Goal: Task Accomplishment & Management: Complete application form

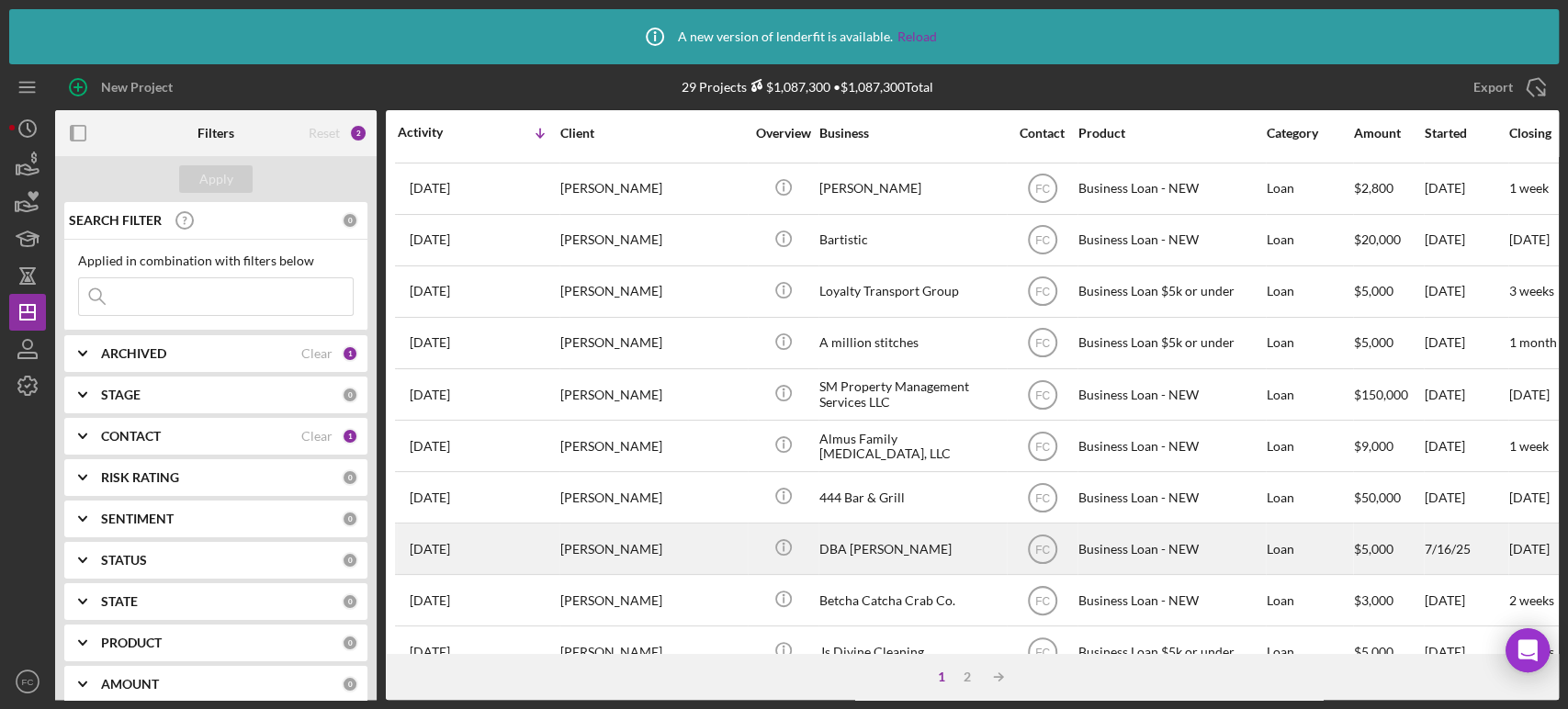
scroll to position [714, 0]
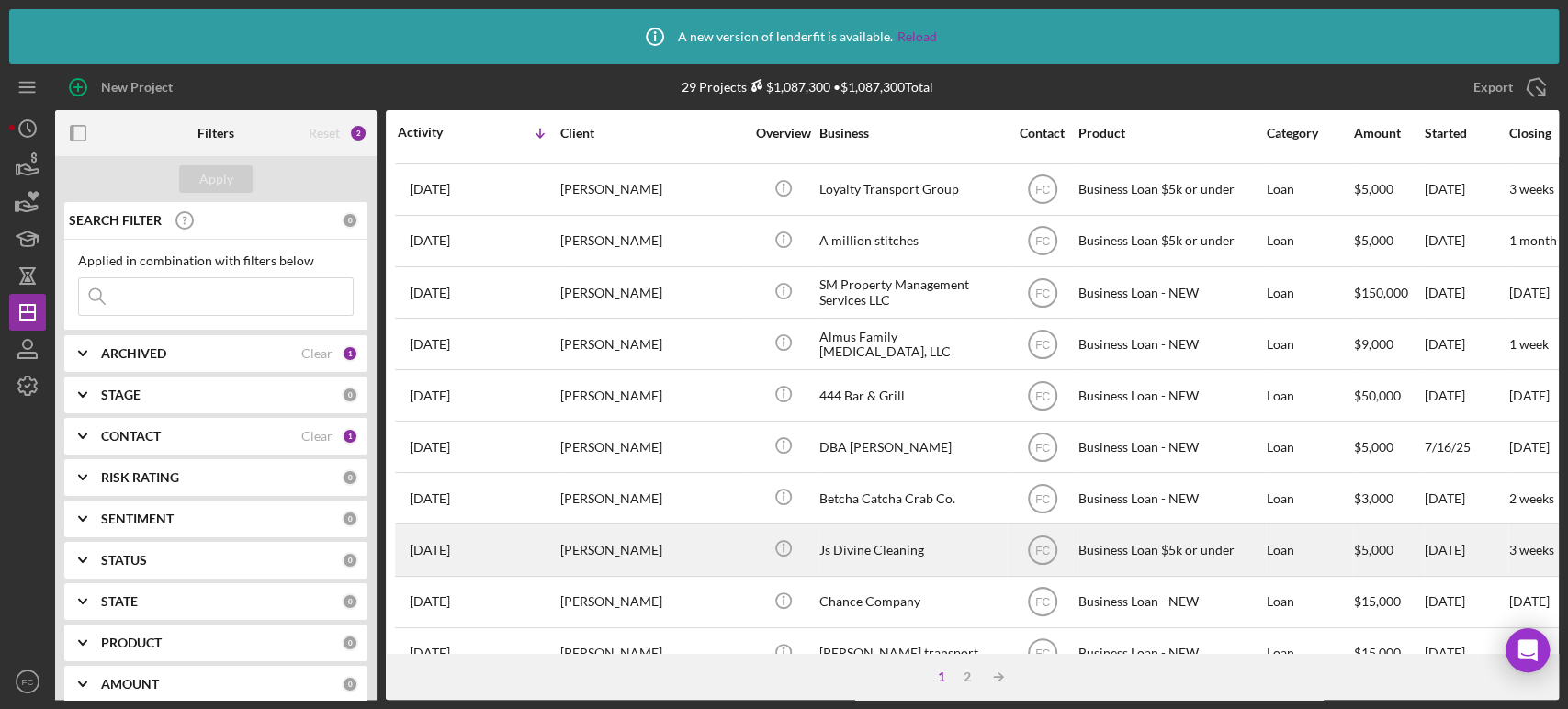
click at [507, 541] on div "[DATE] [PERSON_NAME]" at bounding box center [478, 550] width 160 height 49
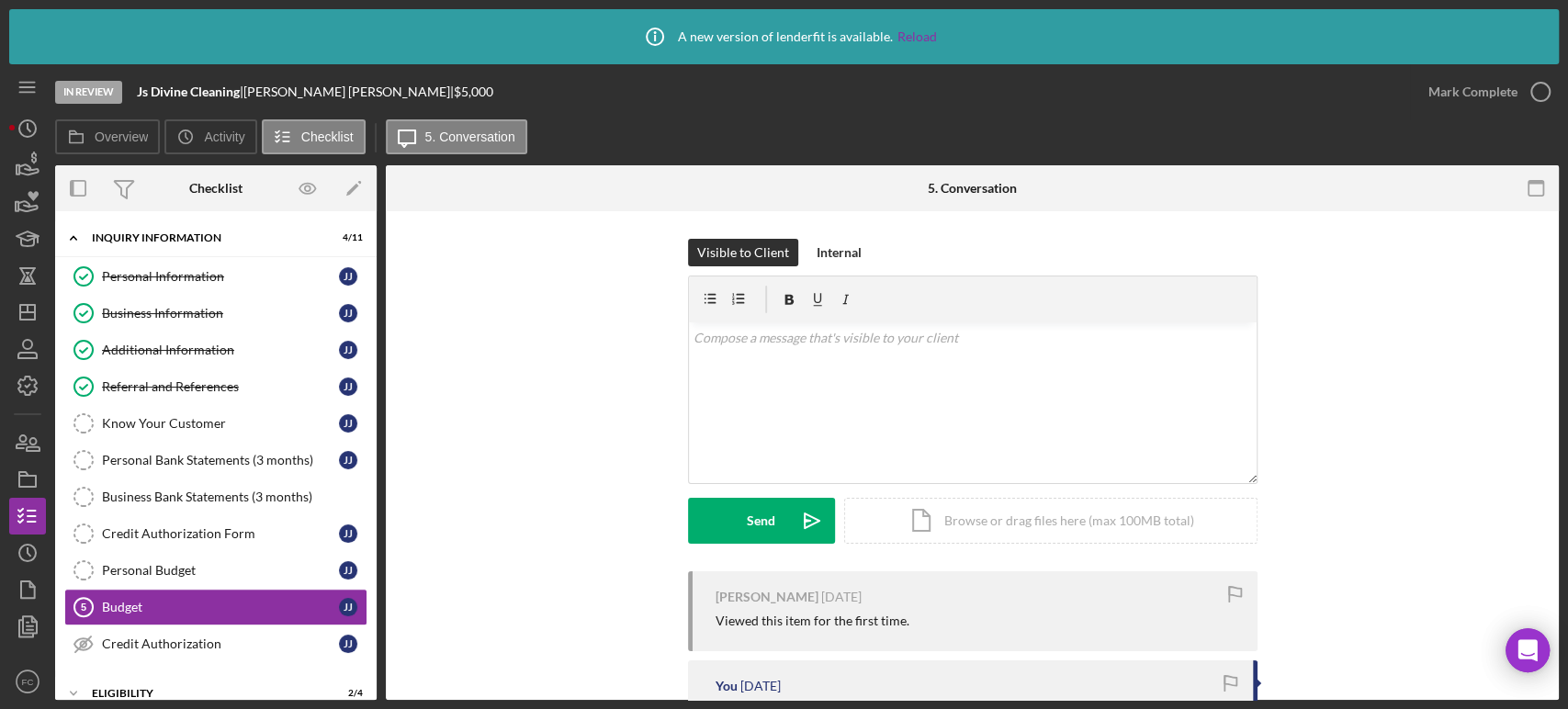
scroll to position [148, 0]
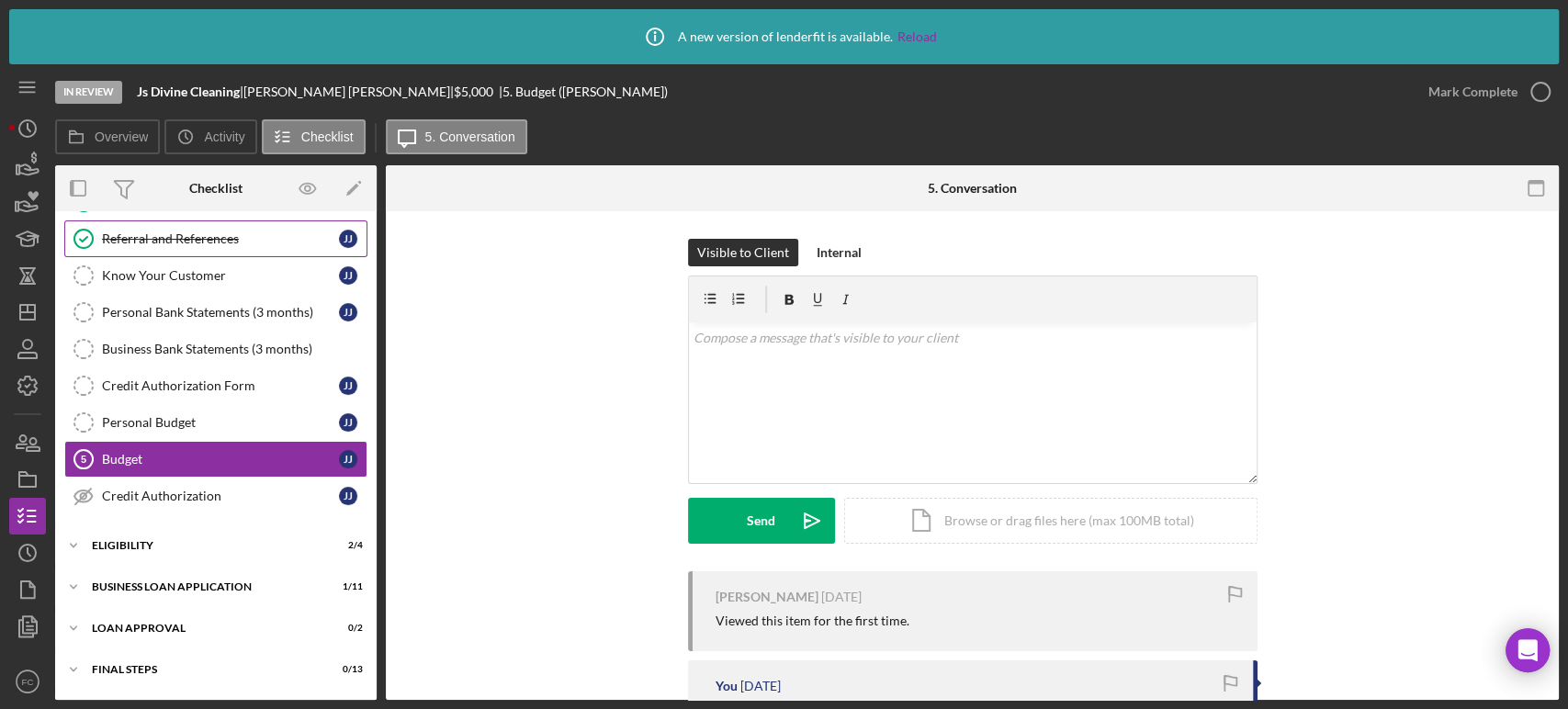
click at [160, 233] on div "Referral and References" at bounding box center [220, 239] width 237 height 15
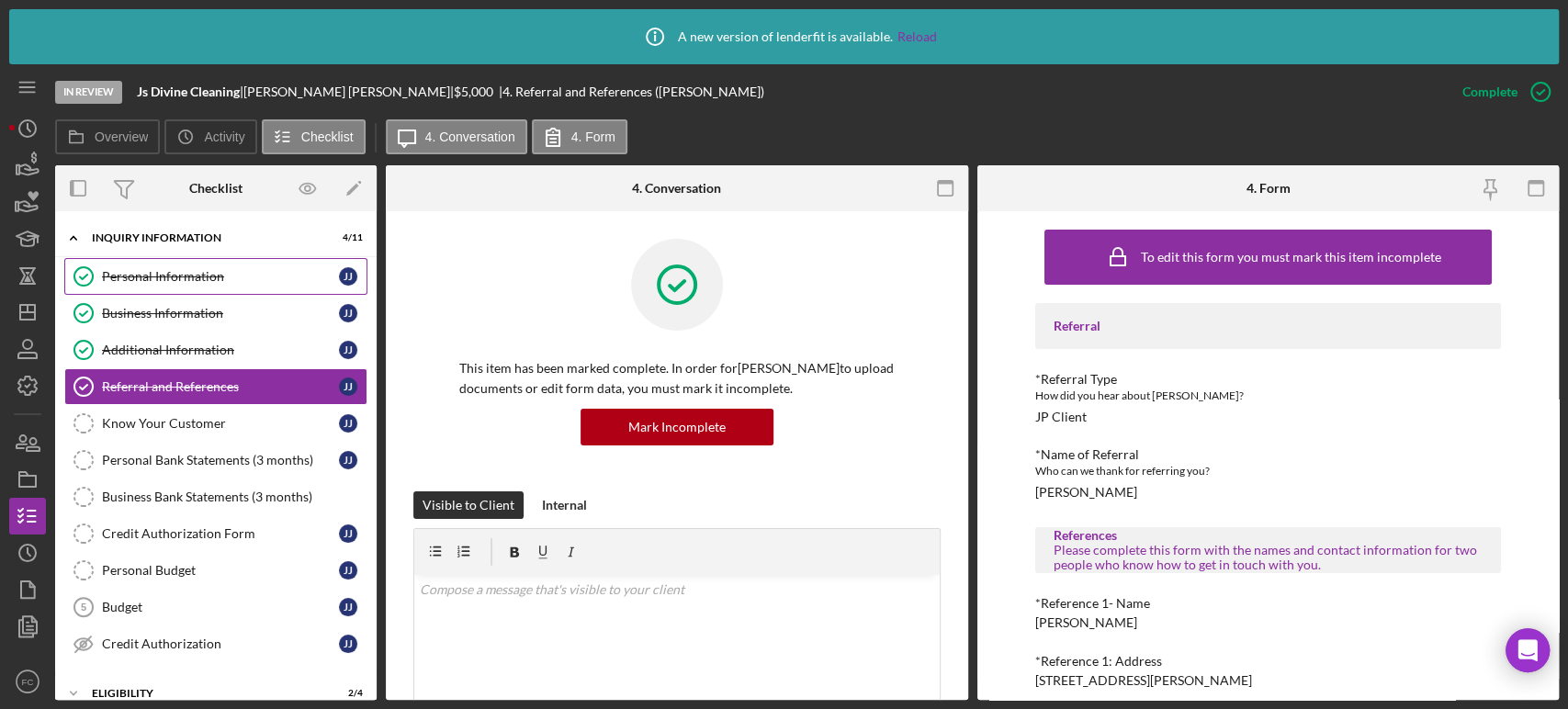
click at [175, 285] on link "Personal Information Personal Information J J" at bounding box center [215, 276] width 303 height 37
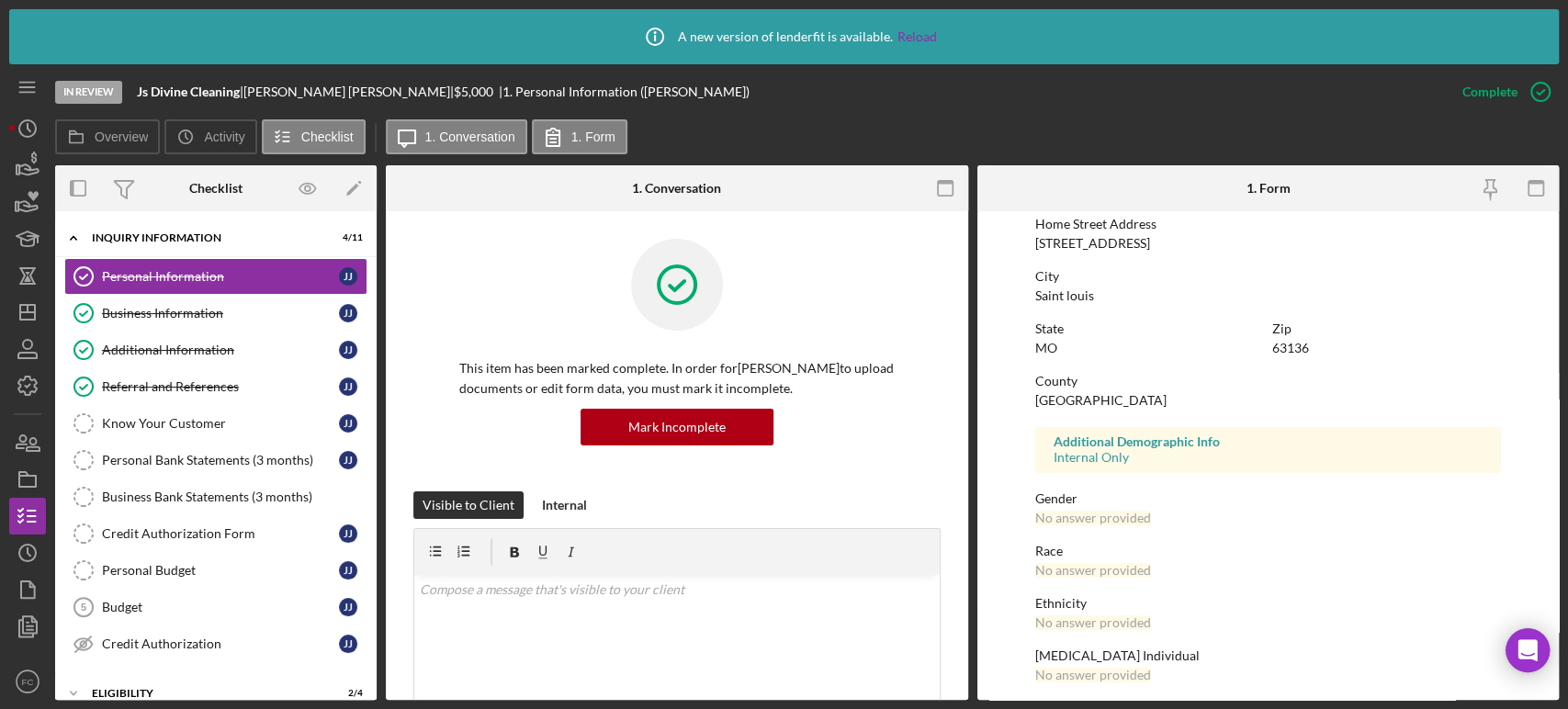
scroll to position [368, 0]
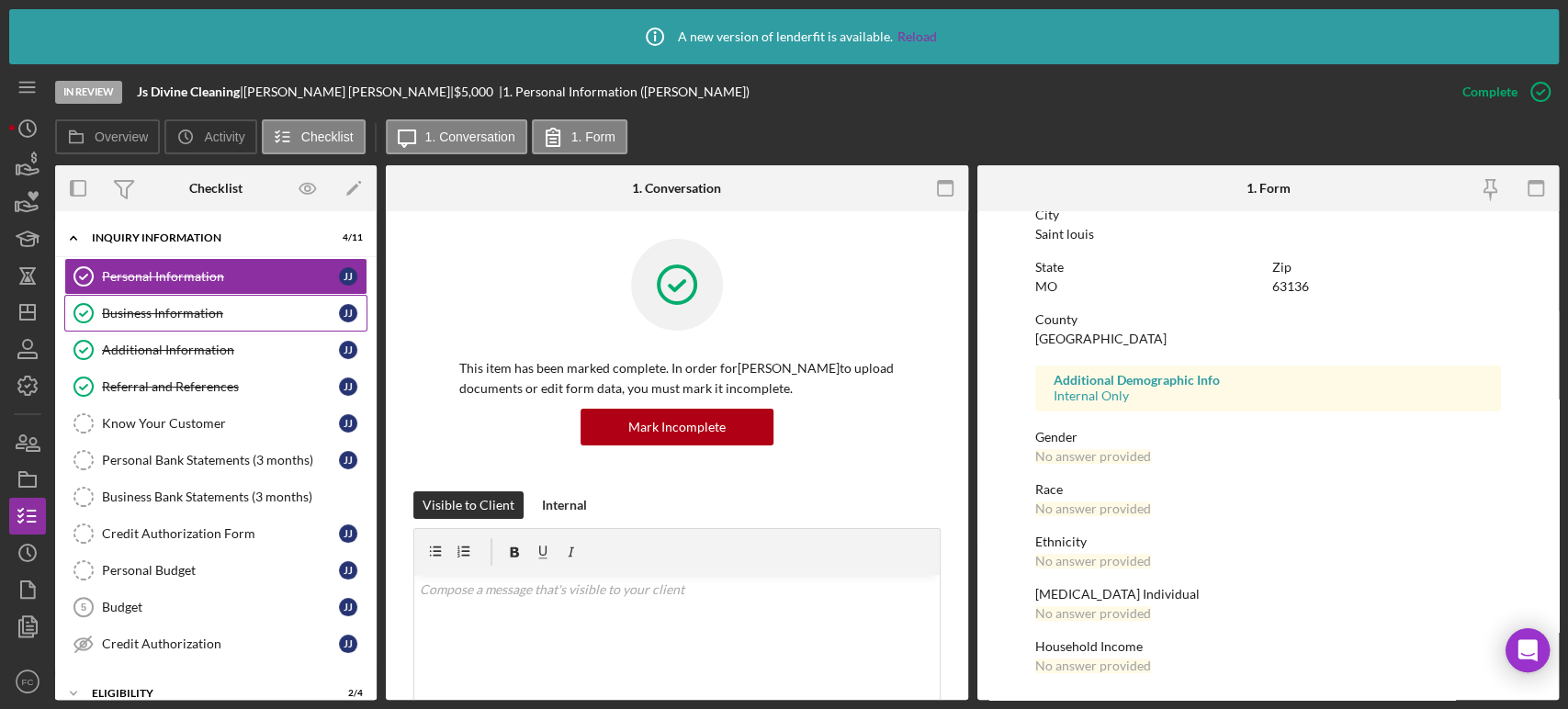
click at [146, 314] on div "Business Information" at bounding box center [220, 313] width 237 height 15
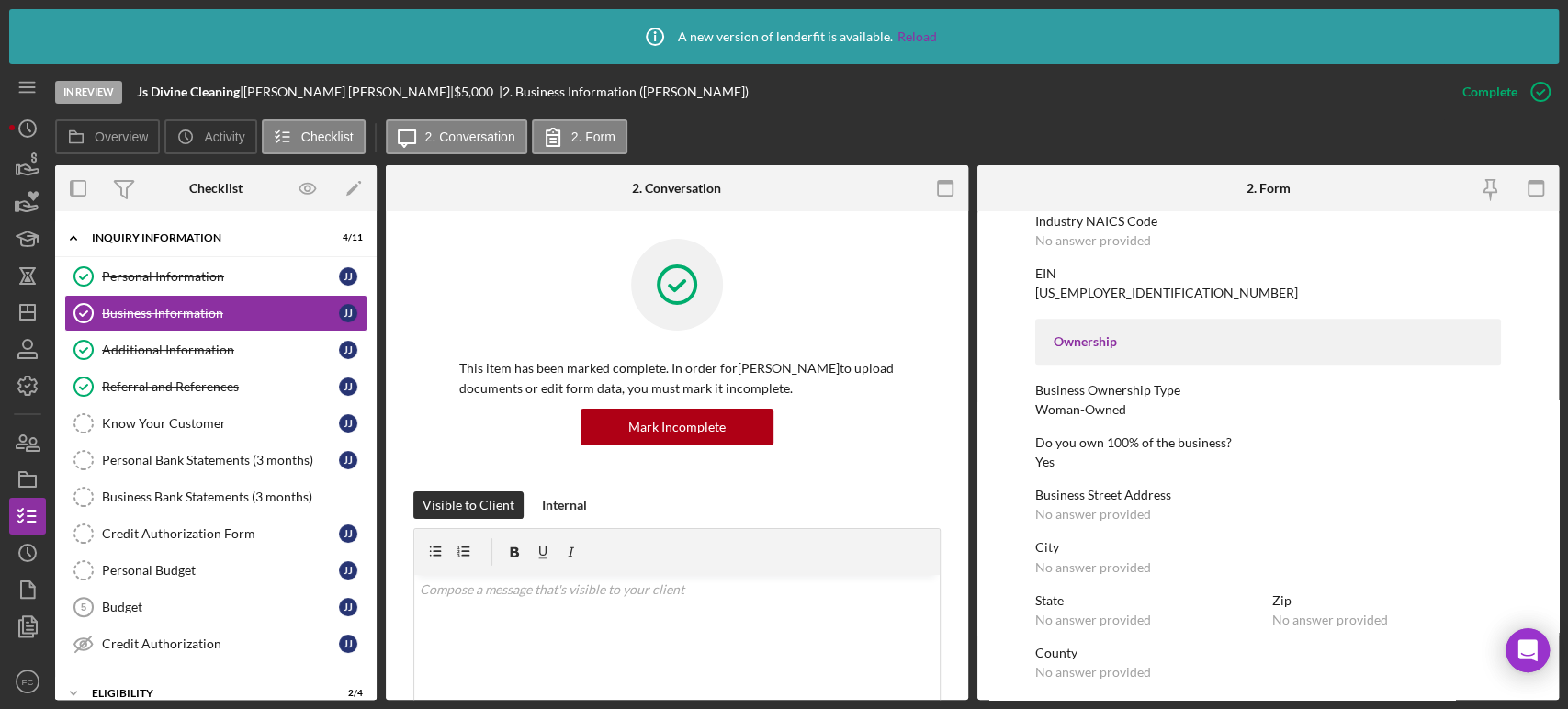
scroll to position [408, 0]
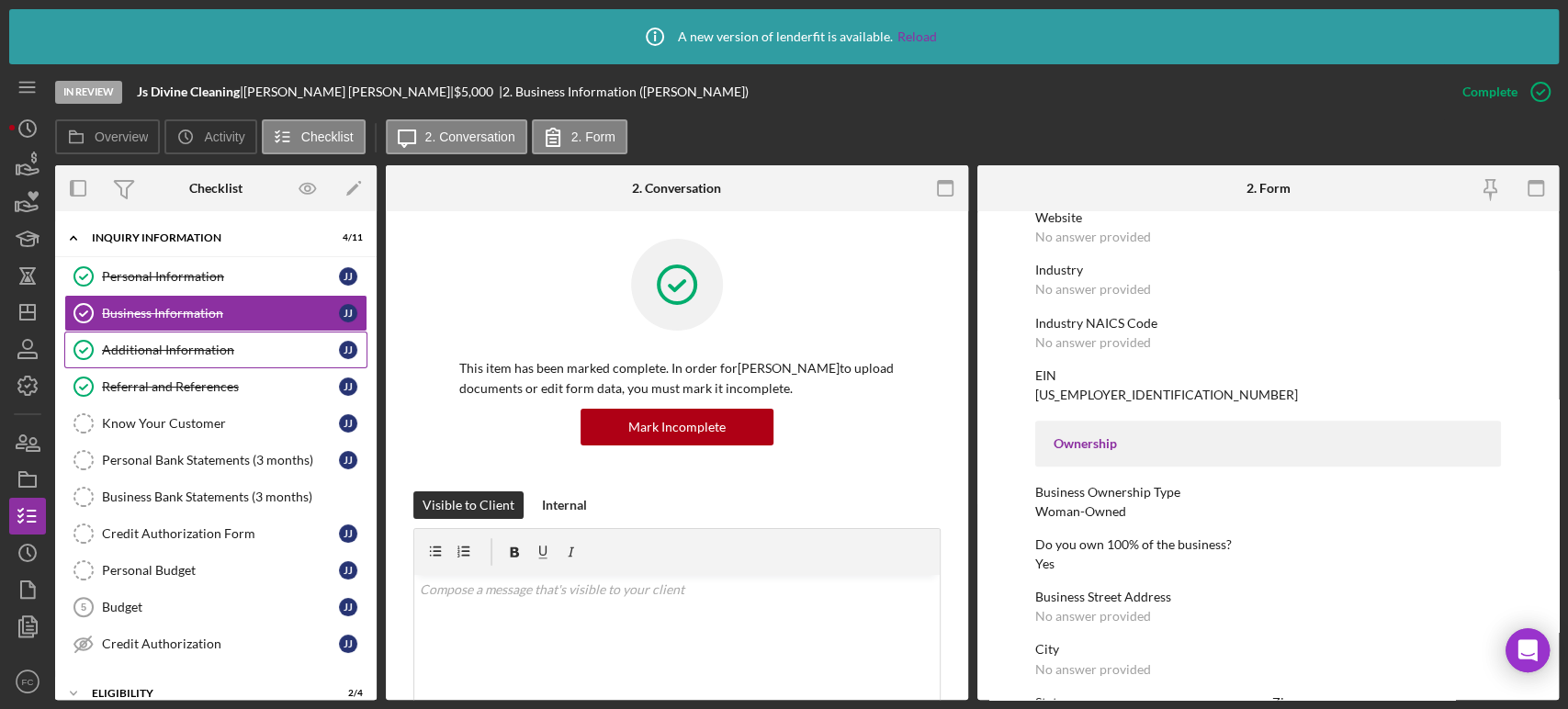
click at [124, 354] on div "Additional Information" at bounding box center [220, 350] width 237 height 15
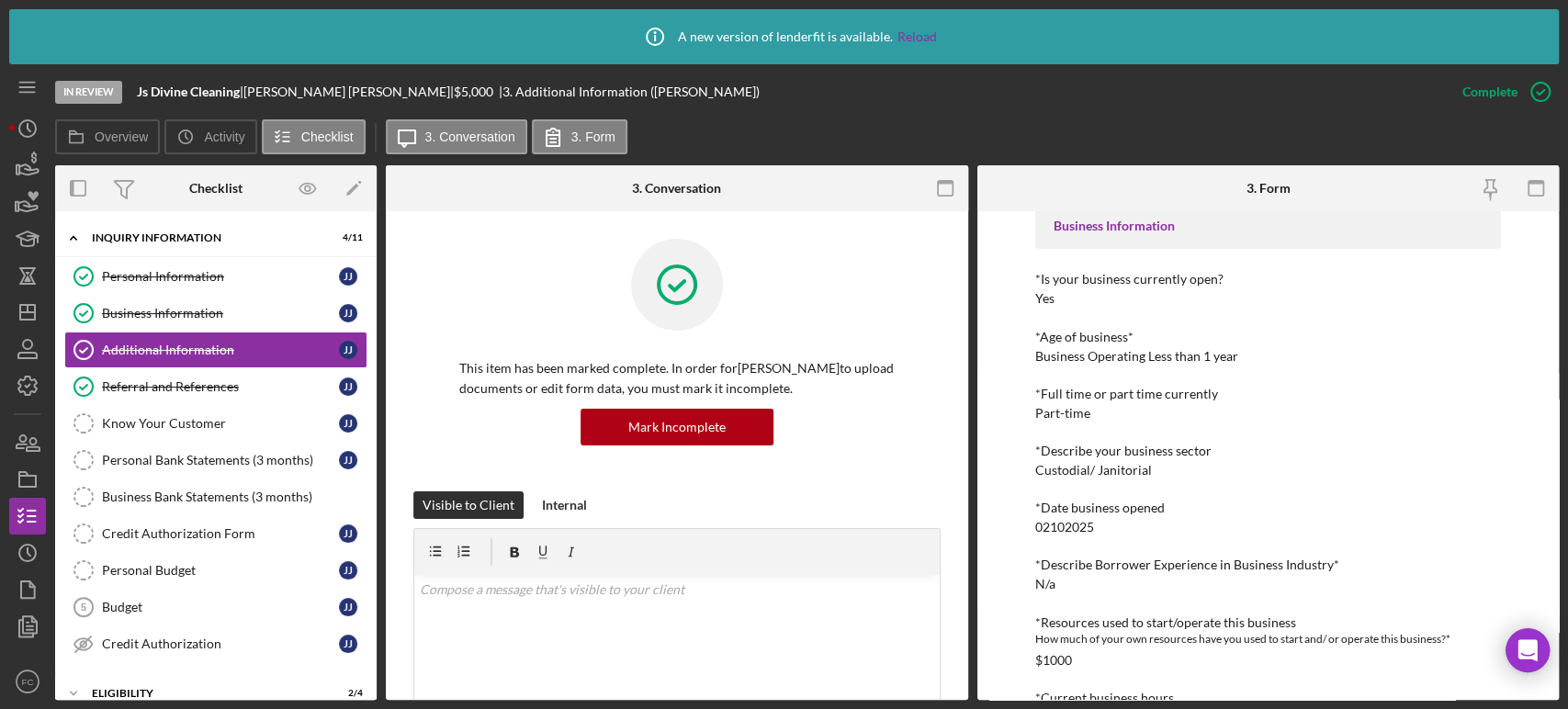
scroll to position [408, 0]
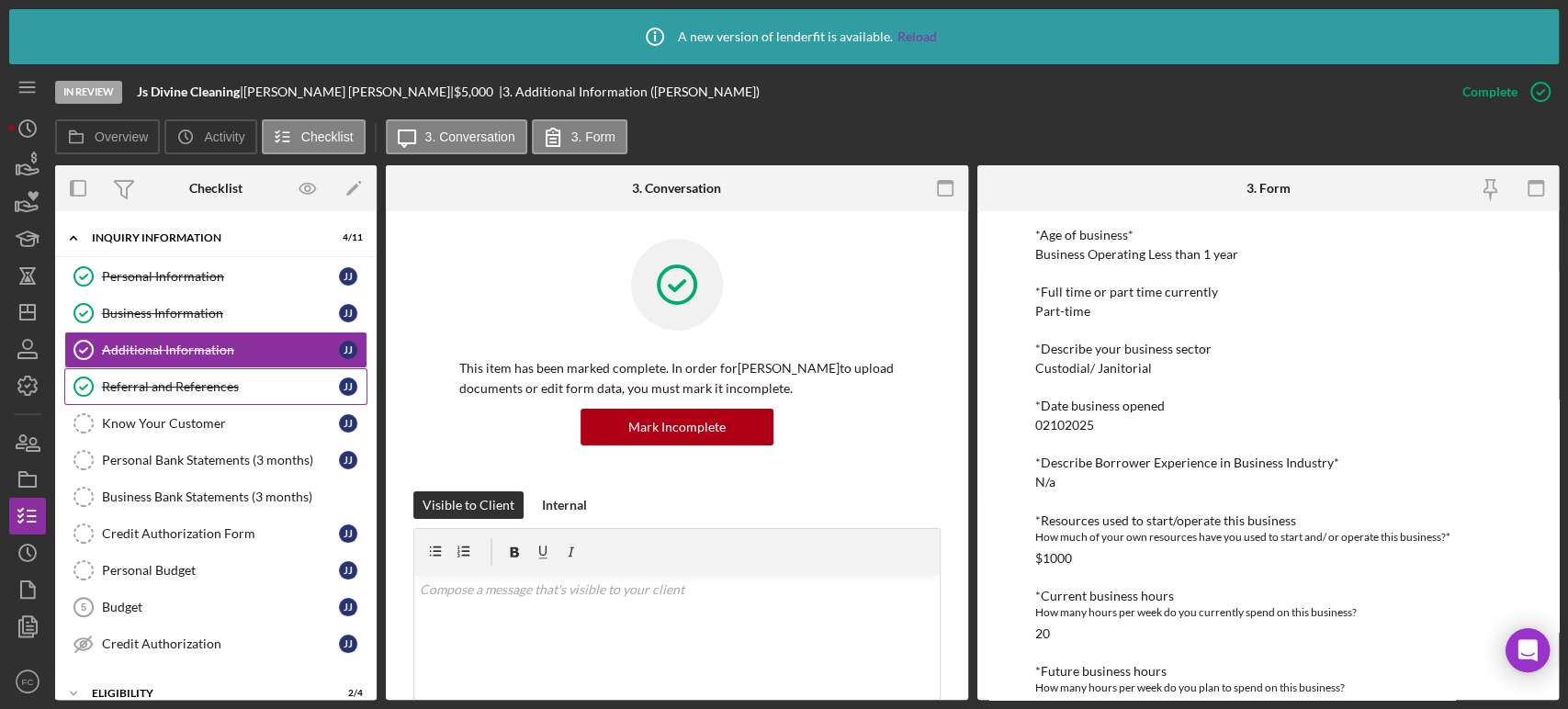
click at [172, 389] on div "Referral and References" at bounding box center [220, 387] width 237 height 15
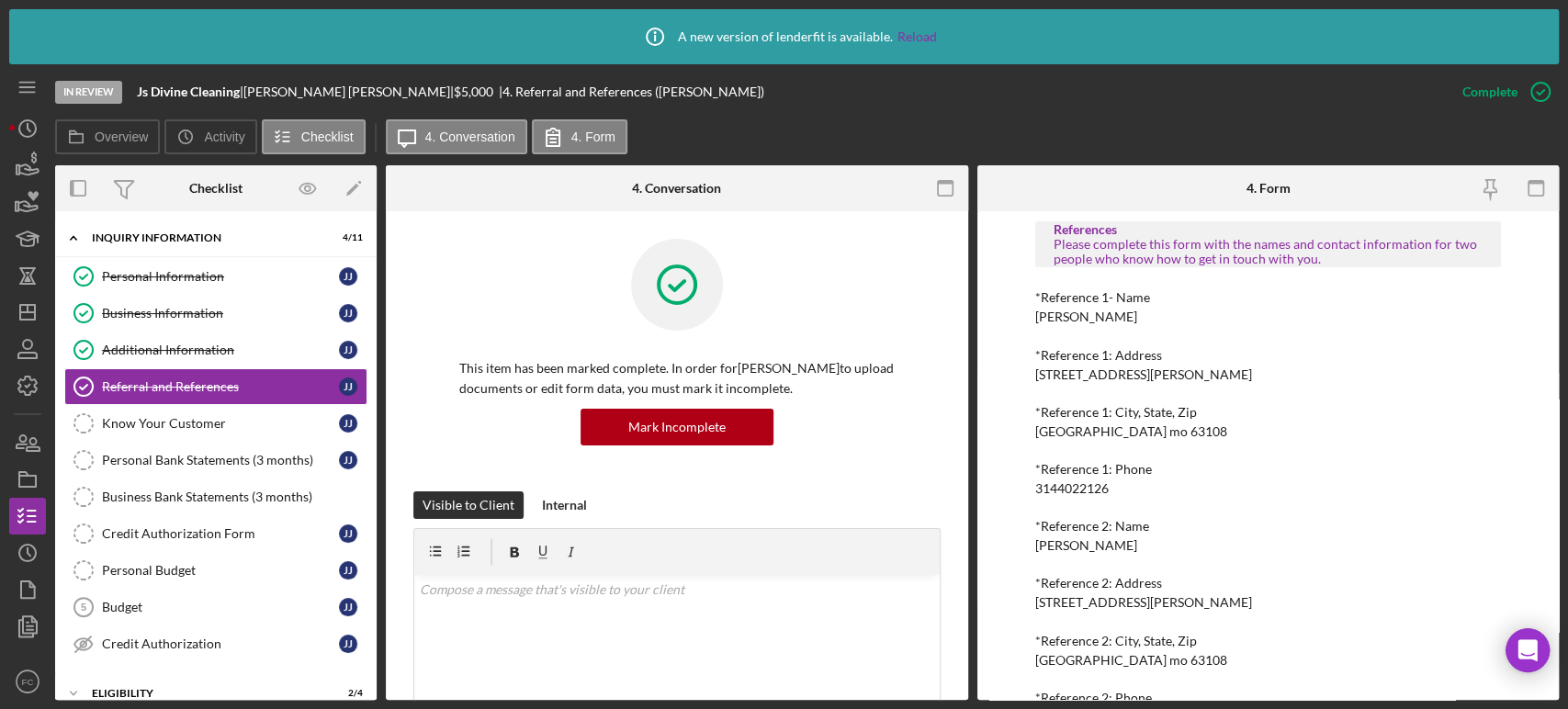
scroll to position [357, 0]
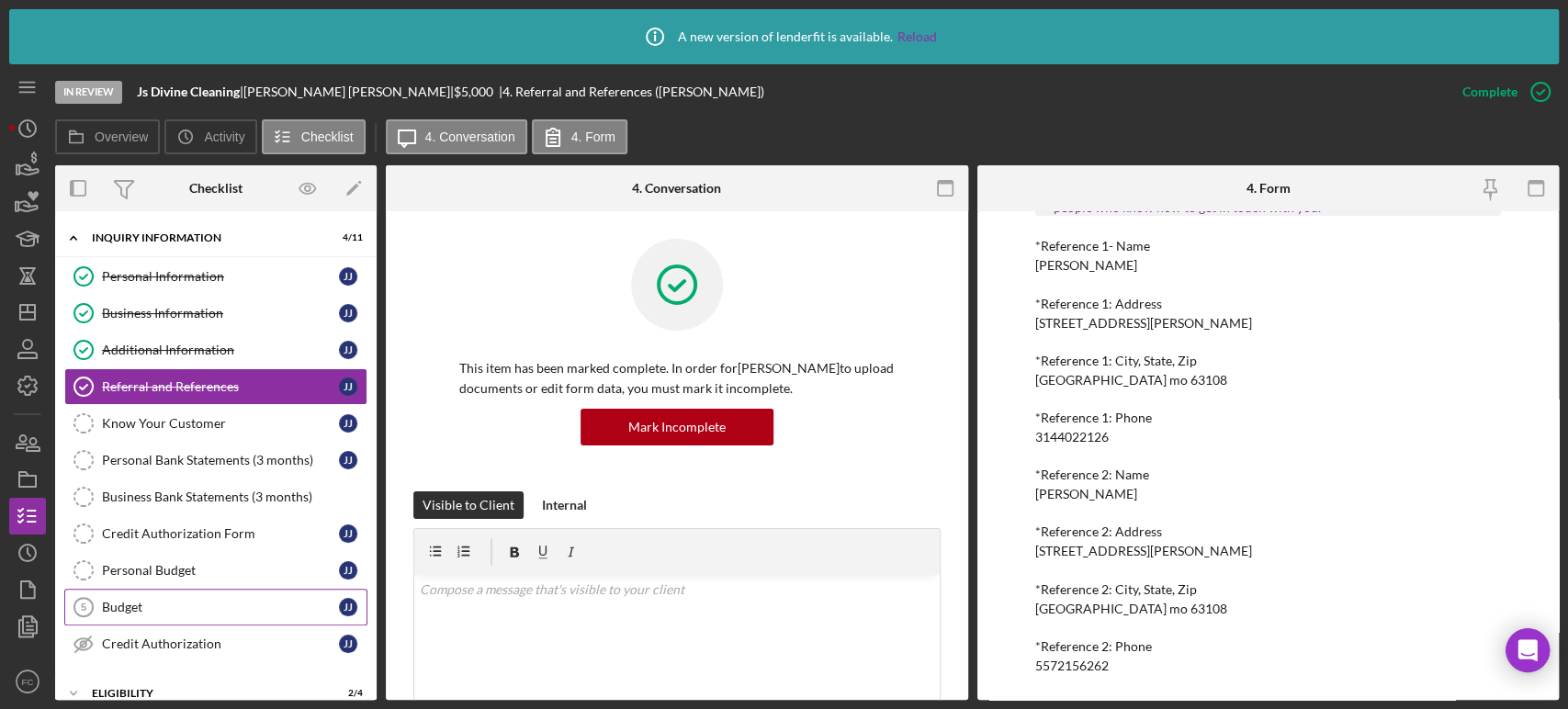
click at [120, 608] on div "Budget" at bounding box center [220, 607] width 237 height 15
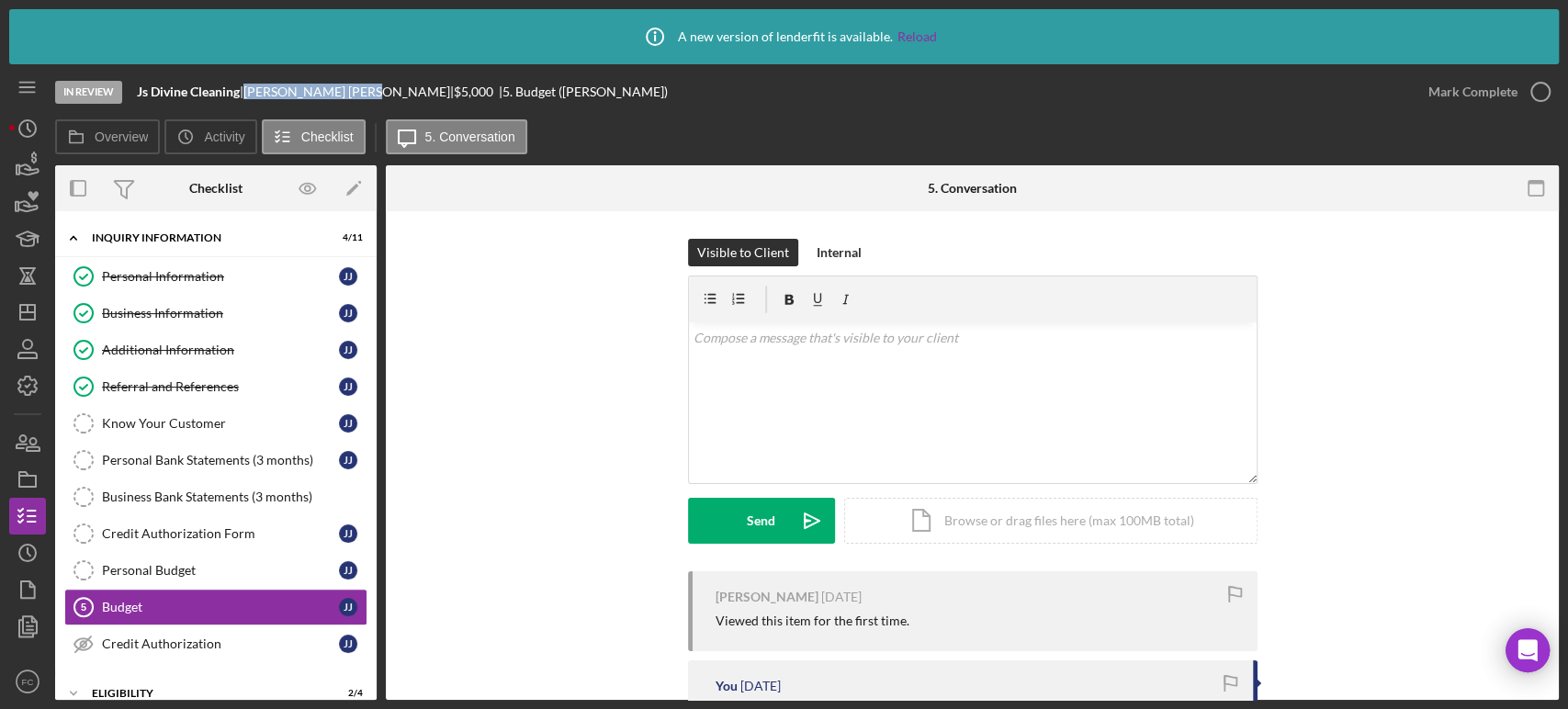
drag, startPoint x: 260, startPoint y: 89, endPoint x: 330, endPoint y: 91, distance: 70.0
click at [330, 91] on div "[PERSON_NAME] |" at bounding box center [348, 92] width 210 height 15
copy div "[PERSON_NAME]"
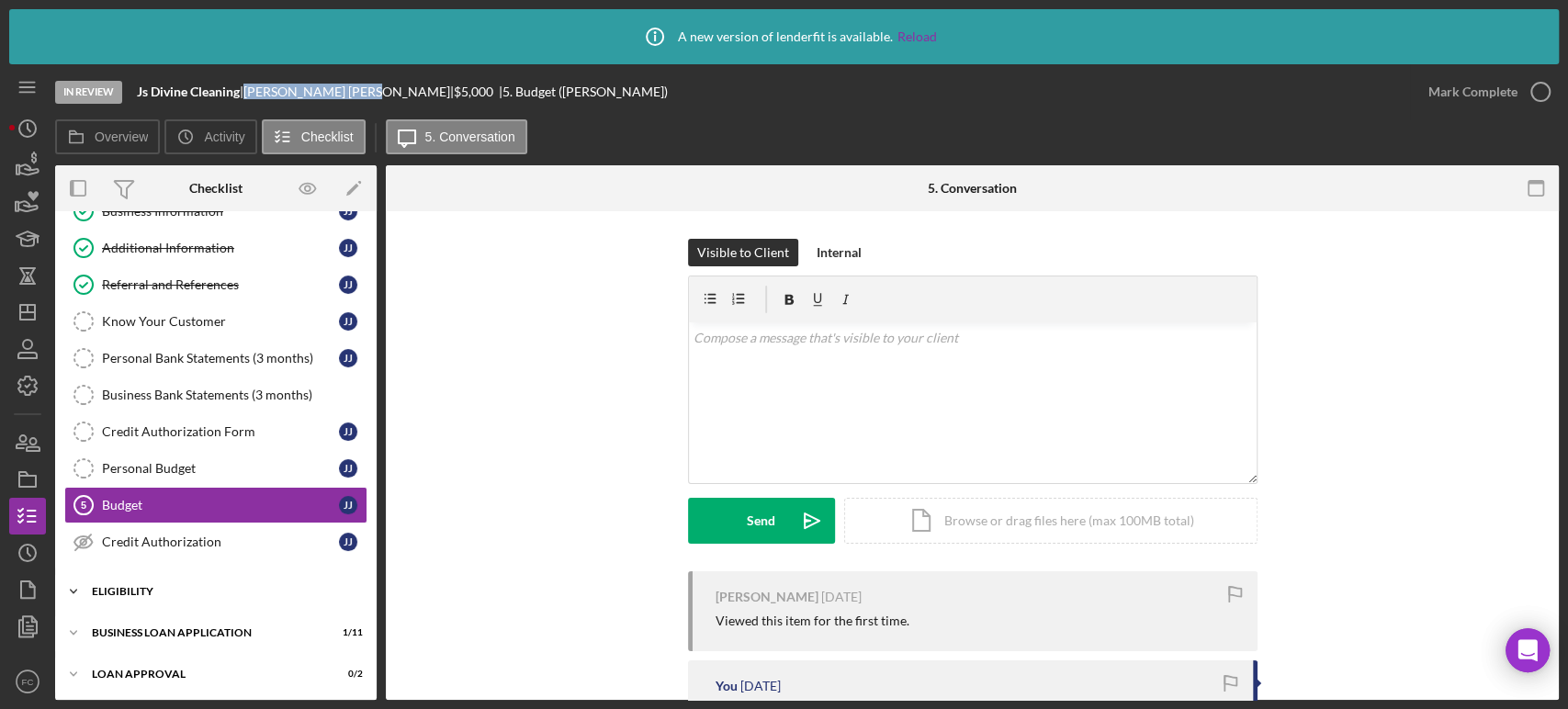
click at [116, 598] on div "Icon/Expander Eligibility 2 / 4" at bounding box center [215, 591] width 322 height 37
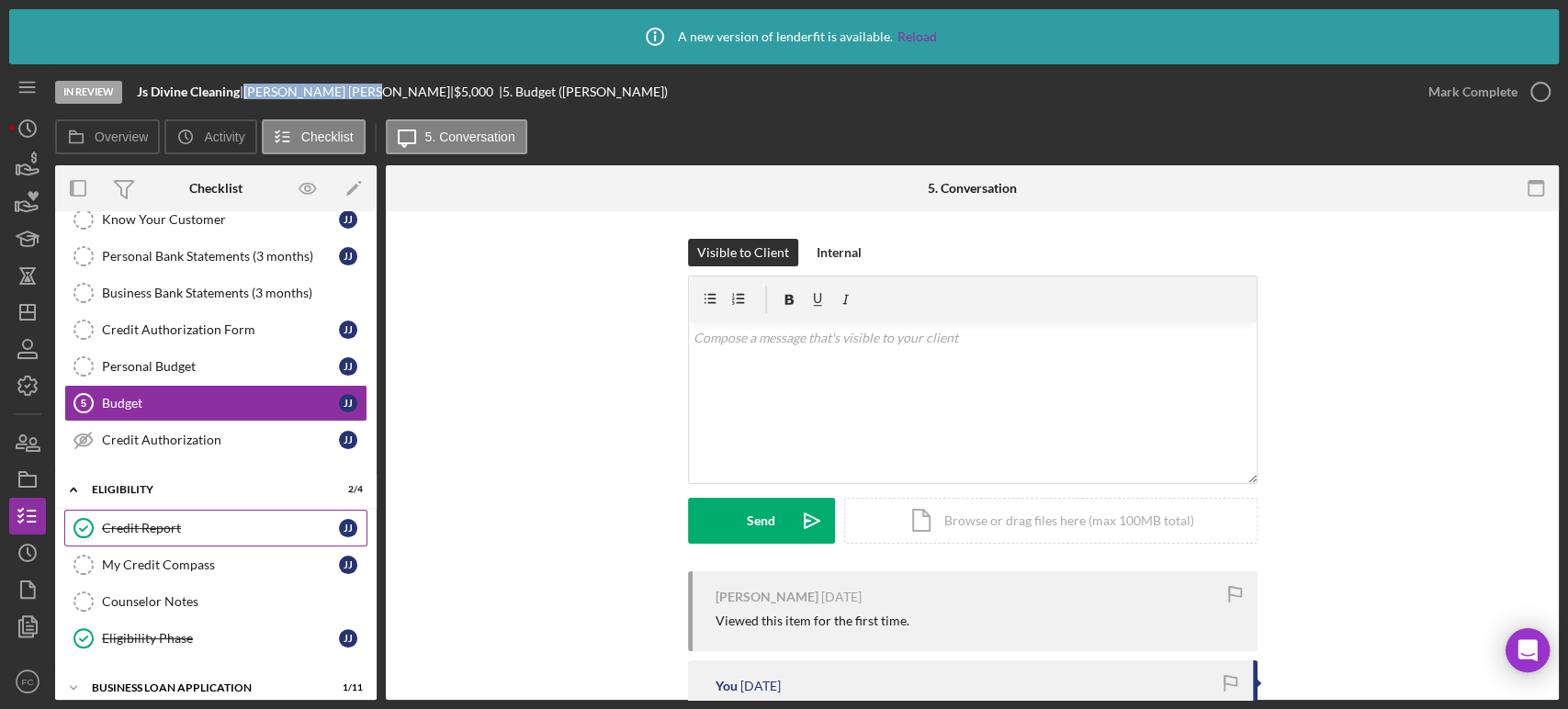
click at [147, 520] on div "Credit Report" at bounding box center [220, 528] width 237 height 15
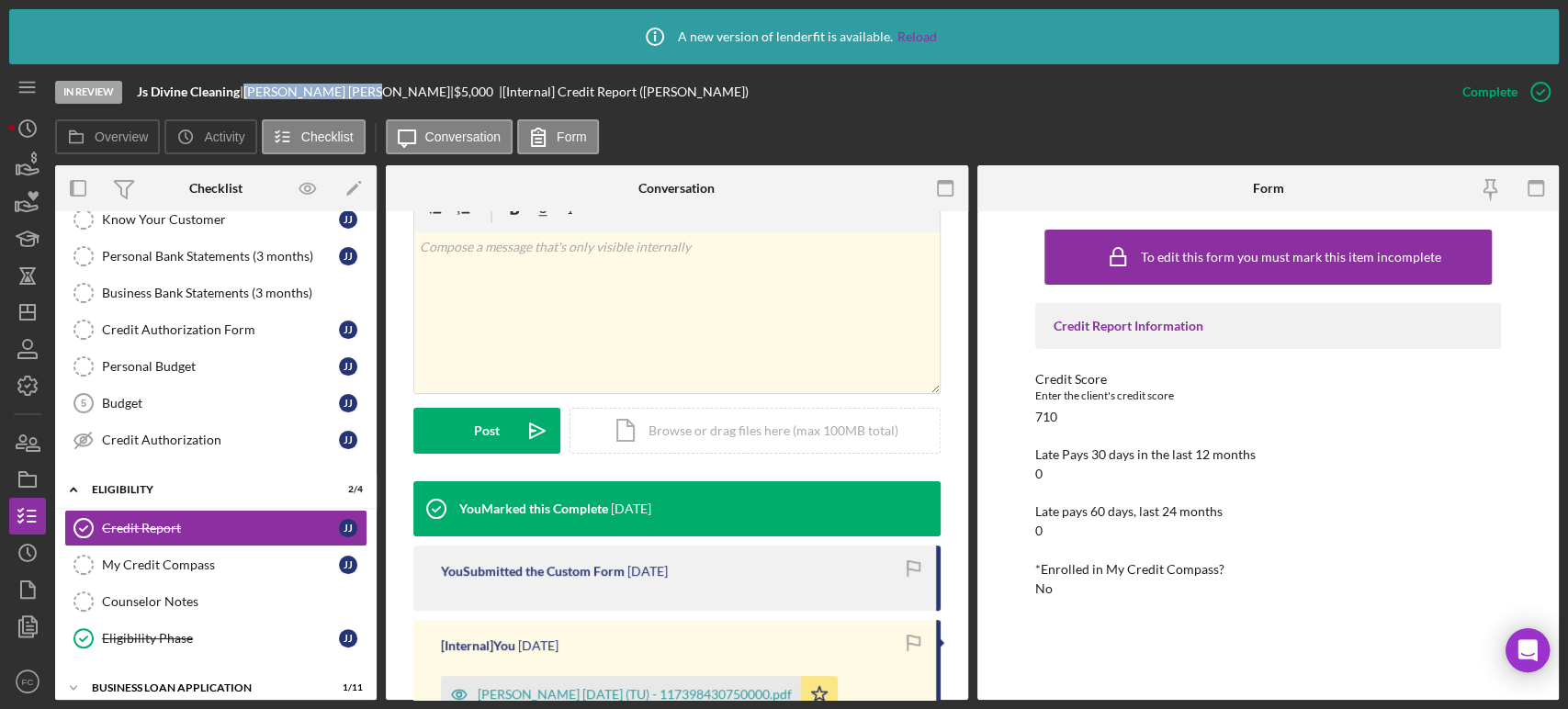
scroll to position [408, 0]
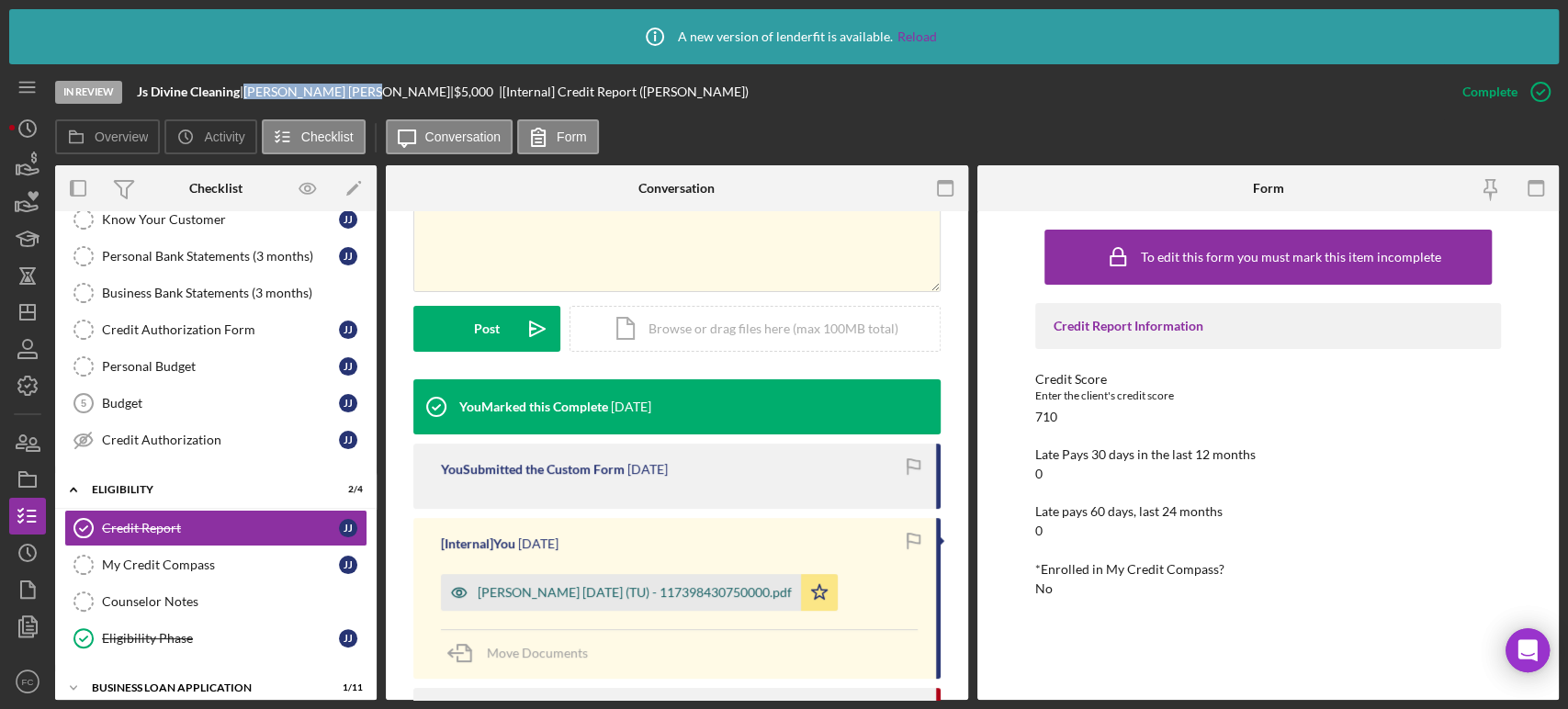
click at [567, 587] on div "[PERSON_NAME] [DATE] (TU) - 117398430750000.pdf" at bounding box center [635, 593] width 314 height 15
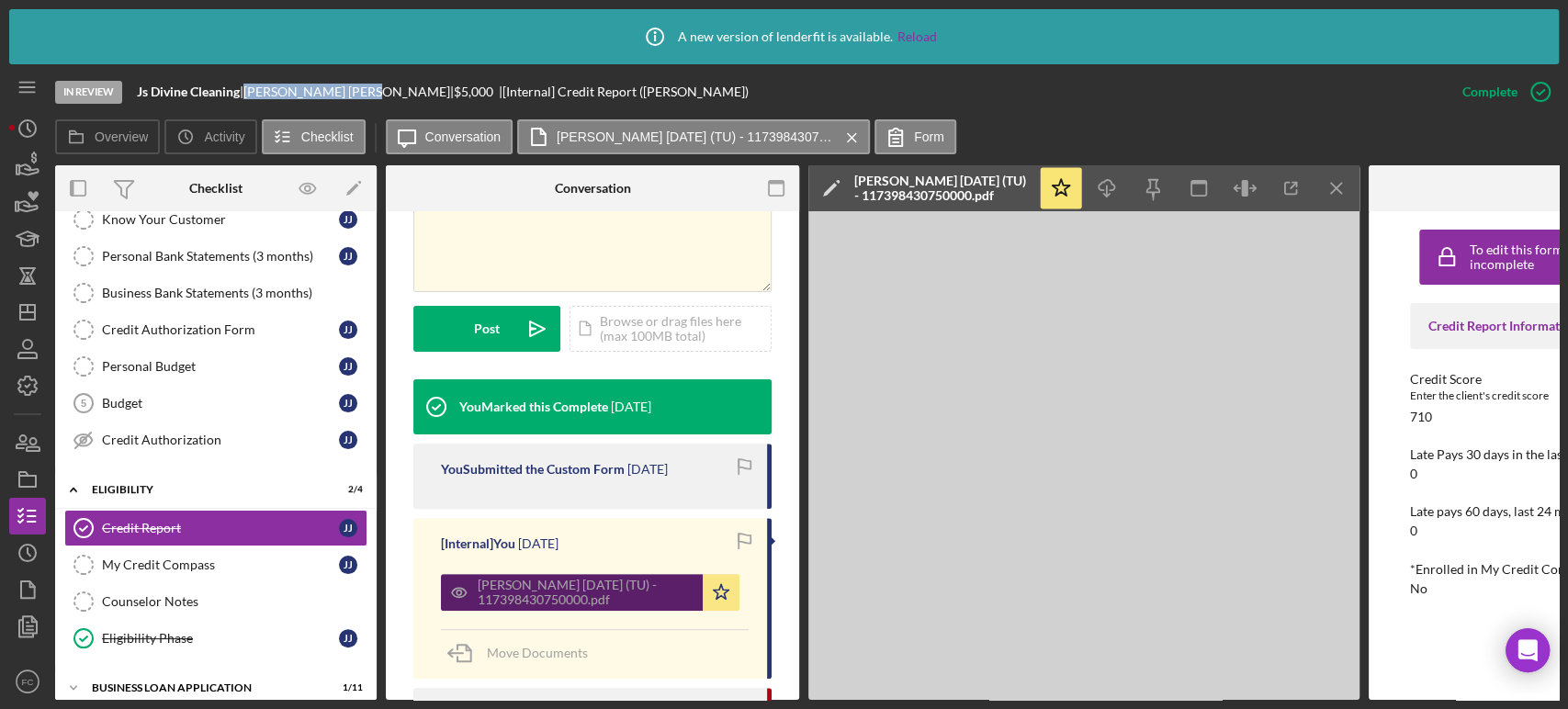
click at [567, 587] on div "[PERSON_NAME] [DATE] (TU) - 117398430750000.pdf" at bounding box center [586, 592] width 216 height 29
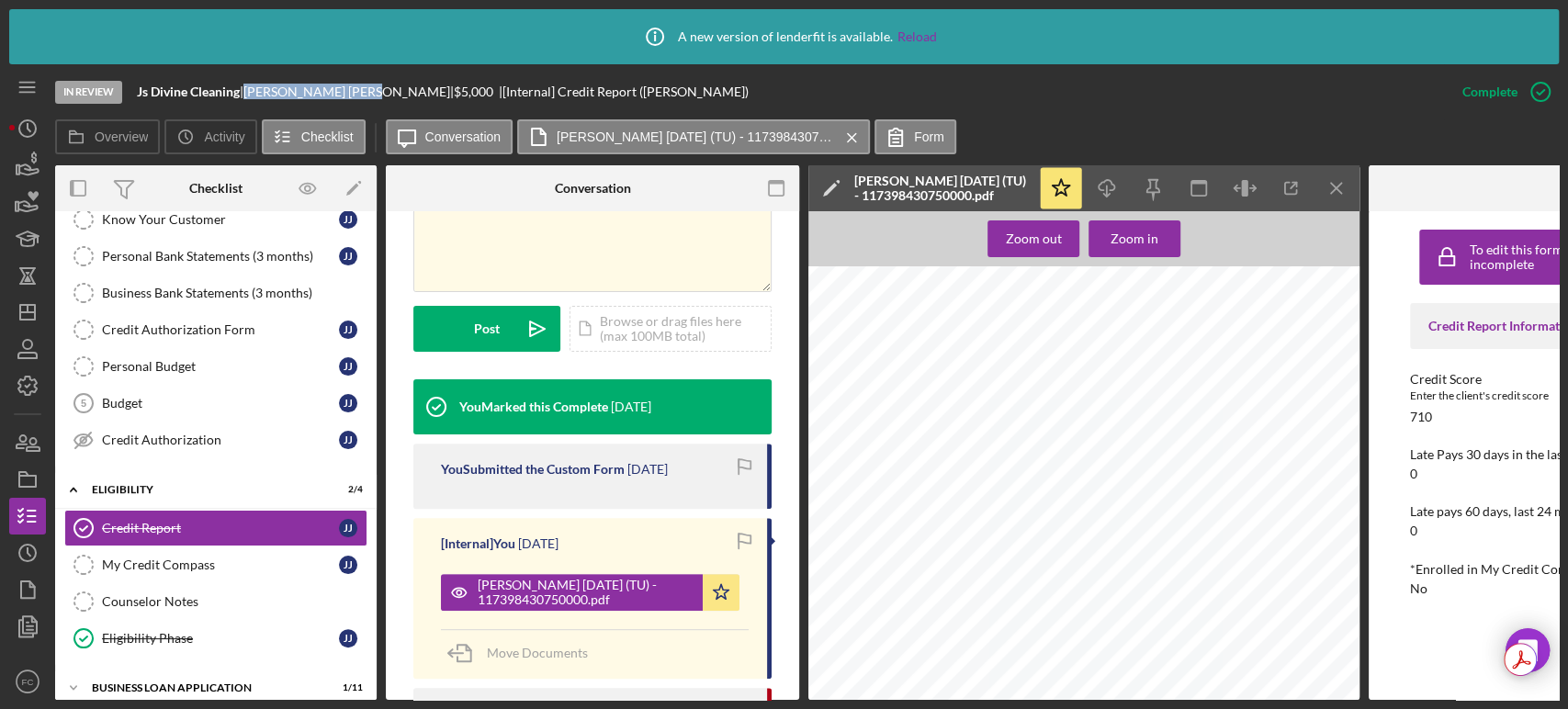
scroll to position [1122, 0]
click at [1112, 191] on icon "Icon/Download" at bounding box center [1107, 189] width 41 height 41
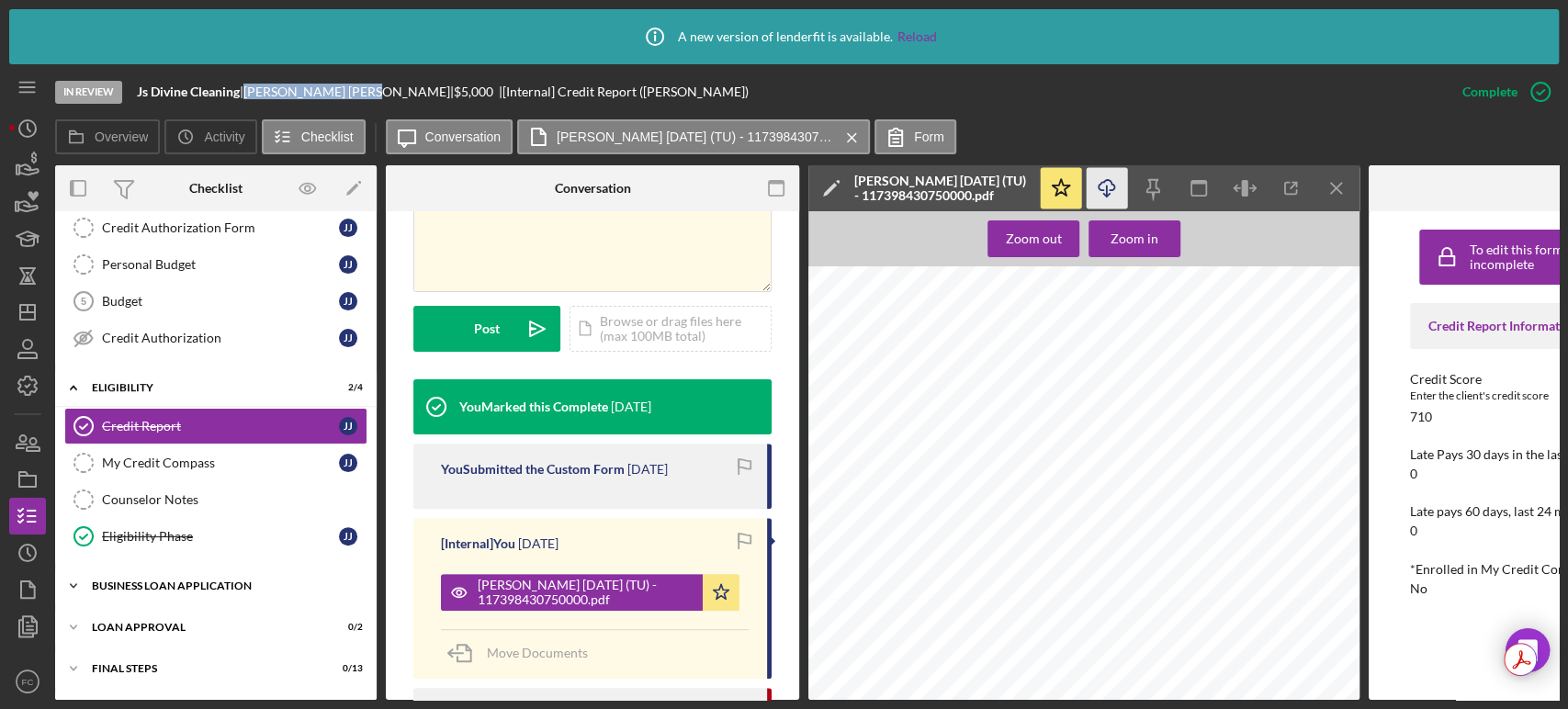
click at [166, 587] on div "BUSINESS LOAN APPLICATION" at bounding box center [223, 586] width 262 height 11
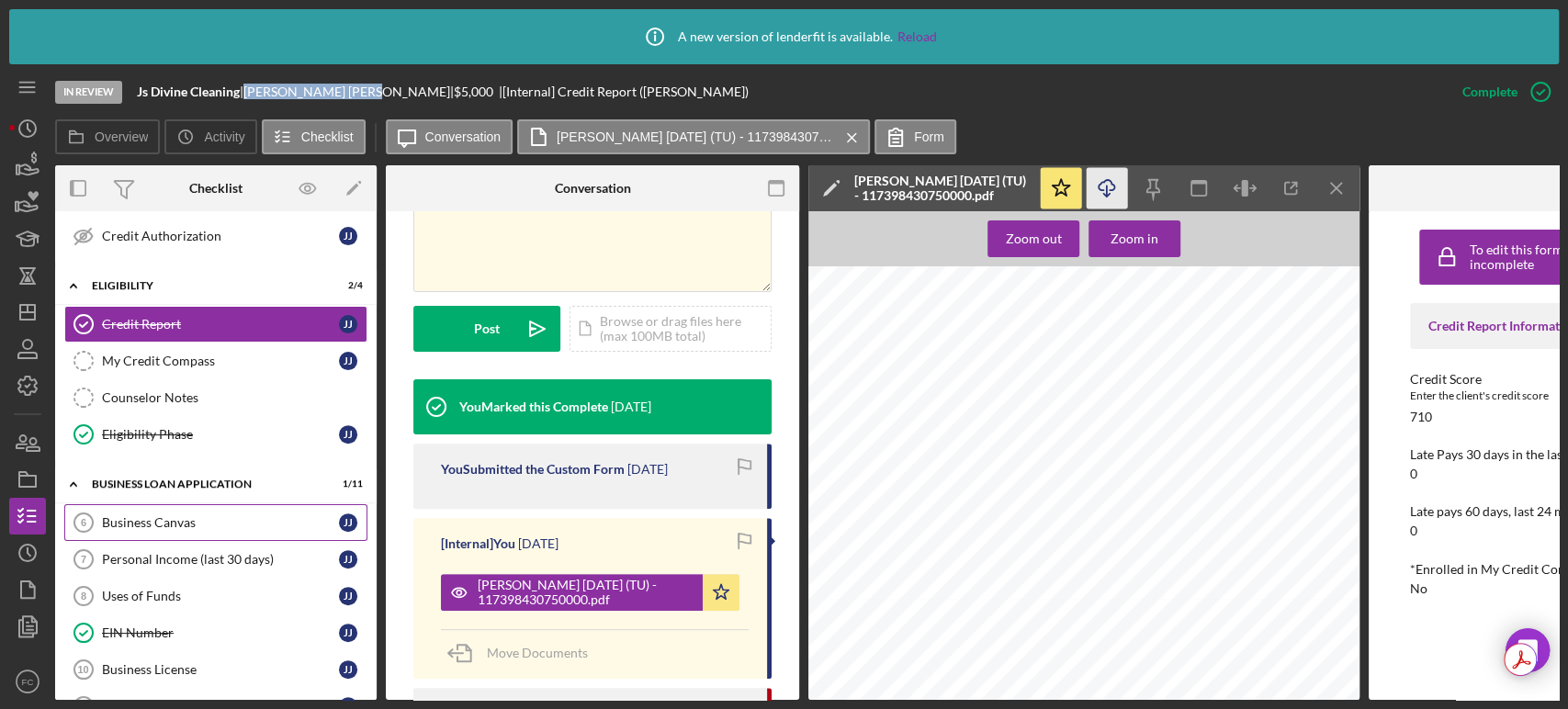
click at [161, 517] on div "Business Canvas" at bounding box center [220, 523] width 237 height 15
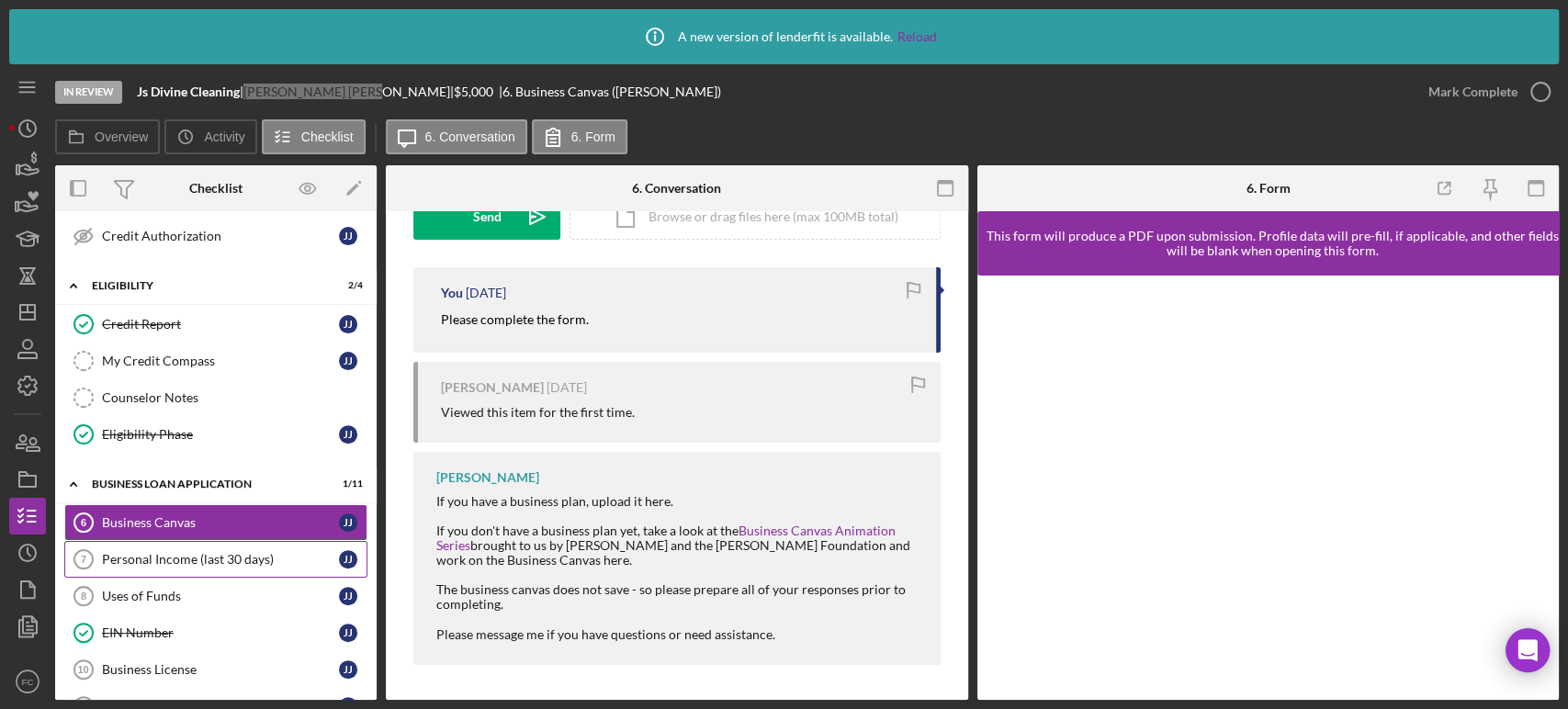
scroll to position [510, 0]
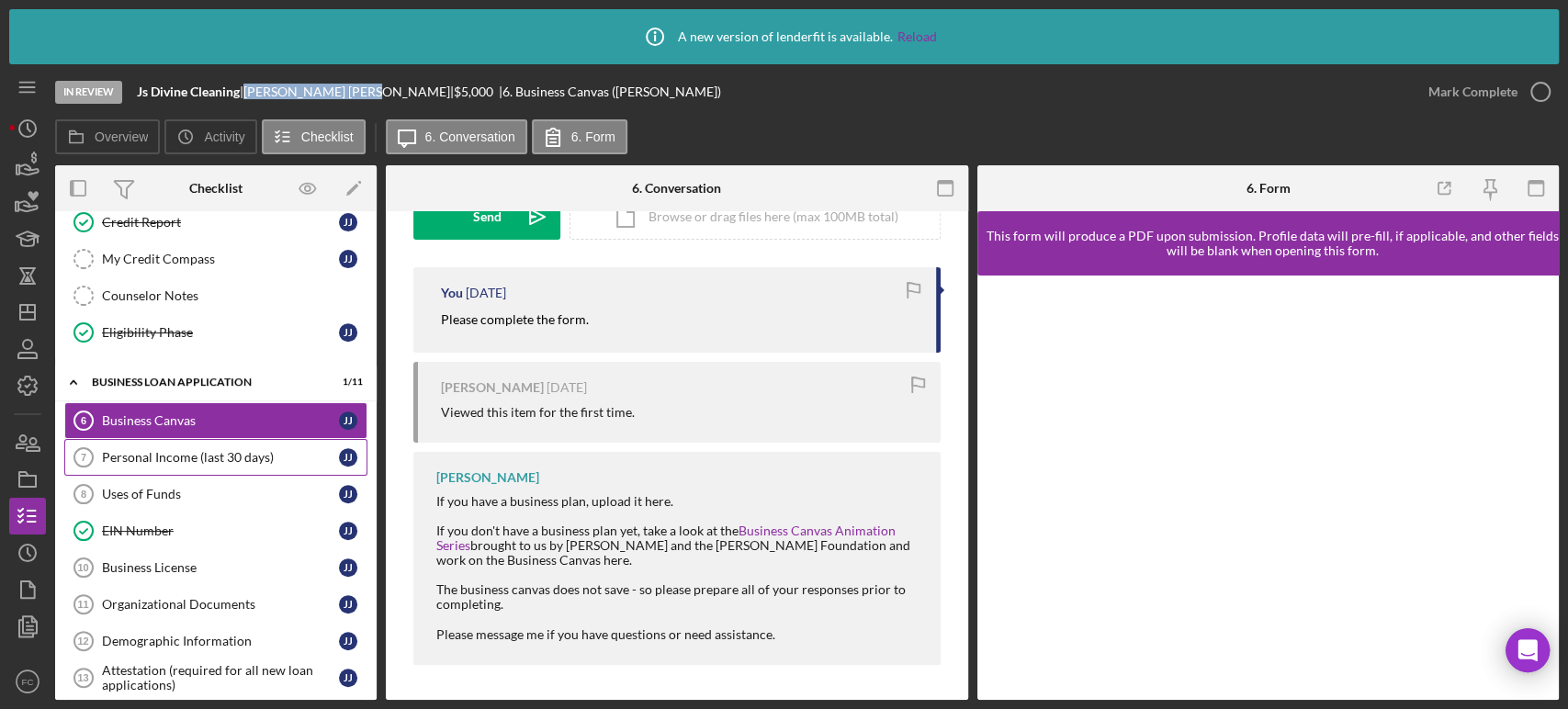
click at [169, 457] on div "Personal Income (last 30 days)" at bounding box center [220, 457] width 237 height 15
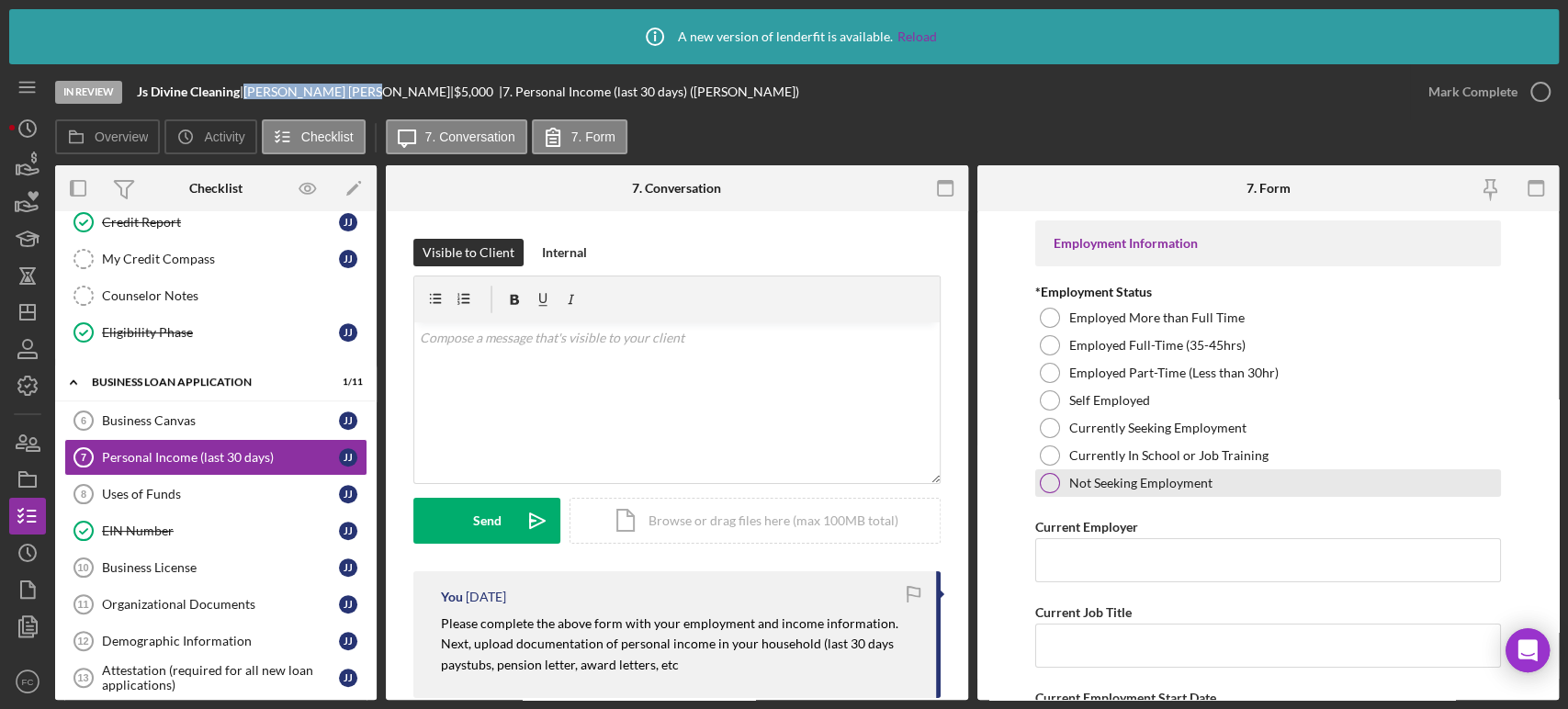
scroll to position [102, 0]
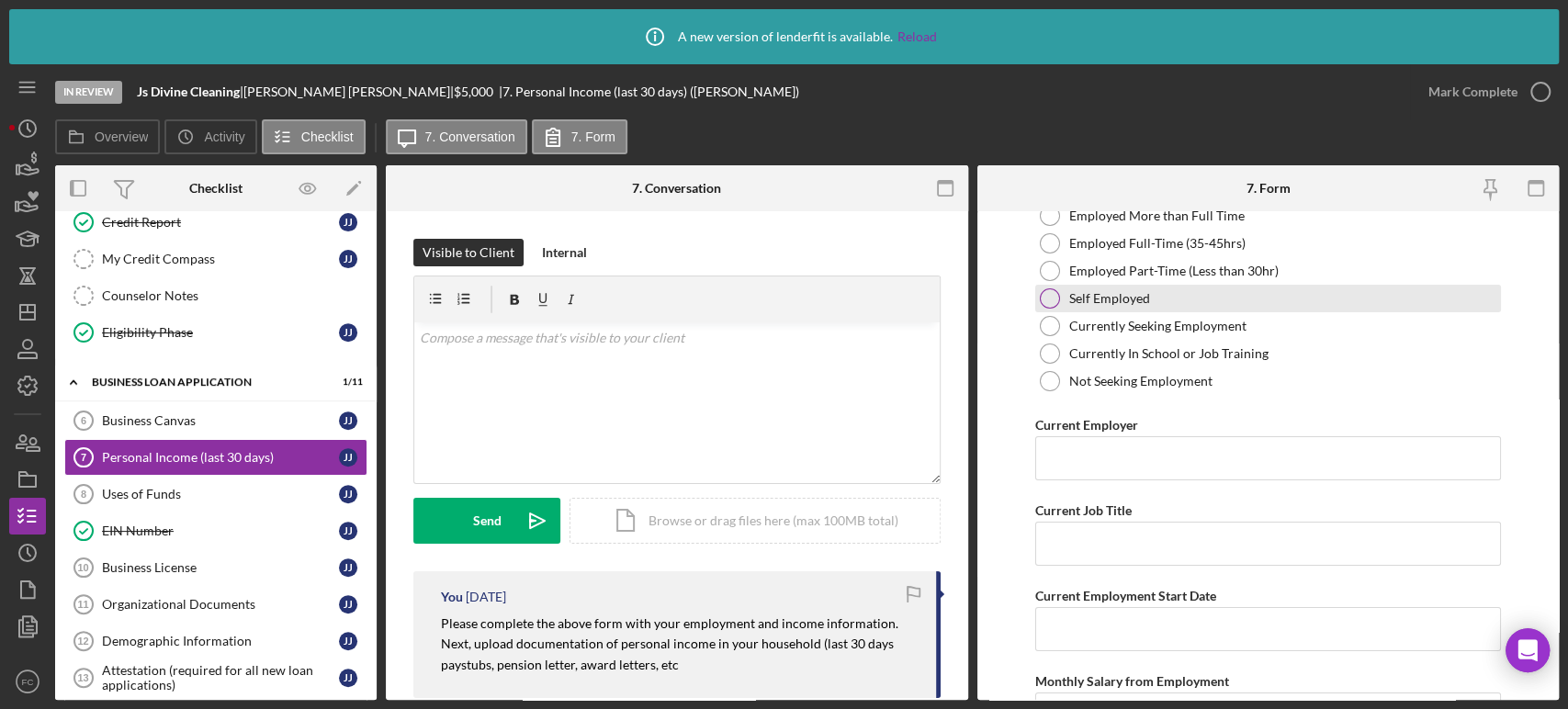
click at [1051, 292] on div at bounding box center [1049, 298] width 20 height 20
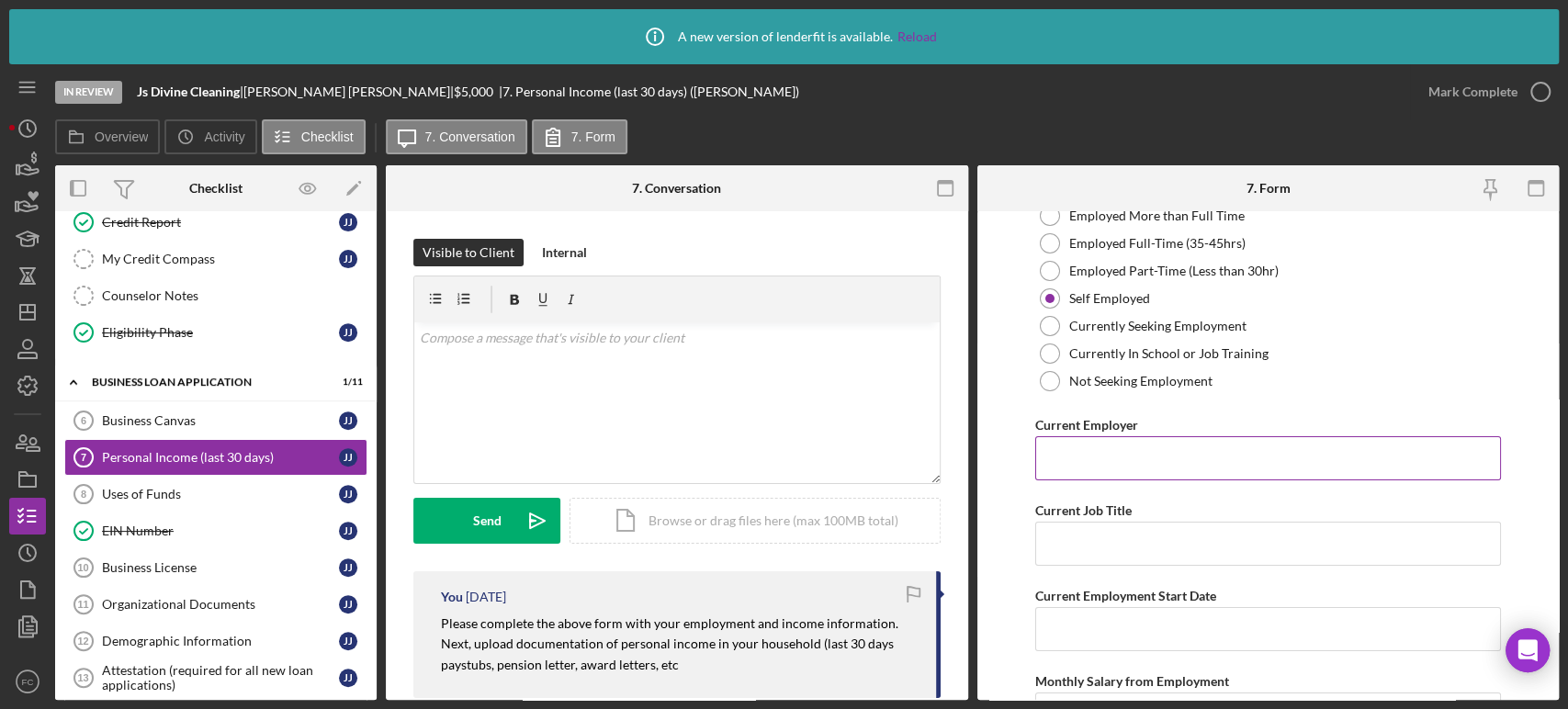
click at [1074, 453] on input "Current Employer" at bounding box center [1268, 458] width 466 height 44
drag, startPoint x: 135, startPoint y: 86, endPoint x: 241, endPoint y: 95, distance: 106.4
click at [241, 95] on div "In Review Js Divine Cleaning | [PERSON_NAME] | $5,000 $5,000 | 7. Personal Inco…" at bounding box center [732, 91] width 1355 height 55
copy b "Js Divine Cleaning"
click at [1065, 455] on input "Current Employer" at bounding box center [1268, 458] width 466 height 44
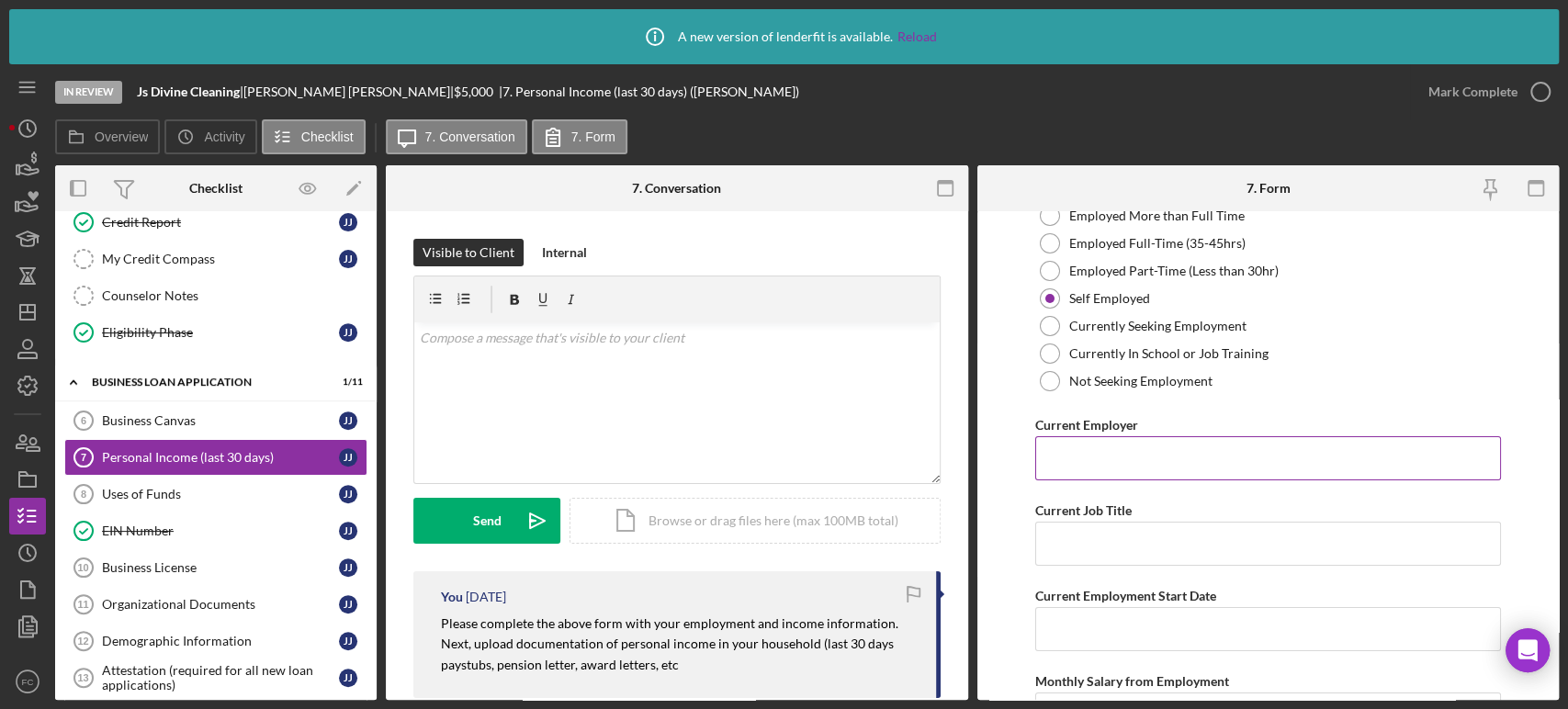
paste input "Js Divine Cleaning"
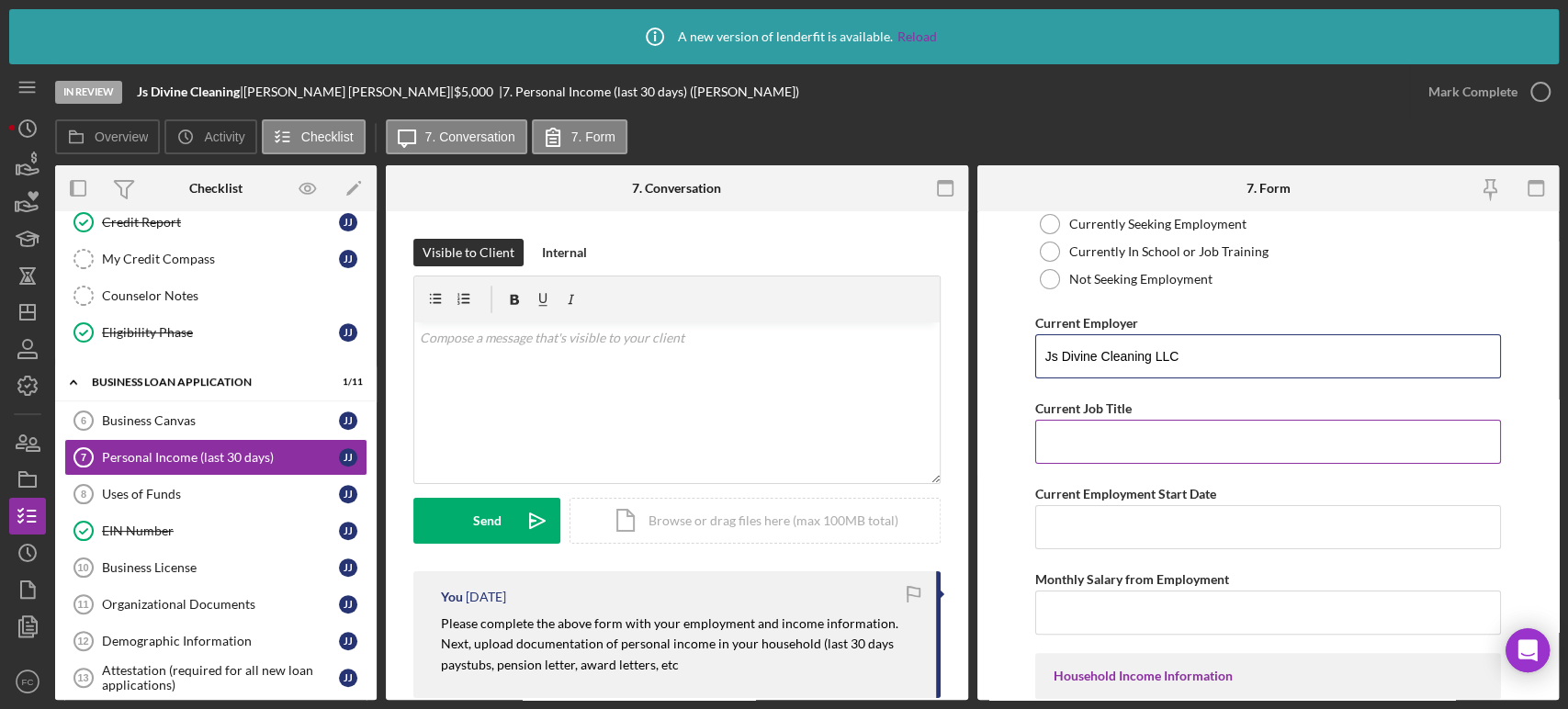
type input "Js Divine Cleaning LLC"
click at [1089, 433] on input "Current Job Title" at bounding box center [1268, 441] width 466 height 44
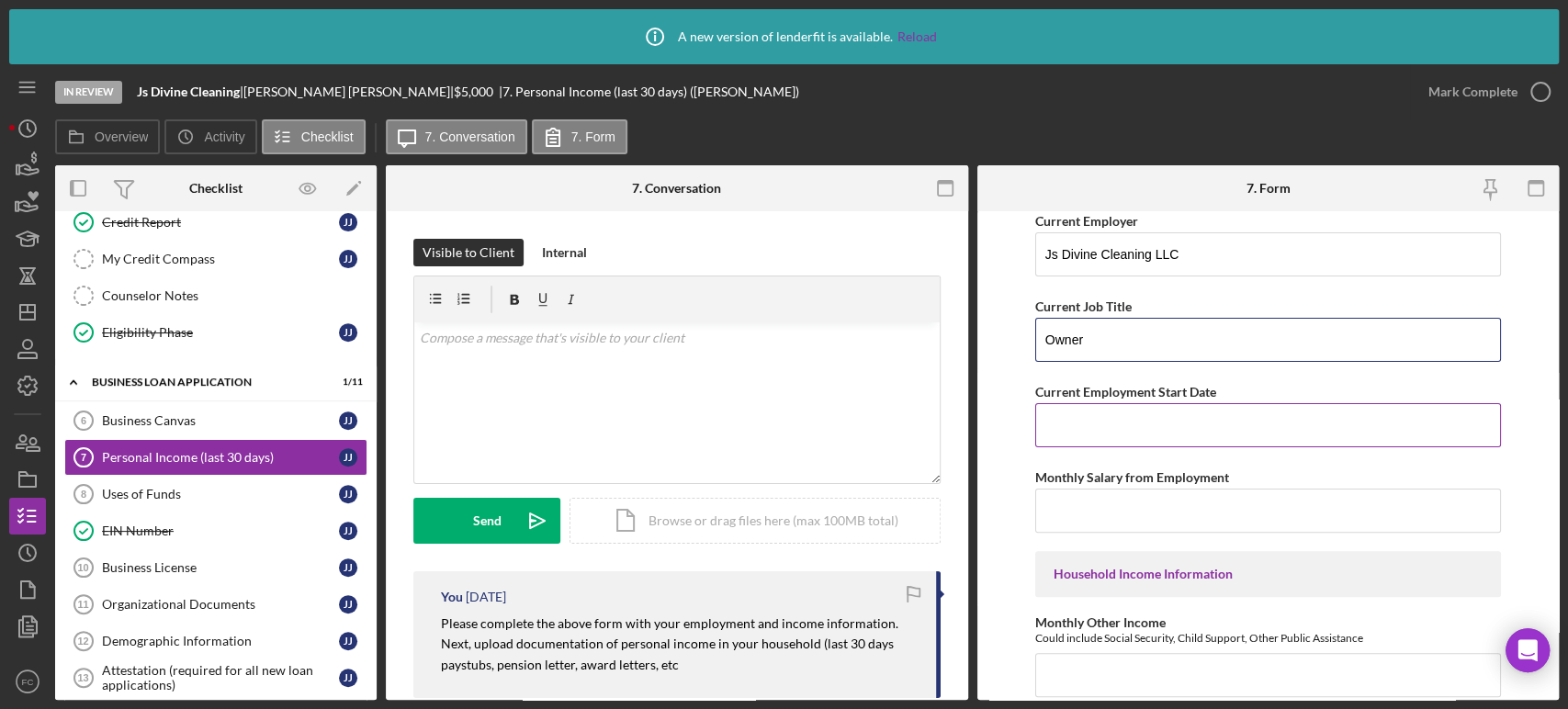
type input "Owner"
click at [1092, 417] on input "Current Employment Start Date" at bounding box center [1268, 425] width 466 height 44
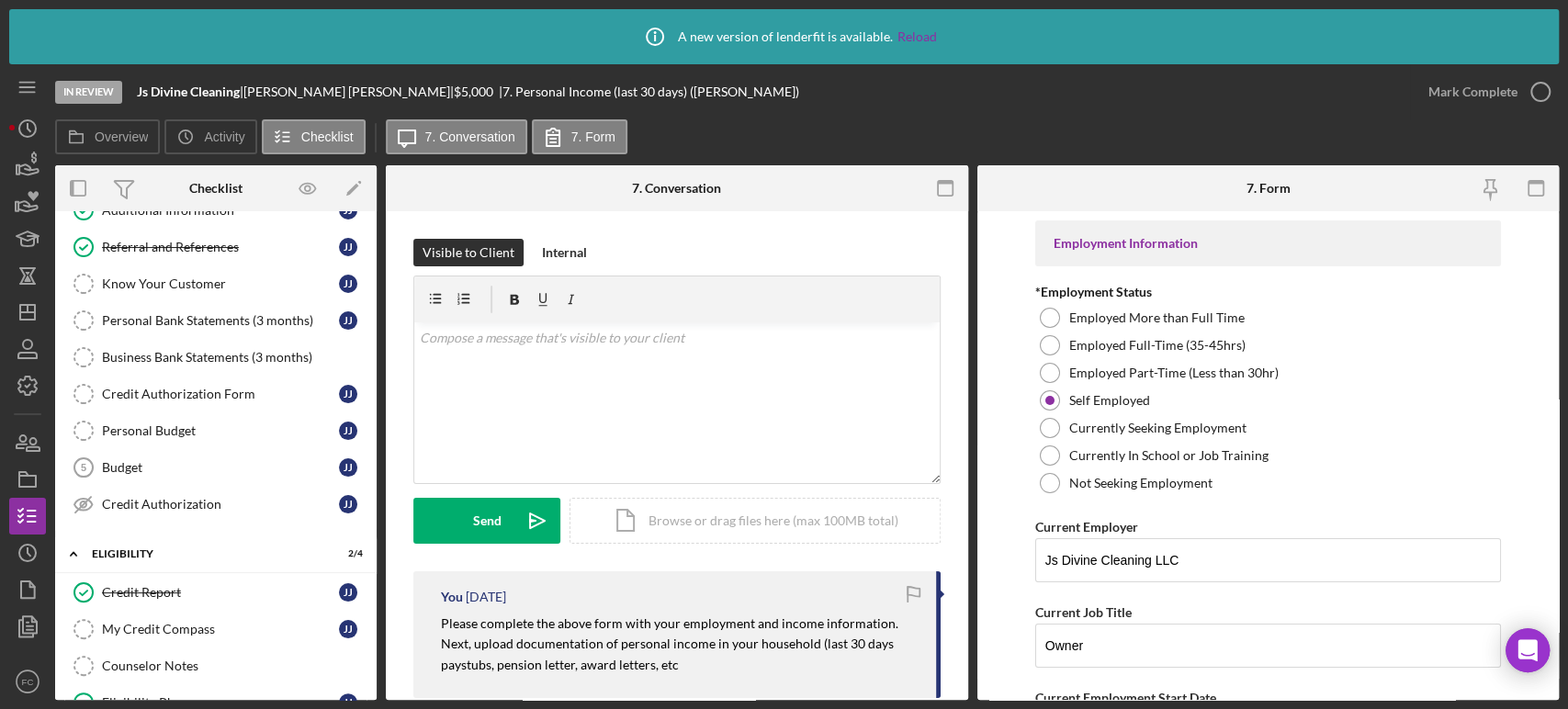
scroll to position [204, 0]
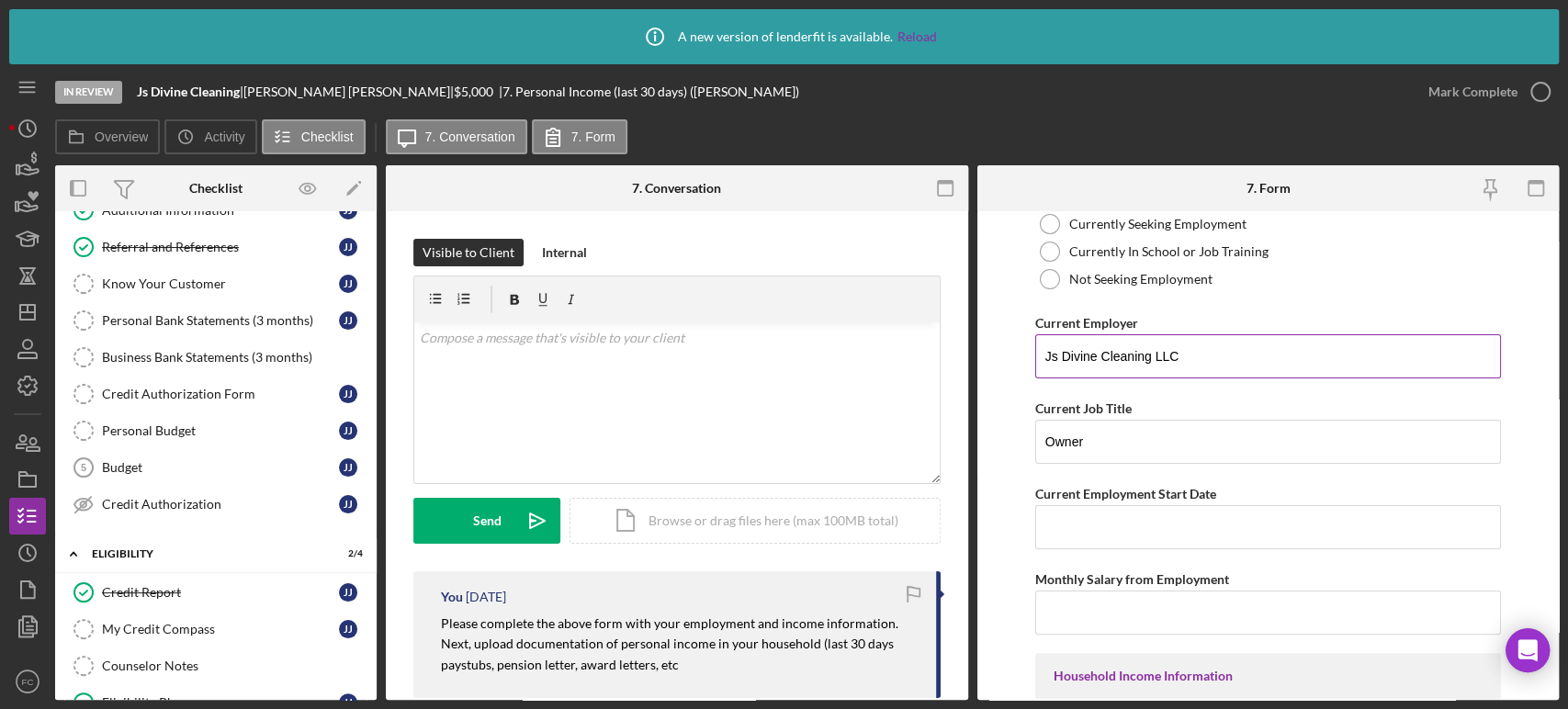
drag, startPoint x: 1047, startPoint y: 359, endPoint x: 1189, endPoint y: 369, distance: 142.4
click at [1189, 369] on input "Js Divine Cleaning LLC" at bounding box center [1268, 356] width 466 height 44
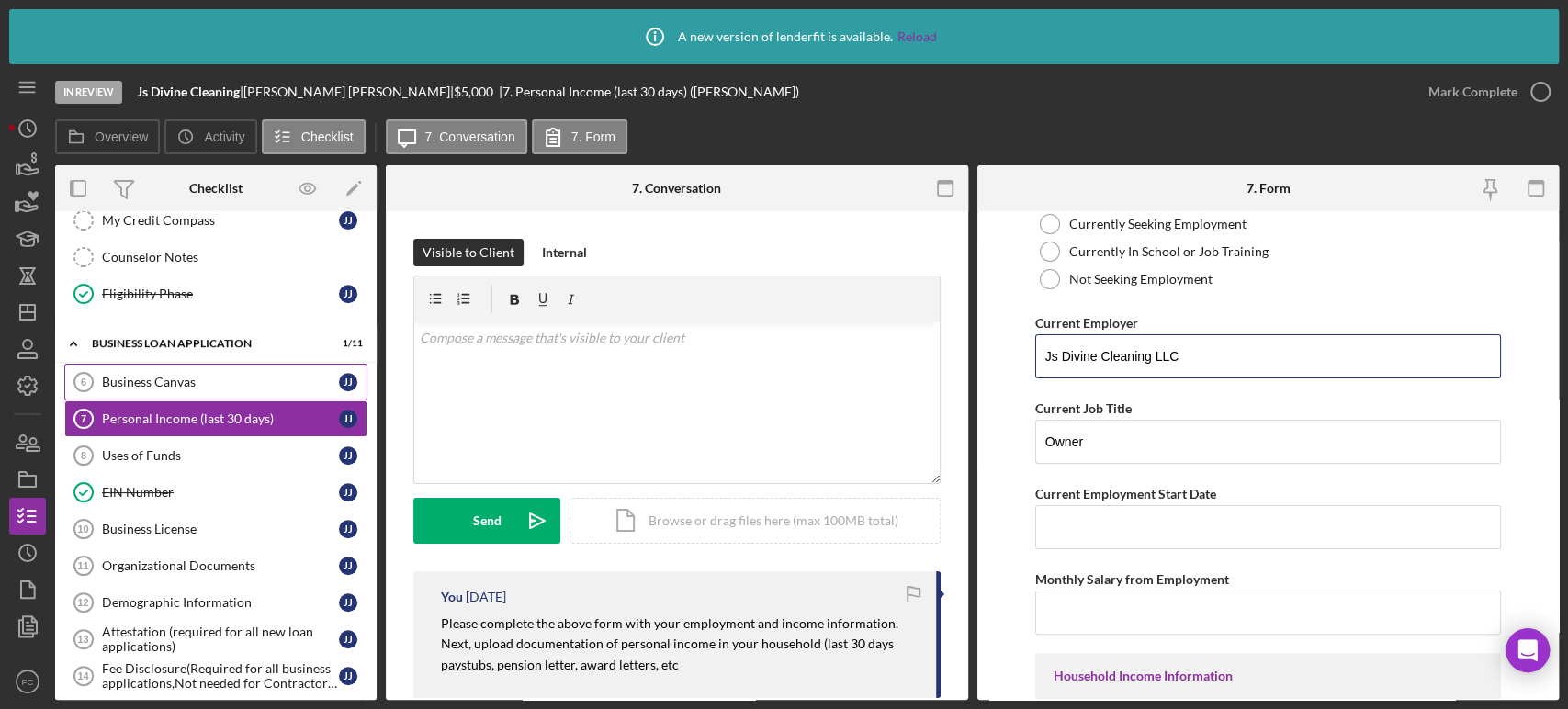
scroll to position [651, 0]
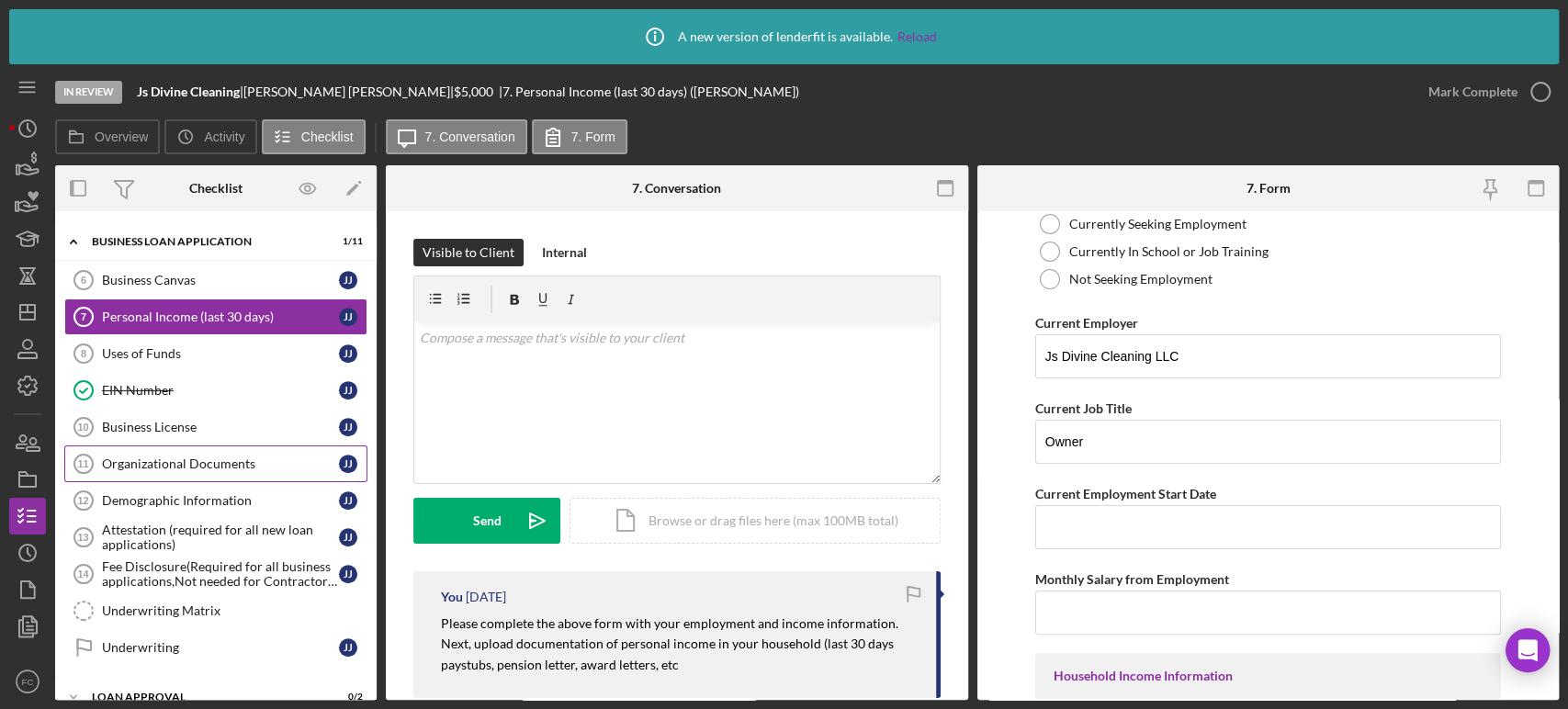
click at [198, 469] on link "Organizational Documents 11 Organizational Documents J J" at bounding box center [215, 463] width 303 height 37
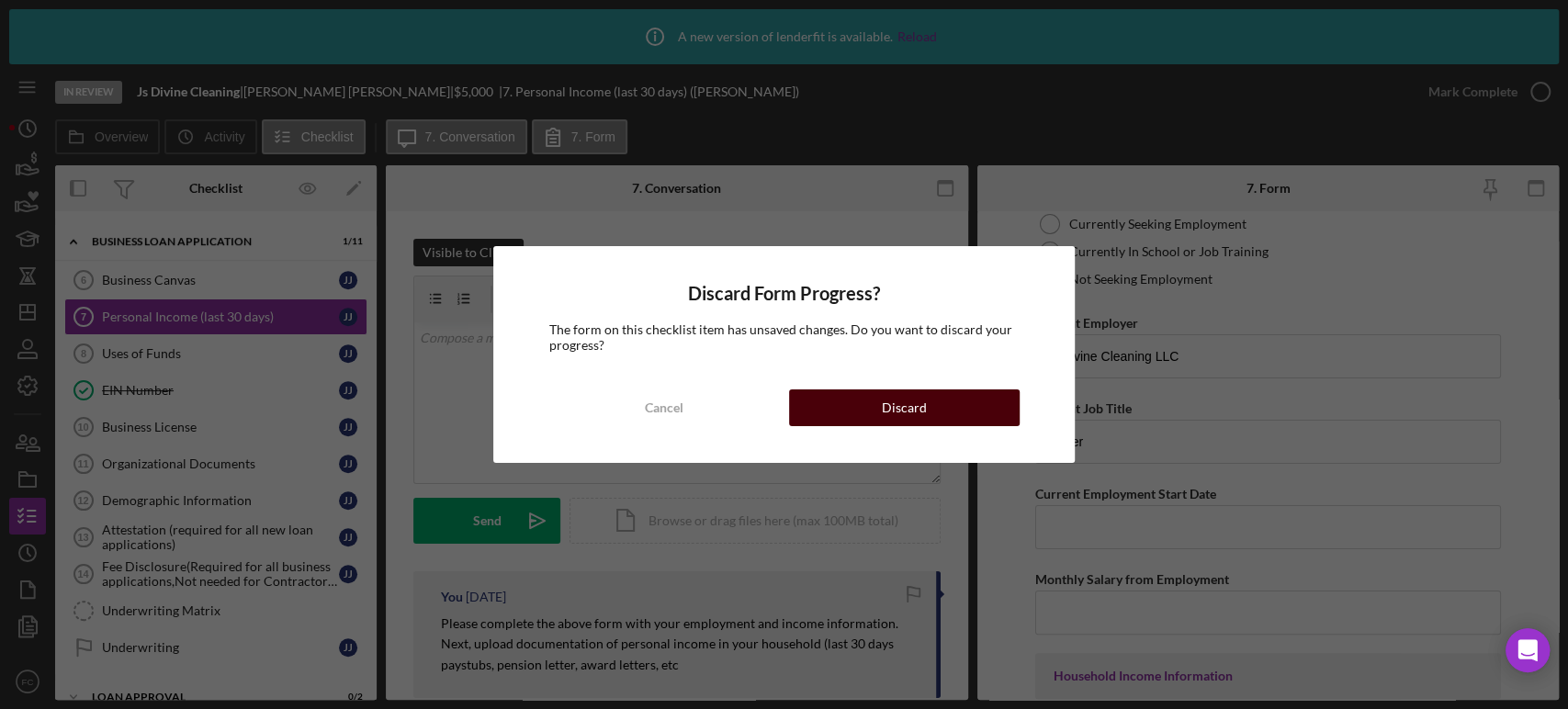
click at [949, 412] on button "Discard" at bounding box center [904, 407] width 231 height 37
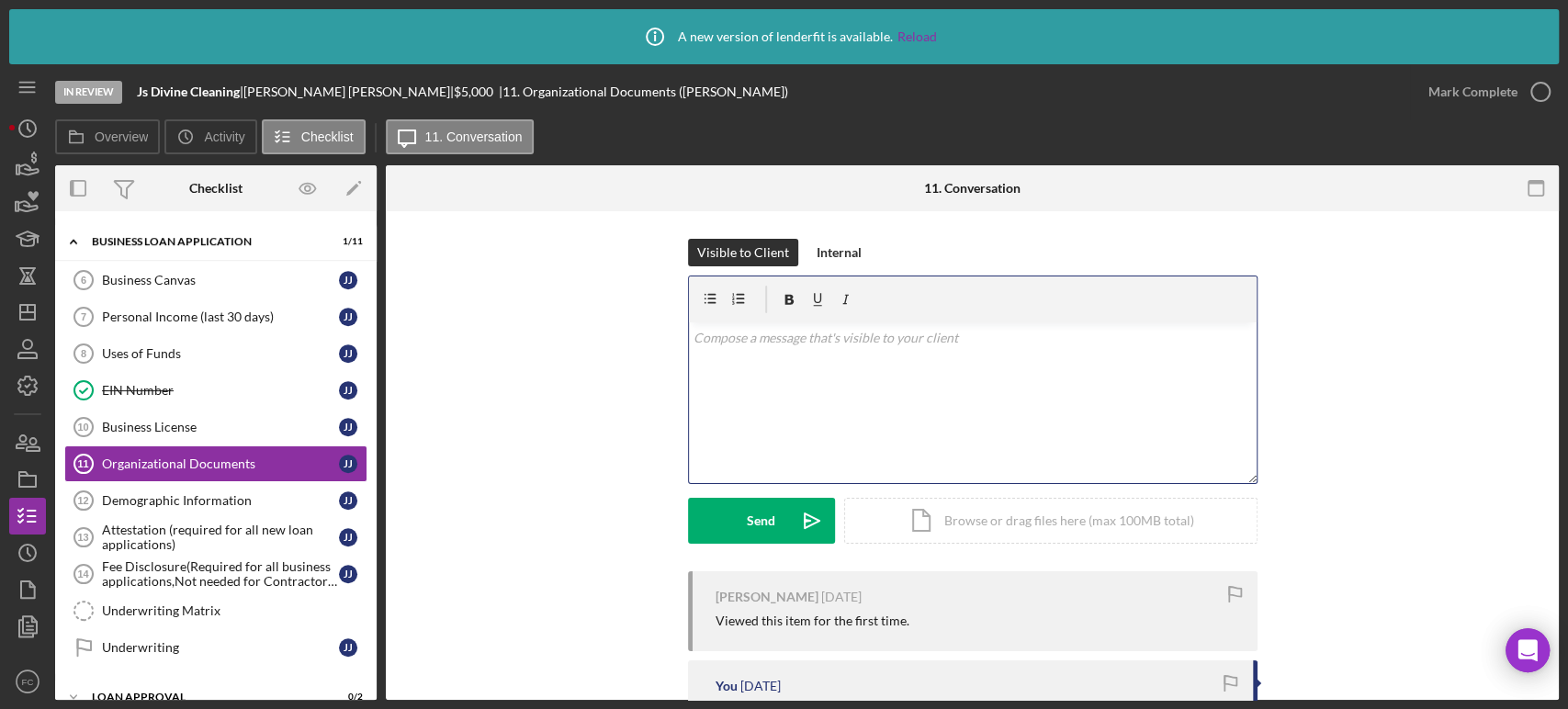
click at [759, 370] on div "v Color teal Color pink Remove color Add row above Add row below Add column bef…" at bounding box center [973, 403] width 568 height 160
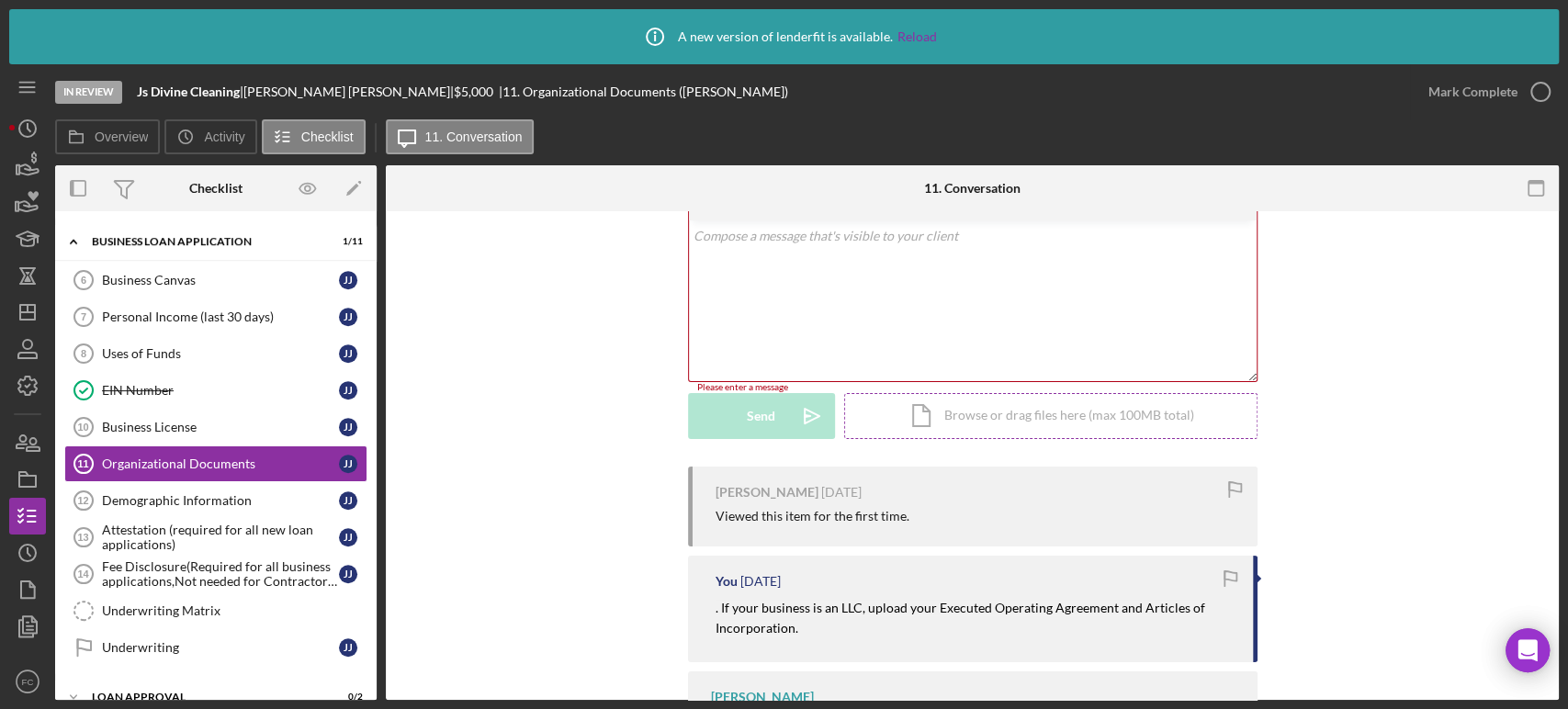
click at [951, 432] on div "Icon/Document Browse or drag files here (max 100MB total) Tap to choose files o…" at bounding box center [1050, 416] width 413 height 46
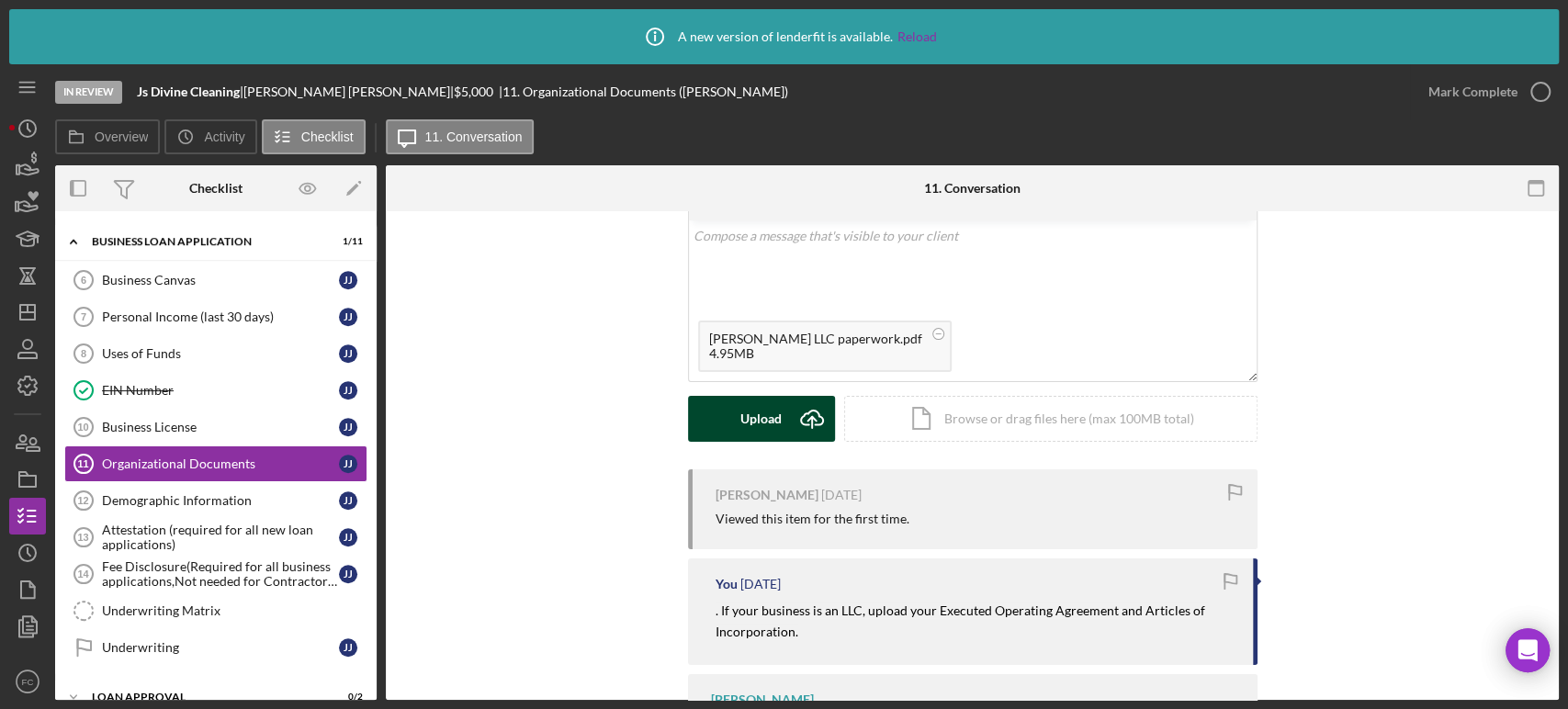
click at [720, 416] on button "Upload Icon/Upload" at bounding box center [762, 419] width 147 height 46
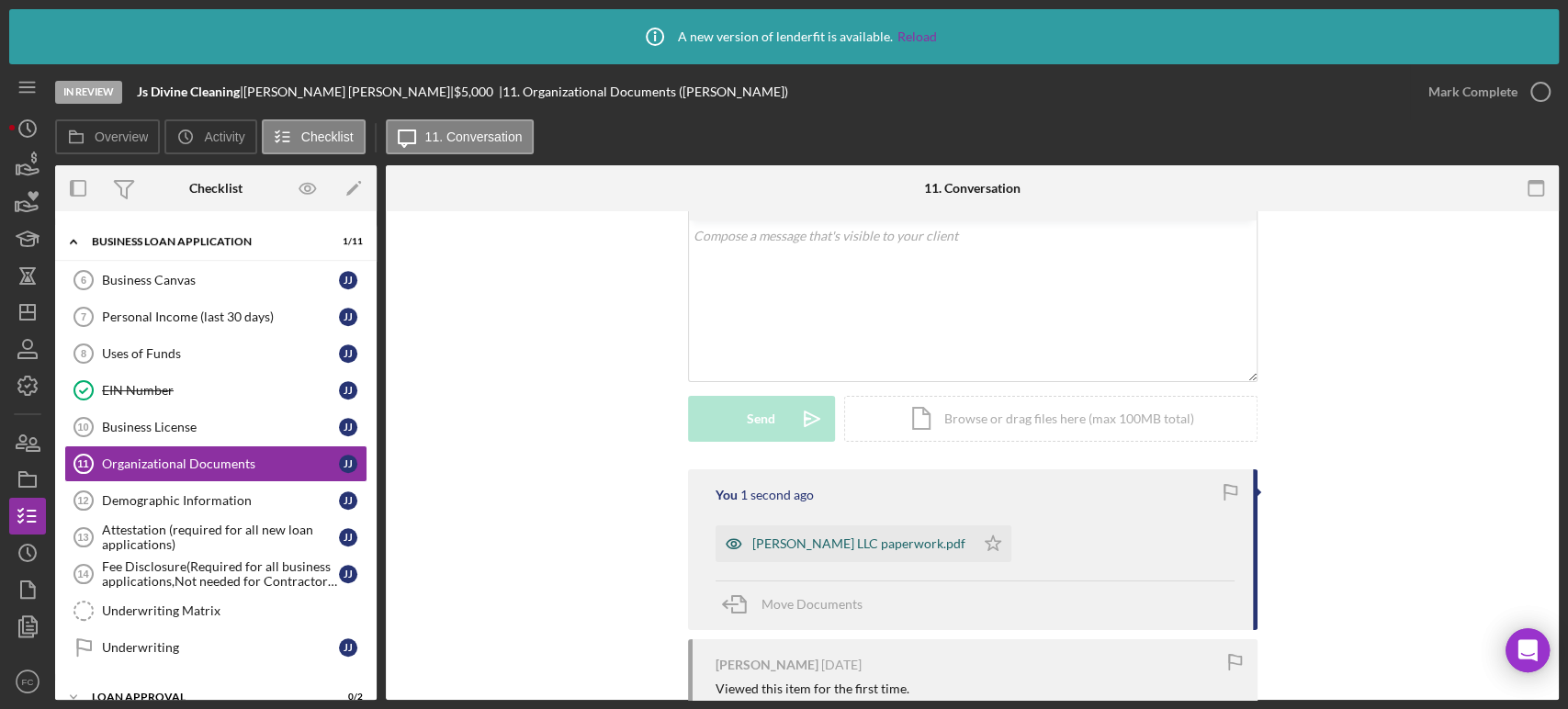
click at [792, 540] on div "[PERSON_NAME] LLC paperwork.pdf" at bounding box center [859, 544] width 213 height 15
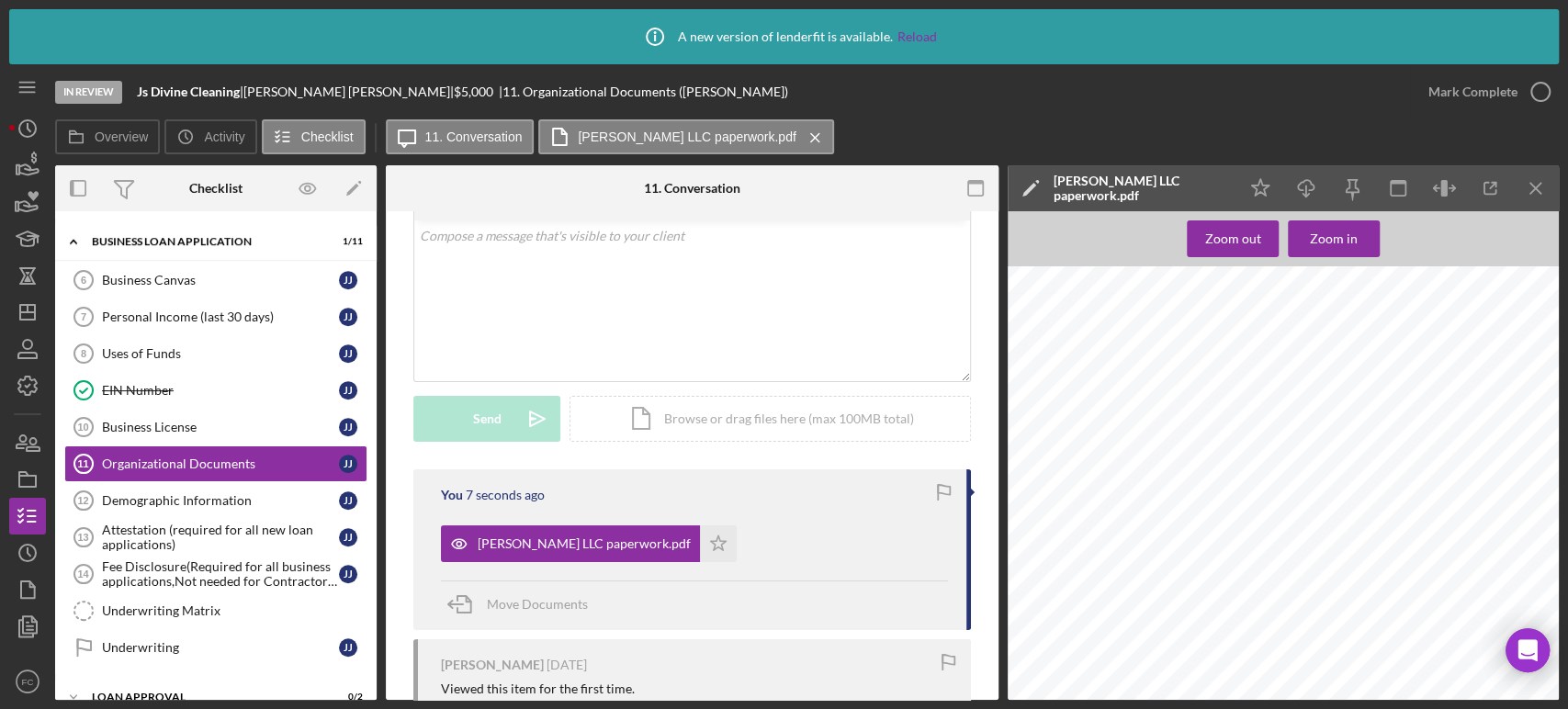
scroll to position [1734, 0]
click at [1300, 194] on icon "Icon/Download" at bounding box center [1307, 189] width 41 height 41
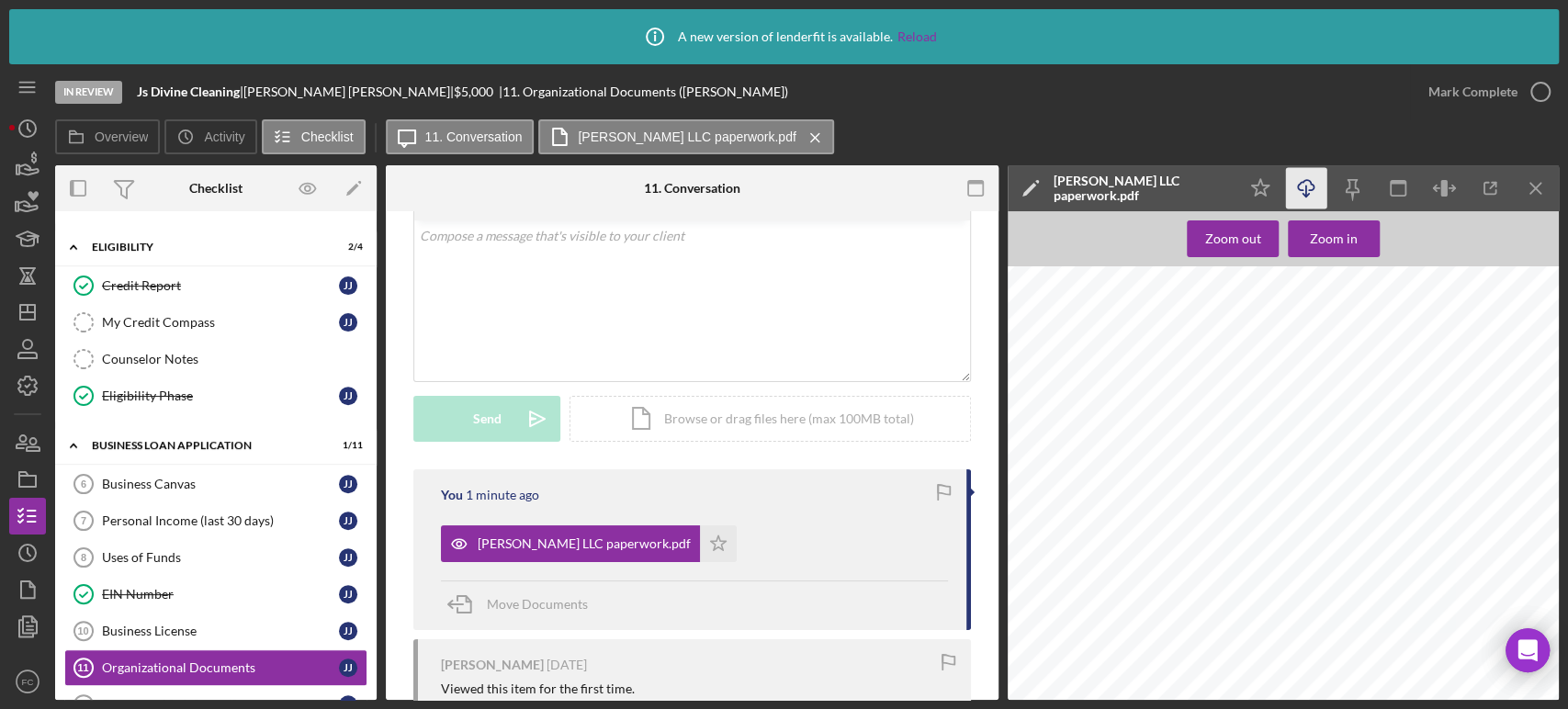
scroll to position [549, 0]
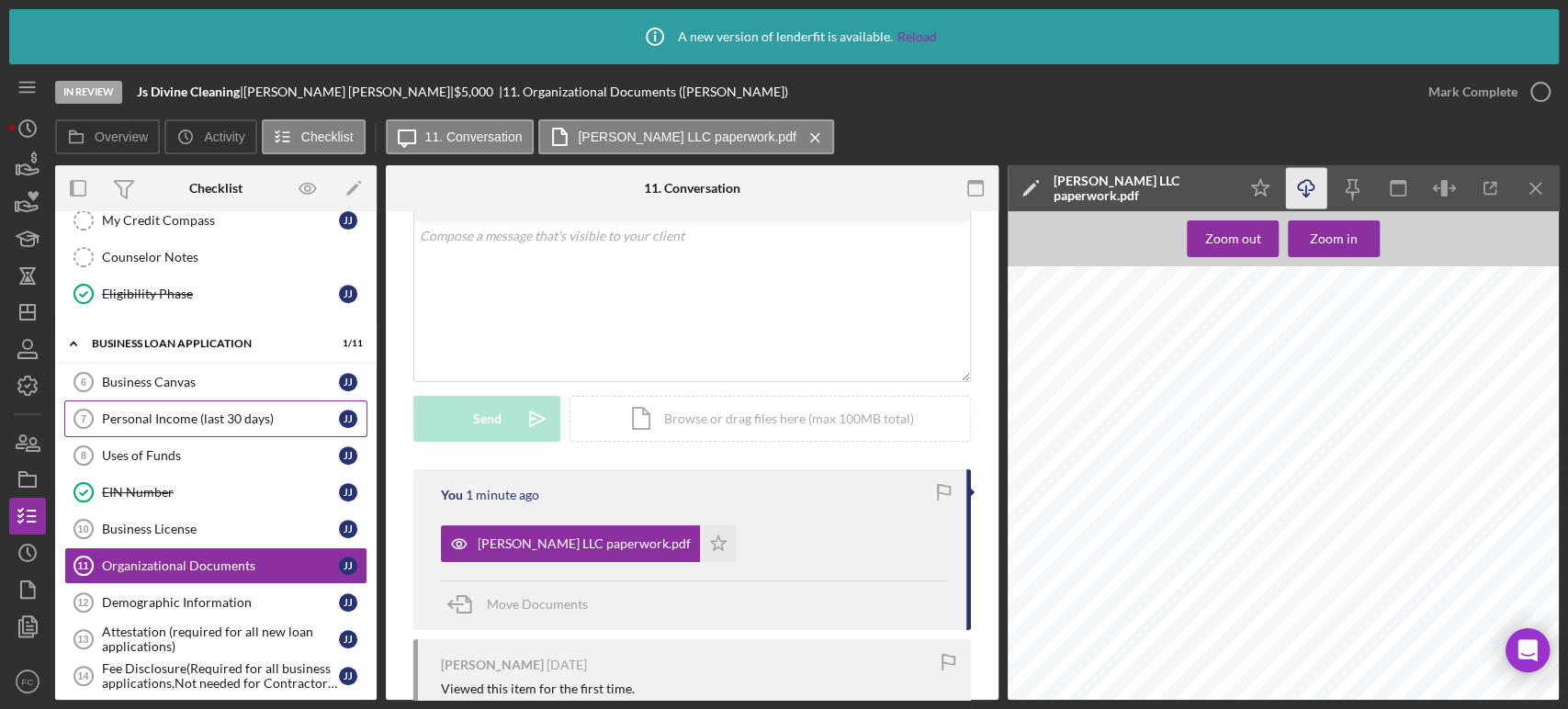
click at [209, 423] on link "Personal Income (last 30 days) 7 Personal Income (last 30 days) J J" at bounding box center [215, 419] width 303 height 37
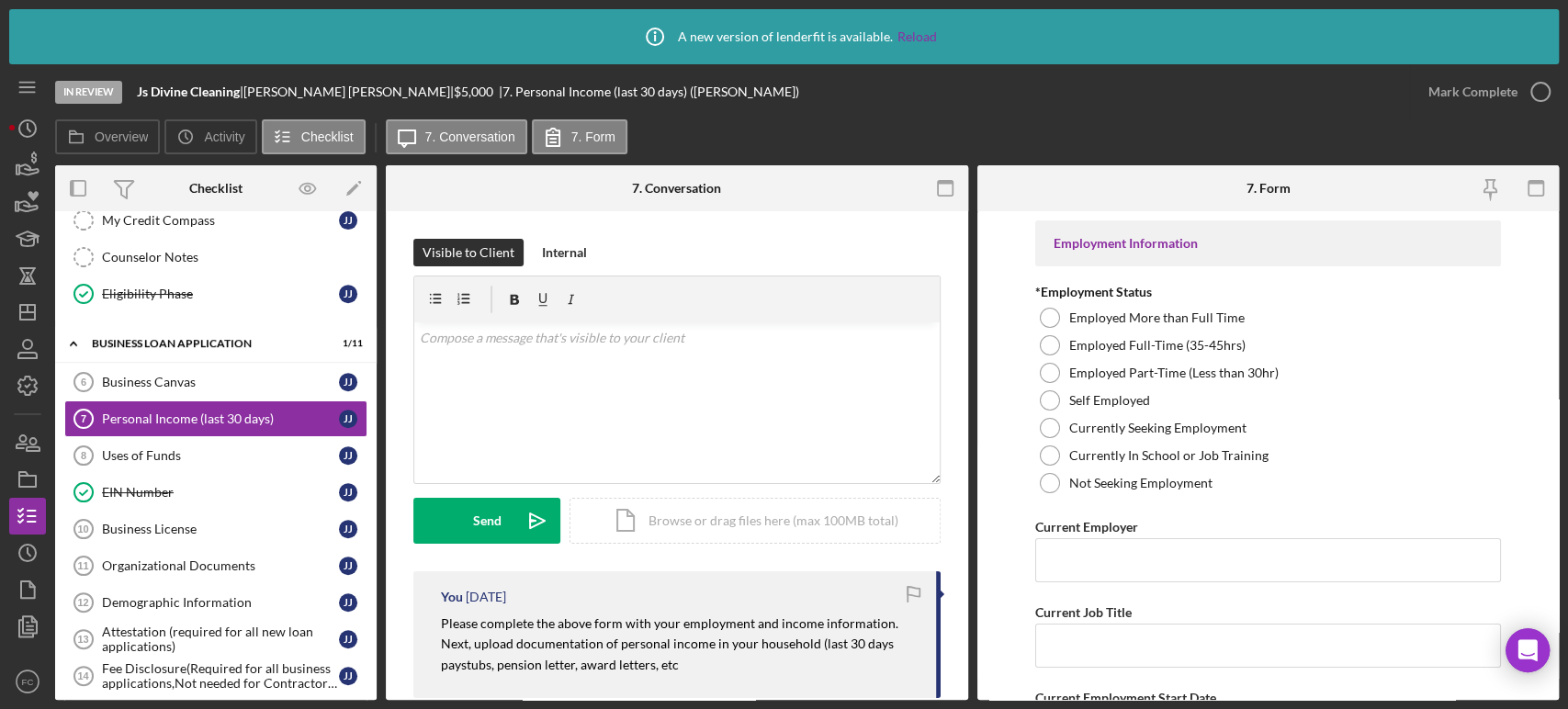
click at [1015, 393] on form "Employment Information *Employment Status Employed More than Full Time Employed…" at bounding box center [1269, 455] width 583 height 488
click at [1049, 396] on div at bounding box center [1049, 400] width 20 height 20
click at [1077, 555] on input "Current Employer" at bounding box center [1268, 560] width 466 height 44
type input "Js Divine Cleaning LLC"
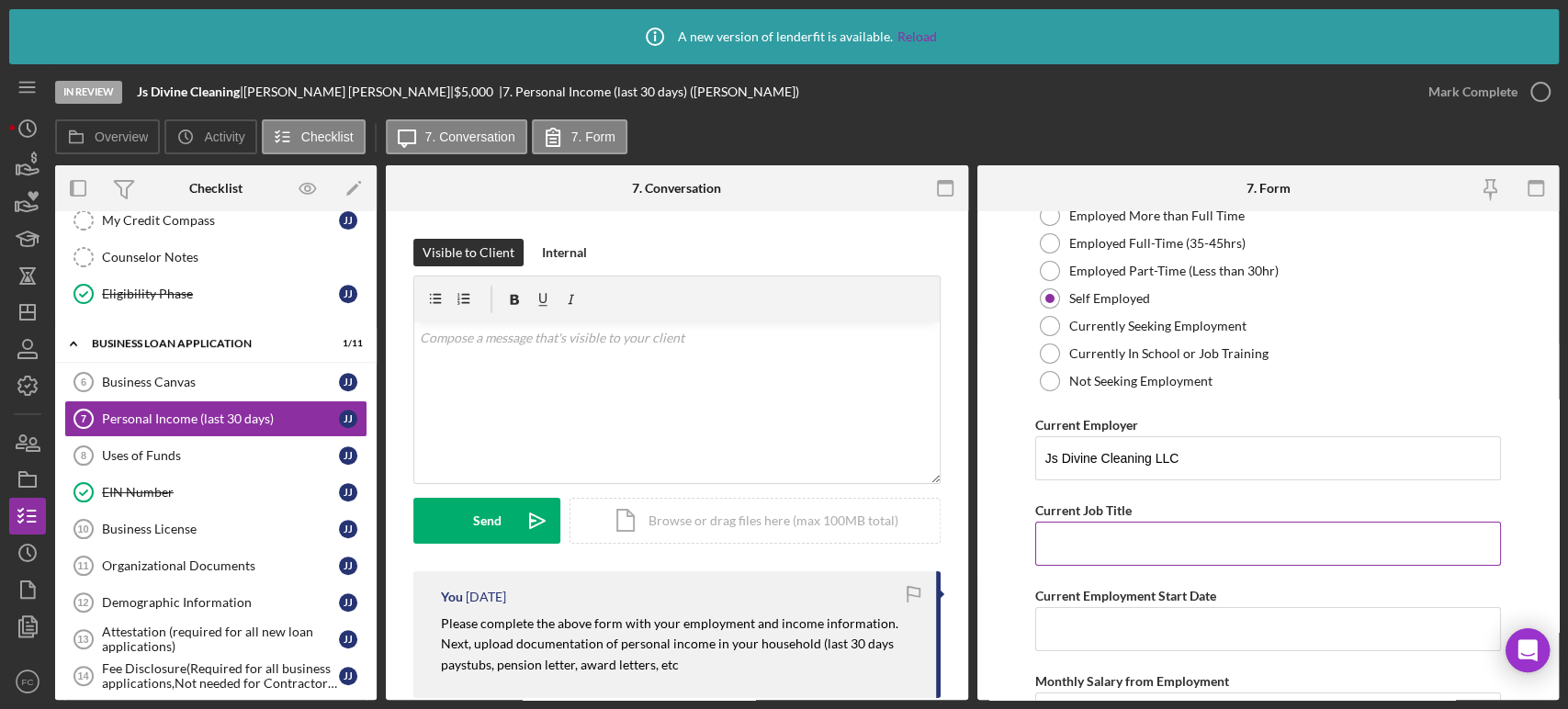
click at [1129, 534] on input "Current Job Title" at bounding box center [1268, 543] width 466 height 44
type input "Owner"
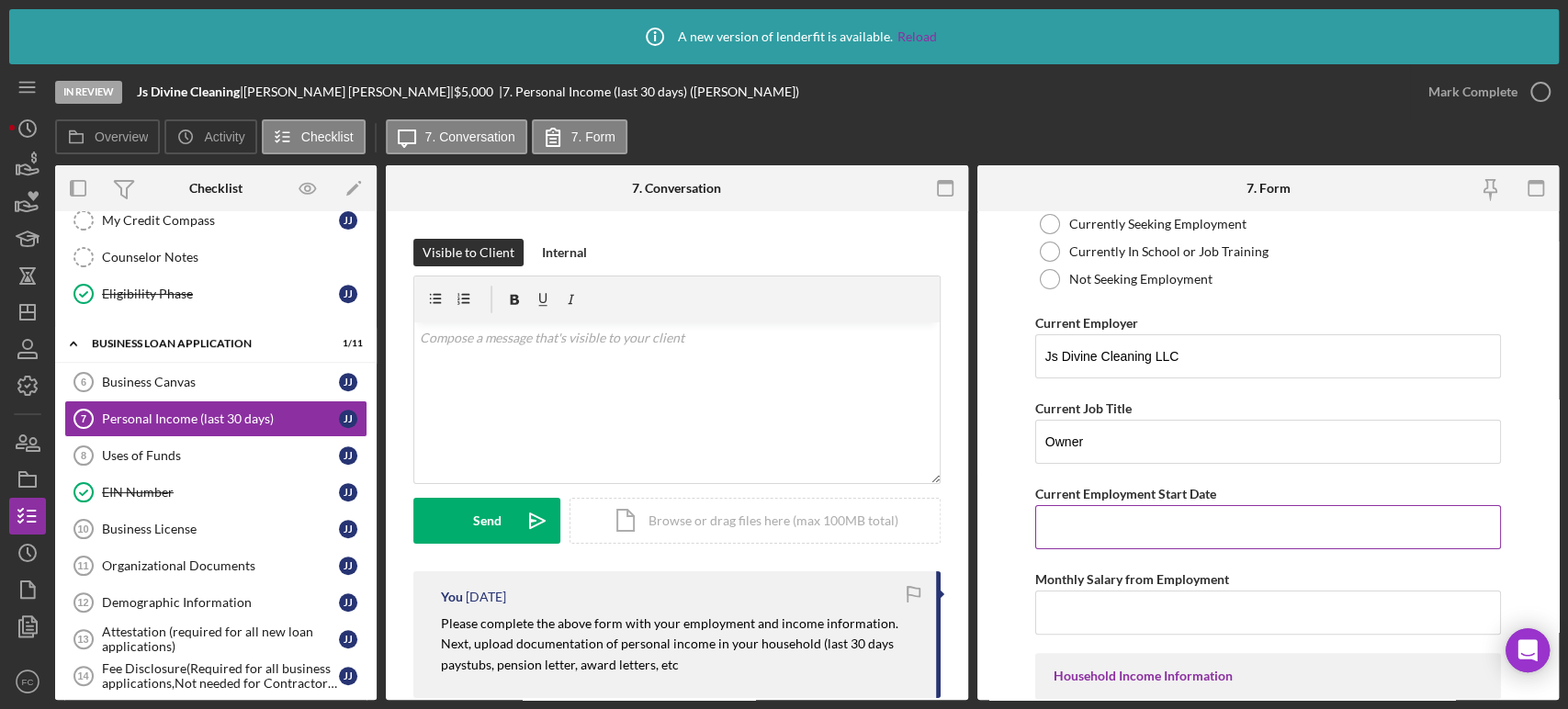
click at [1120, 521] on input "Current Employment Start Date" at bounding box center [1268, 527] width 466 height 44
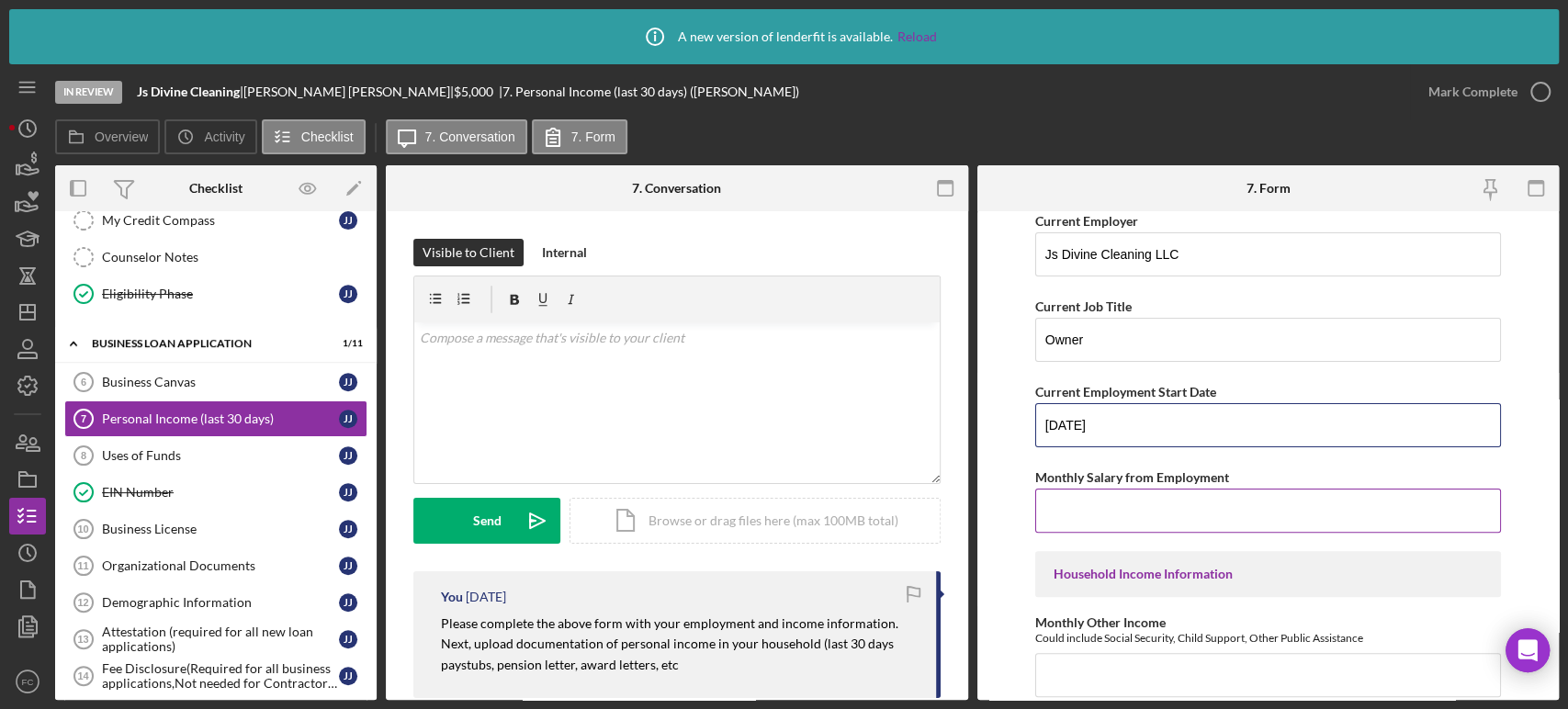
type input "[DATE]"
click at [1086, 508] on input "Monthly Salary from Employment" at bounding box center [1268, 510] width 466 height 44
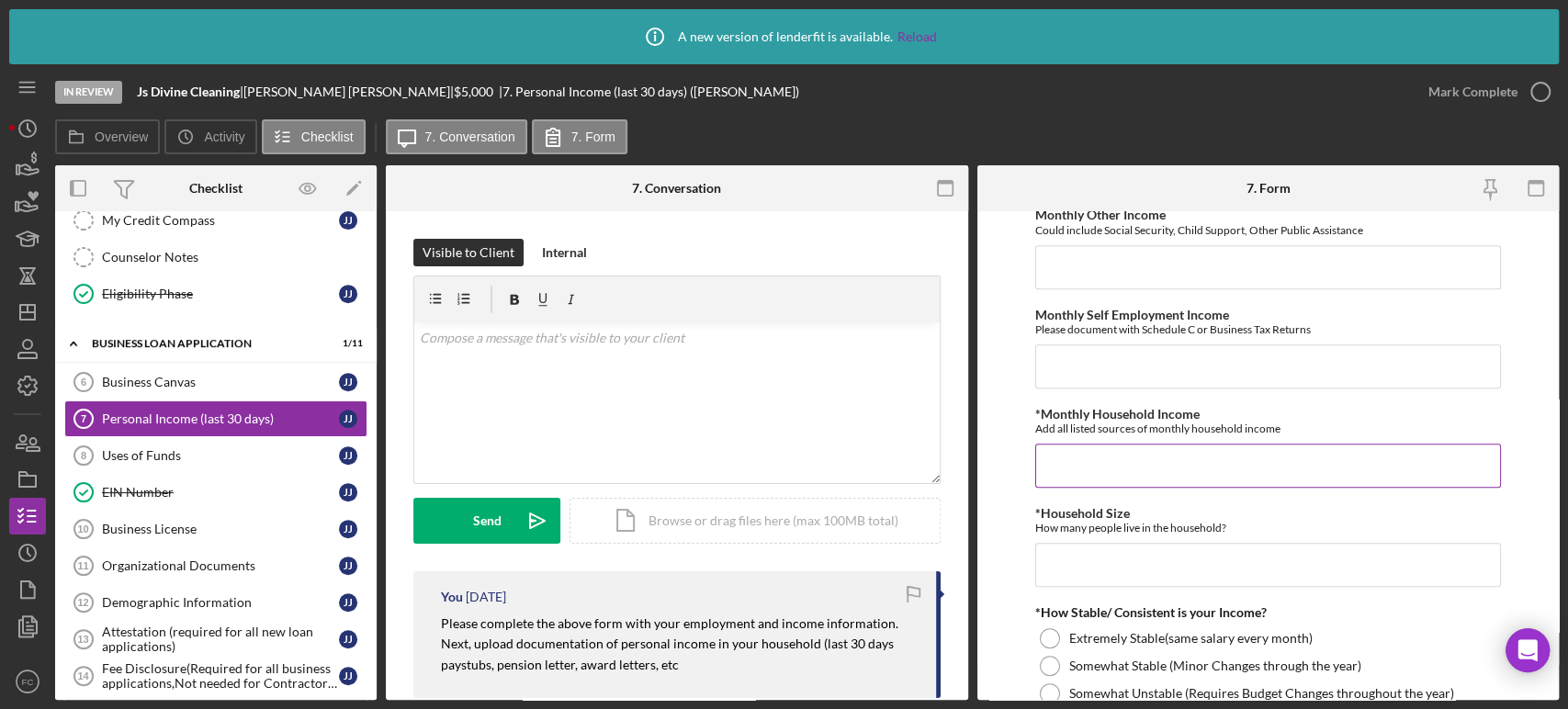
scroll to position [612, 0]
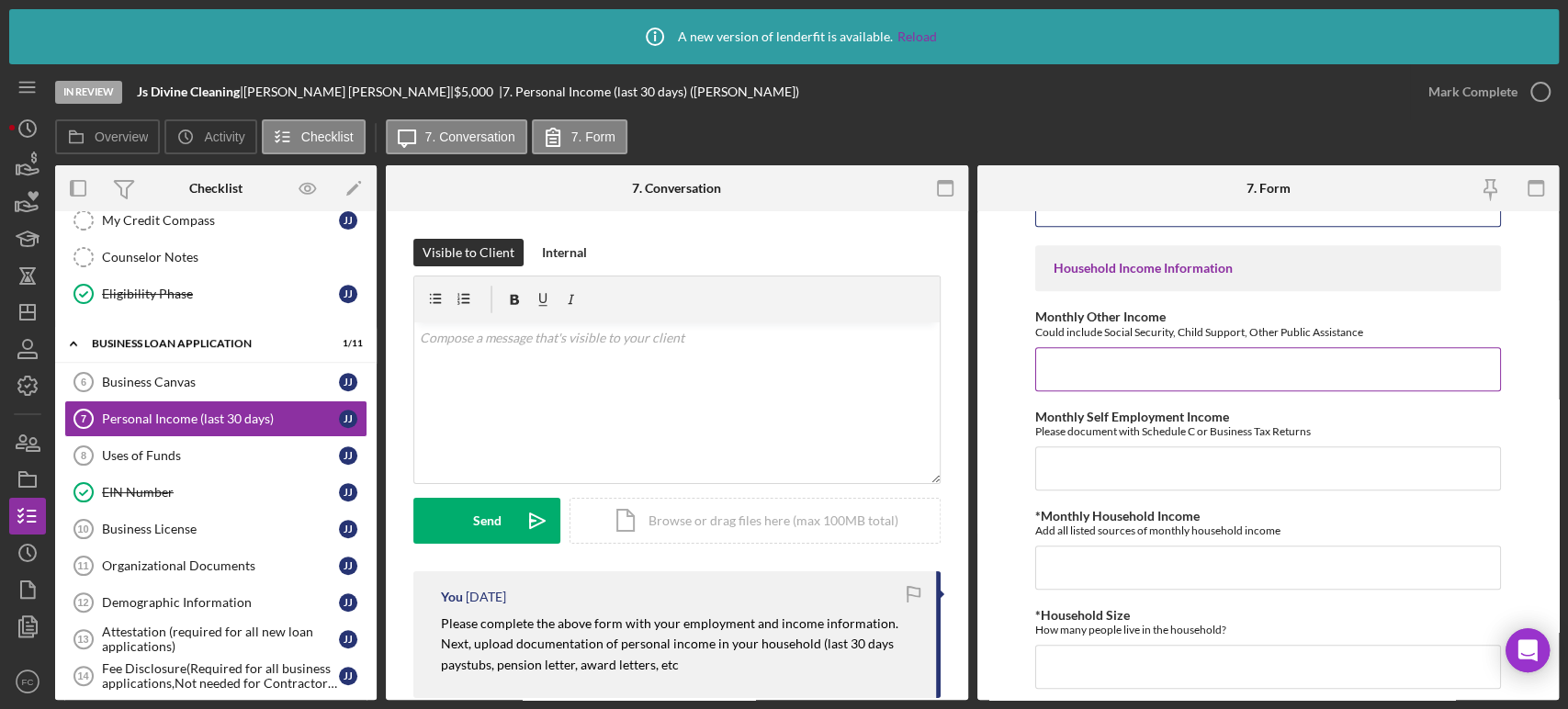
type input "$3,200"
click at [1076, 368] on input "Monthly Other Income" at bounding box center [1268, 369] width 466 height 44
type input "$650"
click at [1142, 461] on input "Monthly Self Employment Income" at bounding box center [1268, 468] width 466 height 44
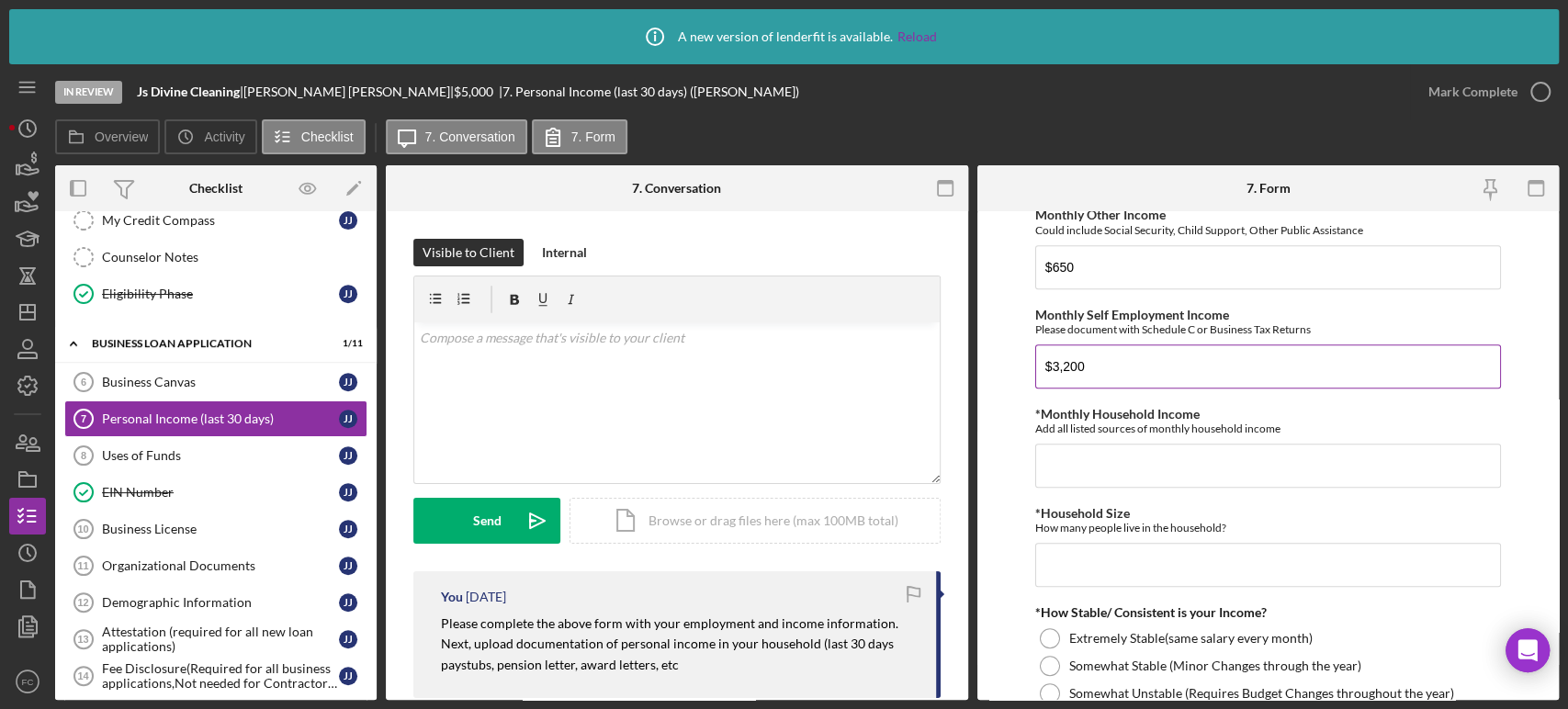
scroll to position [816, 0]
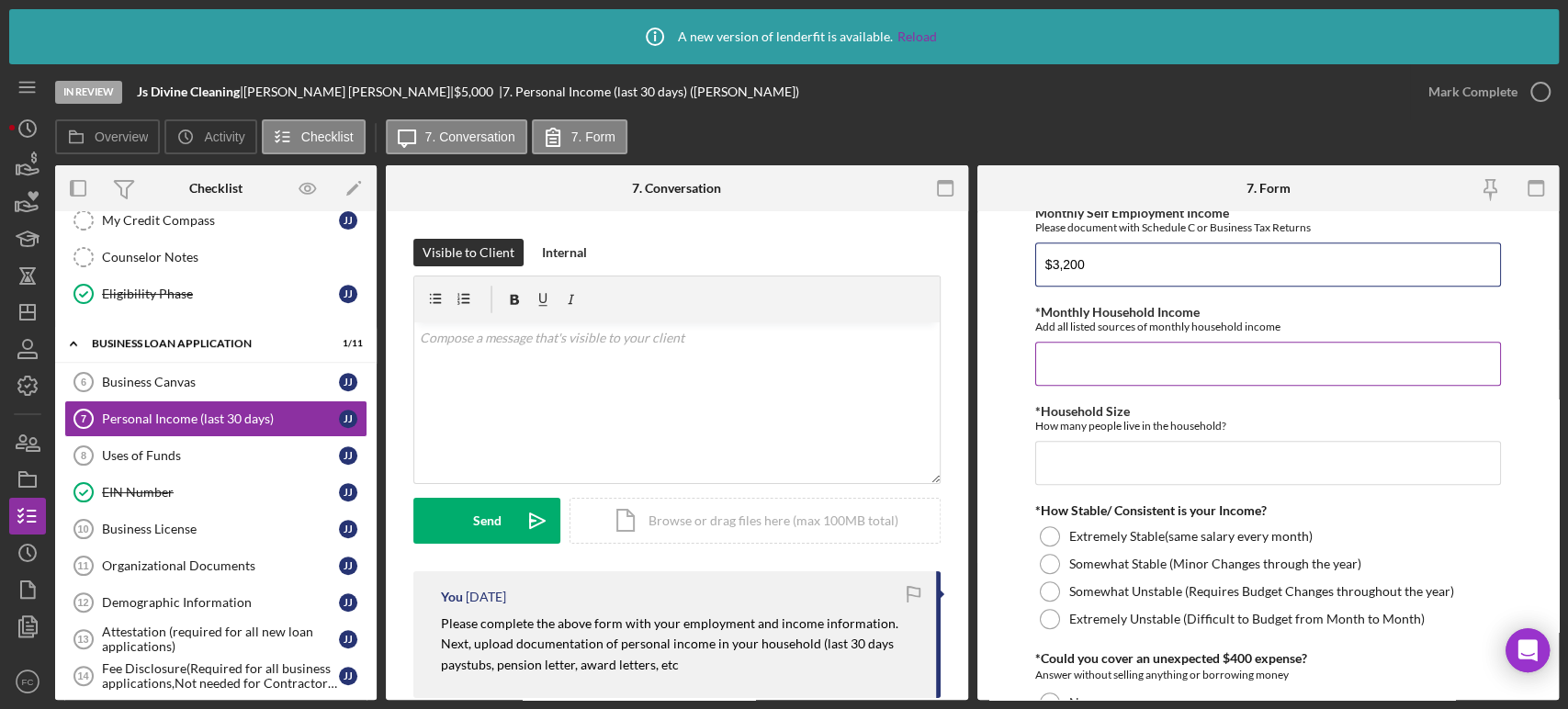
type input "$3,200"
click at [1091, 364] on input "*Monthly Household Income" at bounding box center [1268, 363] width 466 height 44
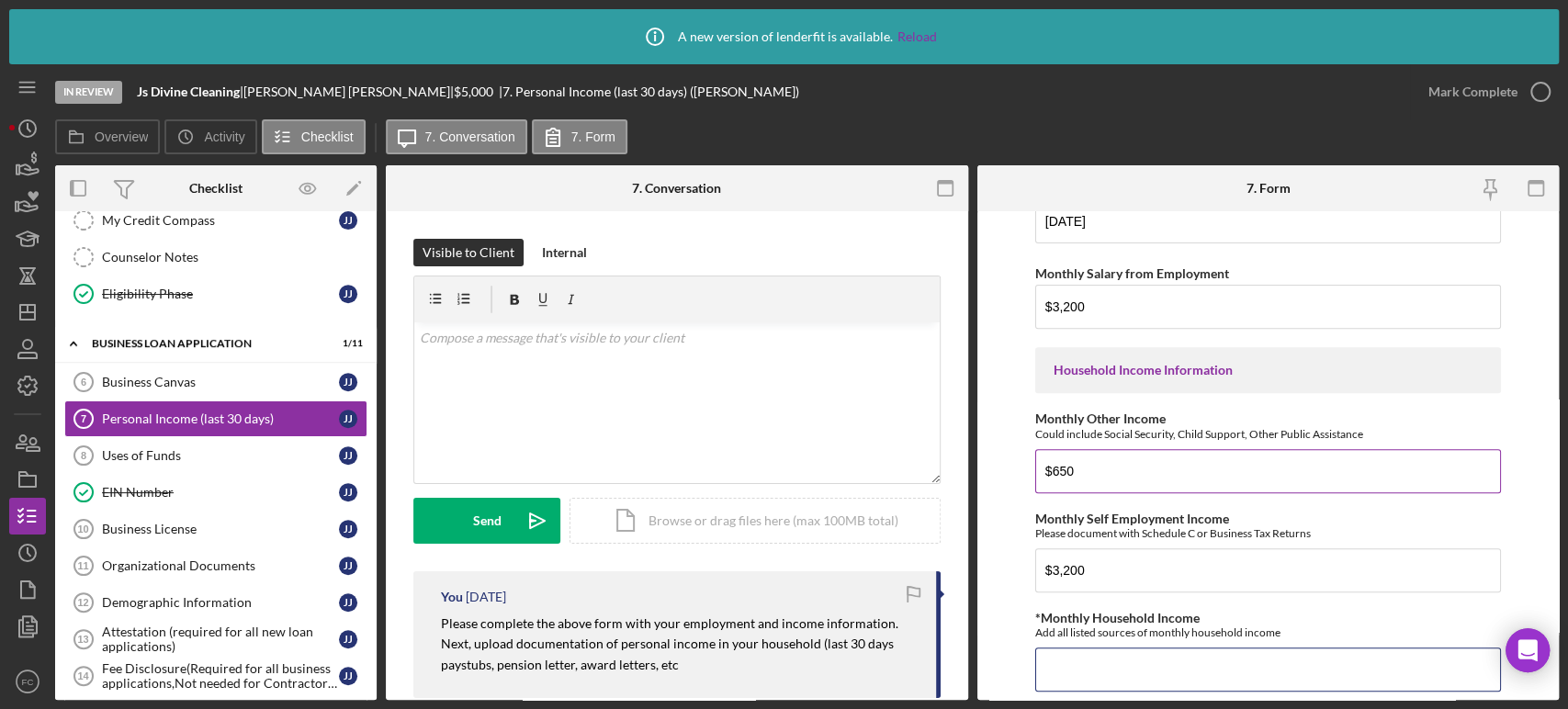
scroll to position [612, 0]
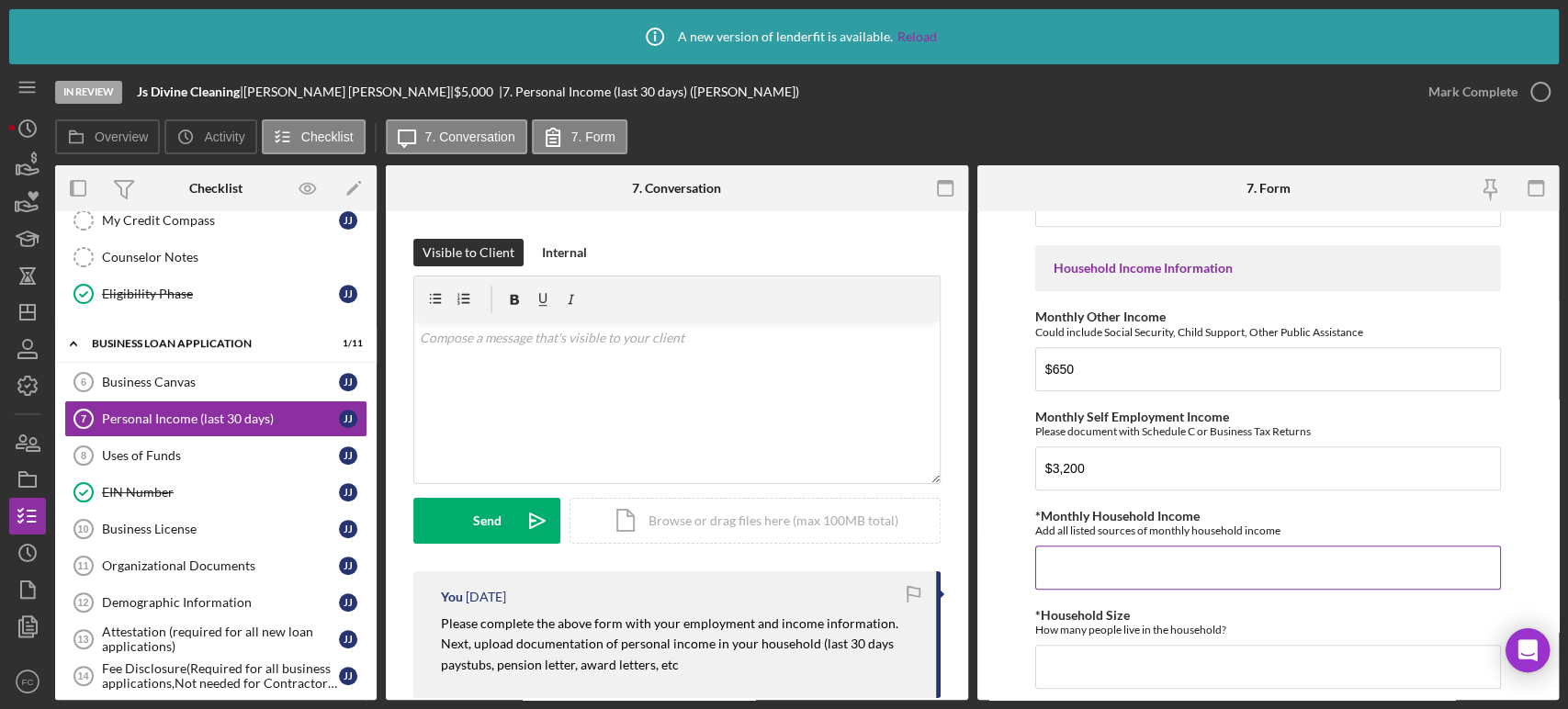
click at [1097, 557] on input "*Monthly Household Income" at bounding box center [1268, 568] width 466 height 44
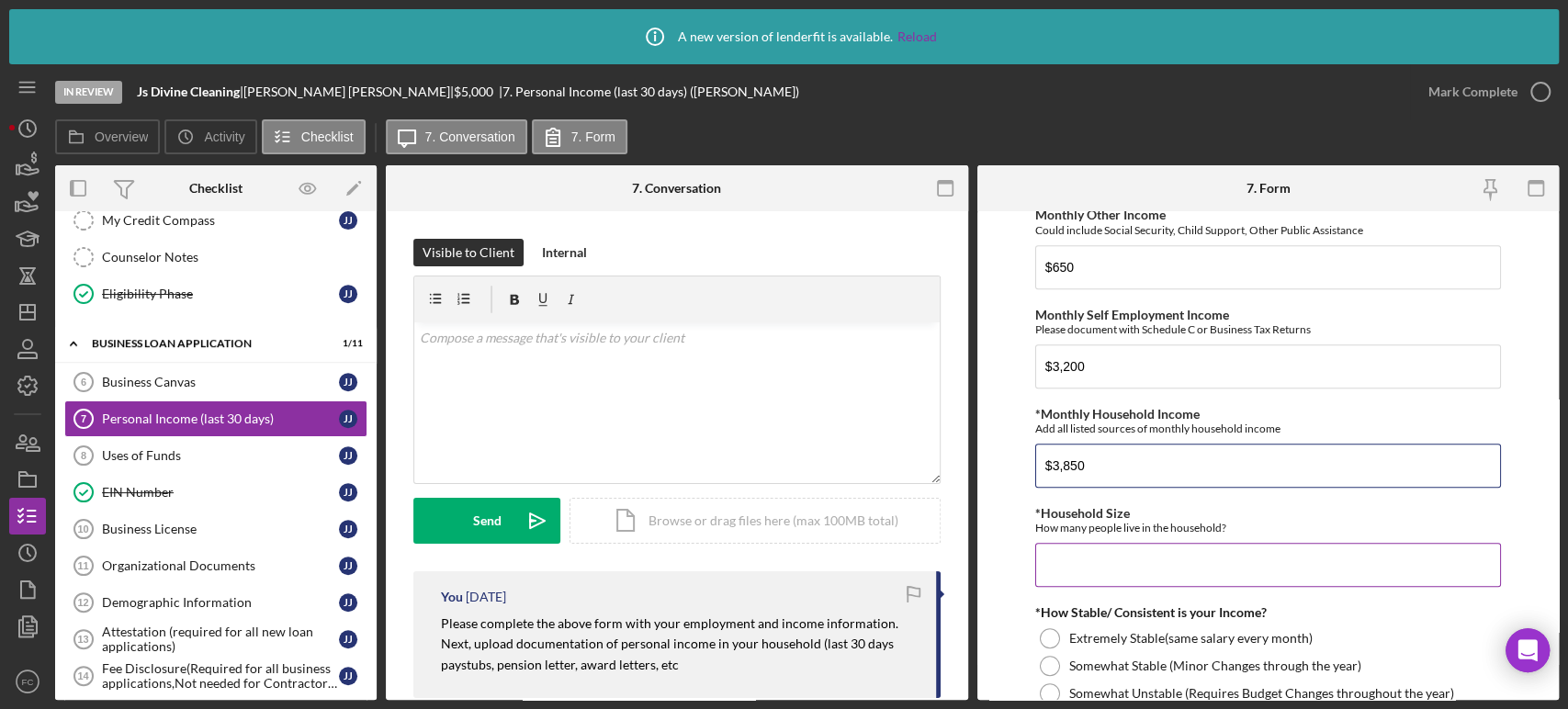
scroll to position [816, 0]
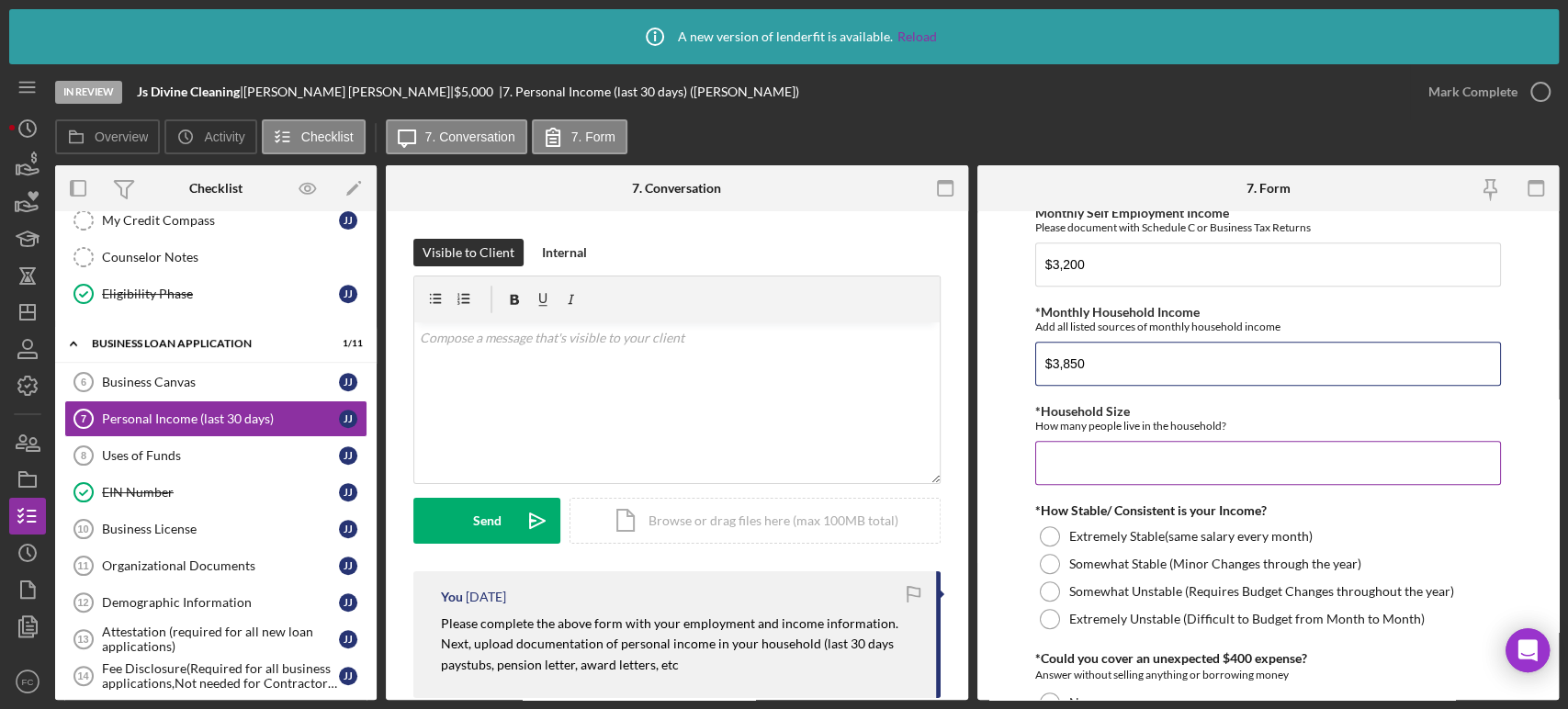
type input "$3,850"
click at [1052, 463] on input "*Household Size" at bounding box center [1268, 463] width 466 height 44
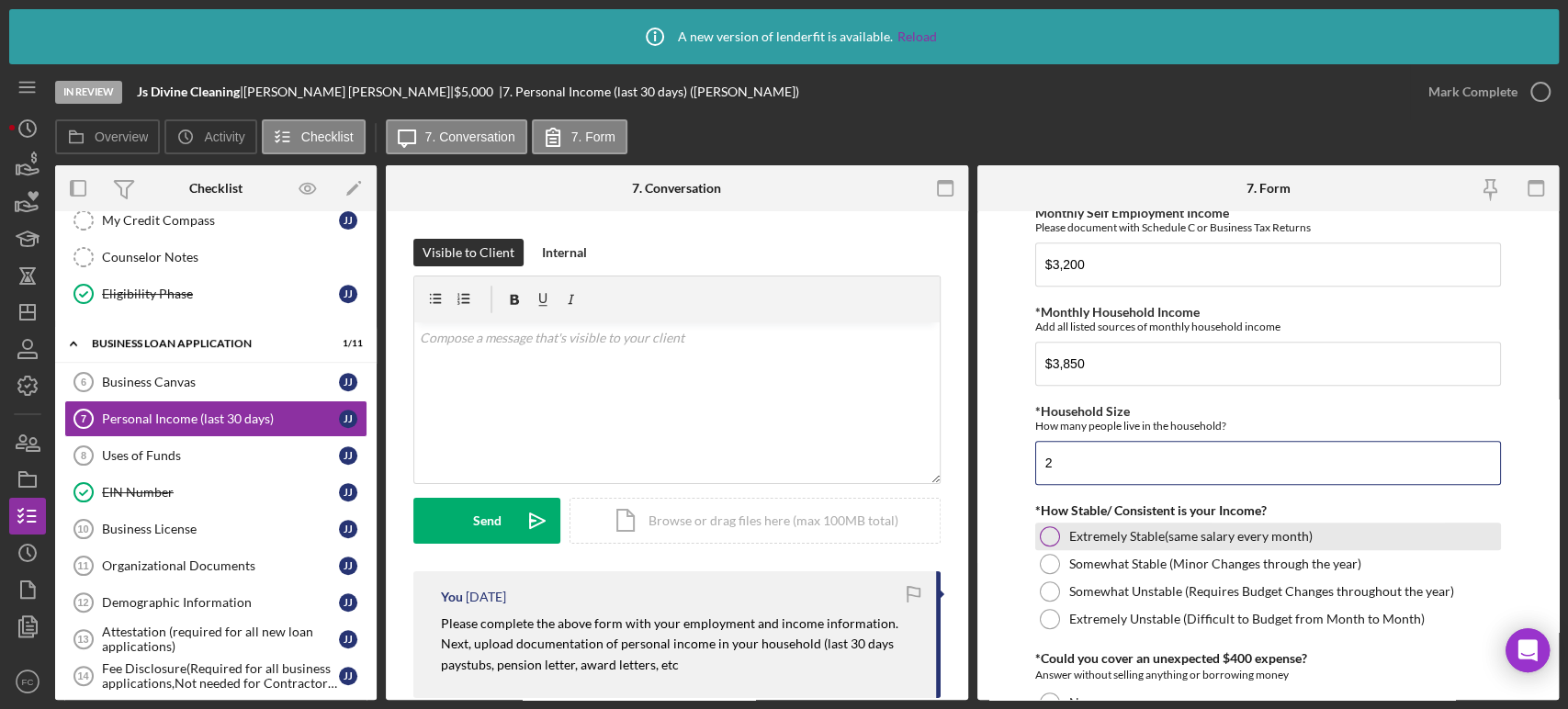
scroll to position [918, 0]
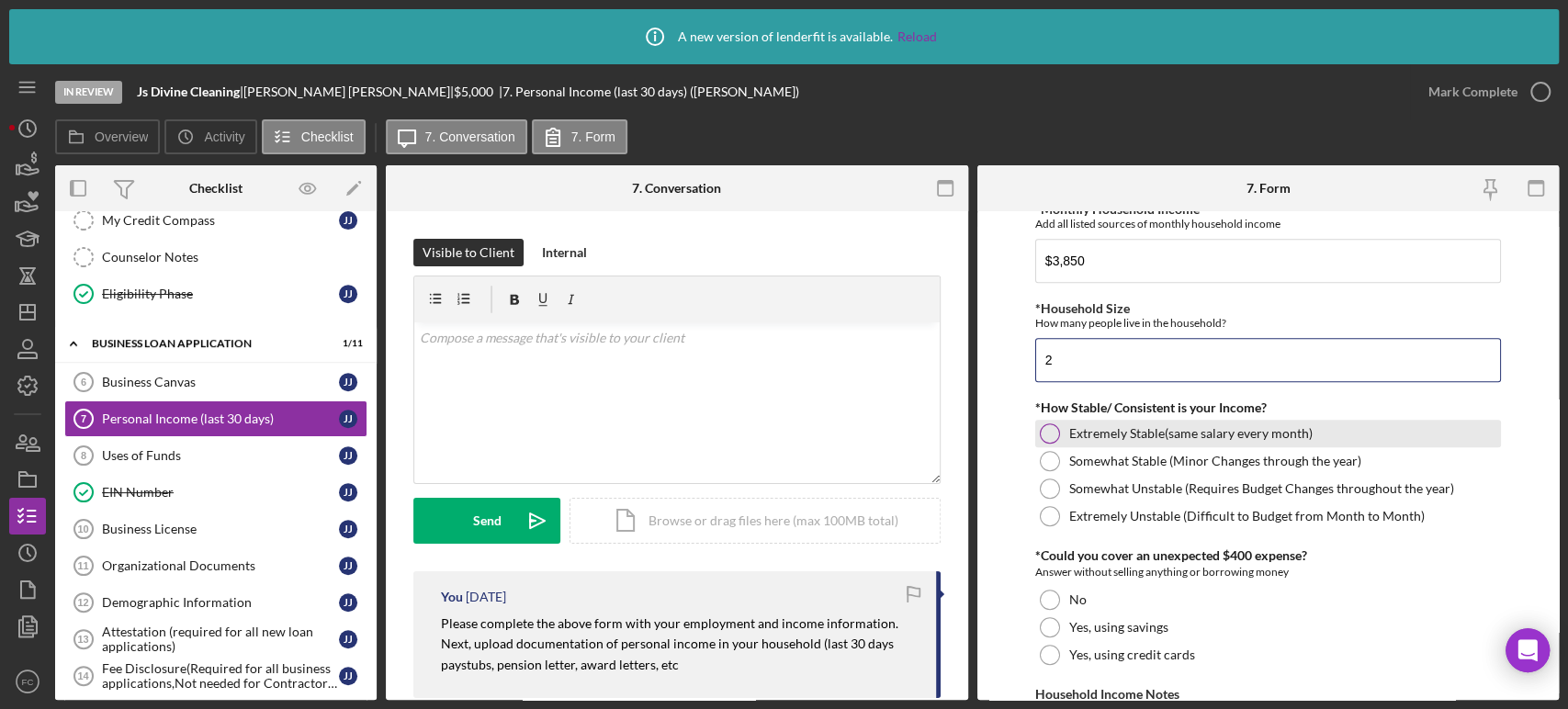
type input "2"
click at [1051, 431] on div at bounding box center [1049, 433] width 20 height 20
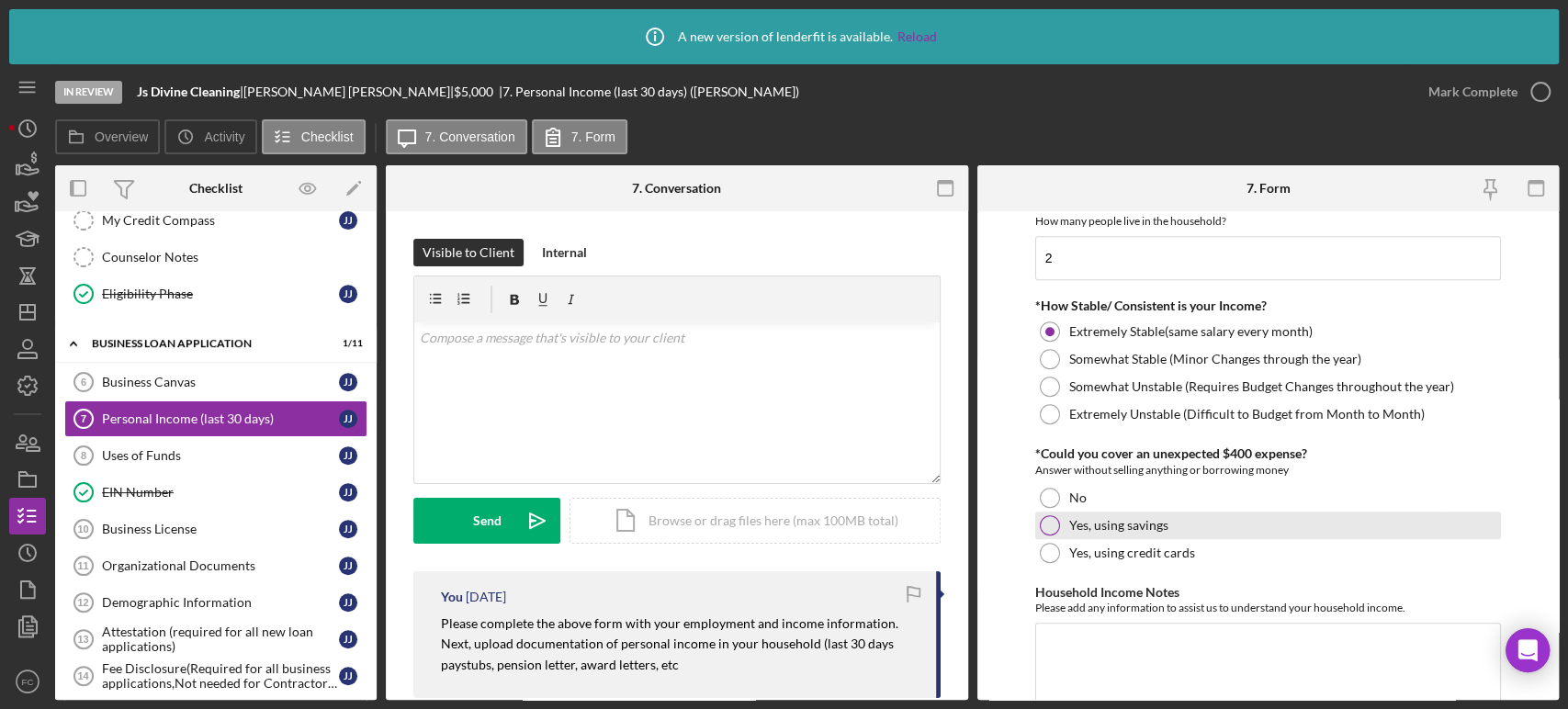
click at [1047, 523] on div at bounding box center [1049, 525] width 20 height 20
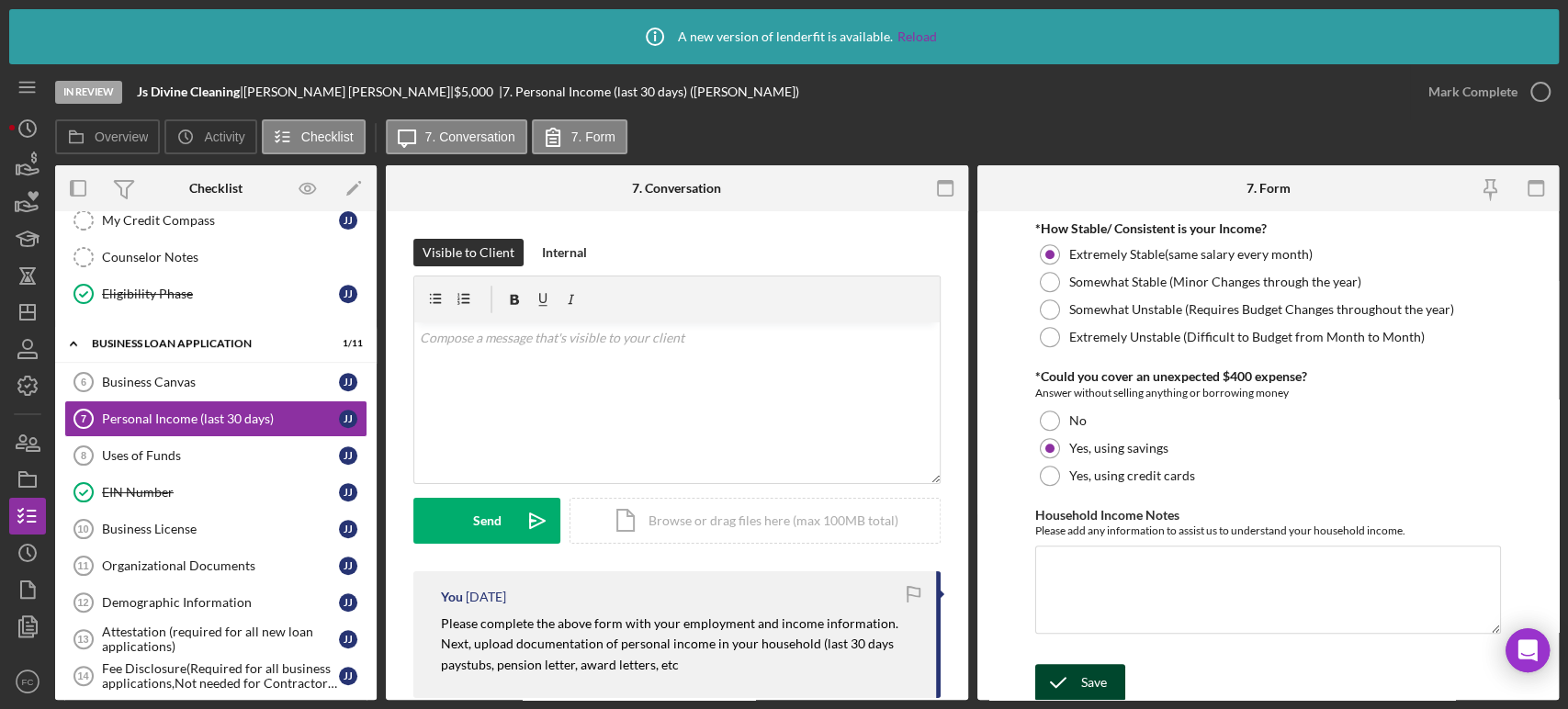
drag, startPoint x: 1103, startPoint y: 667, endPoint x: 1102, endPoint y: 637, distance: 30.0
click at [1103, 666] on div "Save" at bounding box center [1094, 682] width 25 height 37
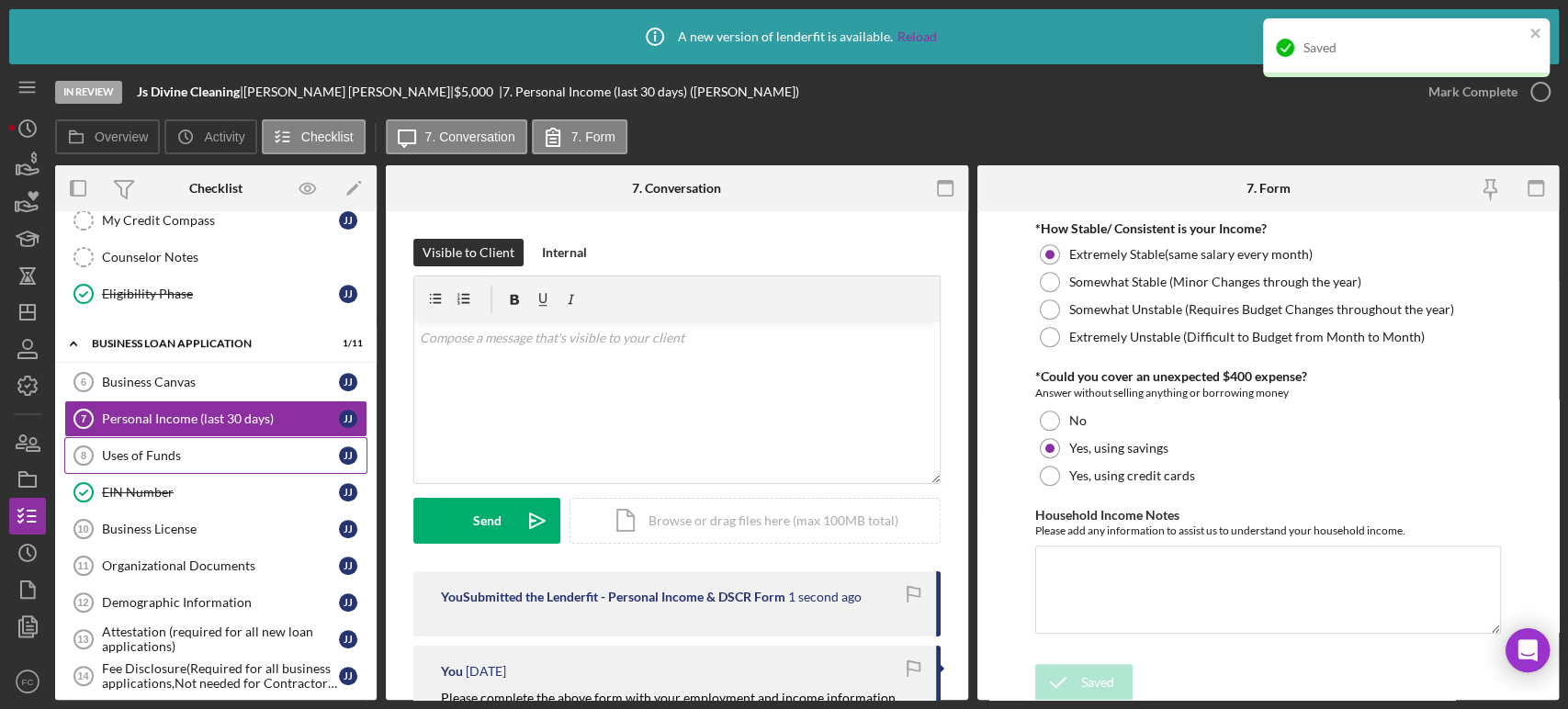
click at [113, 459] on link "Uses of Funds 8 Uses of Funds J J" at bounding box center [215, 455] width 303 height 37
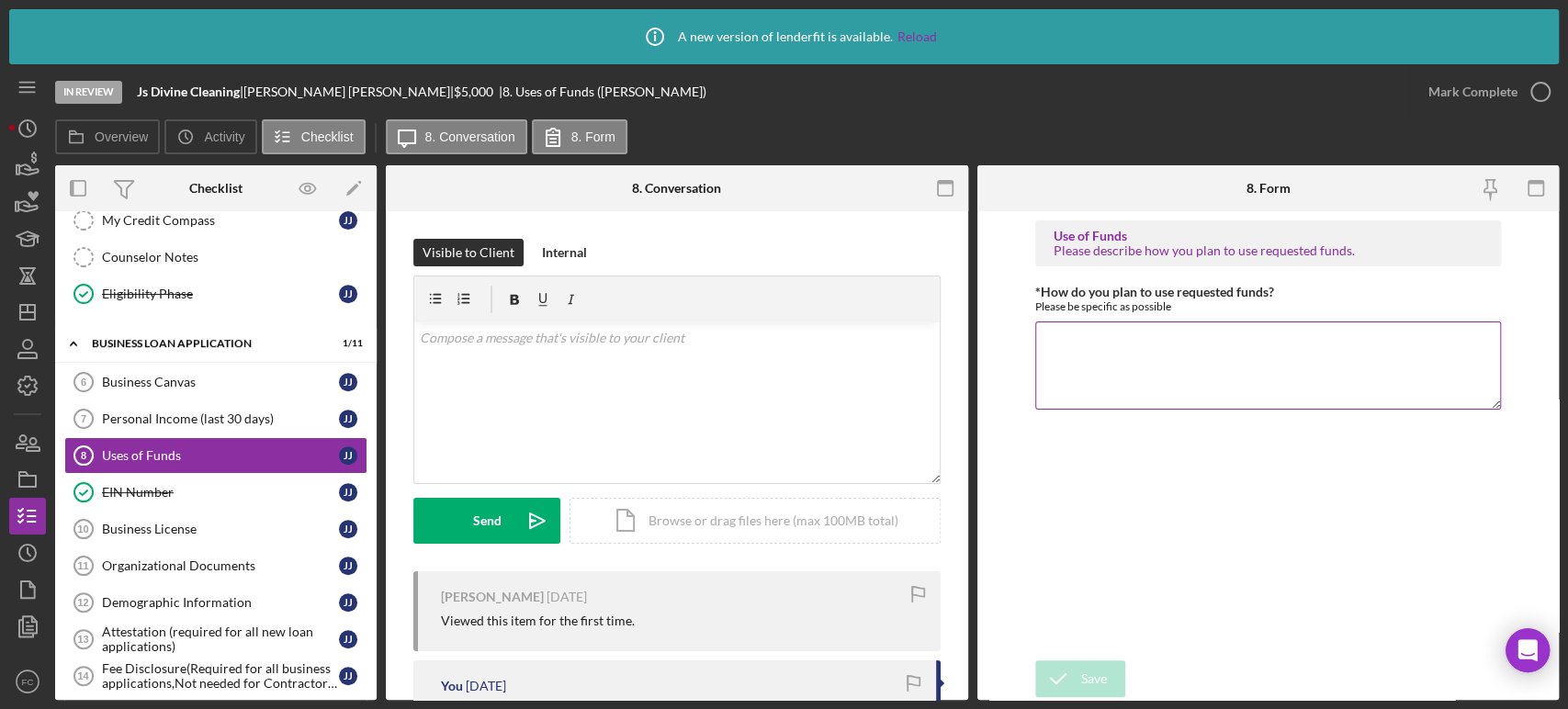
click at [1138, 337] on textarea "*How do you plan to use requested funds?" at bounding box center [1268, 366] width 466 height 89
type textarea "Cleaning supplies uniforms advertising"
click at [1065, 681] on icon "submit" at bounding box center [1058, 679] width 46 height 46
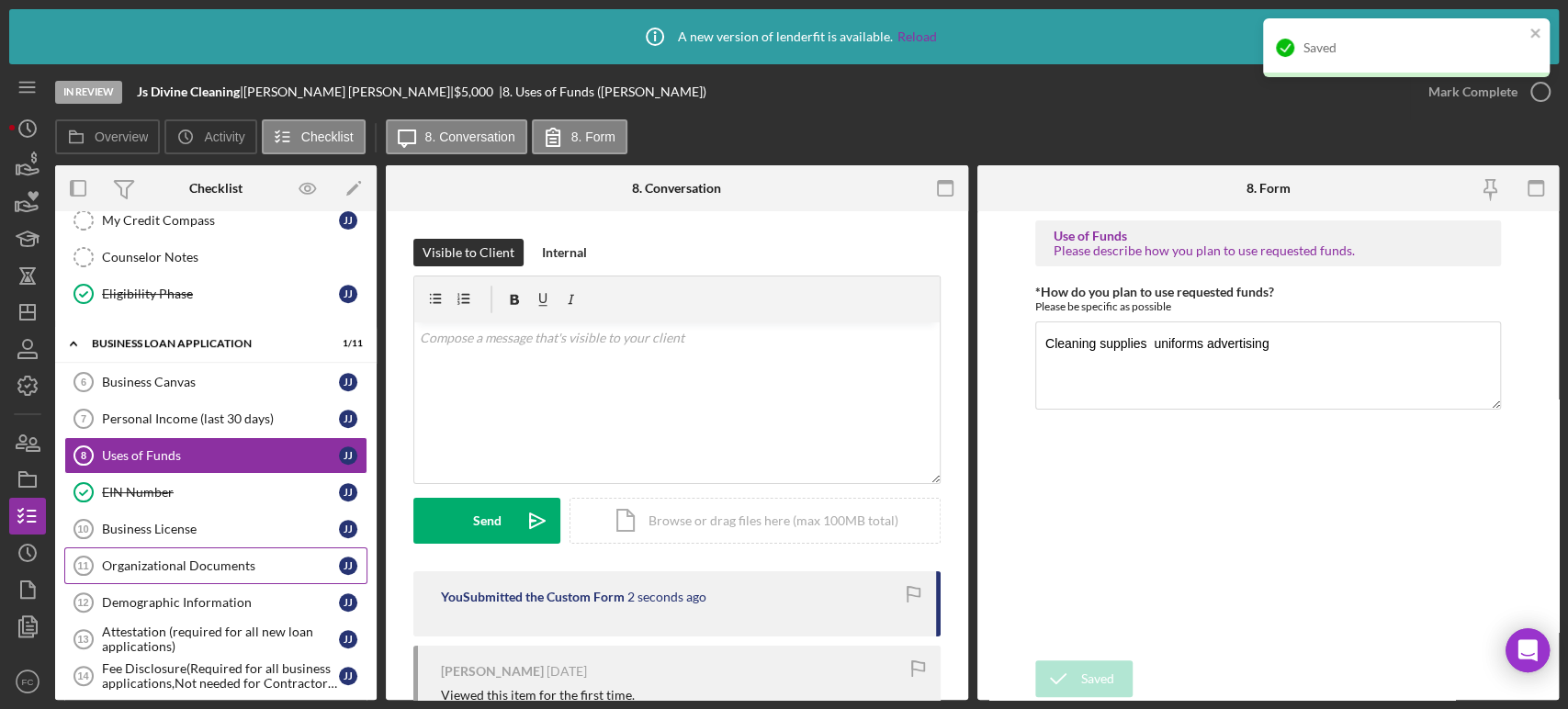
click at [185, 566] on div "Organizational Documents" at bounding box center [220, 566] width 237 height 15
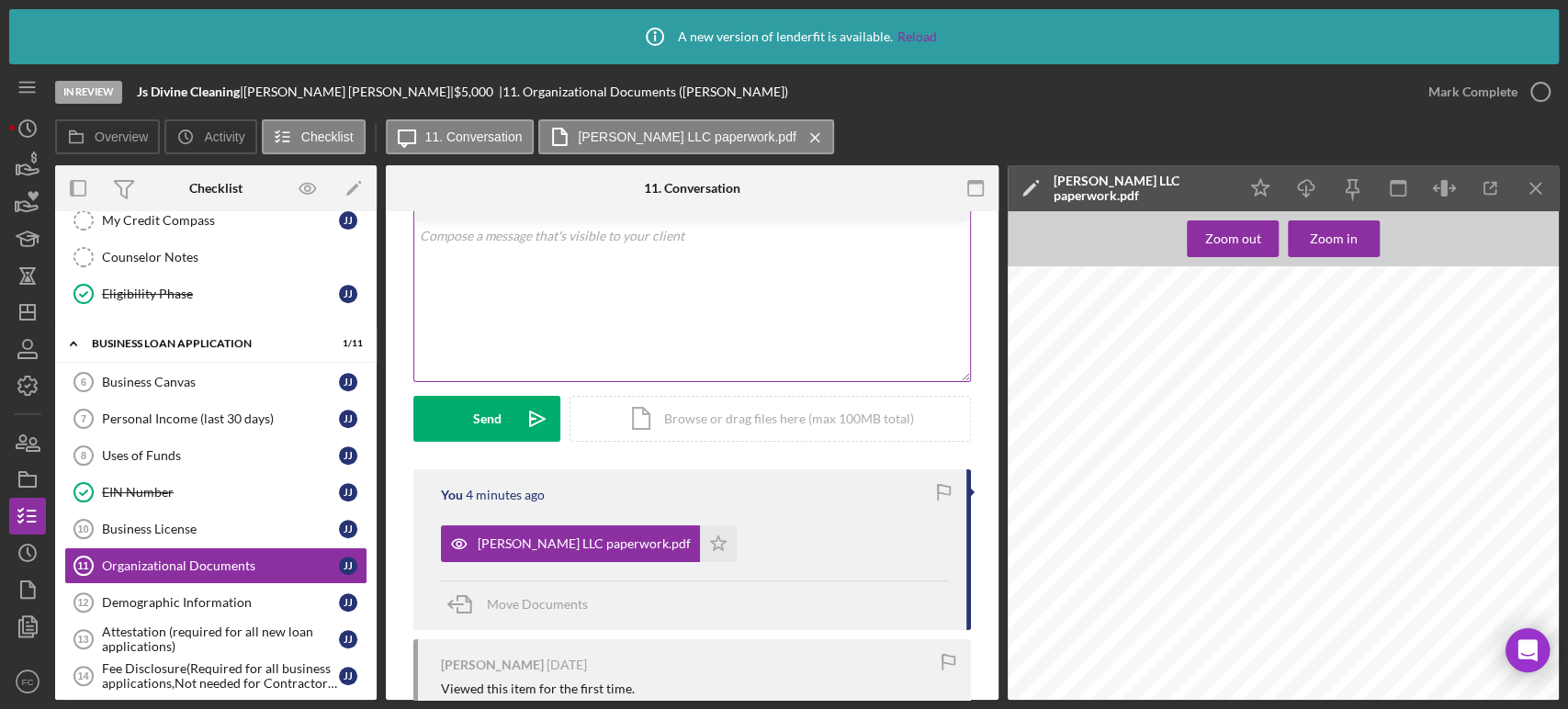
scroll to position [204, 0]
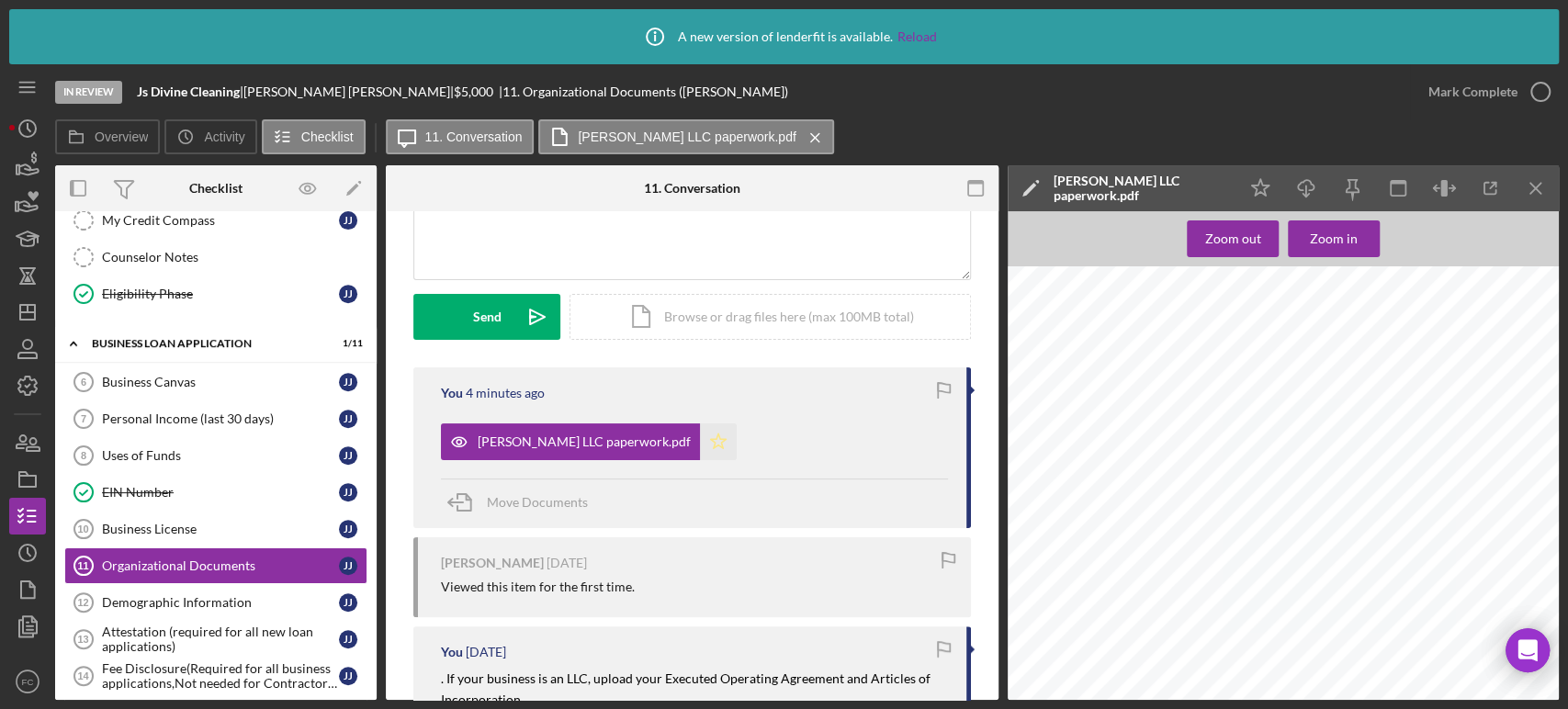
click at [700, 446] on icon "Icon/Star" at bounding box center [718, 441] width 37 height 37
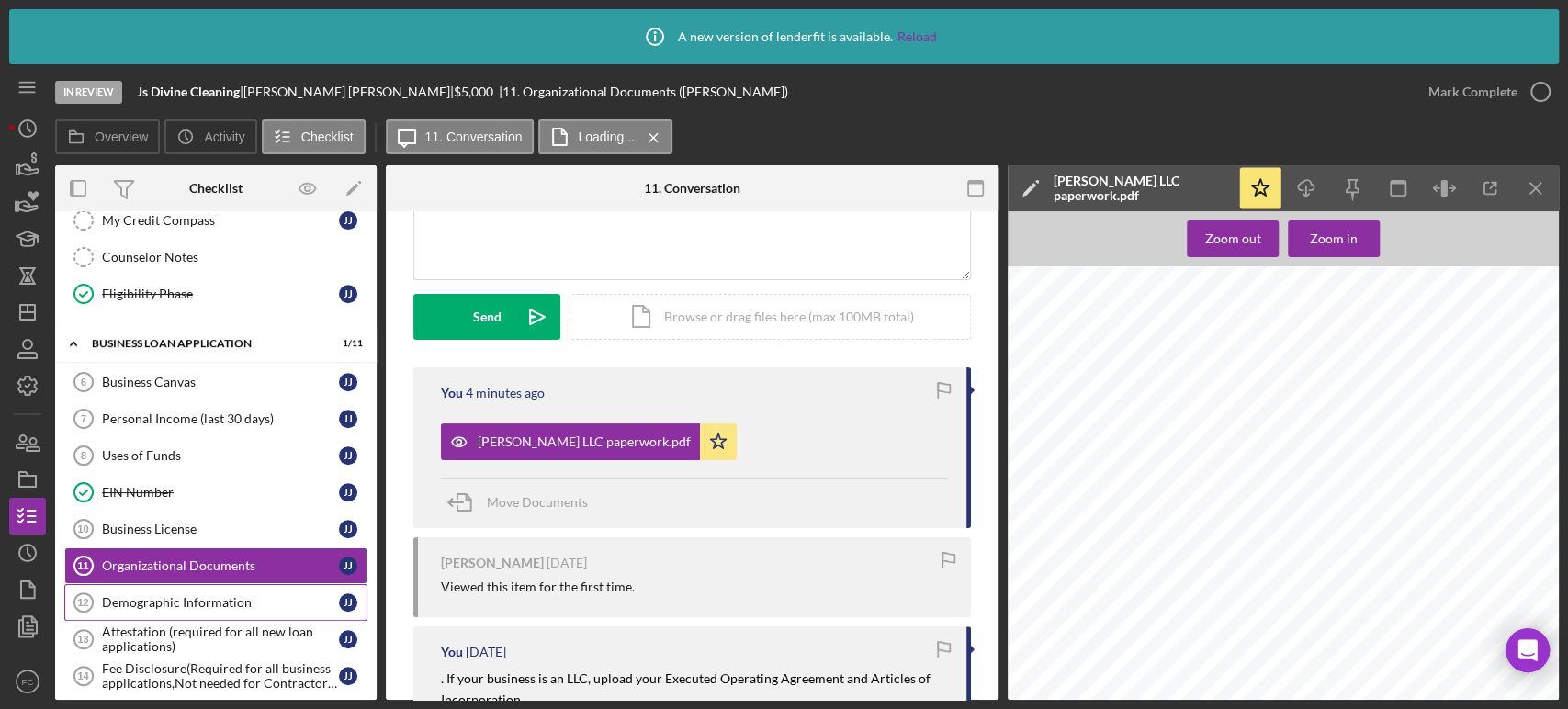
click at [136, 595] on div "Demographic Information" at bounding box center [220, 602] width 237 height 15
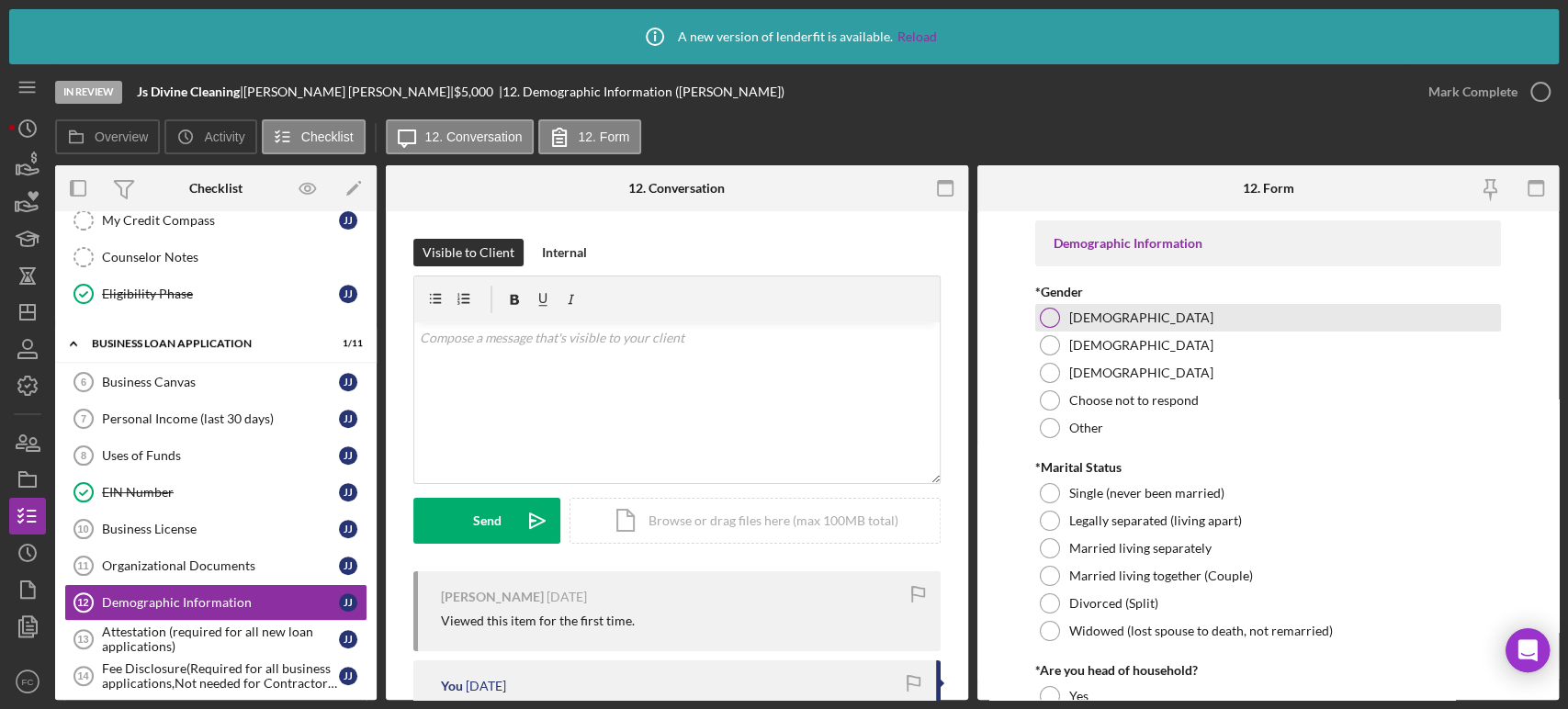
click at [1052, 313] on div at bounding box center [1049, 317] width 20 height 20
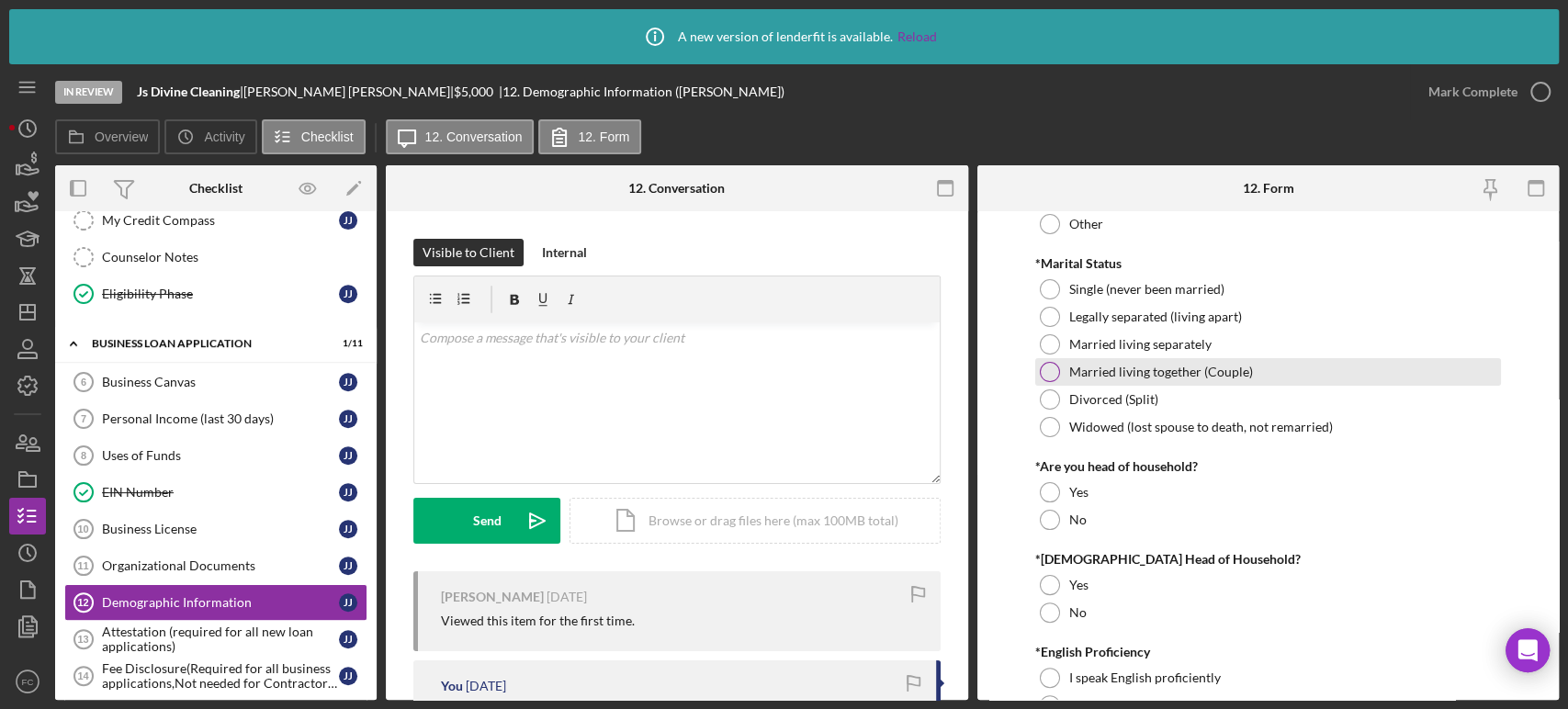
scroll to position [102, 0]
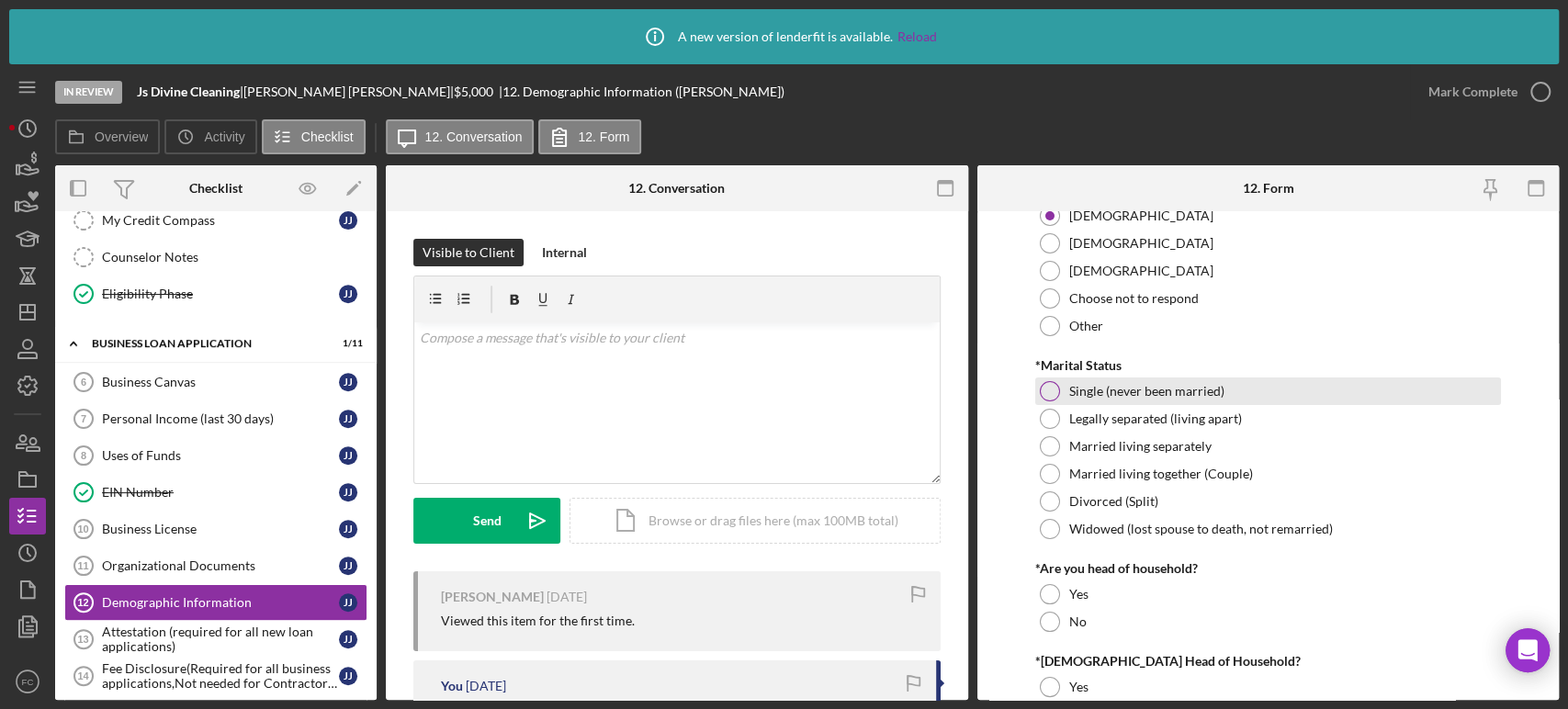
click at [1049, 396] on div at bounding box center [1049, 390] width 20 height 20
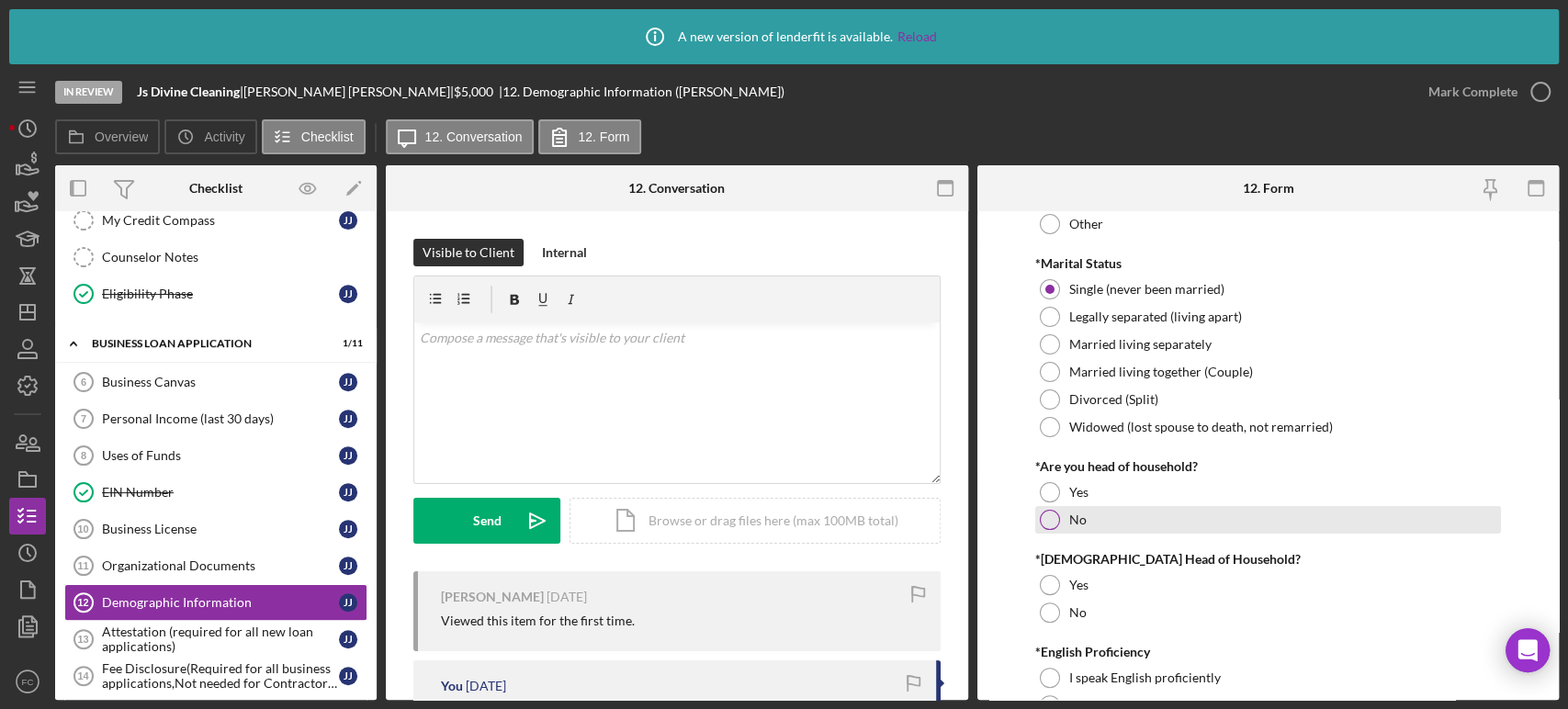
scroll to position [305, 0]
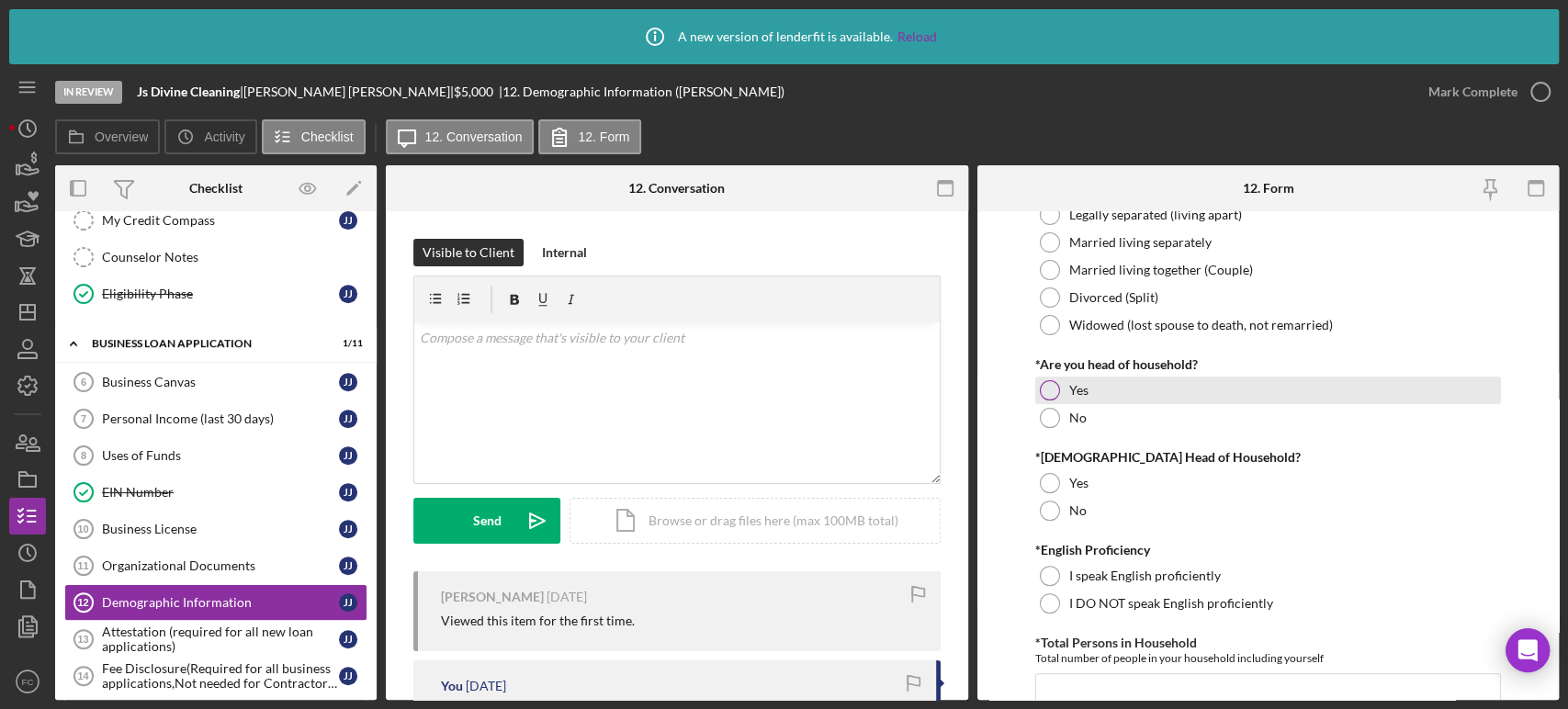
click at [1037, 383] on div "Yes" at bounding box center [1268, 389] width 466 height 27
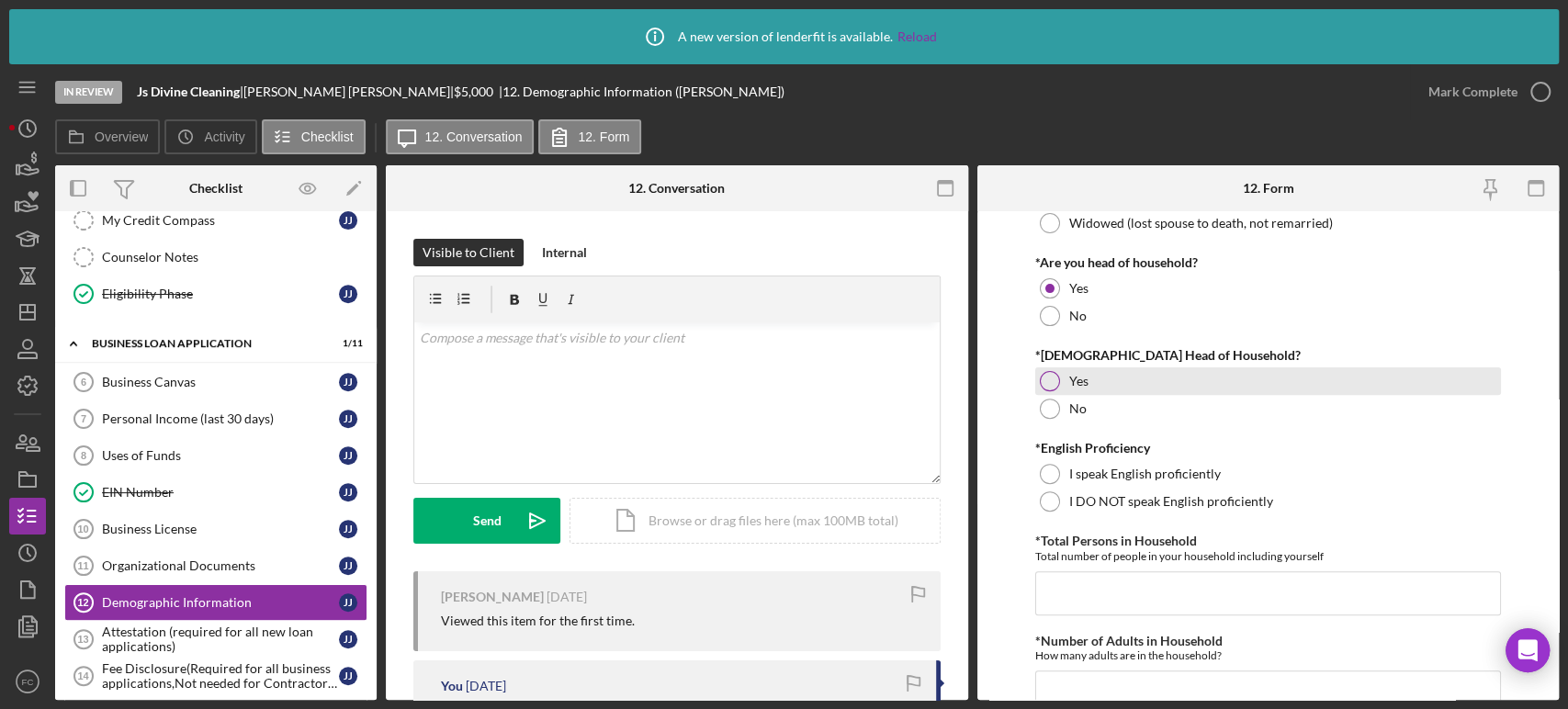
click at [1045, 380] on div at bounding box center [1049, 381] width 20 height 20
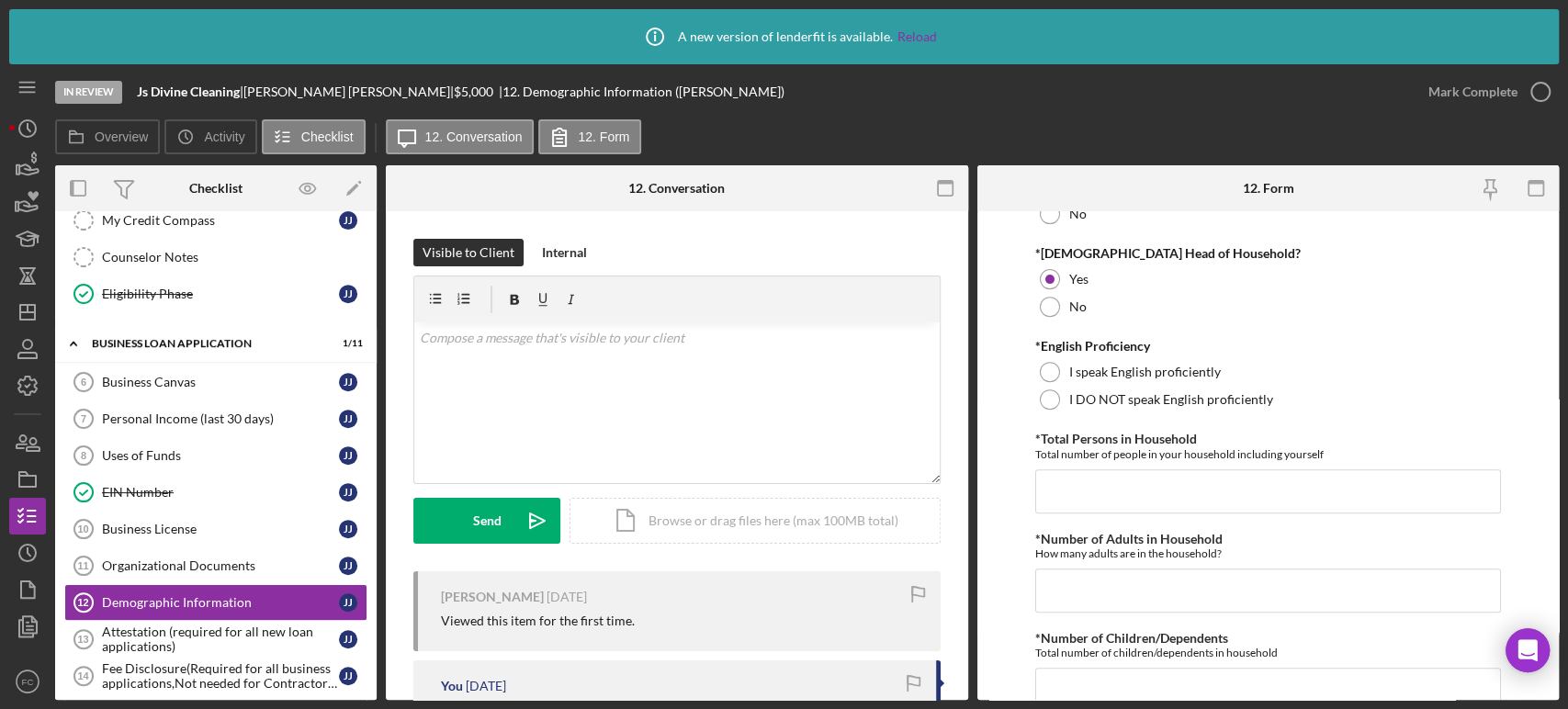
click at [1046, 357] on div "*English Proficiency I speak English proficiently I DO NOT speak English profic…" at bounding box center [1268, 375] width 466 height 74
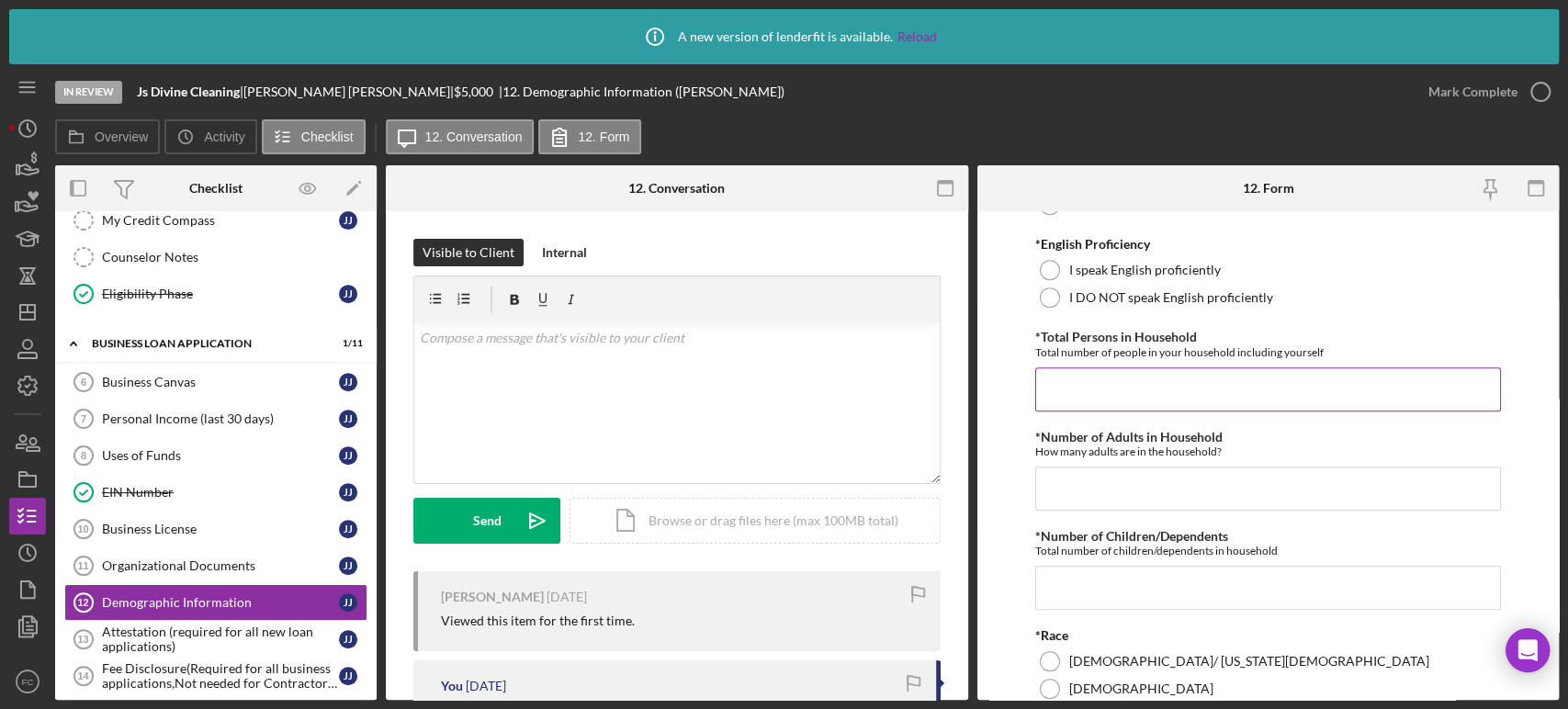
click at [1069, 387] on input "*Total Persons in Household" at bounding box center [1268, 389] width 466 height 44
type input "2"
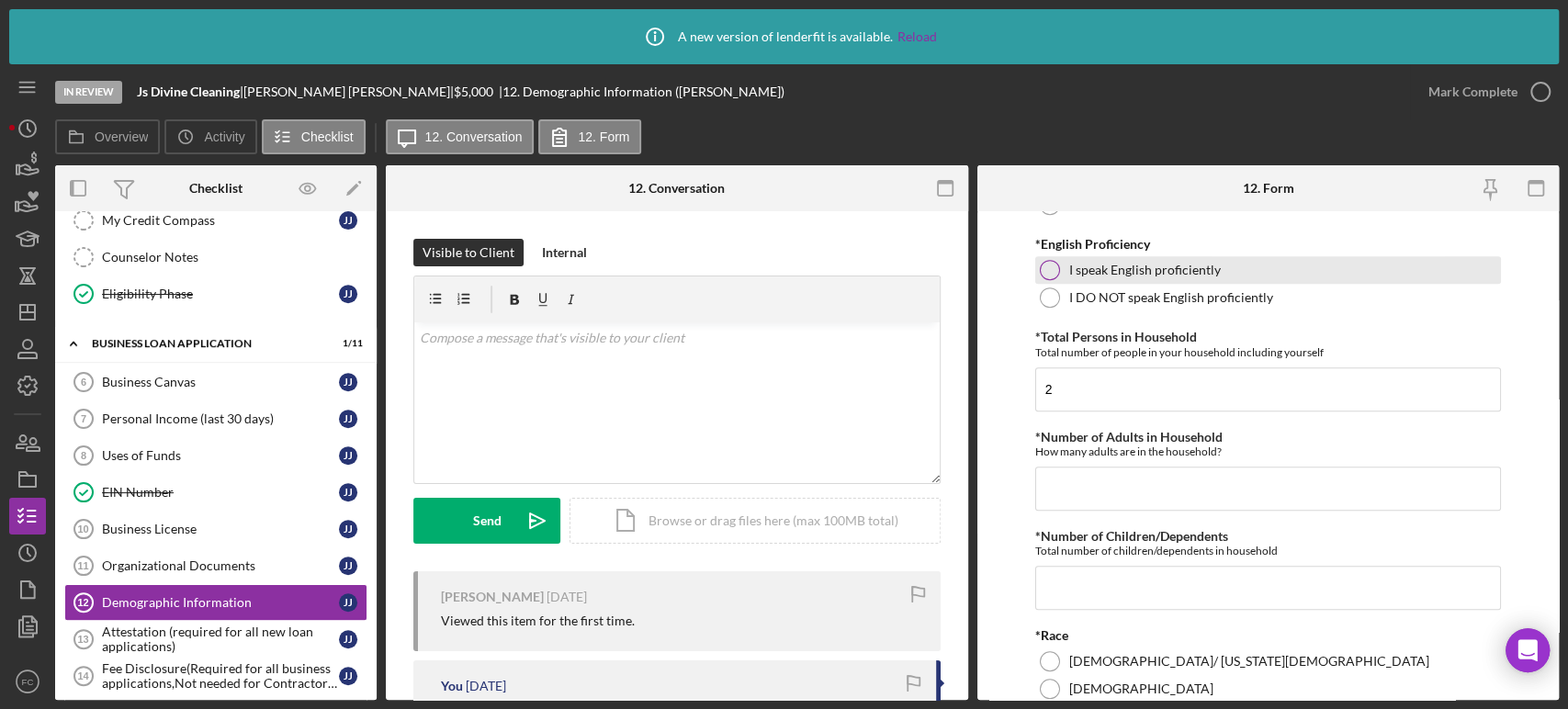
click at [1047, 265] on div at bounding box center [1049, 270] width 20 height 20
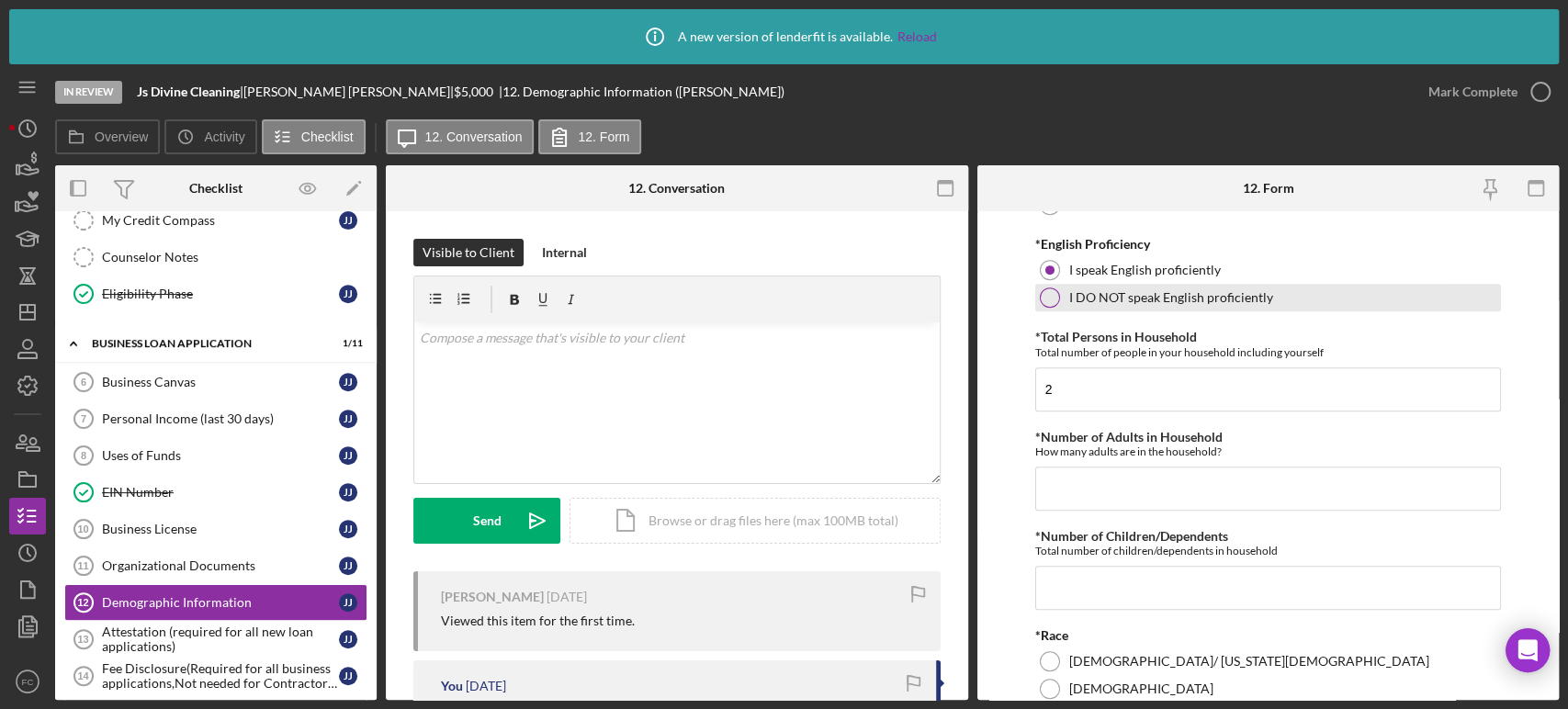
scroll to position [714, 0]
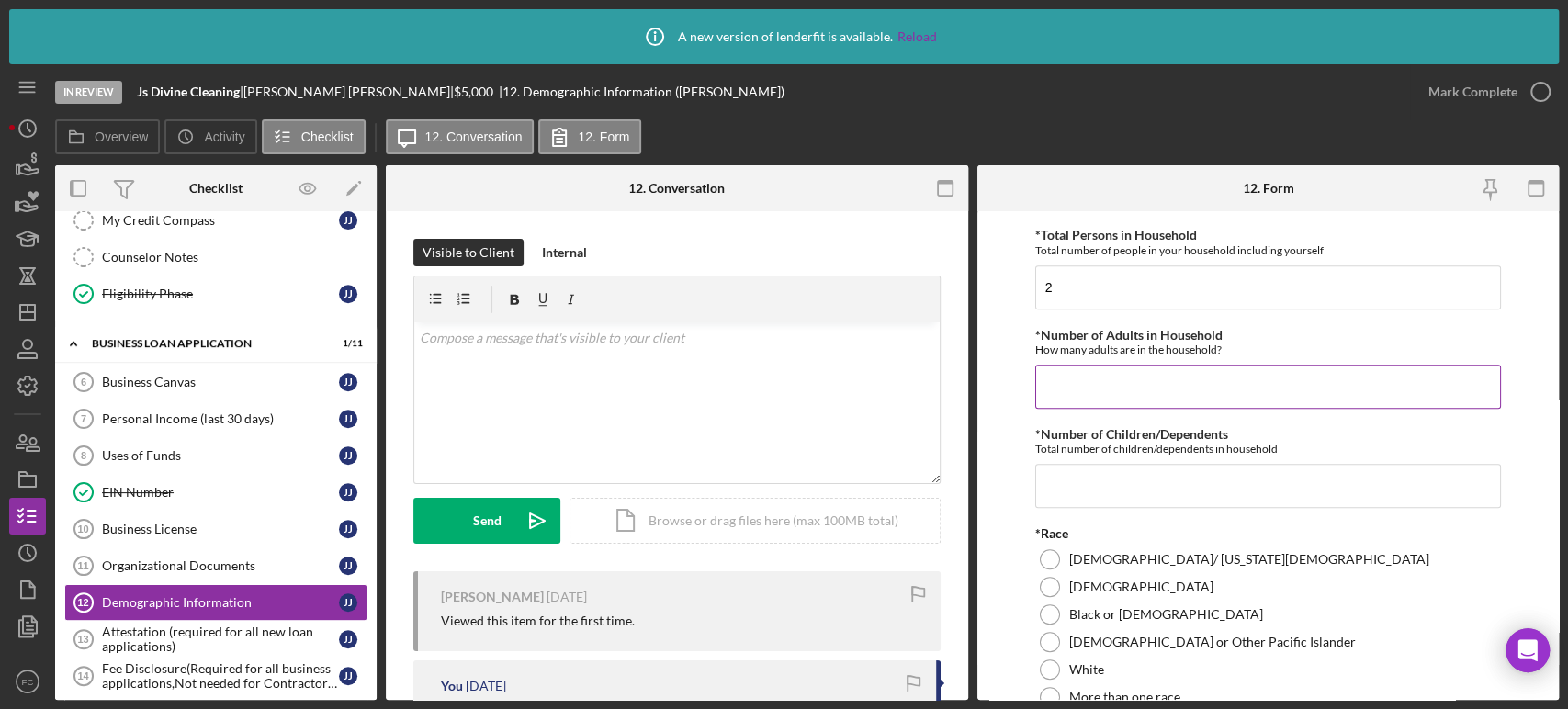
click at [1063, 376] on input "*Number of Adults in Household" at bounding box center [1268, 387] width 466 height 44
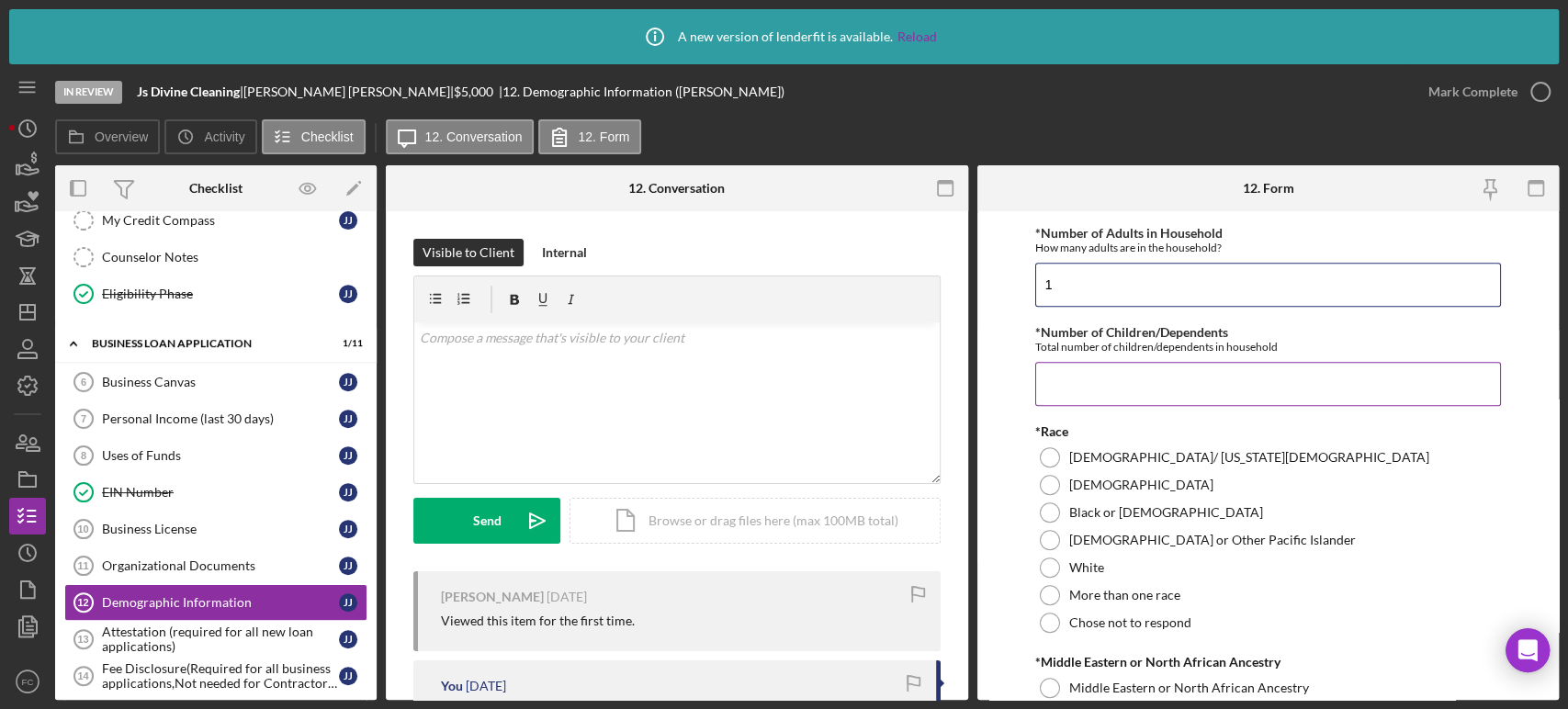
type input "1"
click at [1075, 389] on input "*Number of Children/Dependents" at bounding box center [1268, 384] width 466 height 44
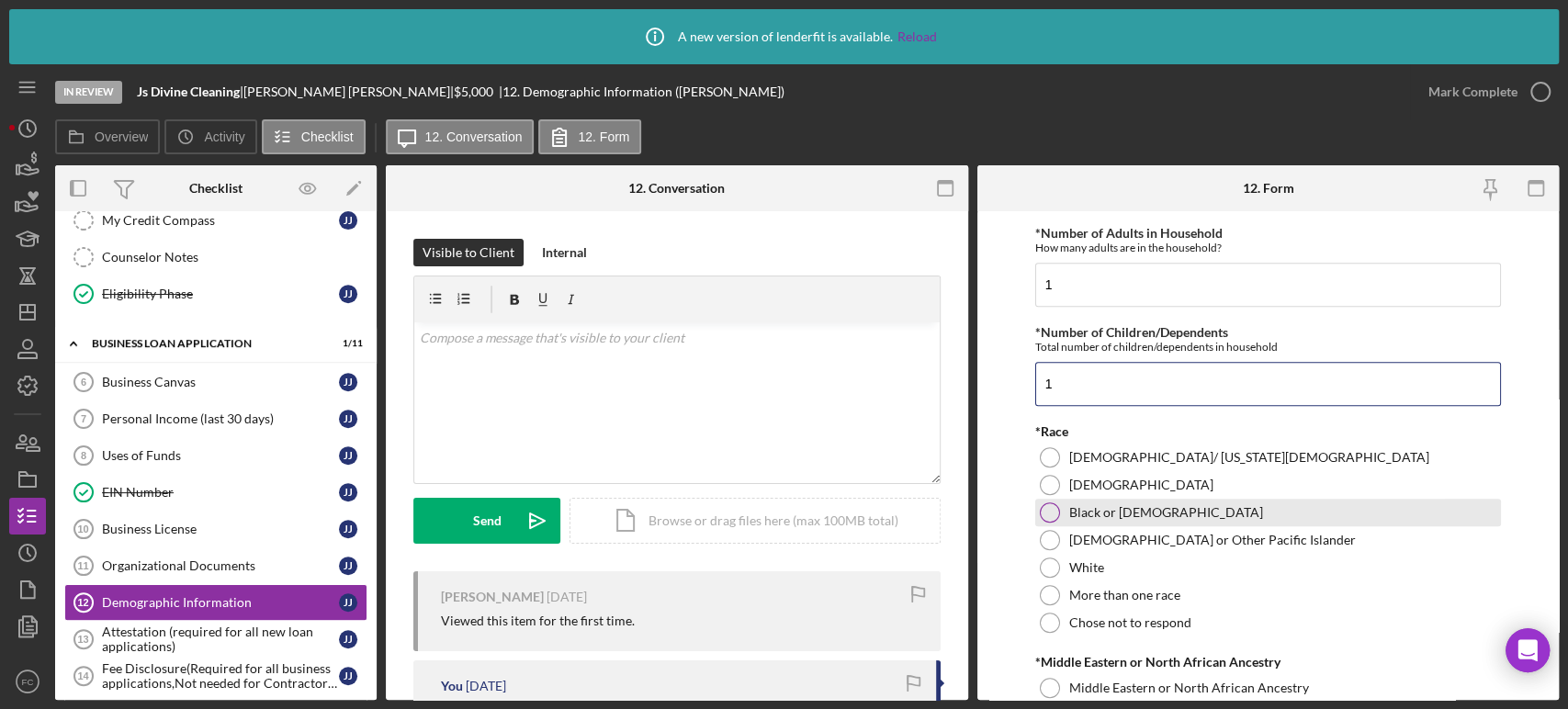
type input "1"
click at [1046, 503] on div at bounding box center [1049, 512] width 20 height 20
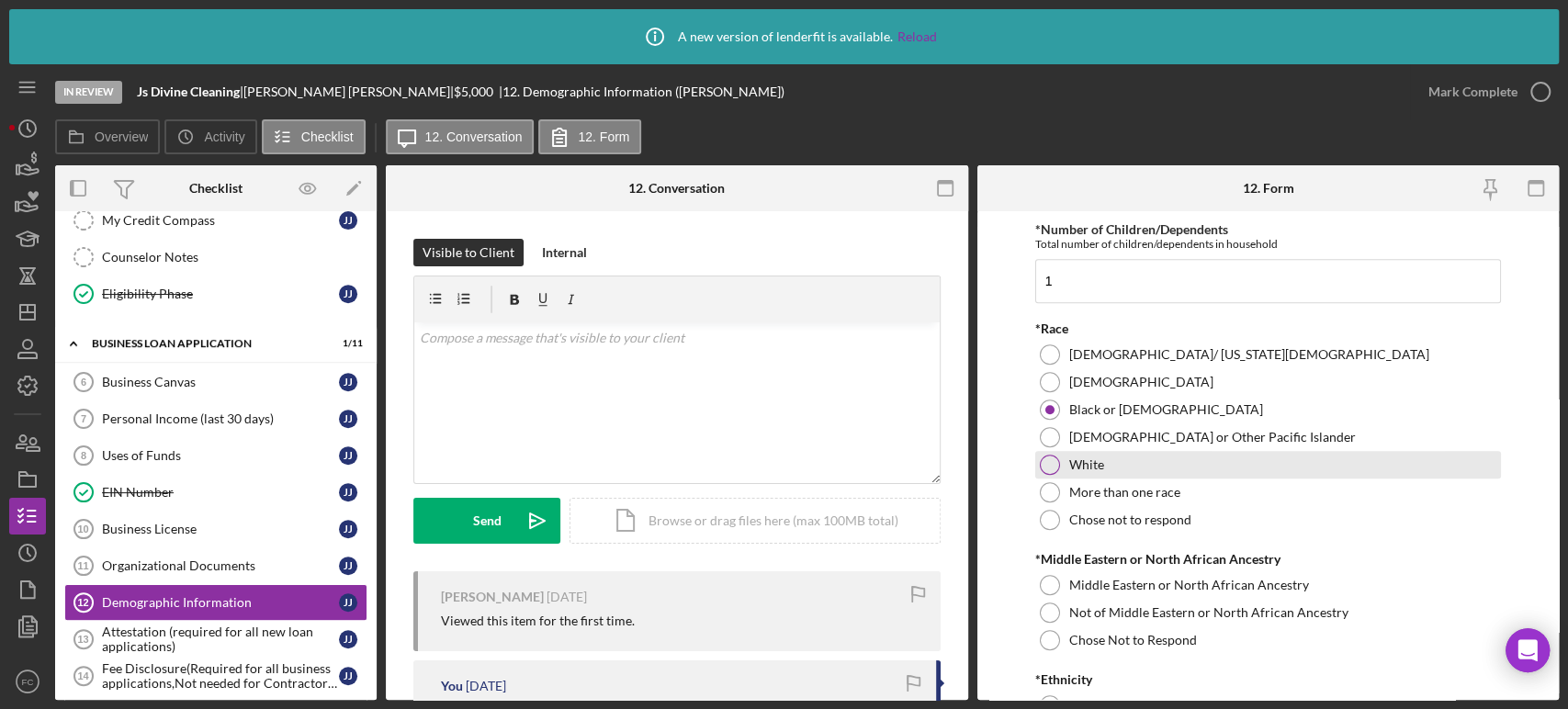
scroll to position [1020, 0]
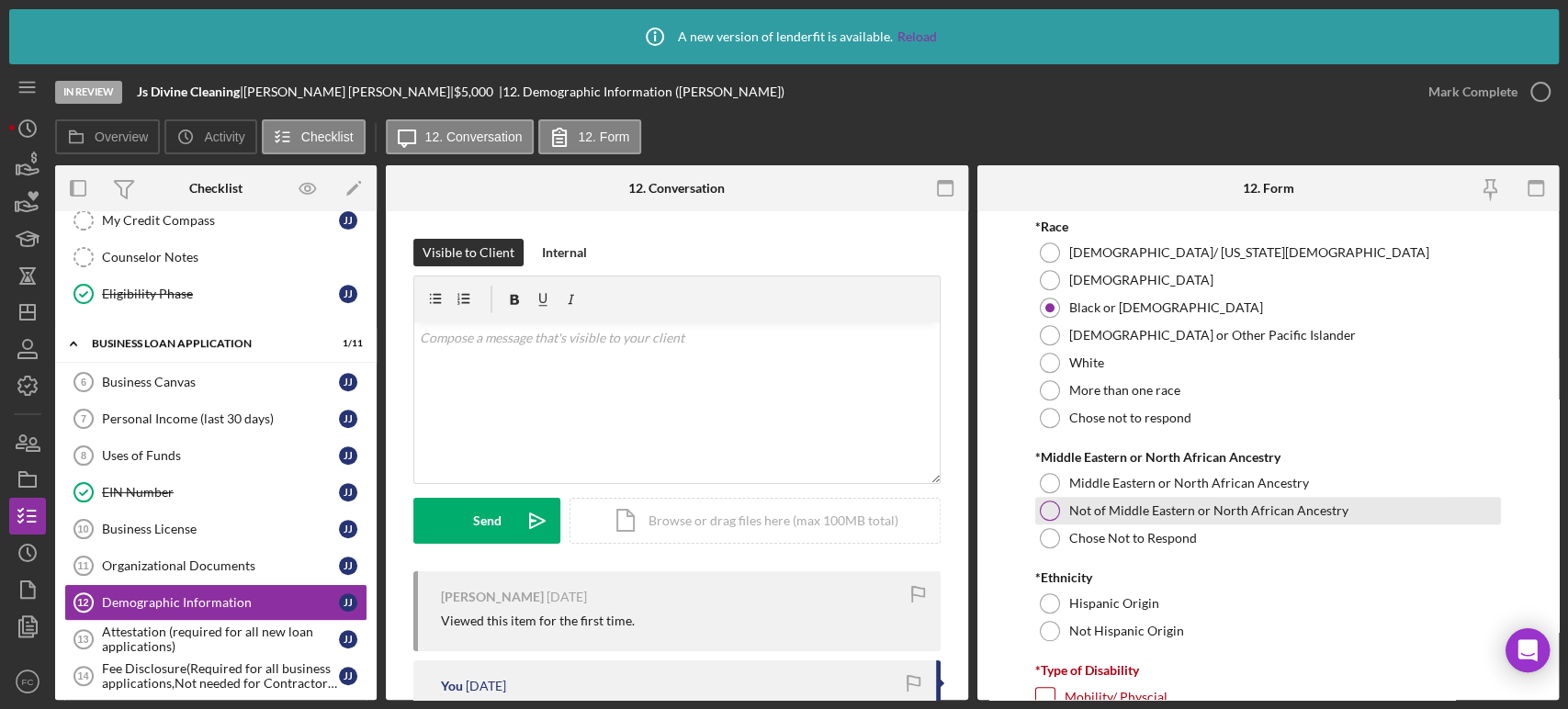
click at [1055, 513] on div at bounding box center [1049, 510] width 20 height 20
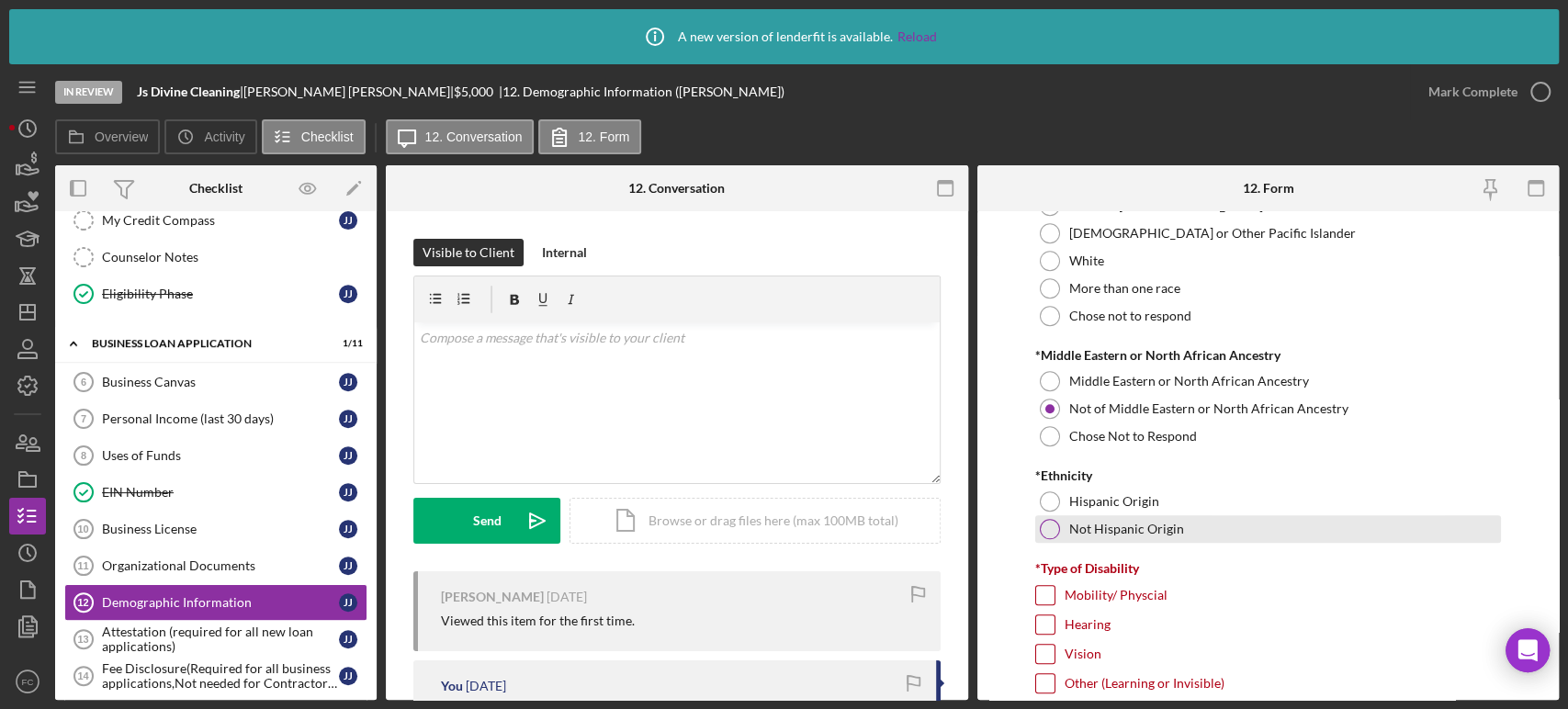
click at [1049, 522] on div at bounding box center [1049, 528] width 20 height 20
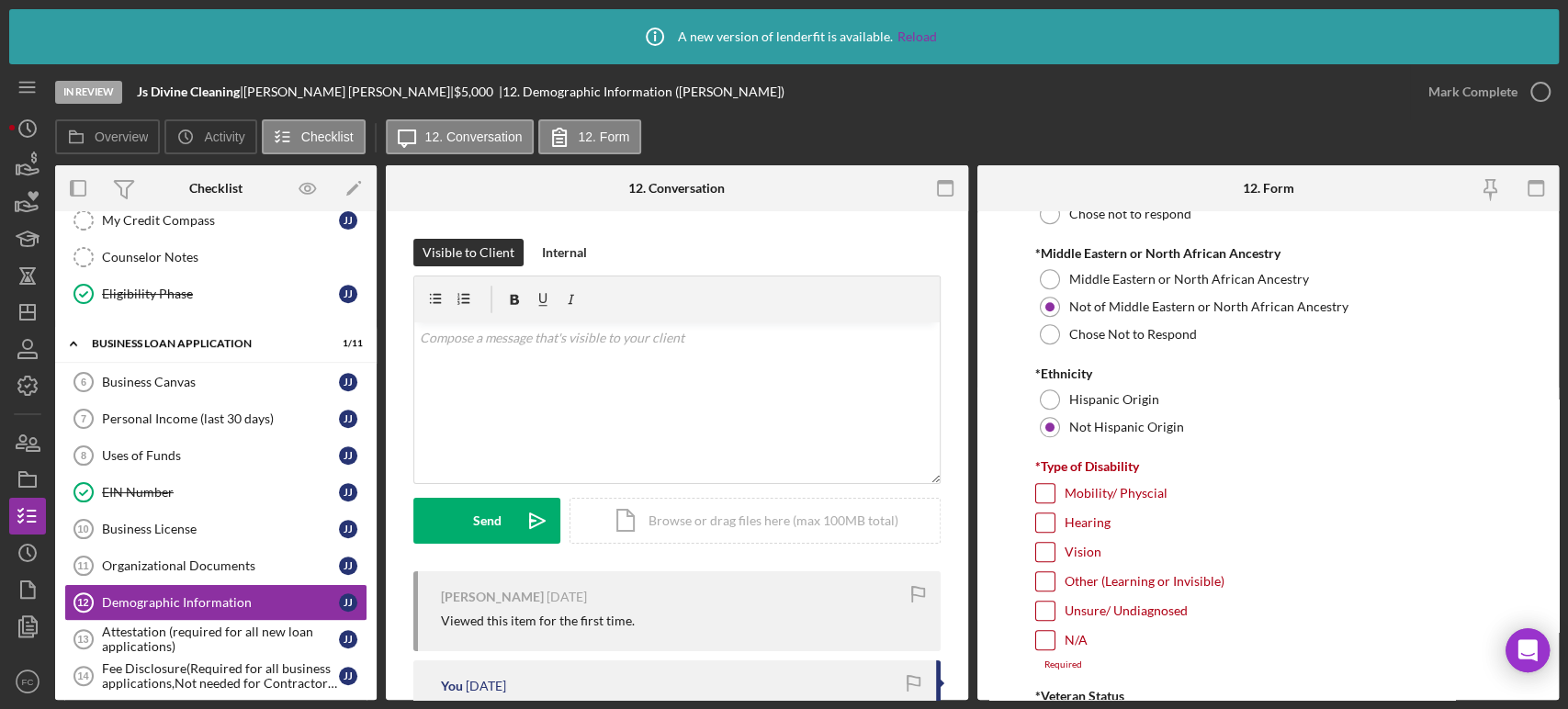
scroll to position [1327, 0]
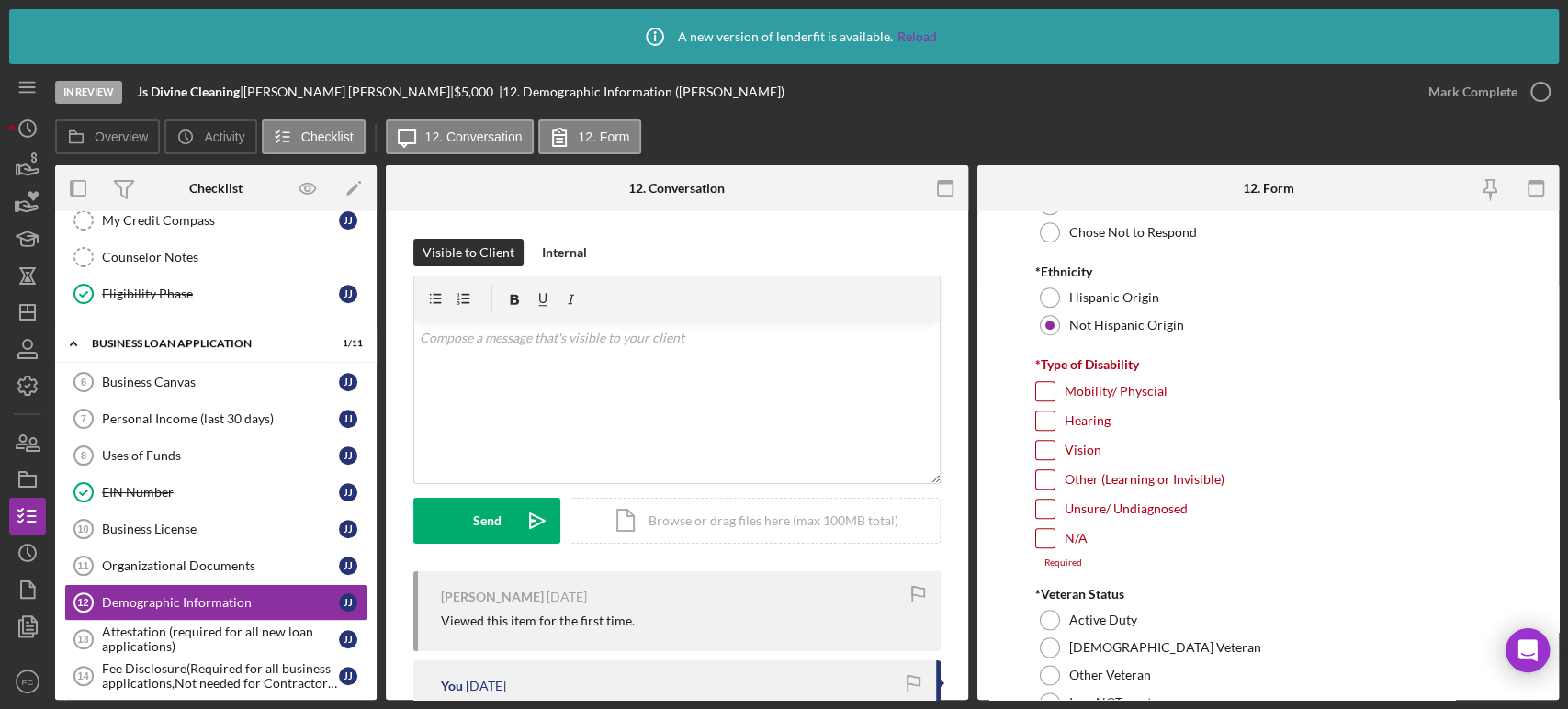
click at [1039, 536] on input "N/A" at bounding box center [1045, 537] width 18 height 18
checkbox input "true"
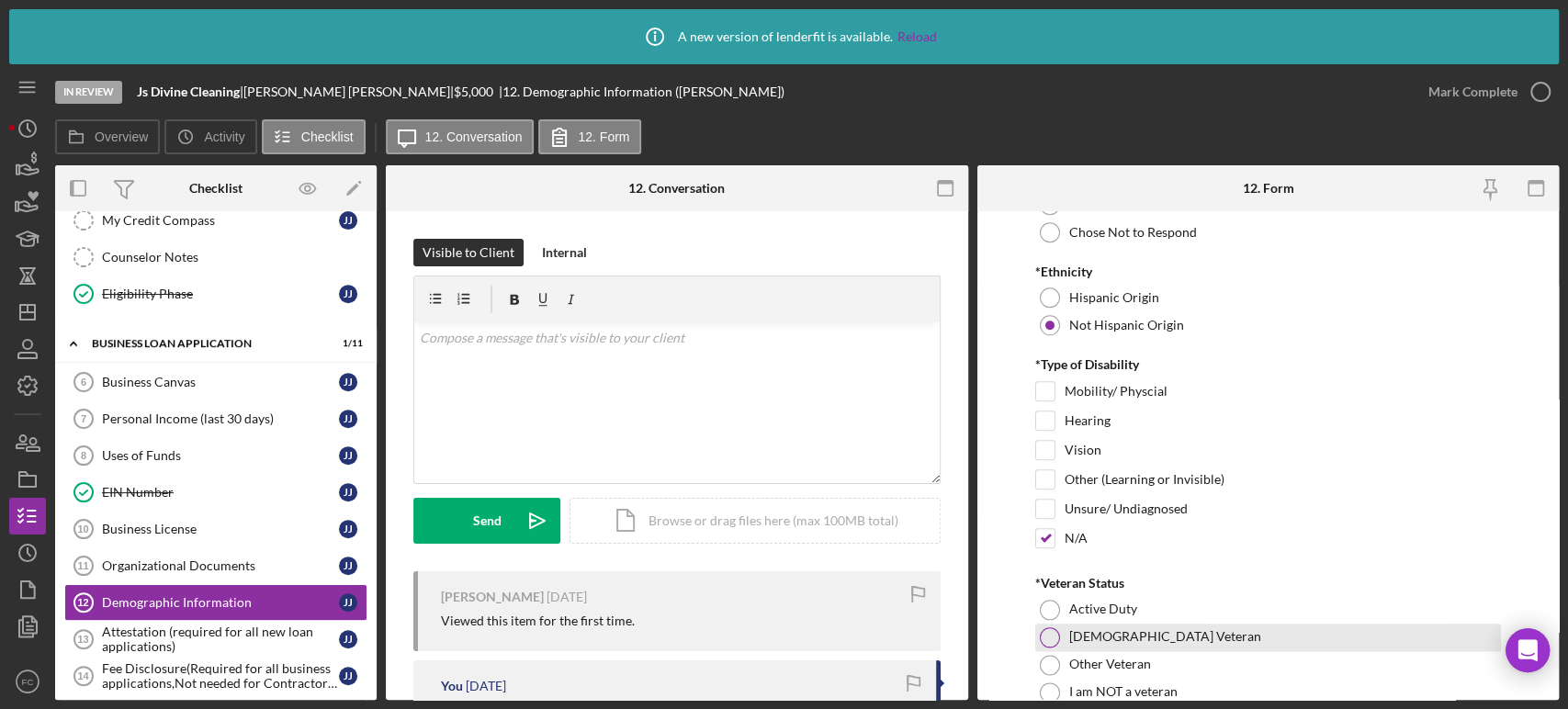
scroll to position [1428, 0]
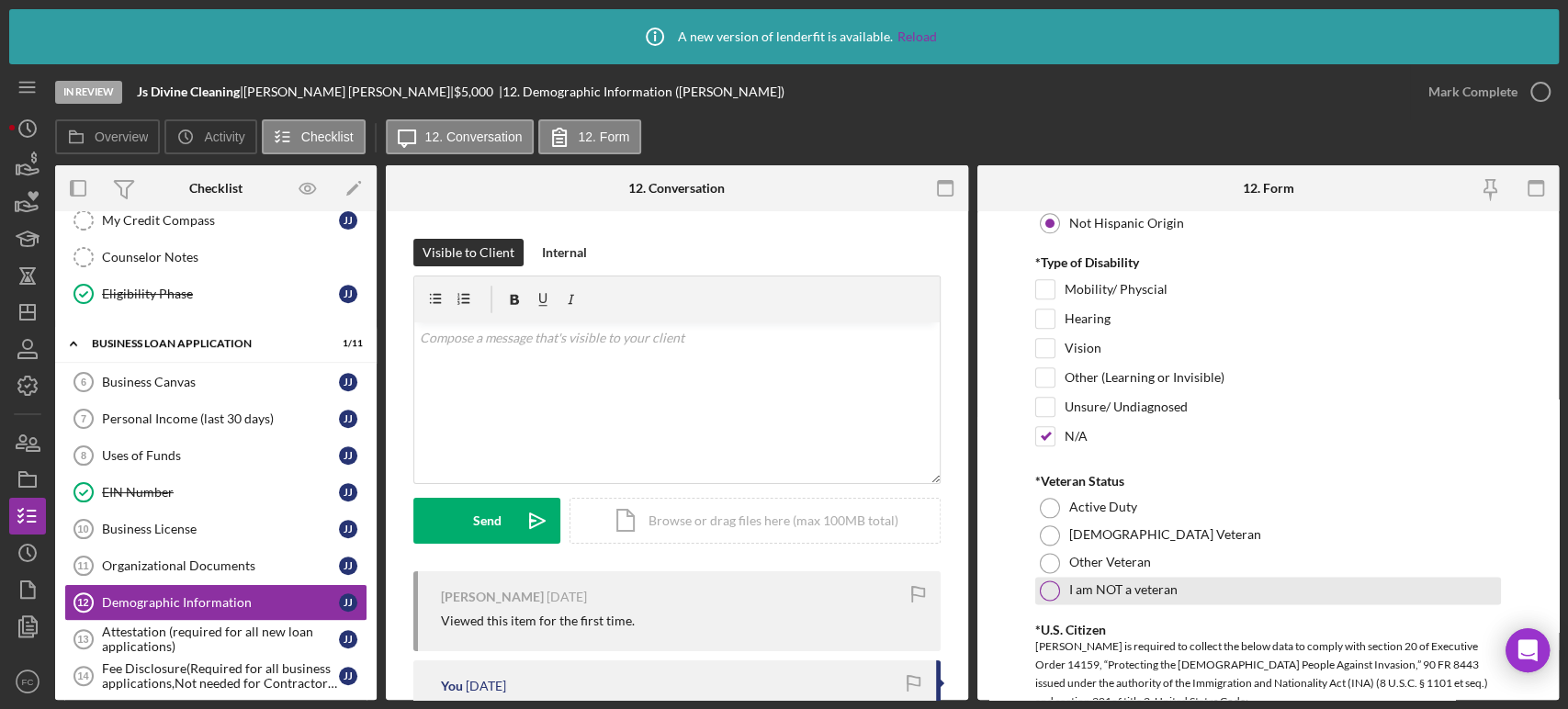
click at [1044, 581] on div at bounding box center [1049, 590] width 20 height 20
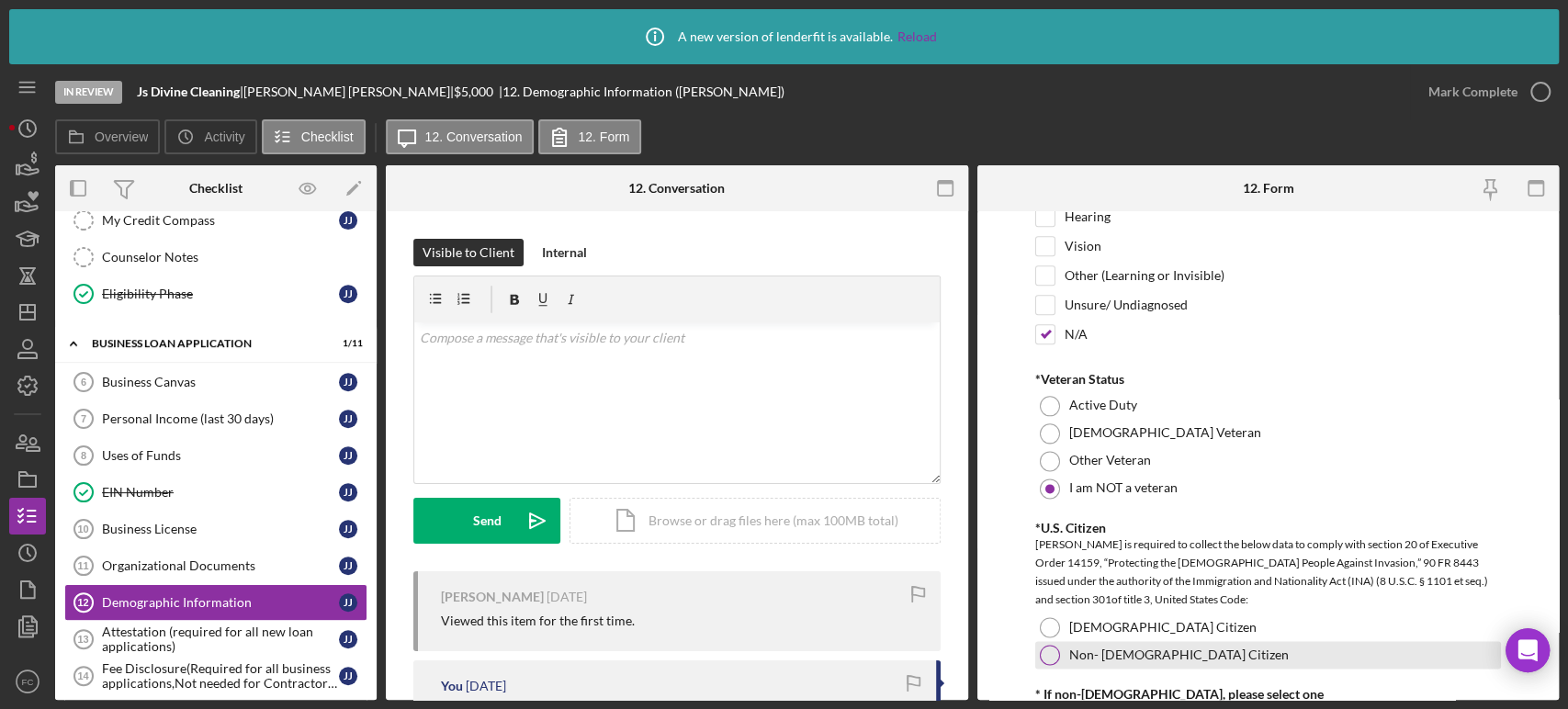
scroll to position [1632, 0]
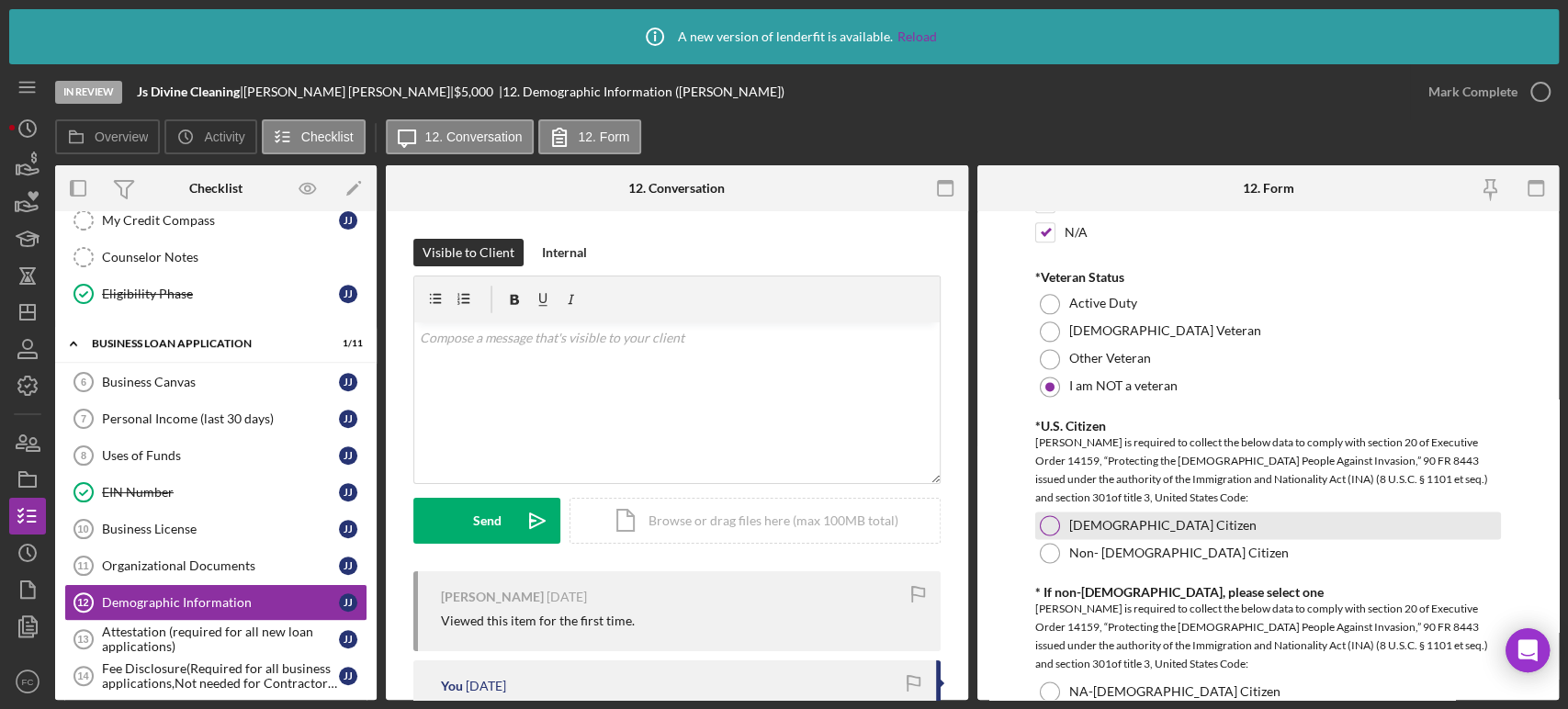
click at [1044, 523] on div at bounding box center [1049, 525] width 20 height 20
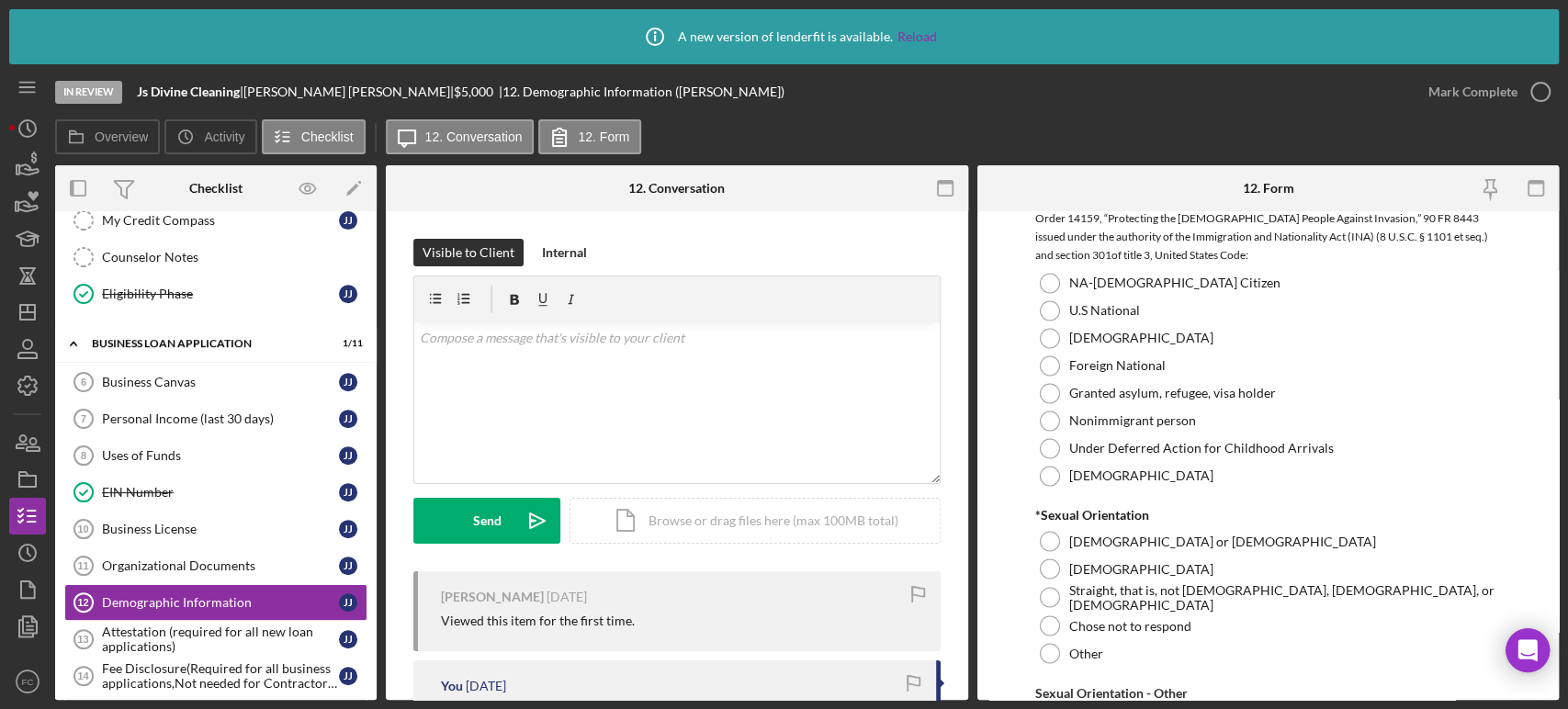
scroll to position [2143, 0]
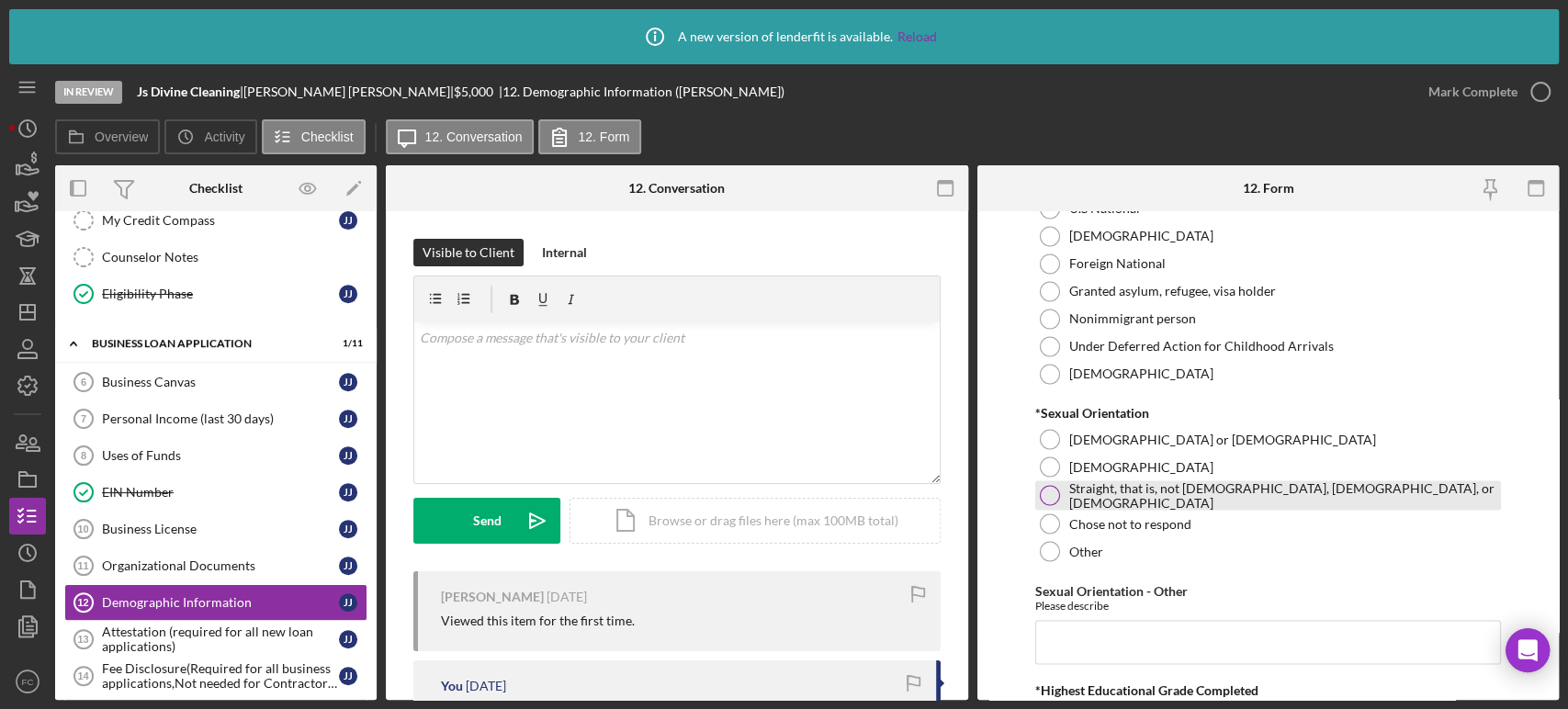
click at [1050, 491] on div at bounding box center [1049, 494] width 20 height 20
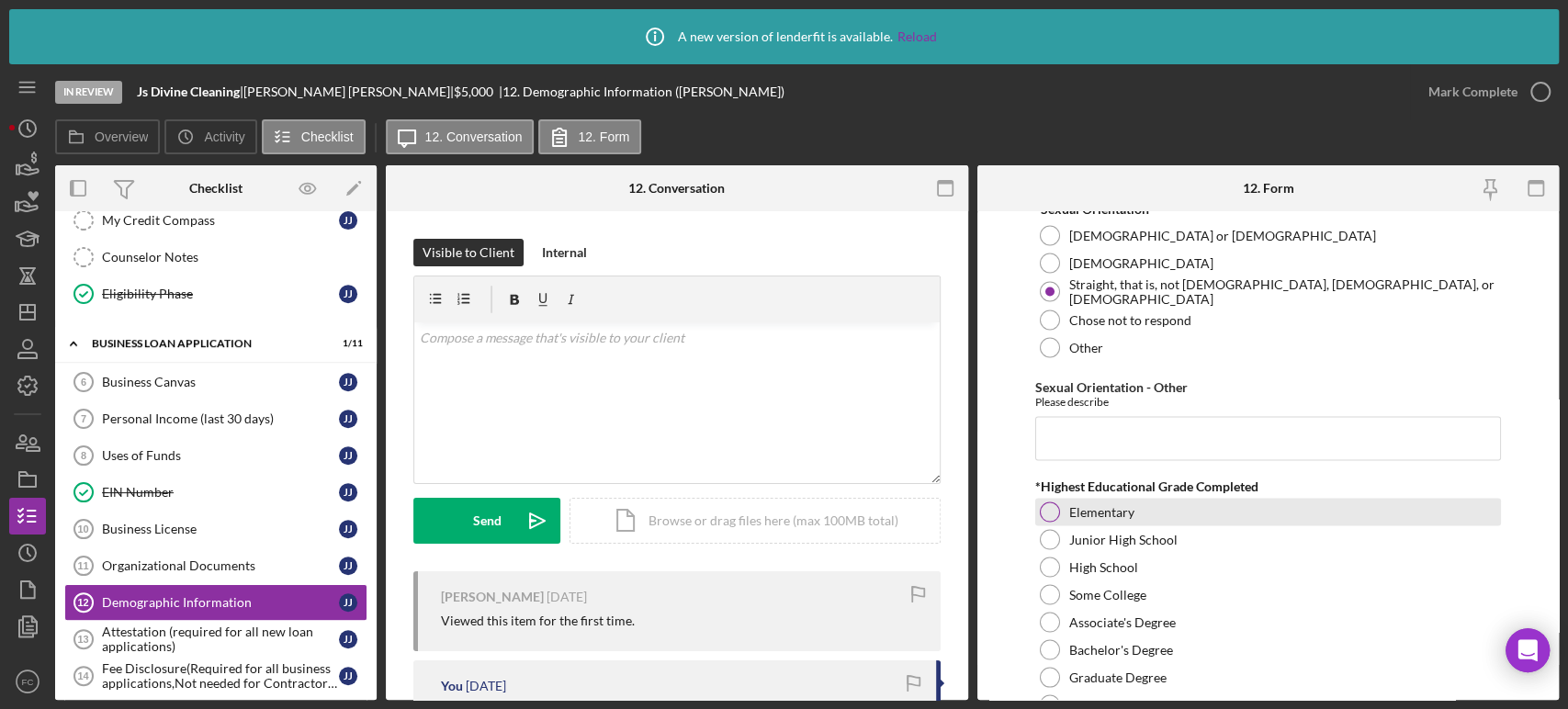
scroll to position [2449, 0]
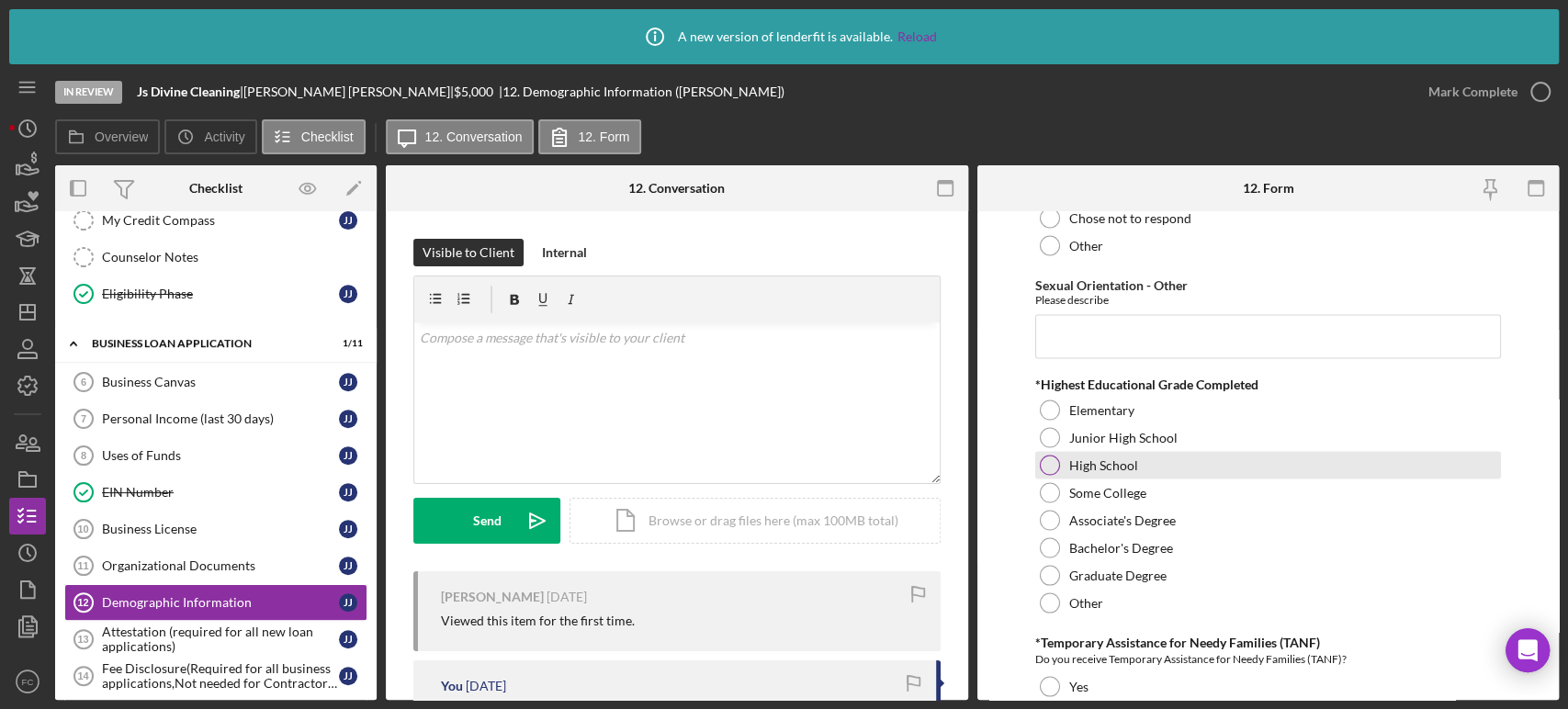
click at [1054, 460] on div at bounding box center [1049, 464] width 20 height 20
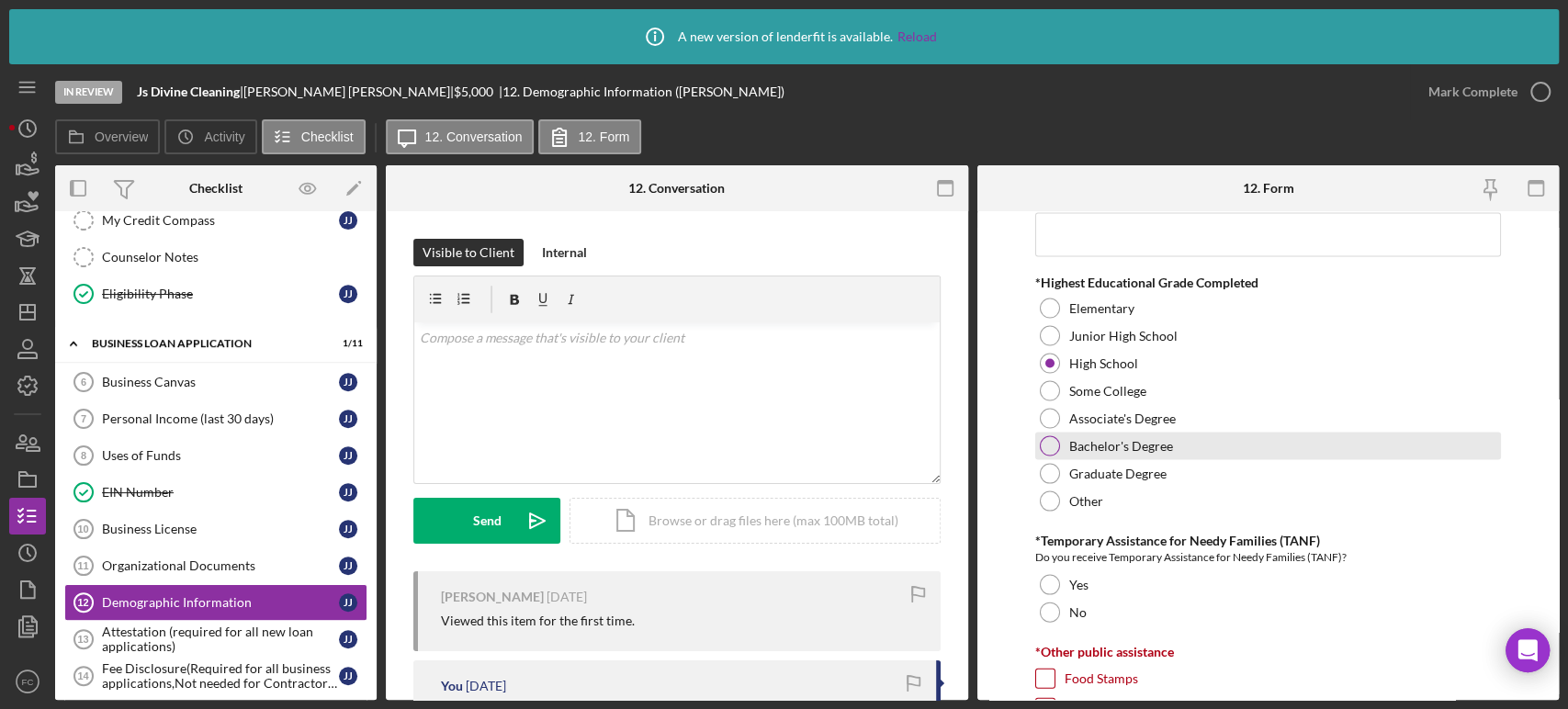
scroll to position [2653, 0]
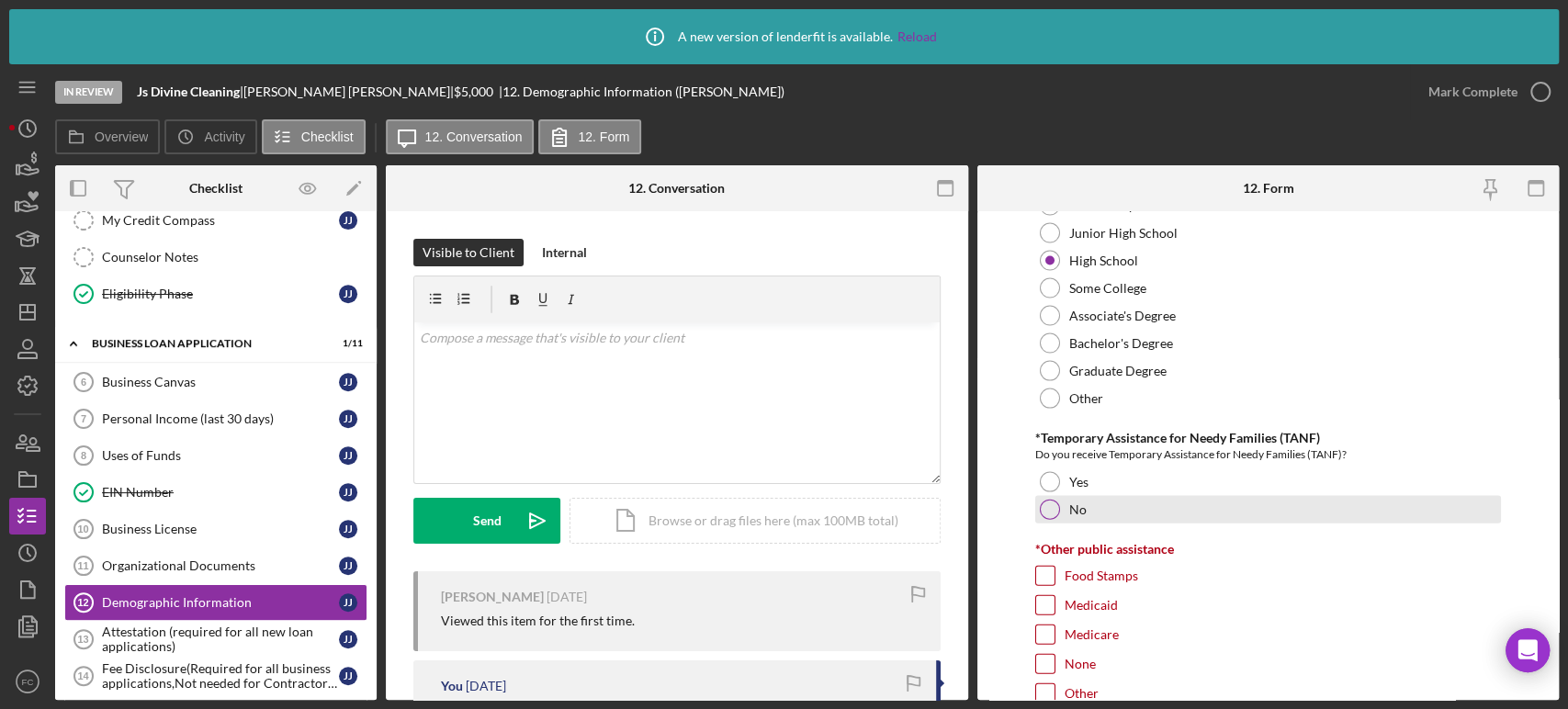
click at [1042, 500] on div at bounding box center [1049, 509] width 20 height 20
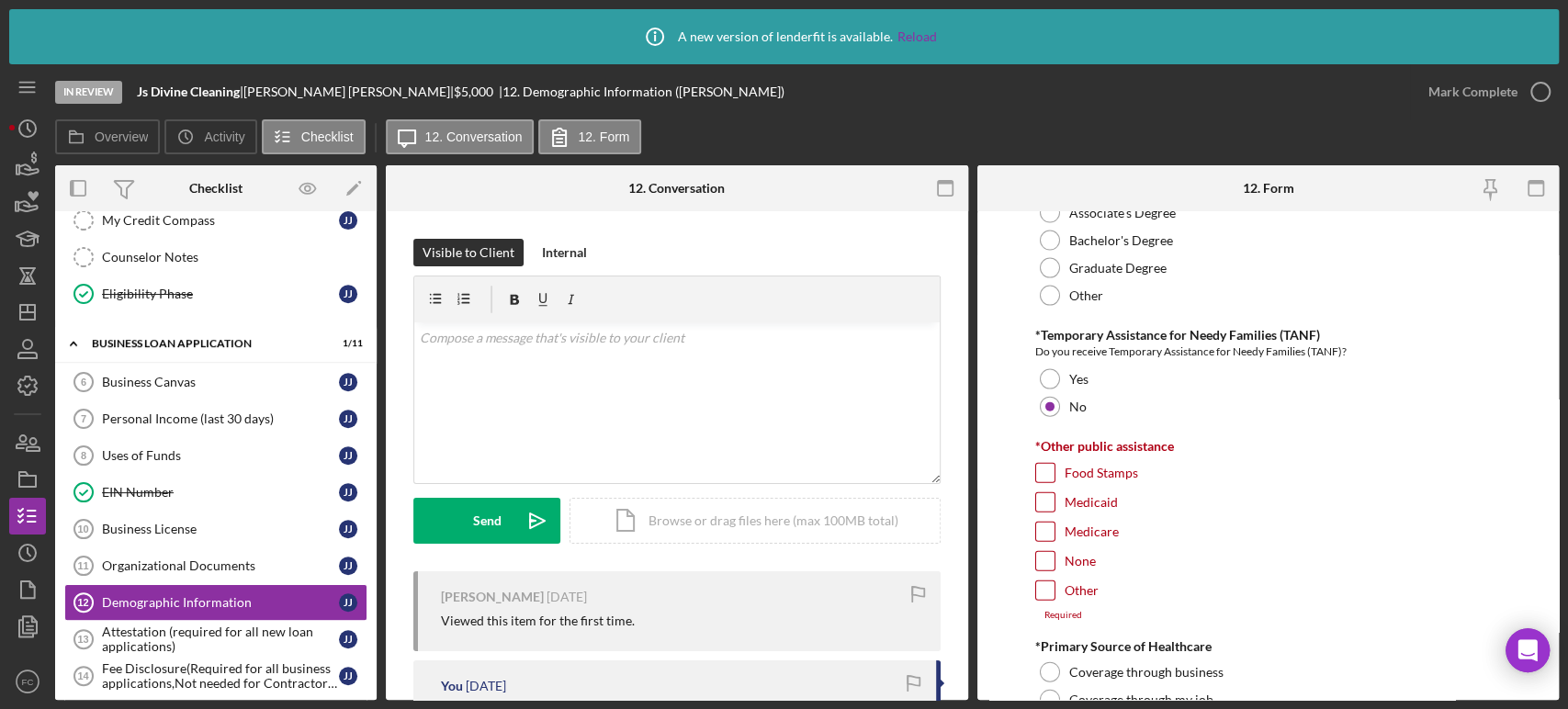
click at [1042, 472] on input "Food Stamps" at bounding box center [1045, 472] width 18 height 18
checkbox input "true"
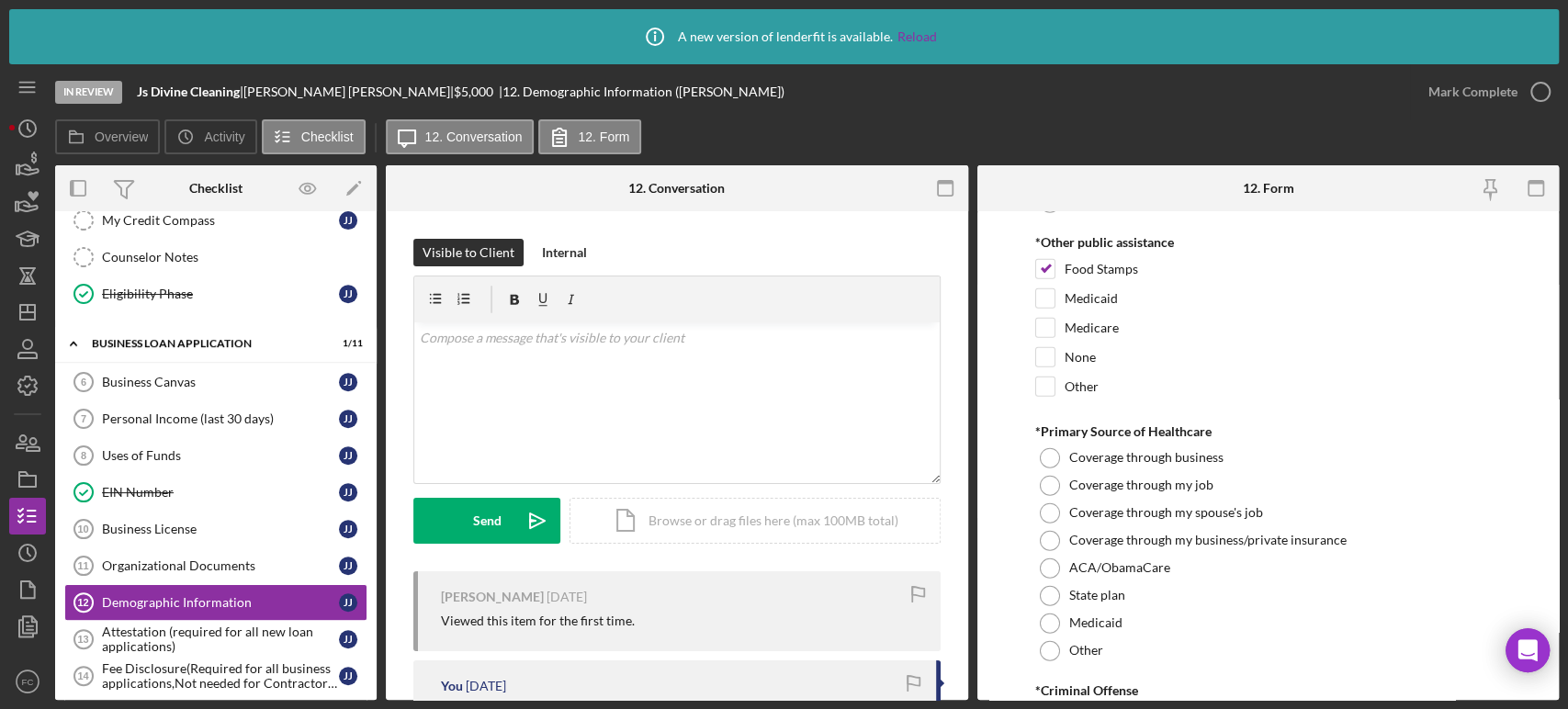
scroll to position [3061, 0]
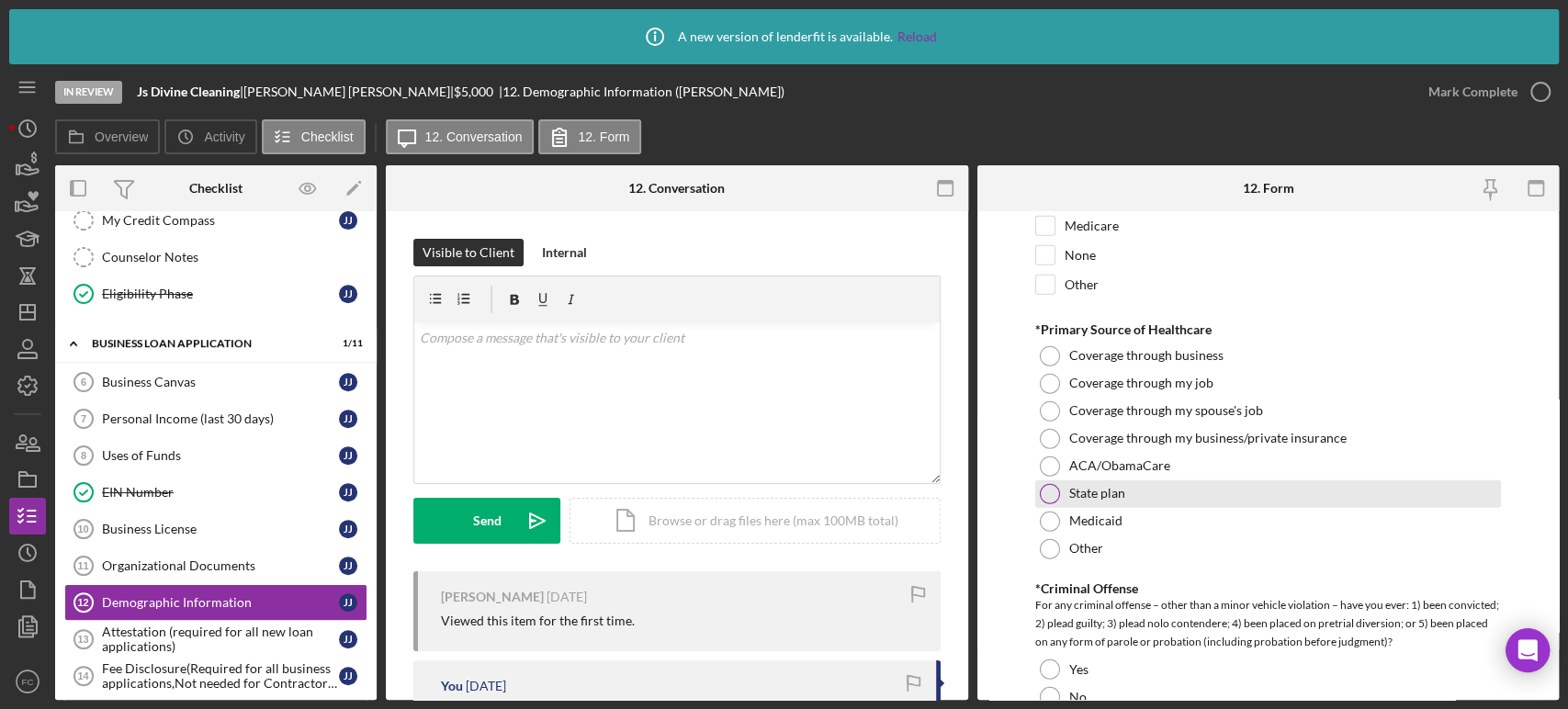
drag, startPoint x: 1045, startPoint y: 509, endPoint x: 1056, endPoint y: 501, distance: 13.6
click at [1046, 508] on div "Medicaid" at bounding box center [1268, 521] width 466 height 27
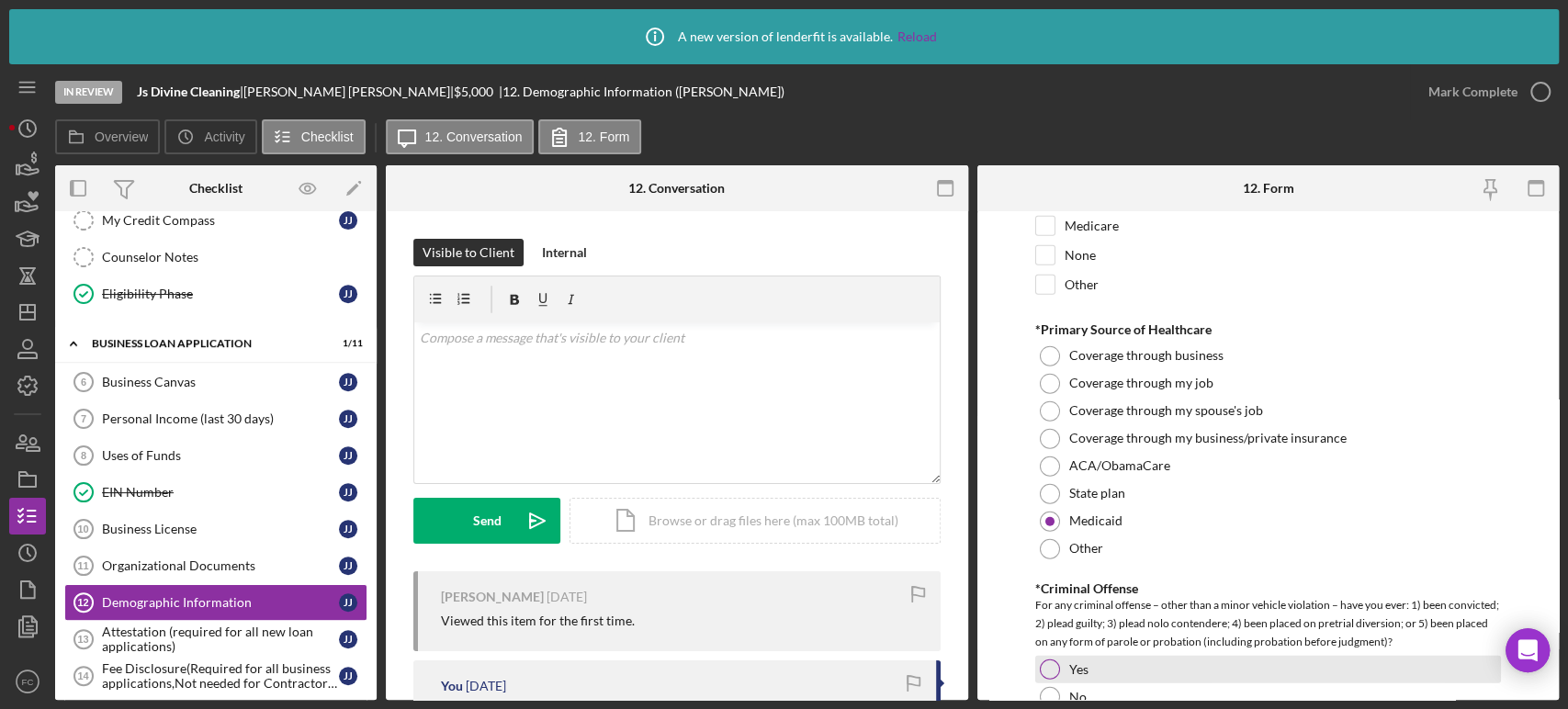
scroll to position [3265, 0]
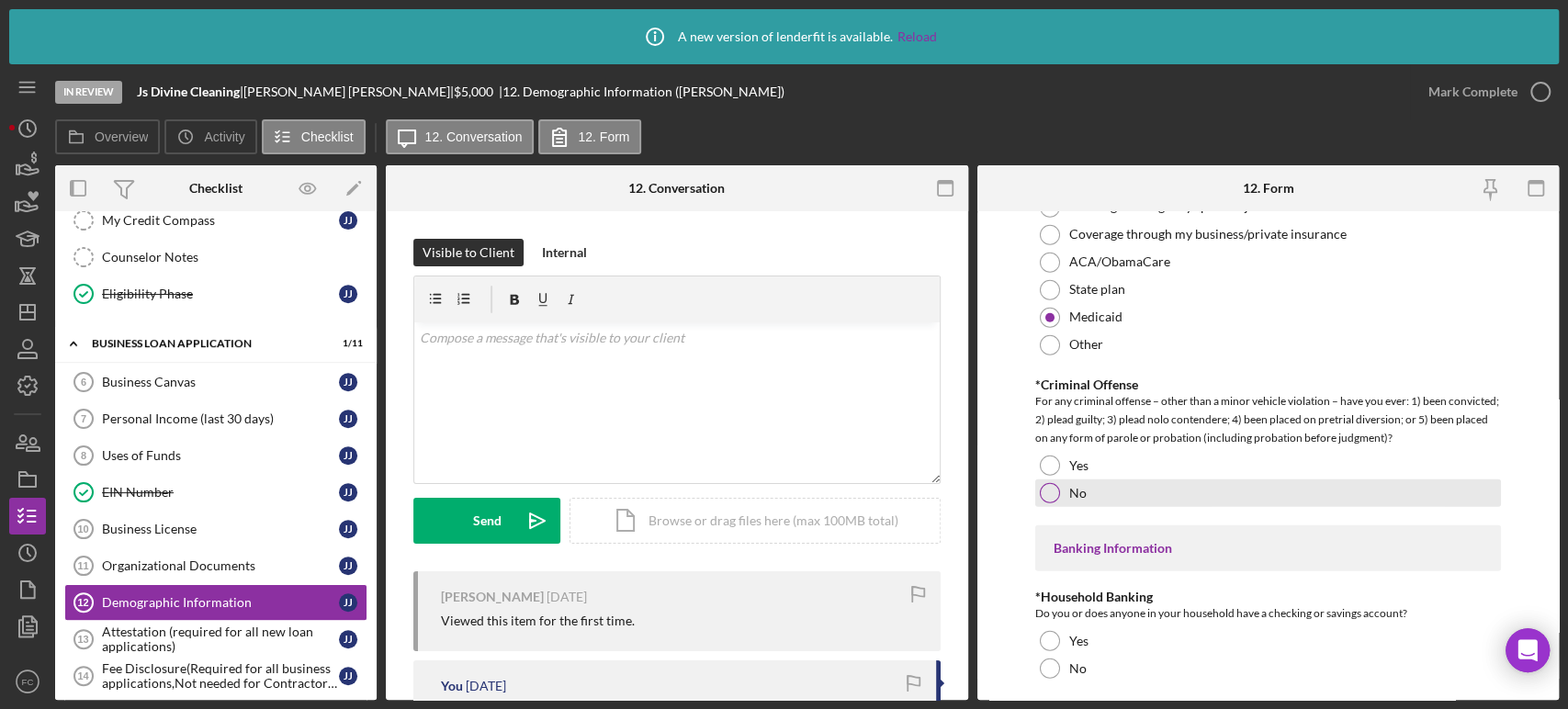
click at [1056, 489] on div at bounding box center [1049, 492] width 20 height 20
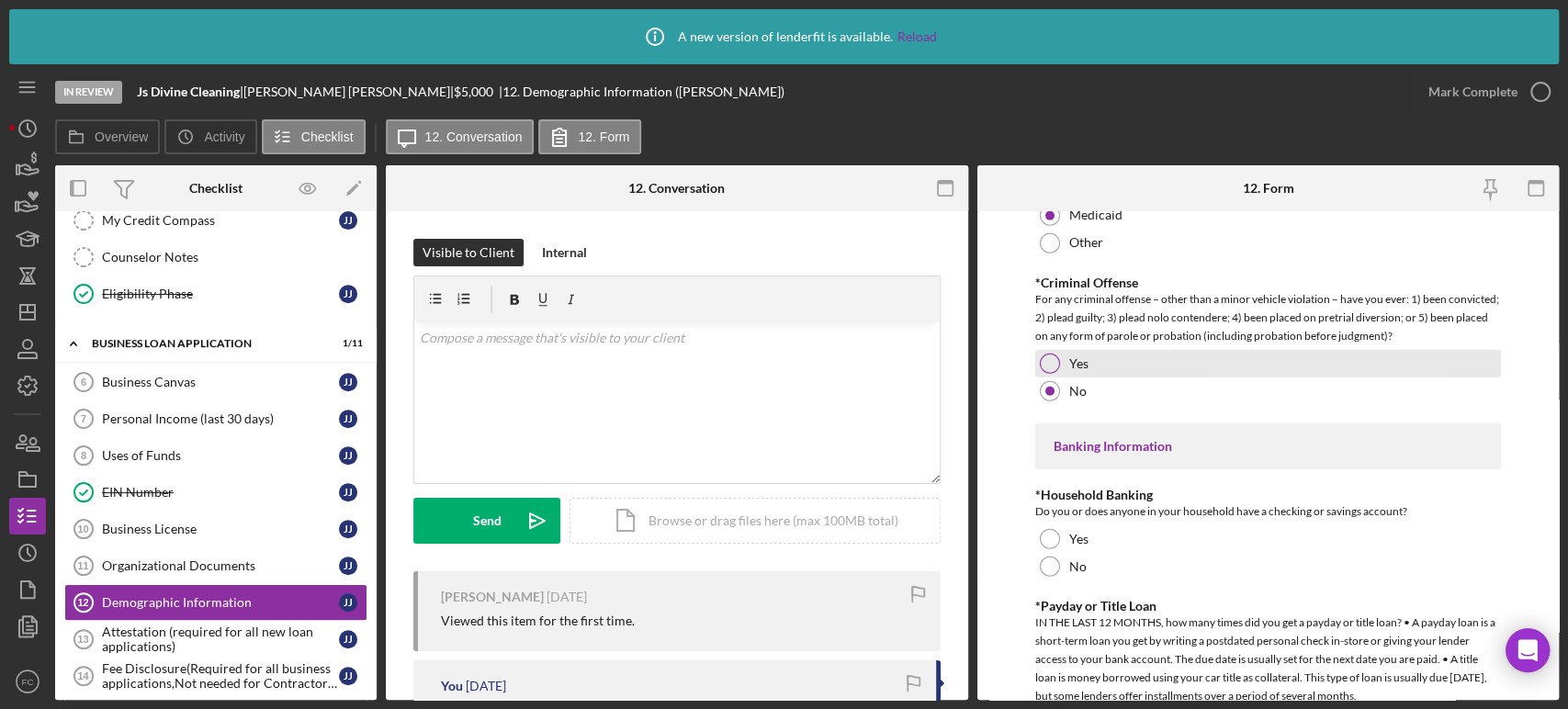
scroll to position [3470, 0]
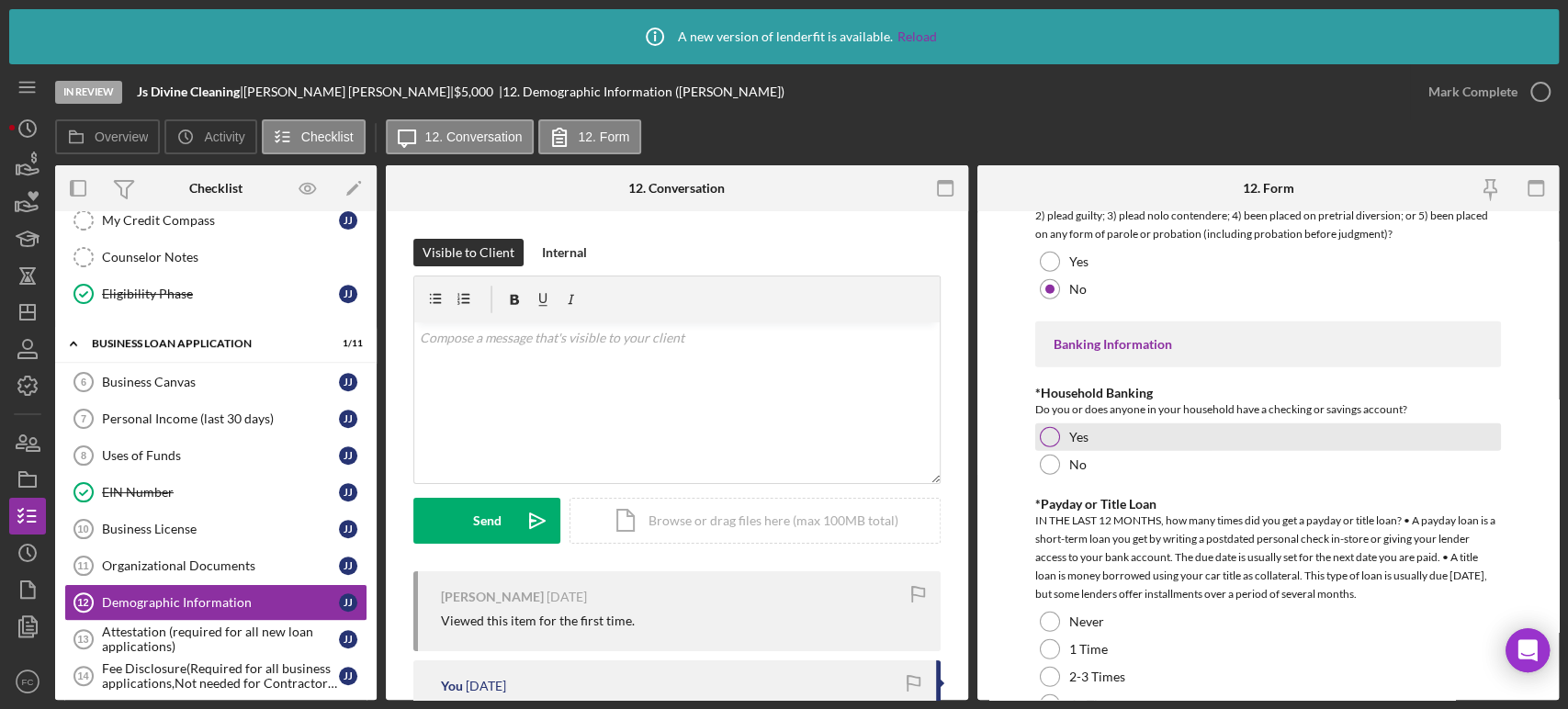
click at [1051, 429] on div at bounding box center [1049, 437] width 20 height 20
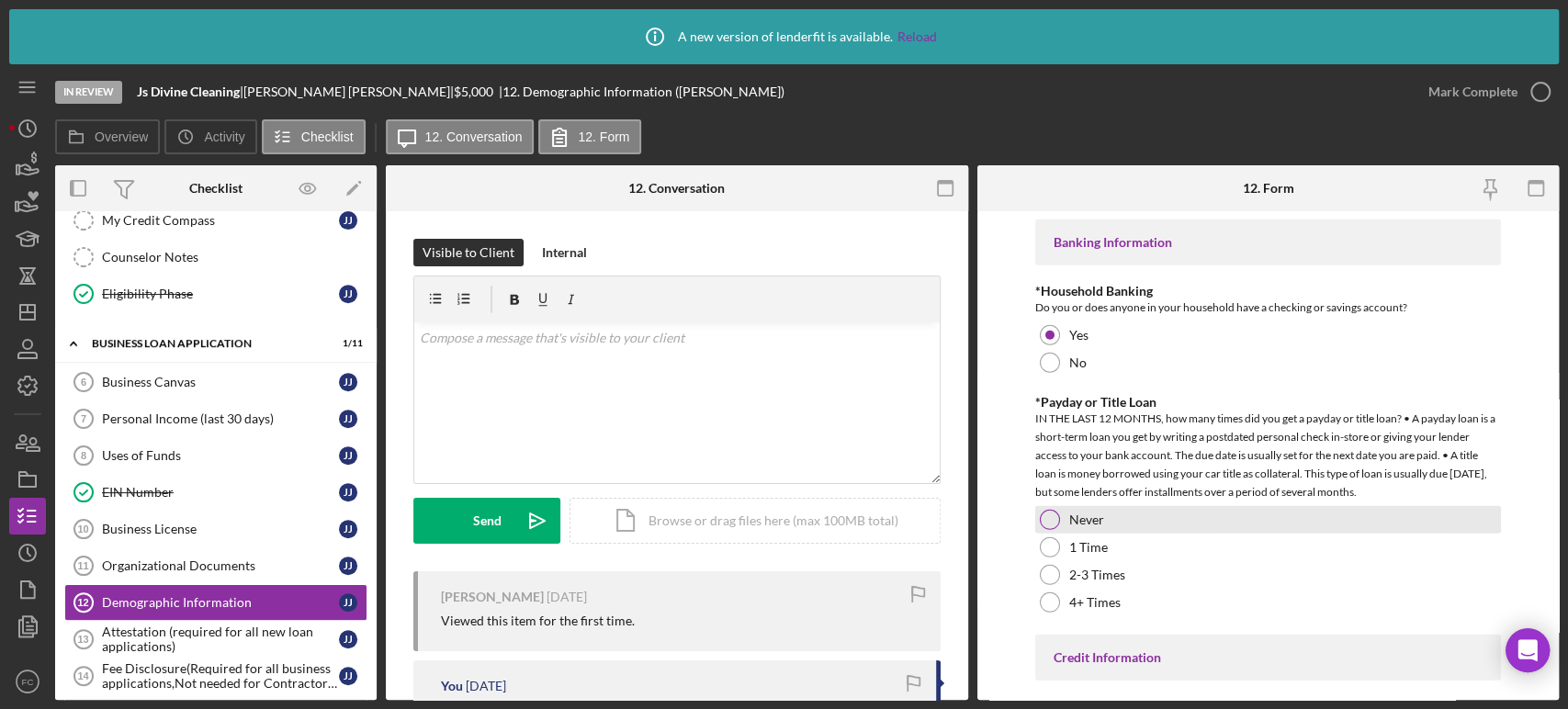
click at [1046, 510] on div at bounding box center [1049, 519] width 20 height 20
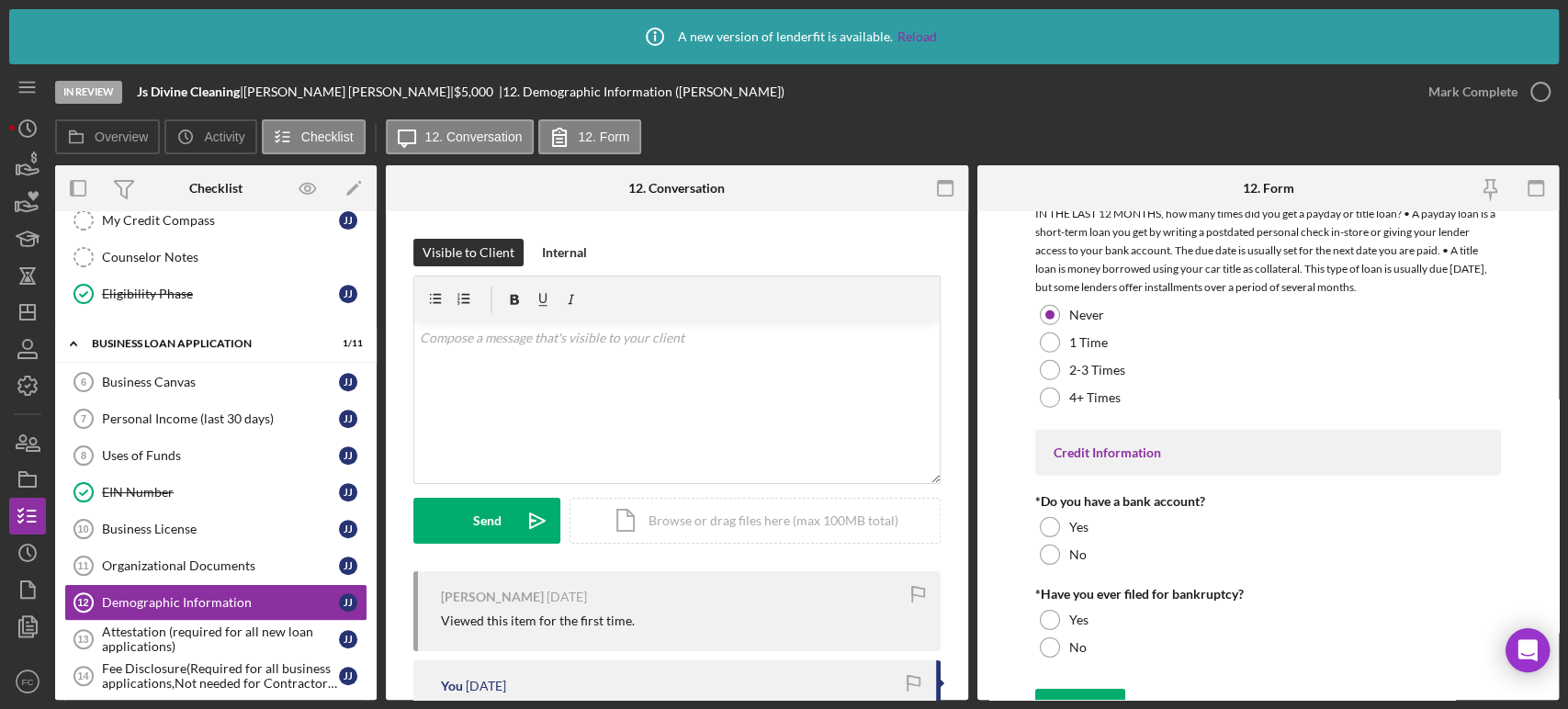
scroll to position [3799, 0]
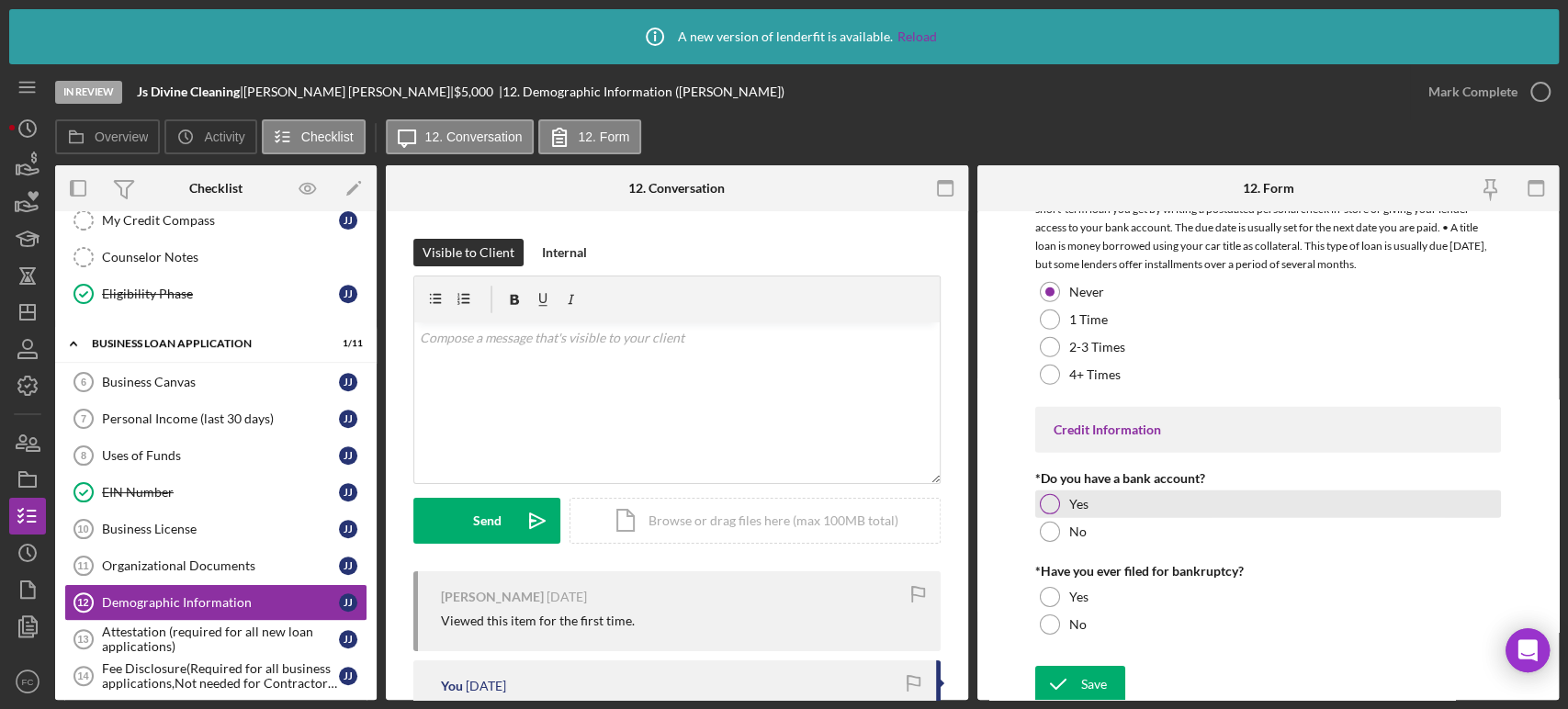
drag, startPoint x: 1041, startPoint y: 490, endPoint x: 1062, endPoint y: 473, distance: 27.0
click at [1042, 490] on div "Yes" at bounding box center [1268, 503] width 466 height 27
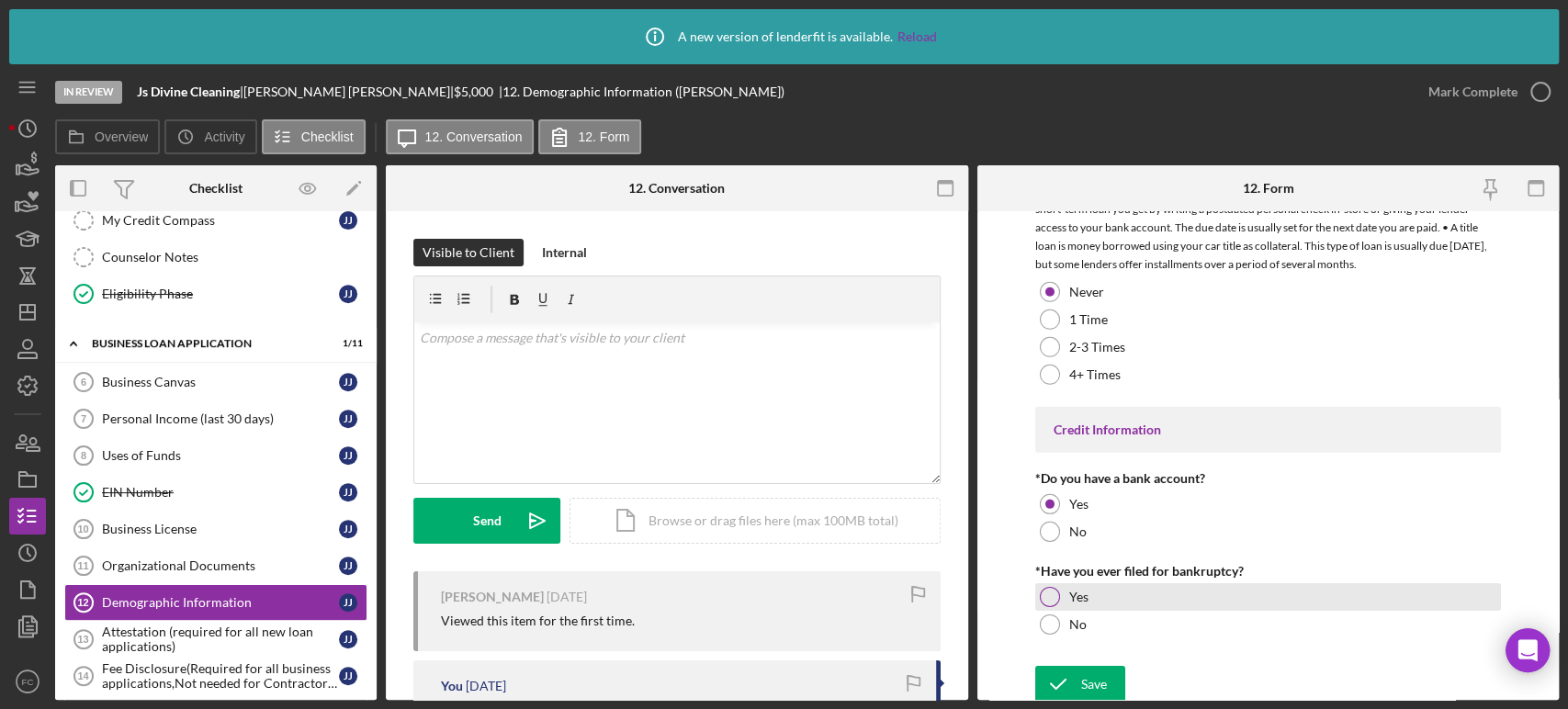
click at [1048, 587] on div at bounding box center [1049, 597] width 20 height 20
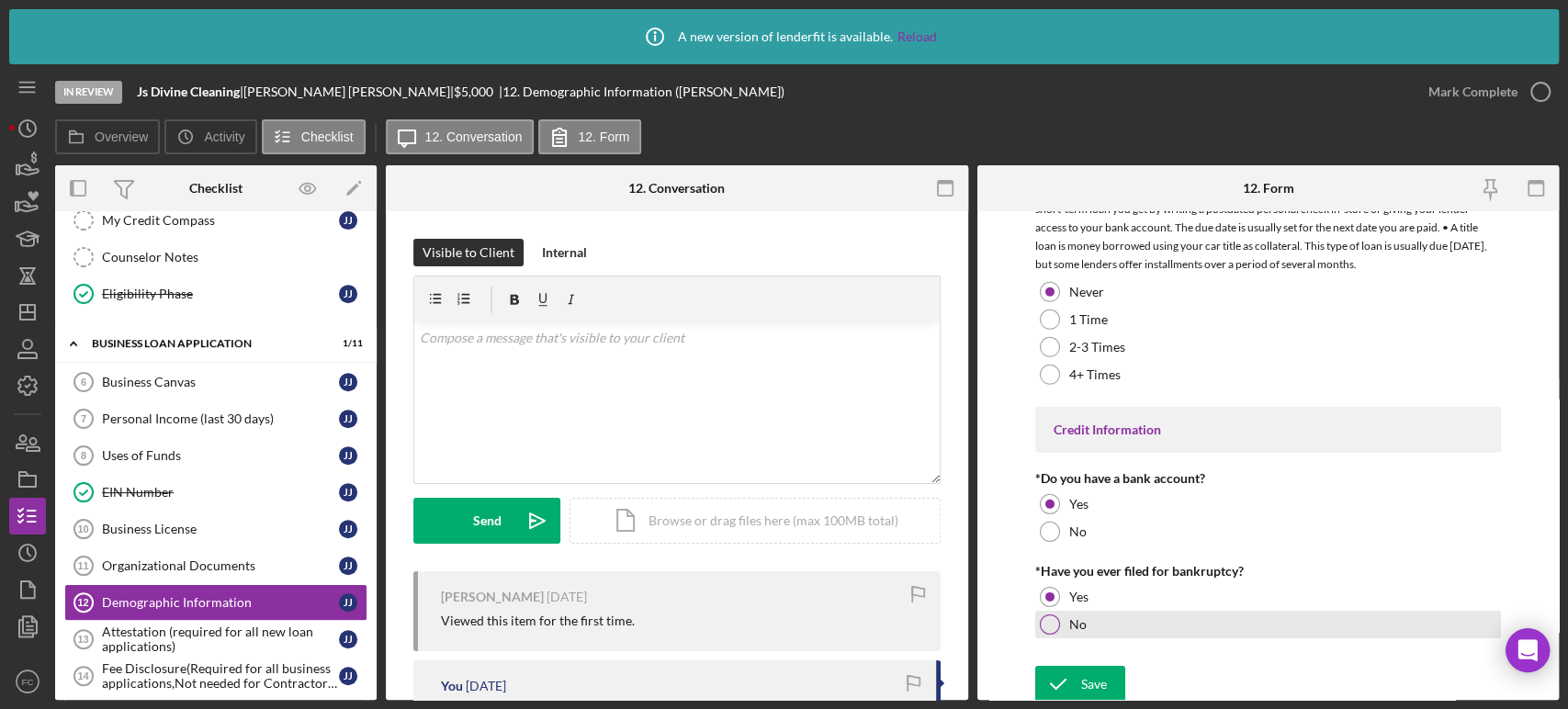
click at [1057, 616] on div at bounding box center [1049, 624] width 20 height 20
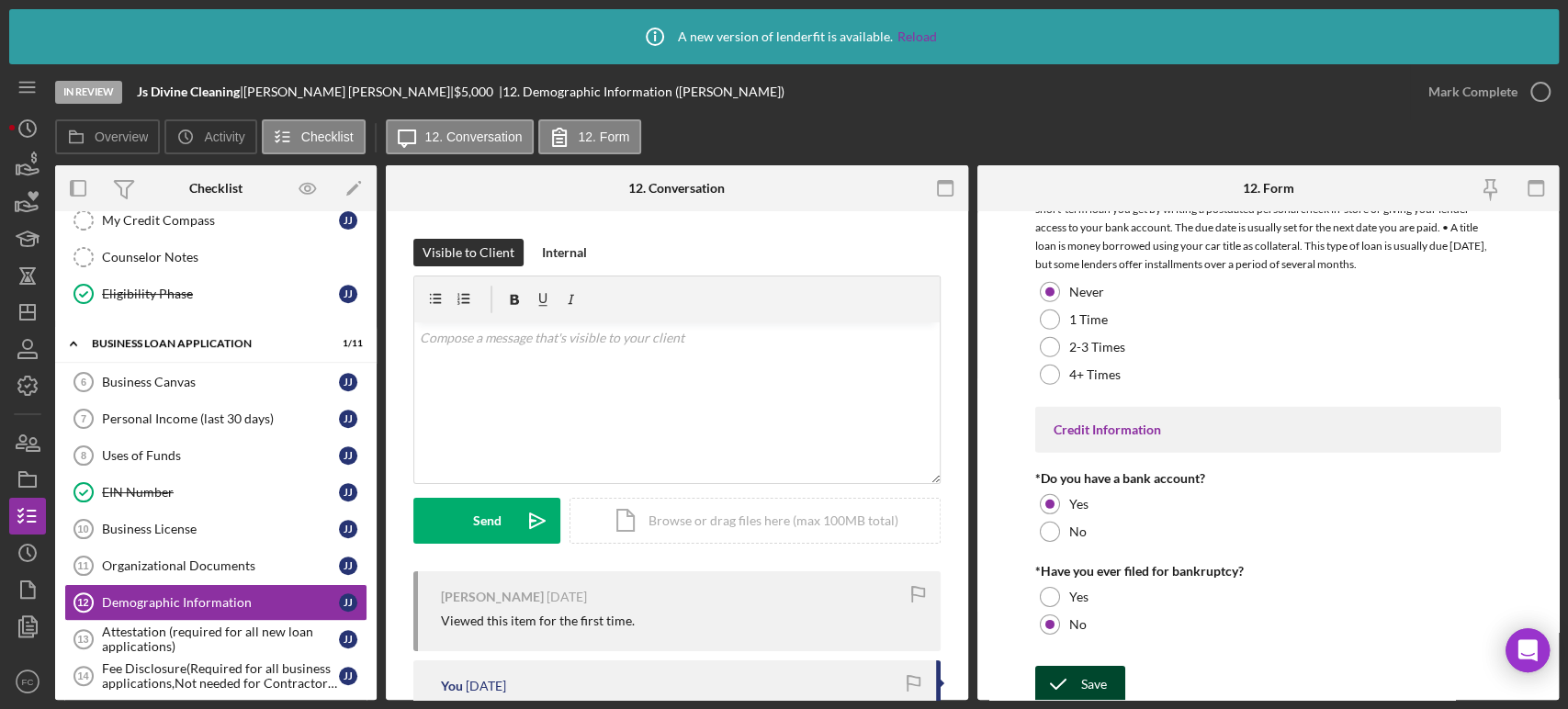
click at [1079, 667] on button "Save" at bounding box center [1080, 684] width 90 height 37
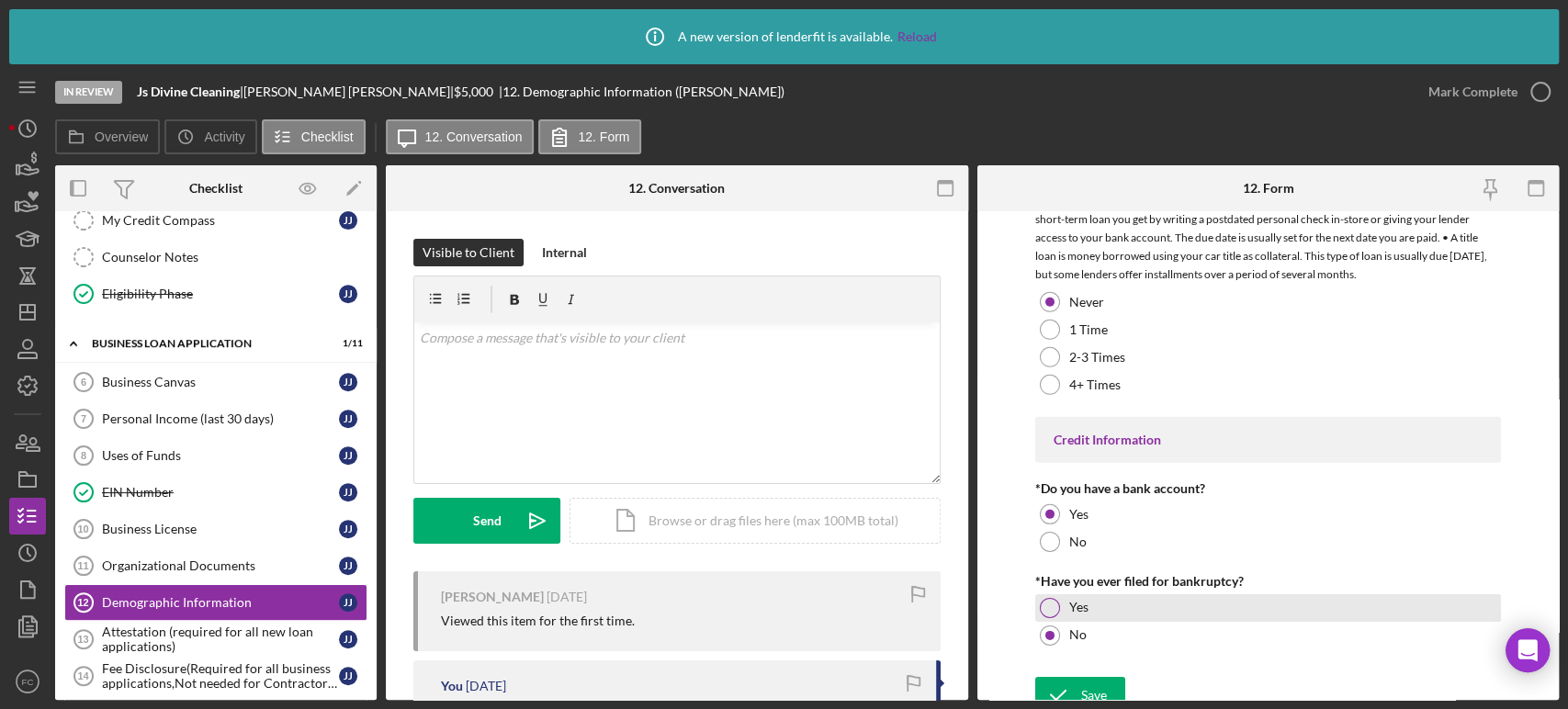
scroll to position [3809, 0]
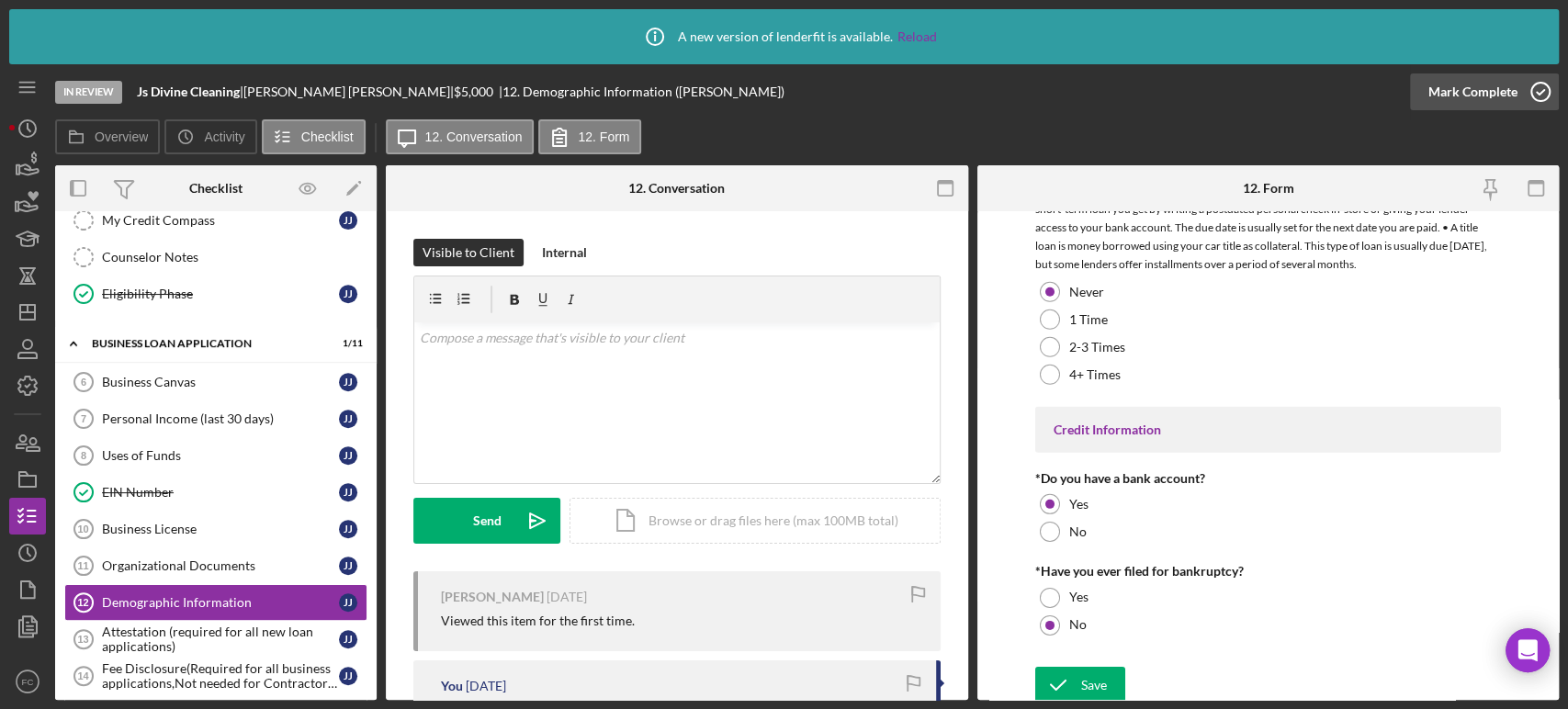
click at [1551, 91] on icon "button" at bounding box center [1540, 91] width 46 height 46
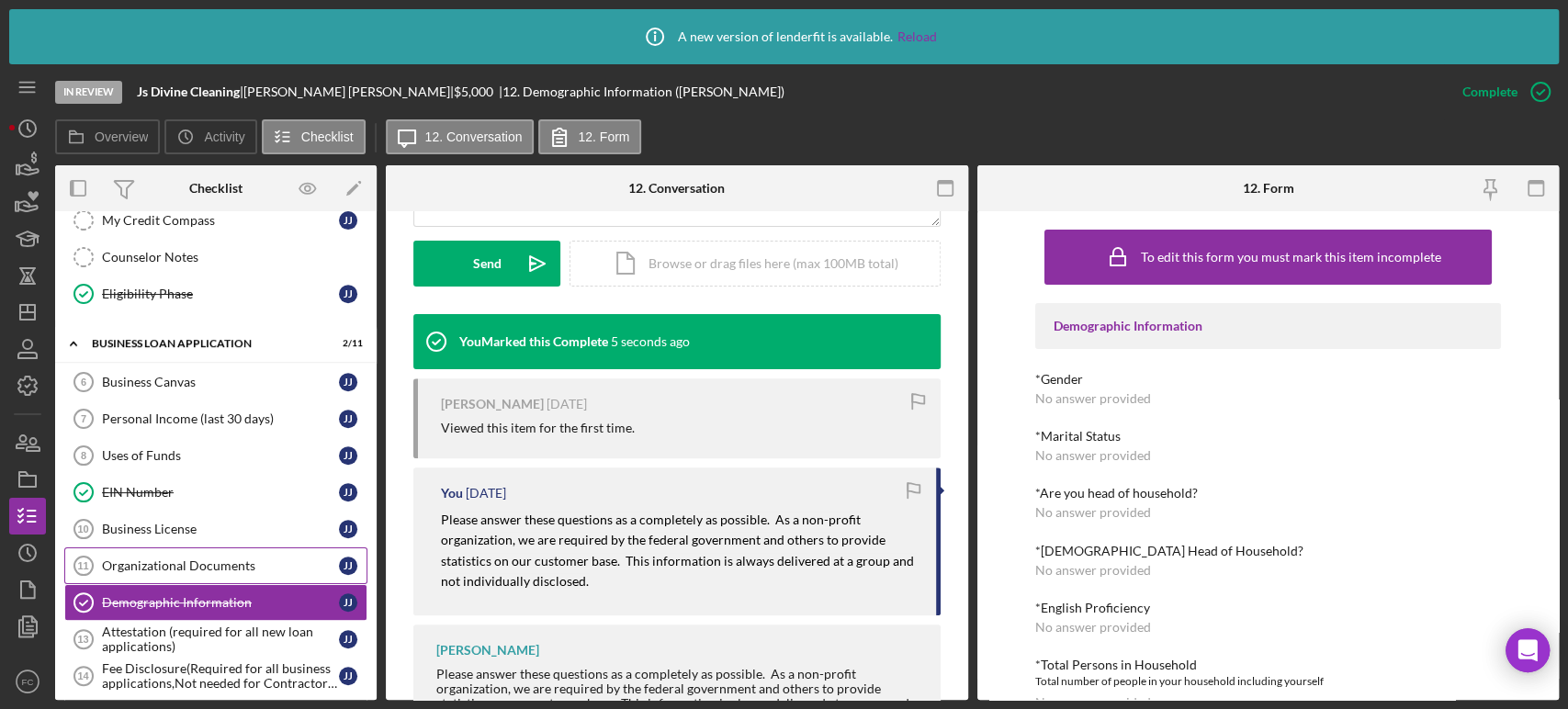
scroll to position [752, 0]
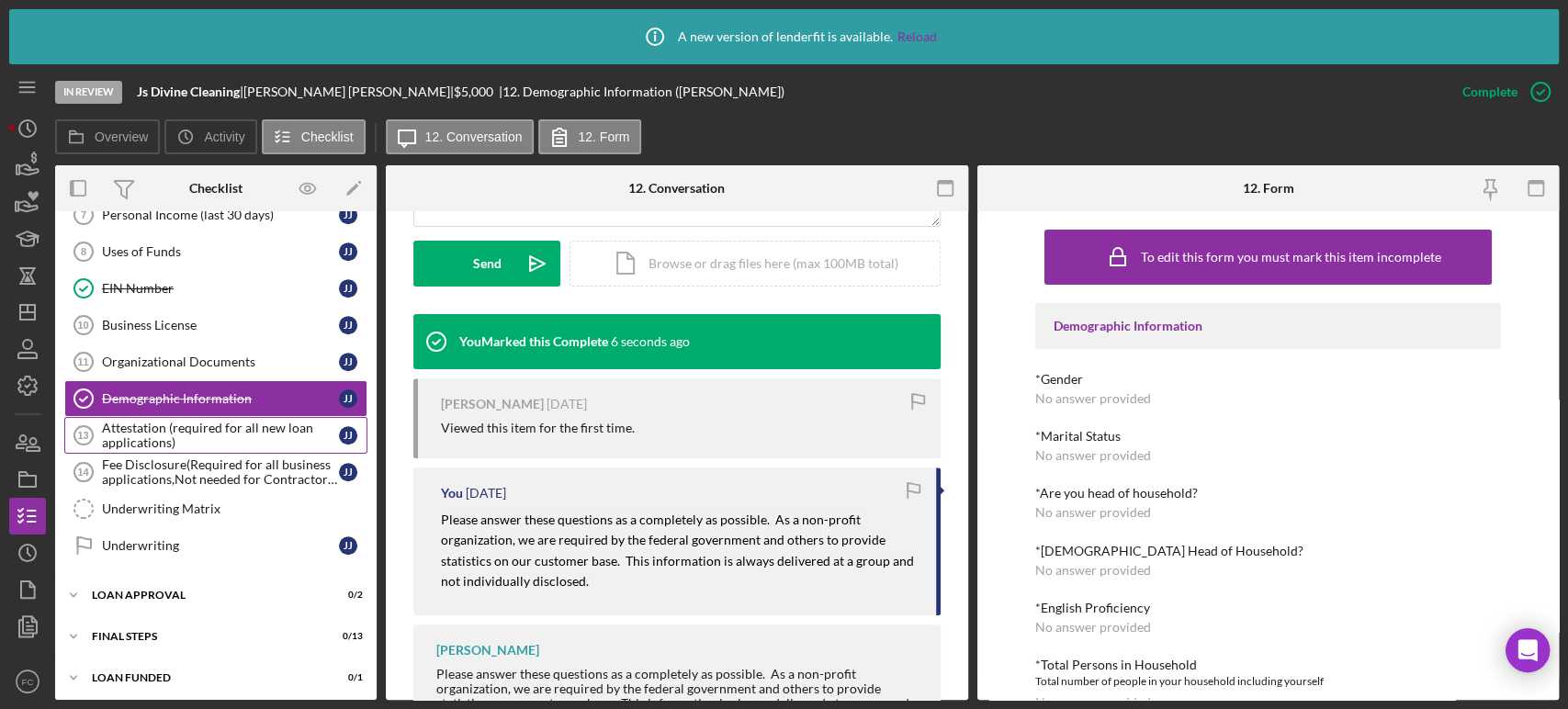
click at [128, 422] on div "Attestation (required for all new loan applications)" at bounding box center [220, 435] width 237 height 29
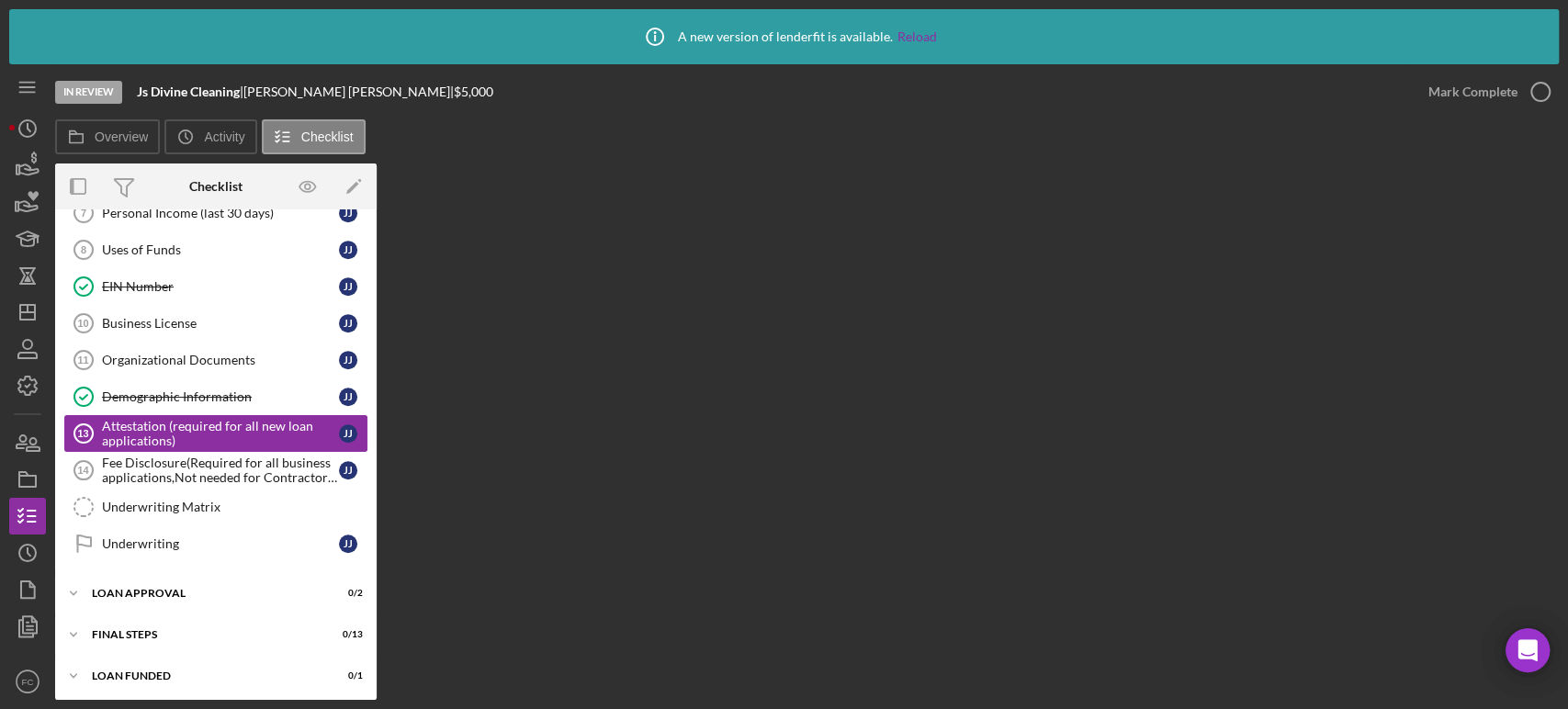
scroll to position [750, 0]
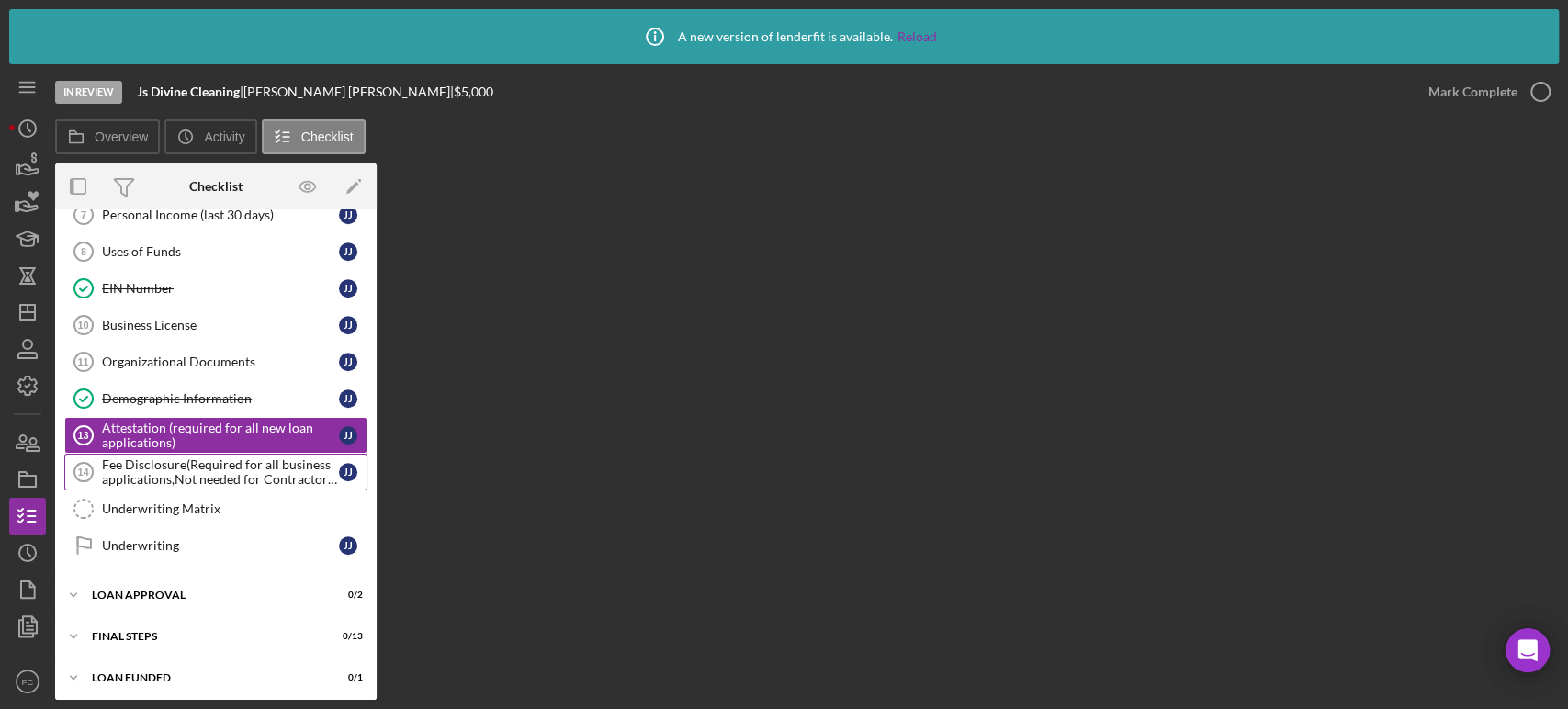
click at [176, 473] on div "Fee Disclosure(Required for all business applications,Not needed for Contractor…" at bounding box center [220, 471] width 237 height 29
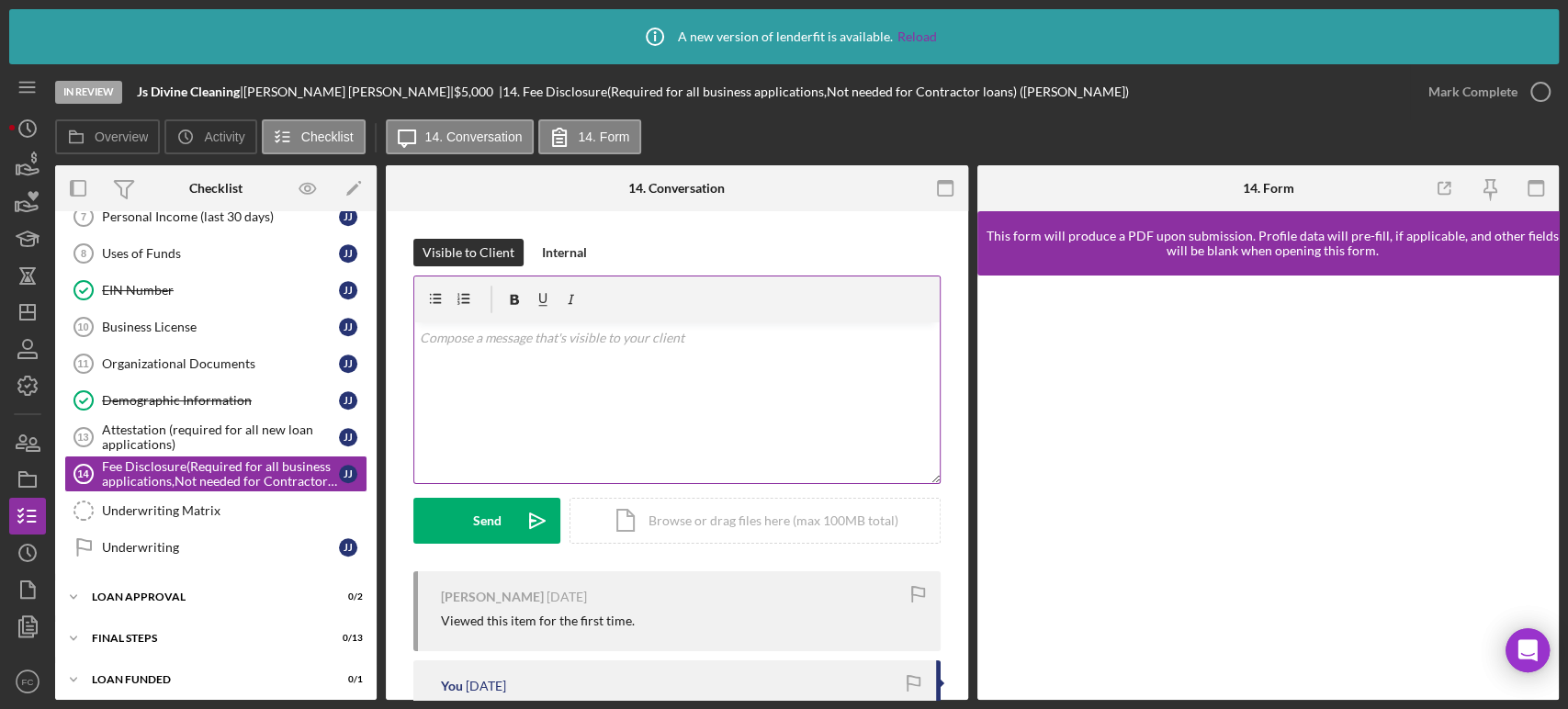
scroll to position [204, 0]
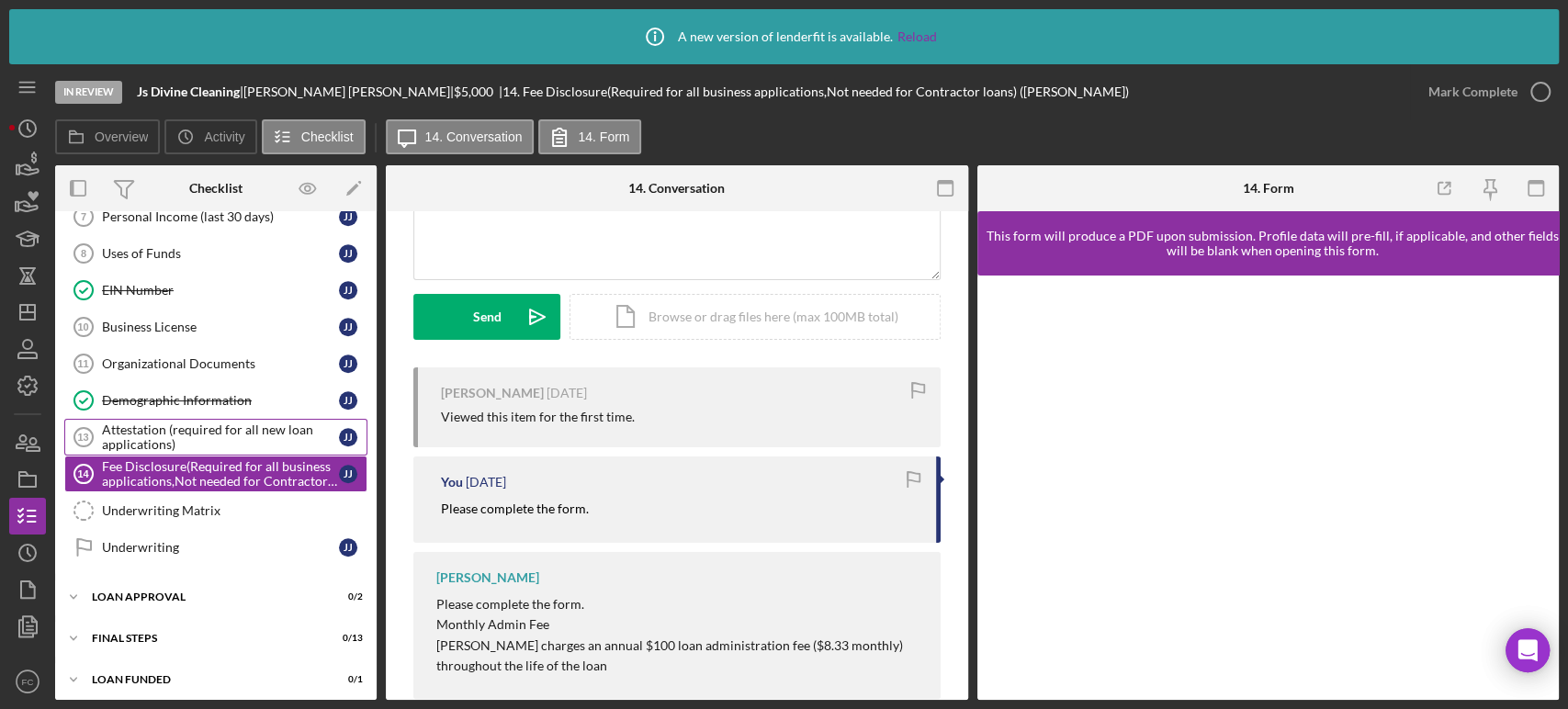
click at [201, 430] on div "Attestation (required for all new loan applications)" at bounding box center [220, 437] width 237 height 29
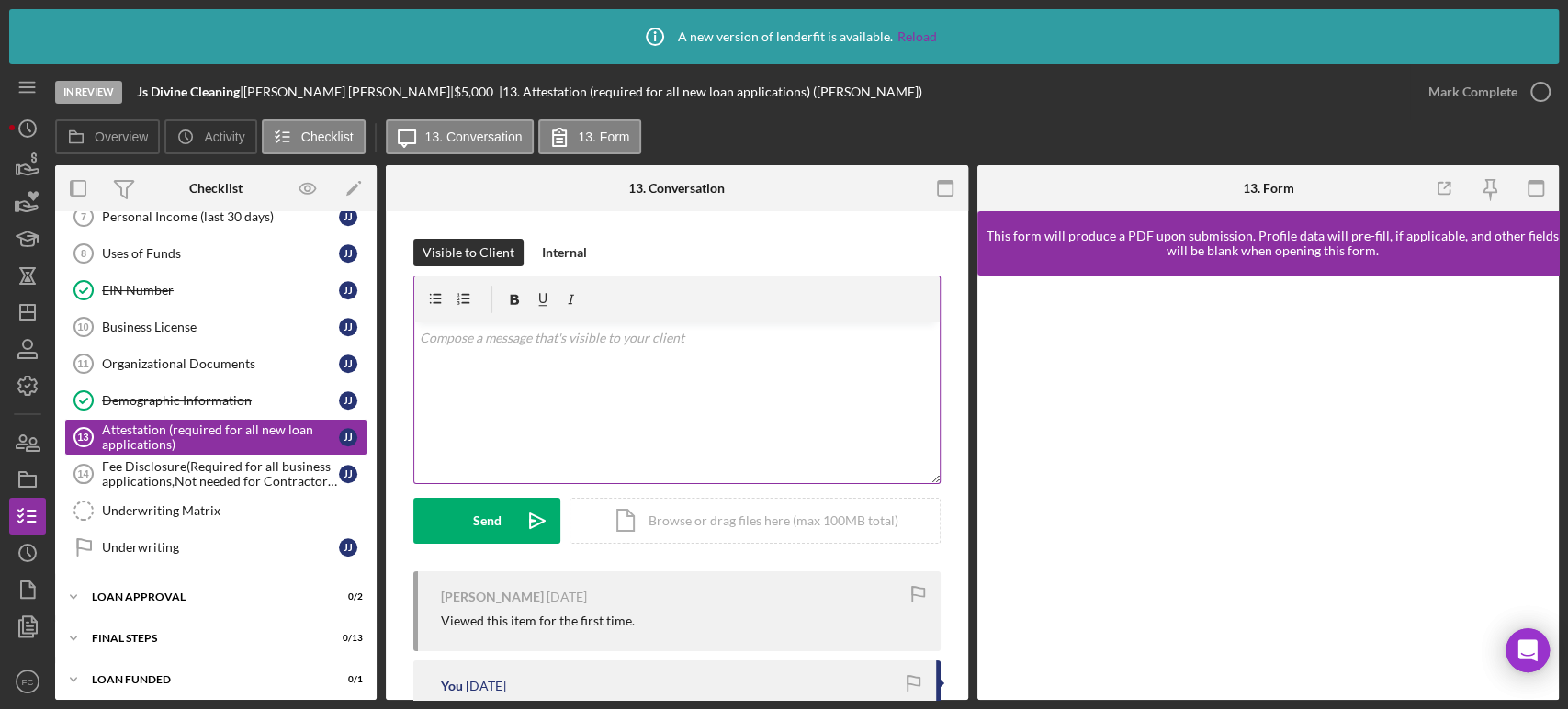
scroll to position [102, 0]
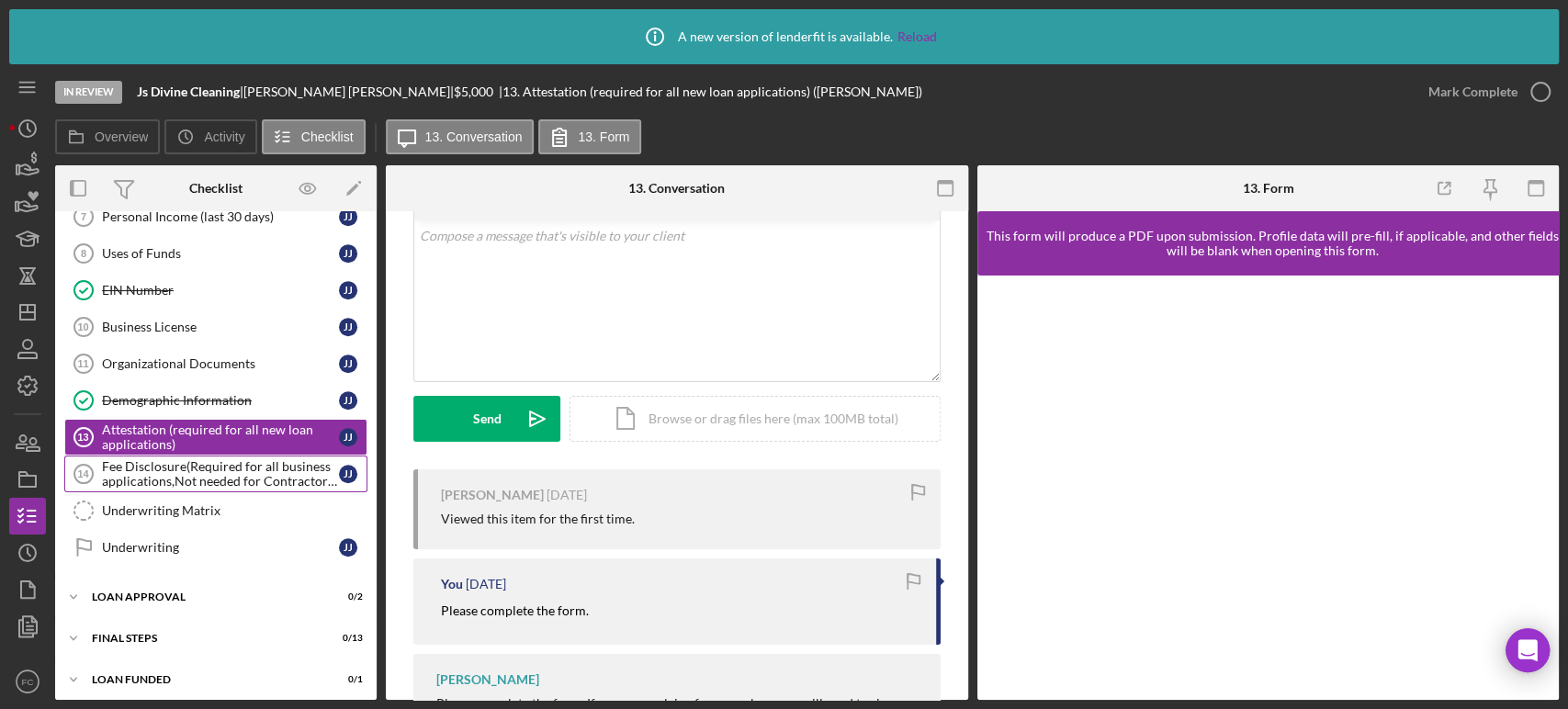
click at [178, 462] on div "Fee Disclosure(Required for all business applications,Not needed for Contractor…" at bounding box center [220, 473] width 237 height 29
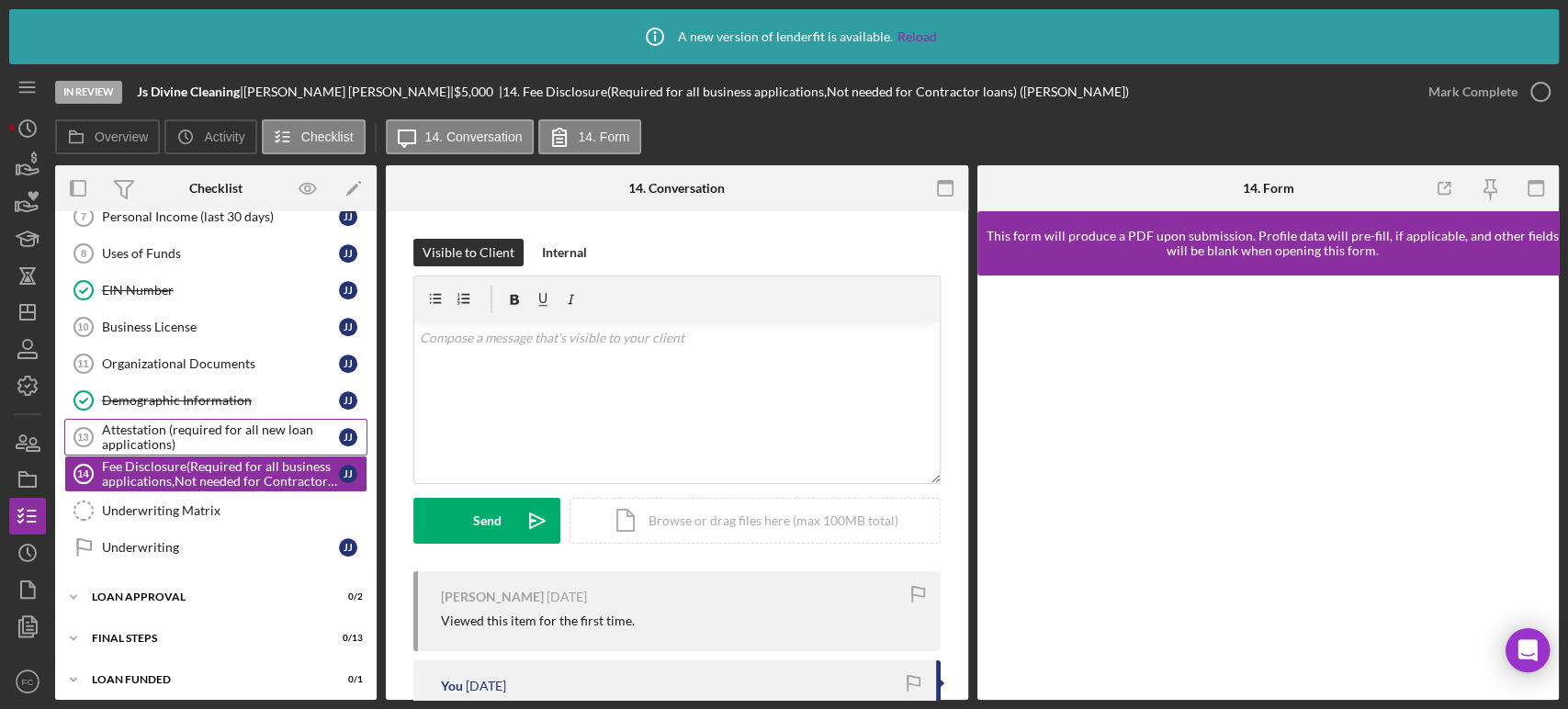
click at [186, 426] on div "Attestation (required for all new loan applications)" at bounding box center [220, 437] width 237 height 29
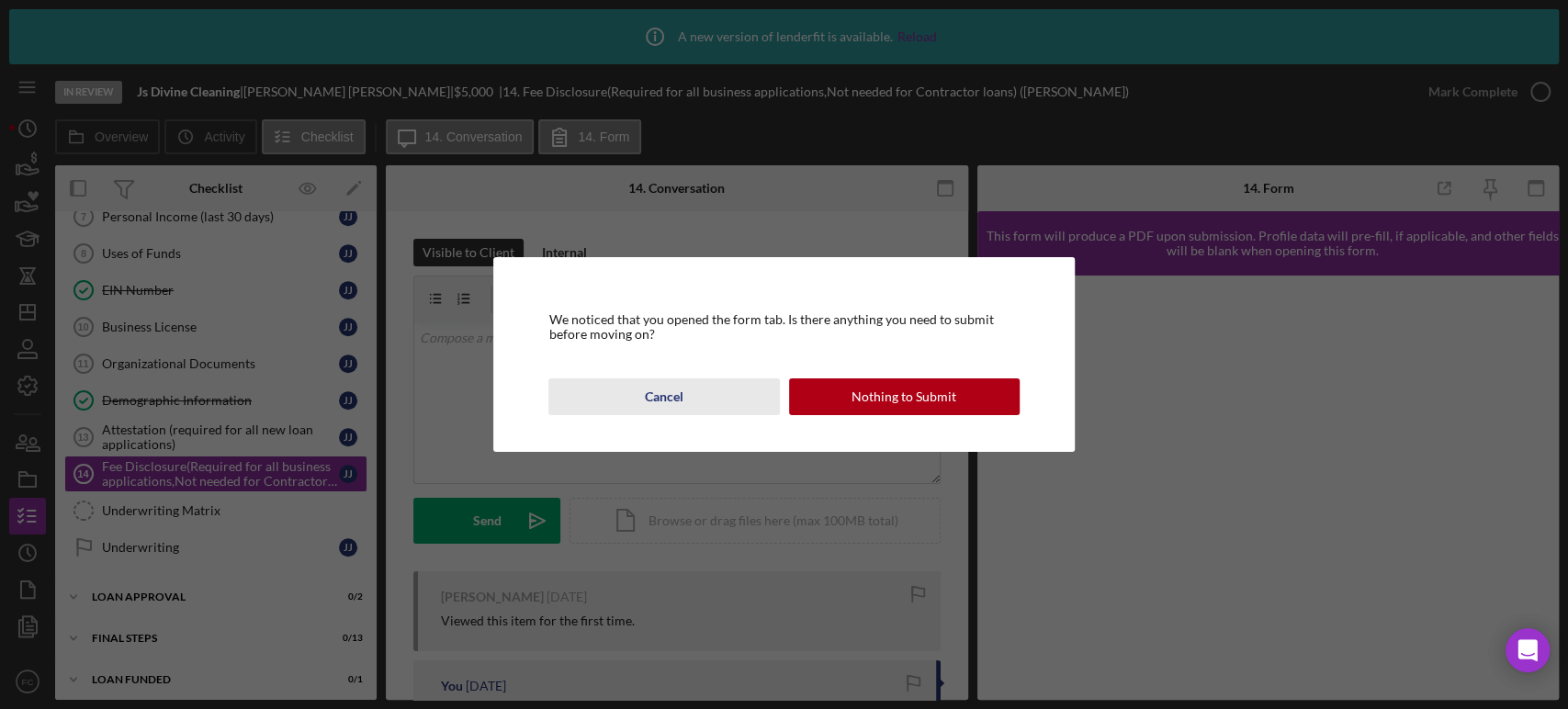
click at [622, 387] on button "Cancel" at bounding box center [664, 396] width 231 height 37
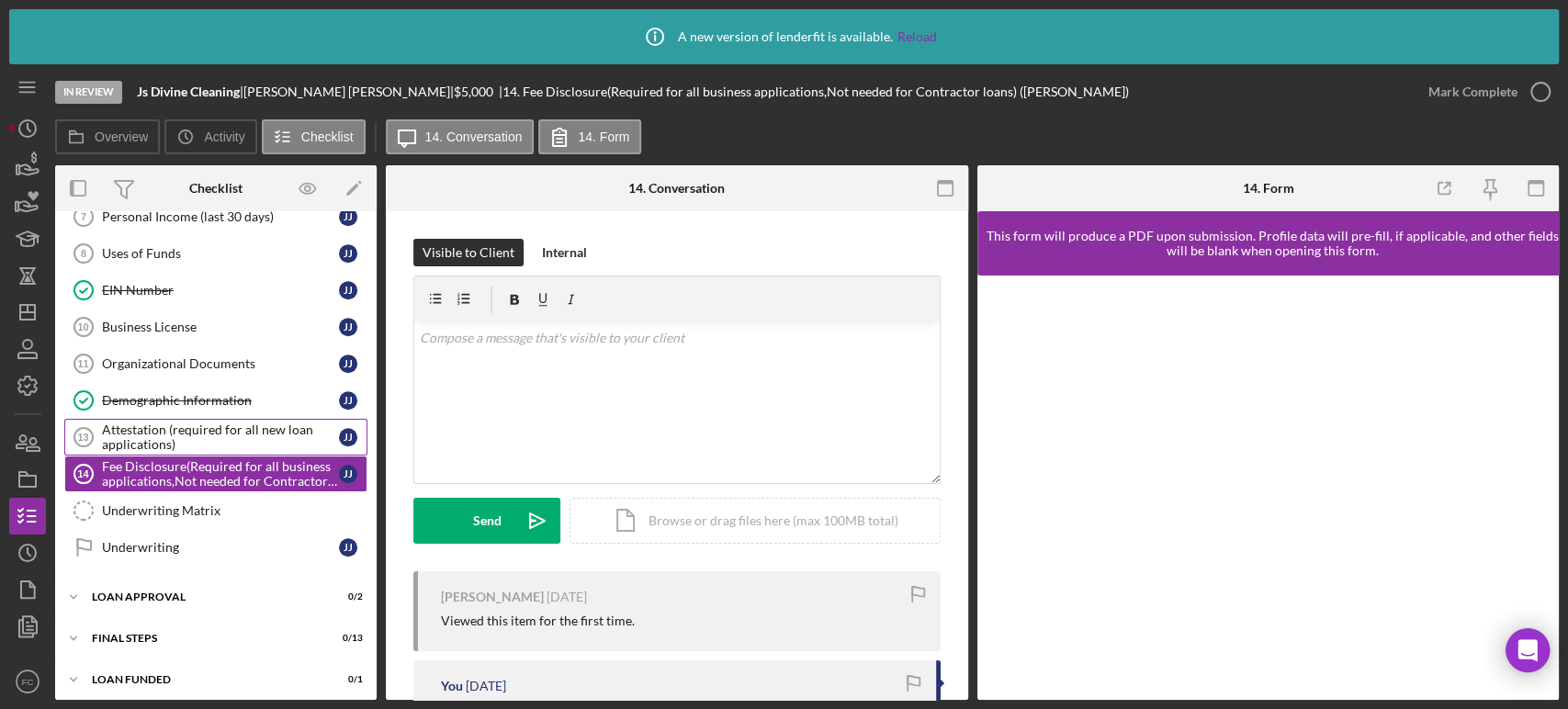
click at [173, 422] on div "Attestation (required for all new loan applications)" at bounding box center [220, 437] width 237 height 29
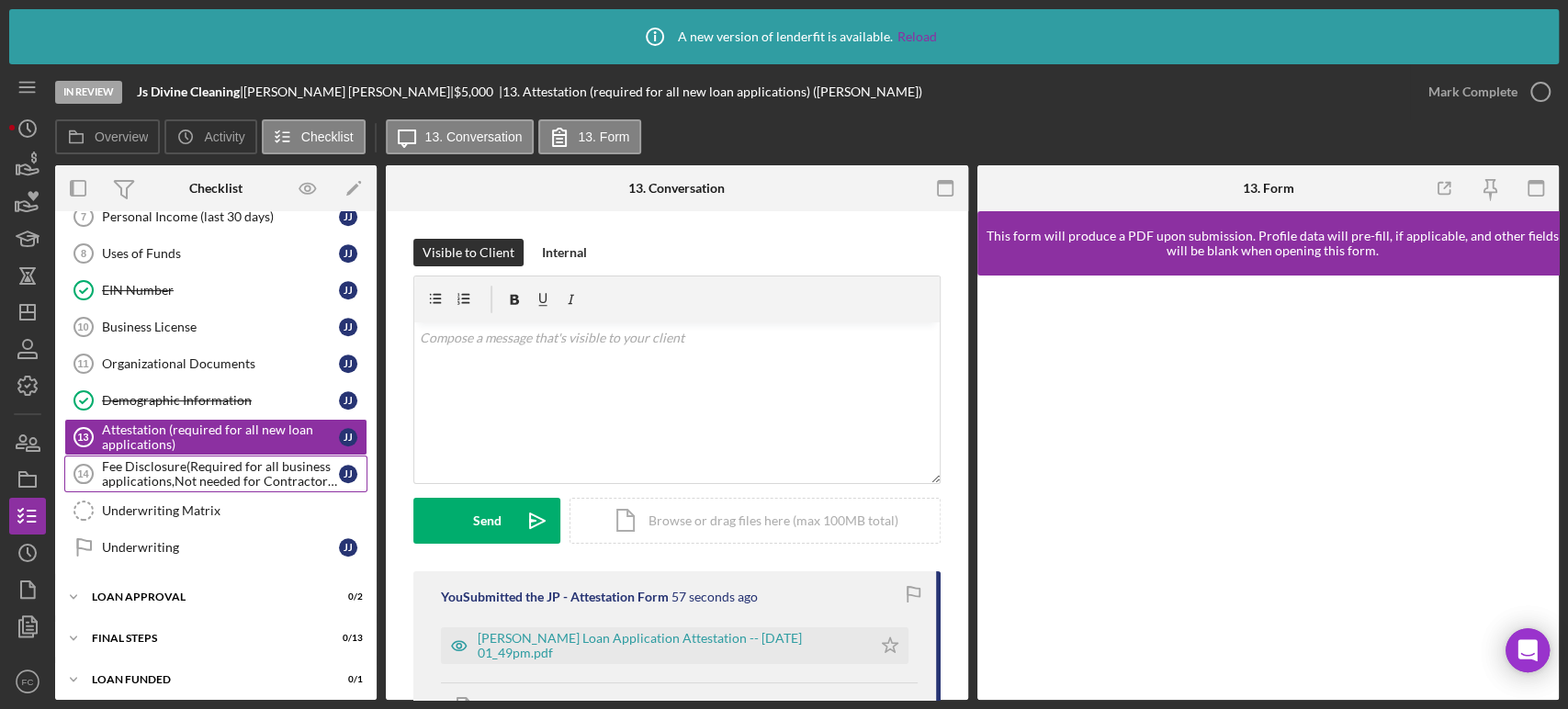
click at [167, 472] on div "Fee Disclosure(Required for all business applications,Not needed for Contractor…" at bounding box center [220, 473] width 237 height 29
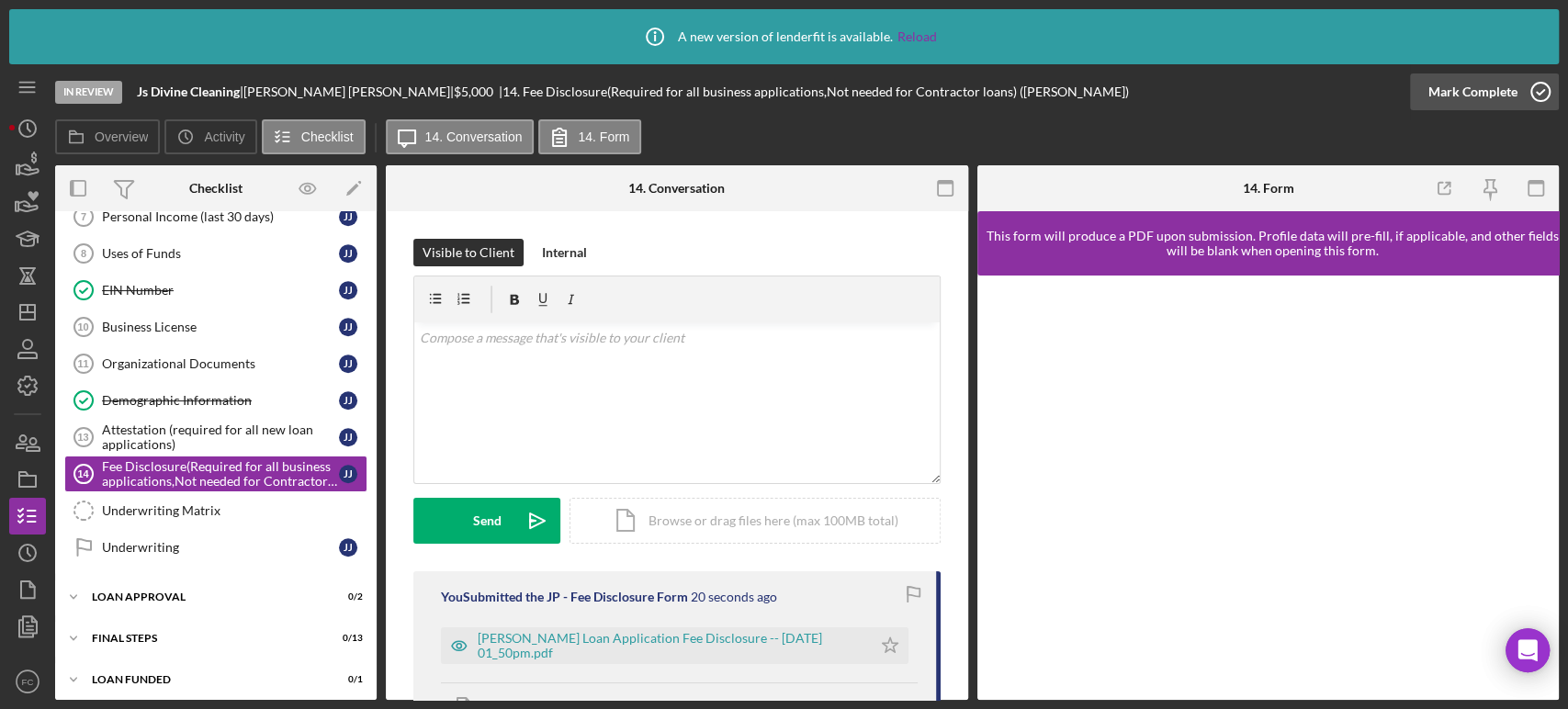
click at [1539, 88] on icon "button" at bounding box center [1540, 91] width 46 height 46
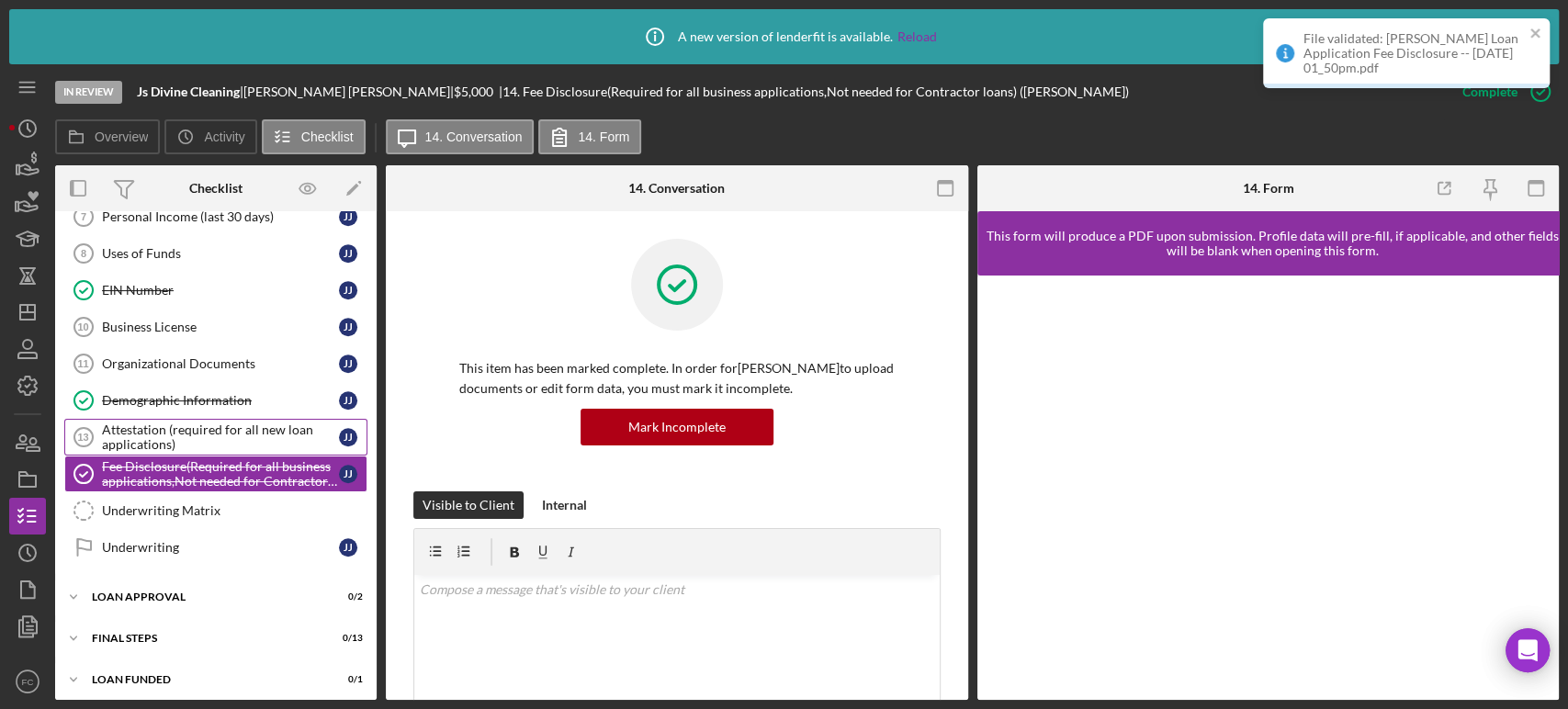
click at [173, 432] on div "Attestation (required for all new loan applications)" at bounding box center [220, 437] width 237 height 29
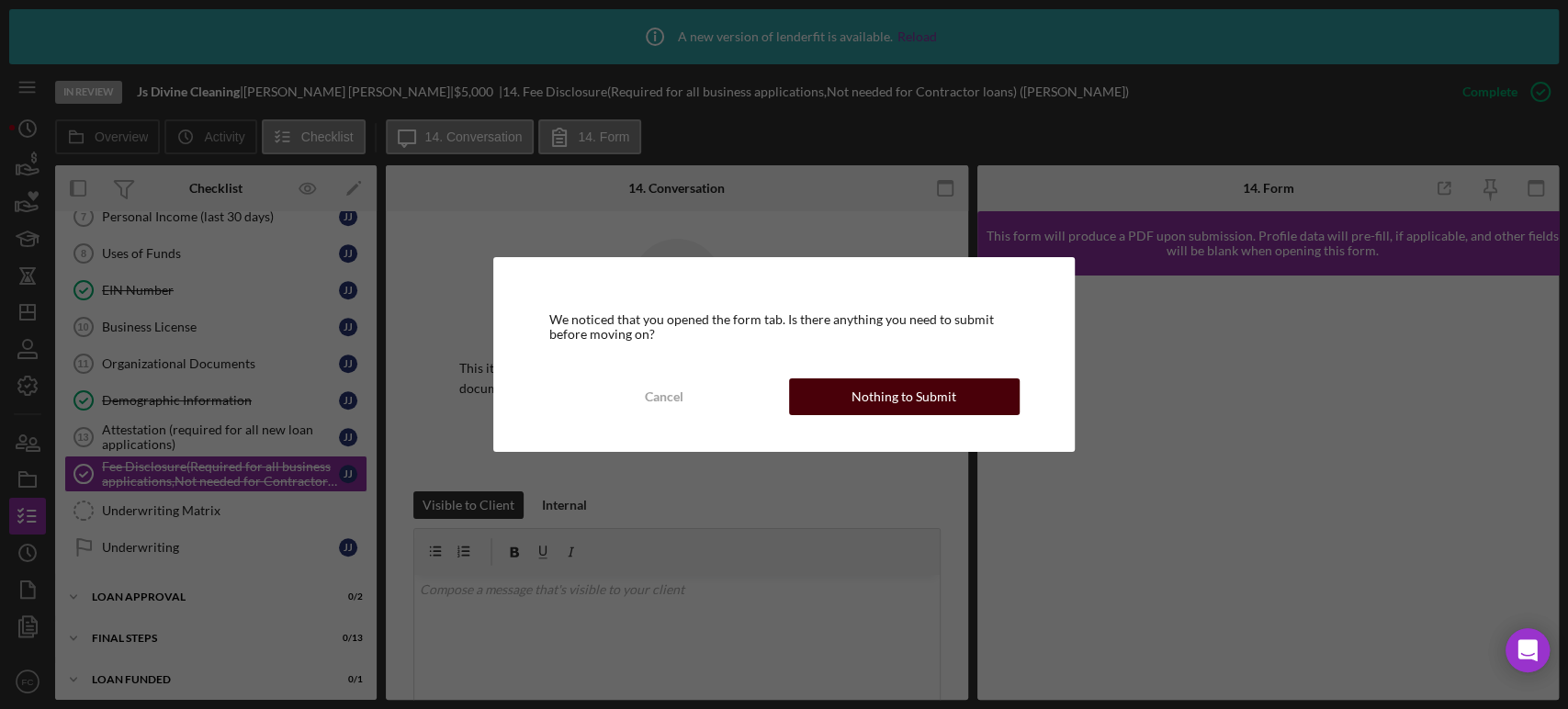
click at [860, 392] on div "Nothing to Submit" at bounding box center [903, 396] width 105 height 37
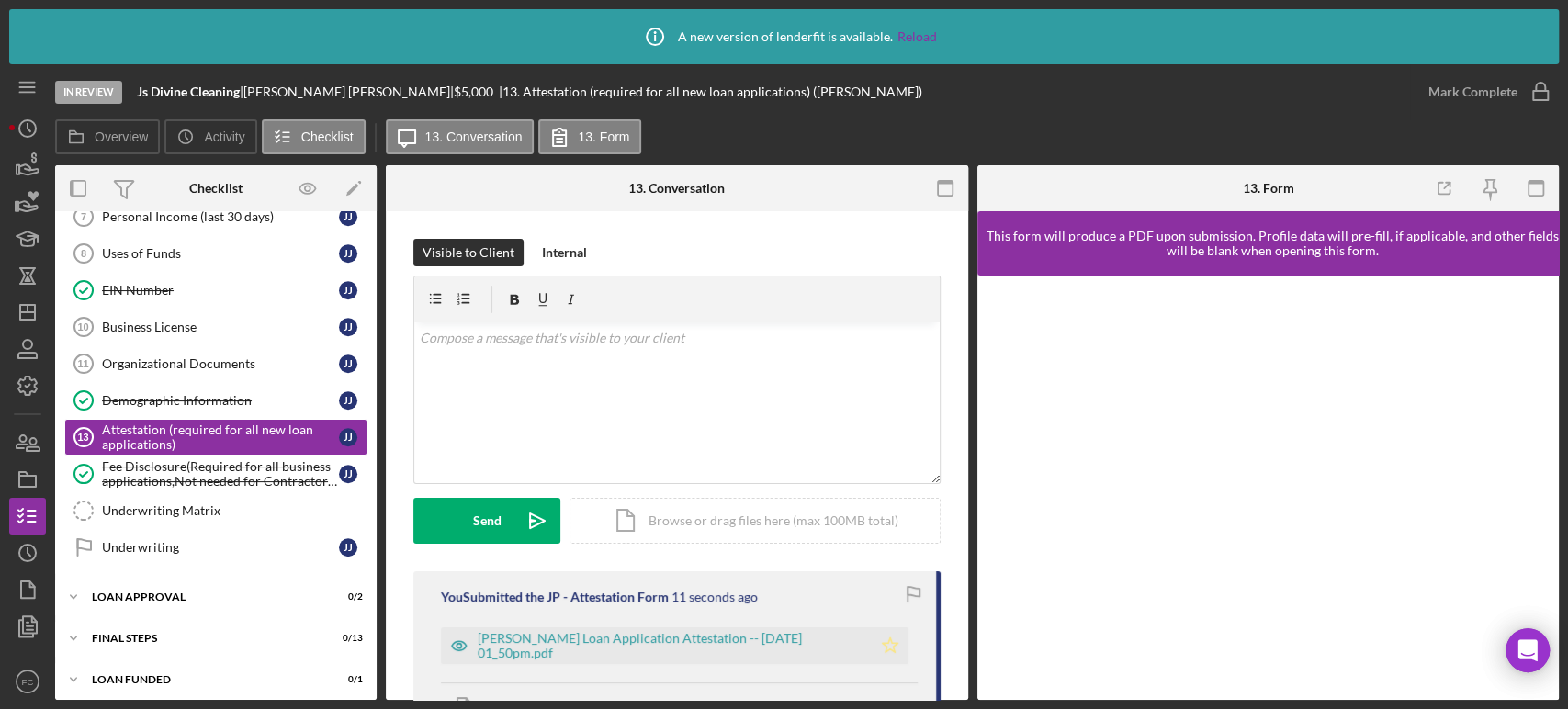
click at [882, 635] on icon "Icon/Star" at bounding box center [890, 645] width 37 height 37
click at [1531, 89] on icon "button" at bounding box center [1540, 91] width 46 height 46
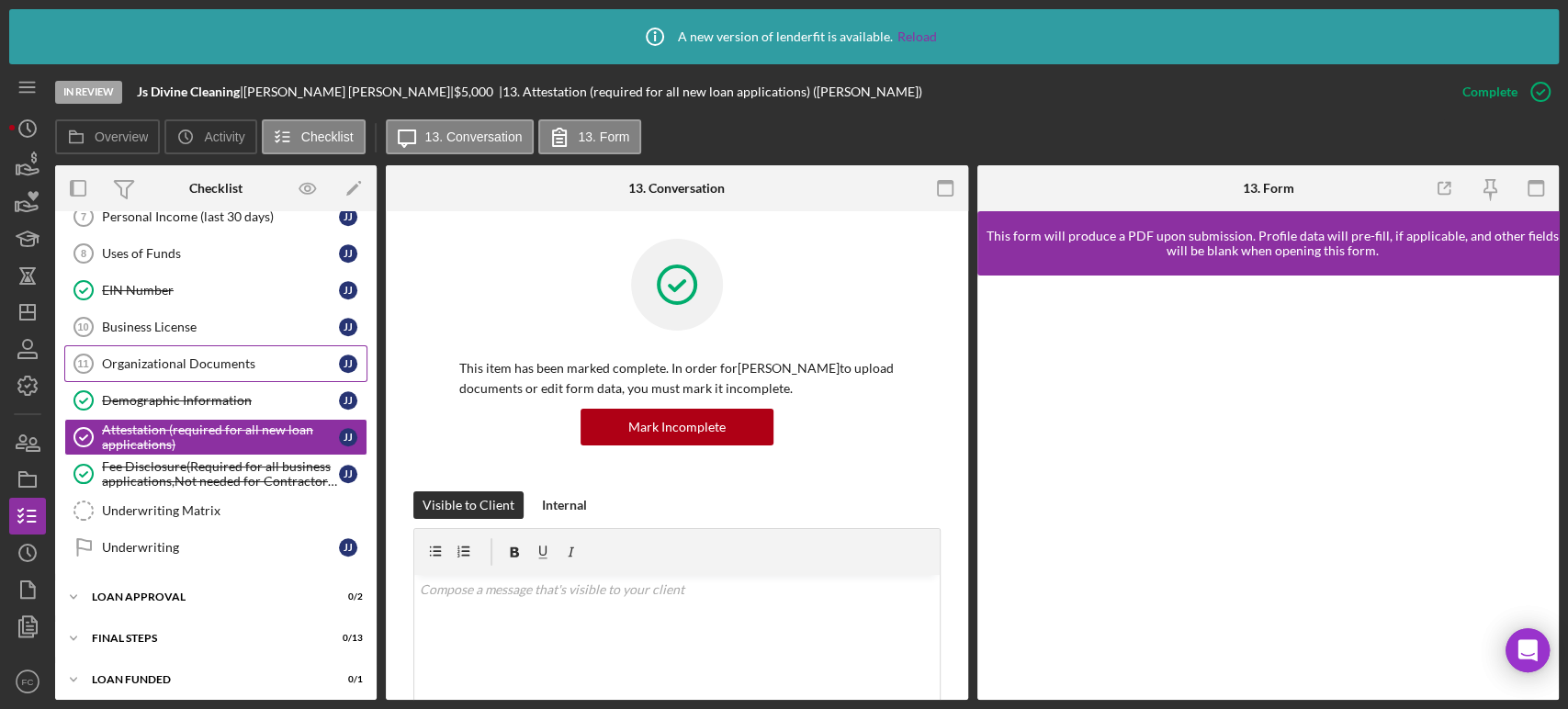
click at [165, 356] on div "Organizational Documents" at bounding box center [220, 364] width 237 height 15
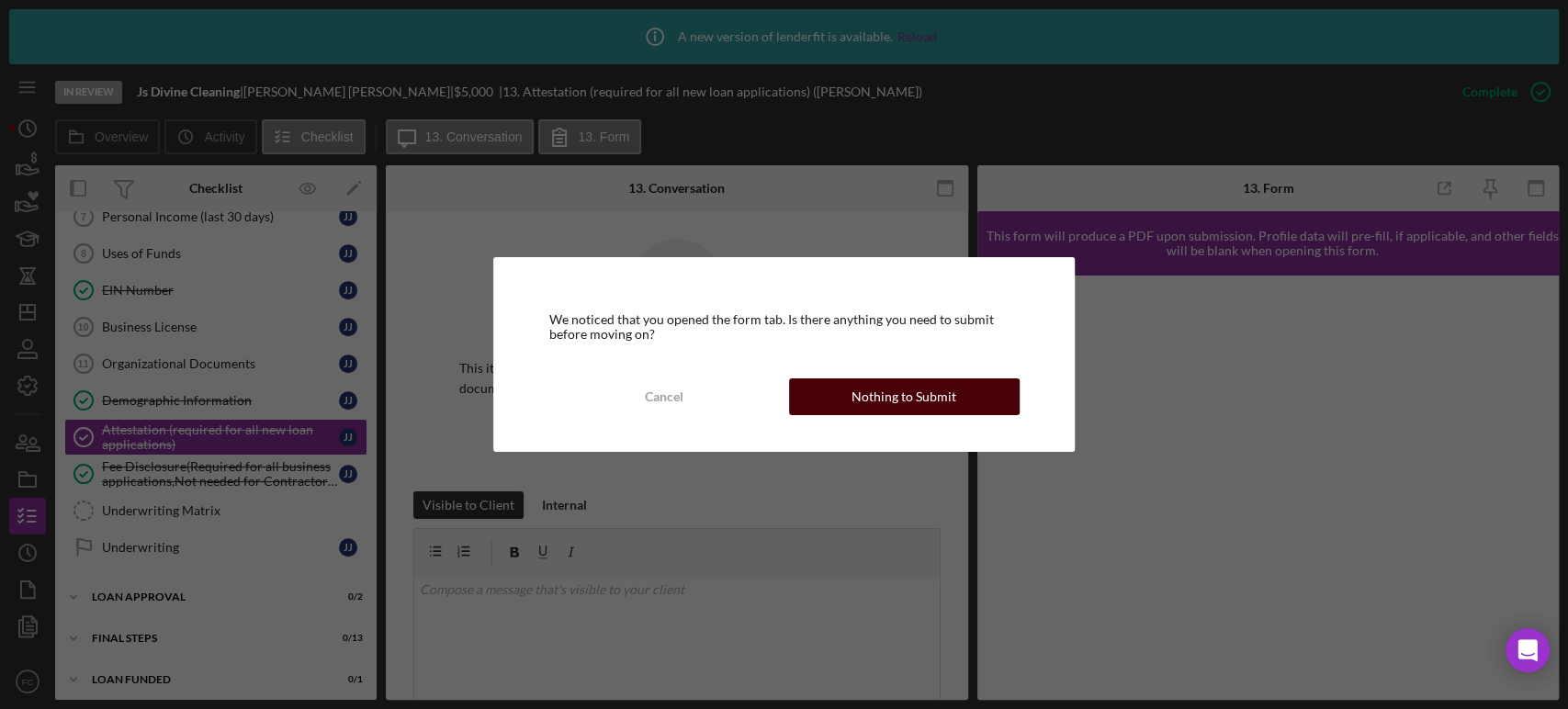
click at [873, 410] on div "Nothing to Submit" at bounding box center [903, 396] width 105 height 37
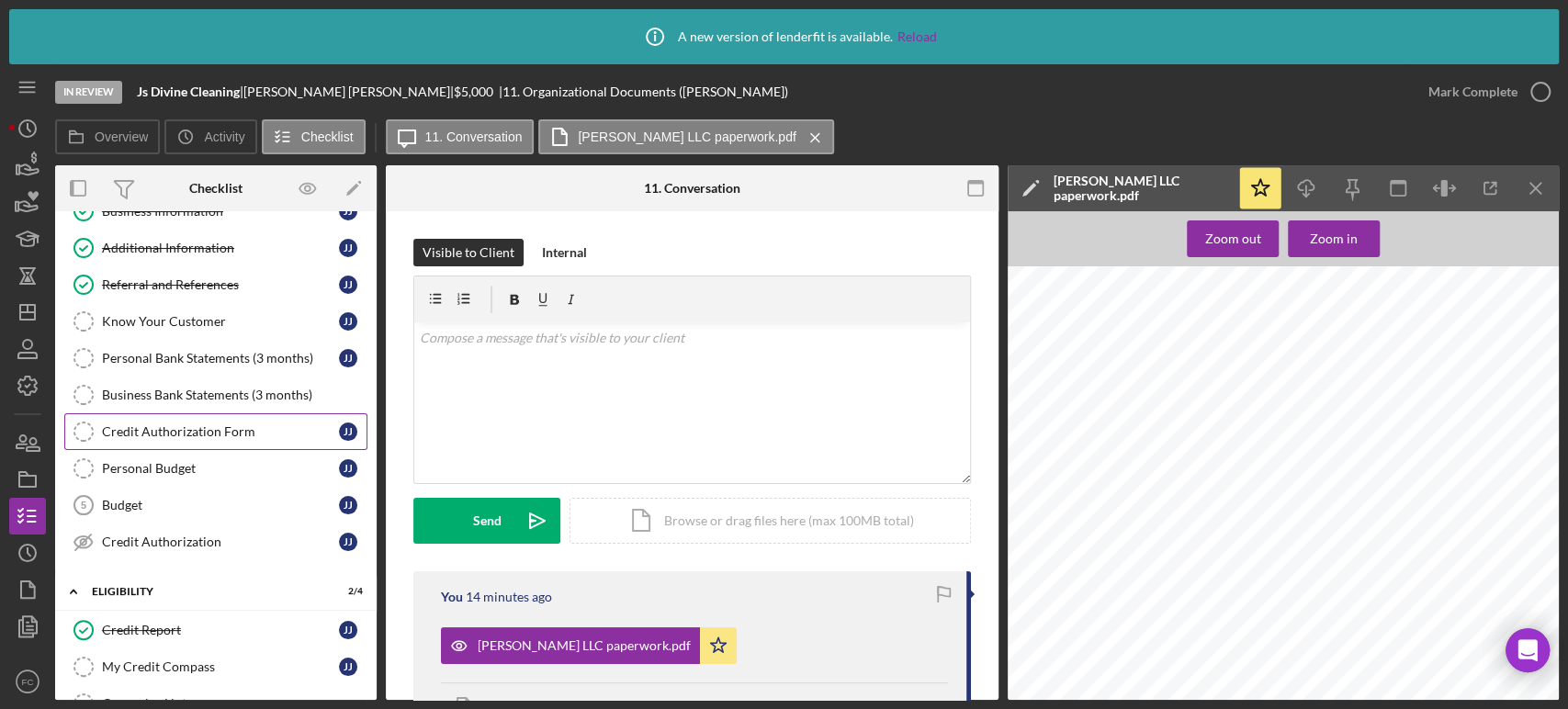
scroll to position [204, 0]
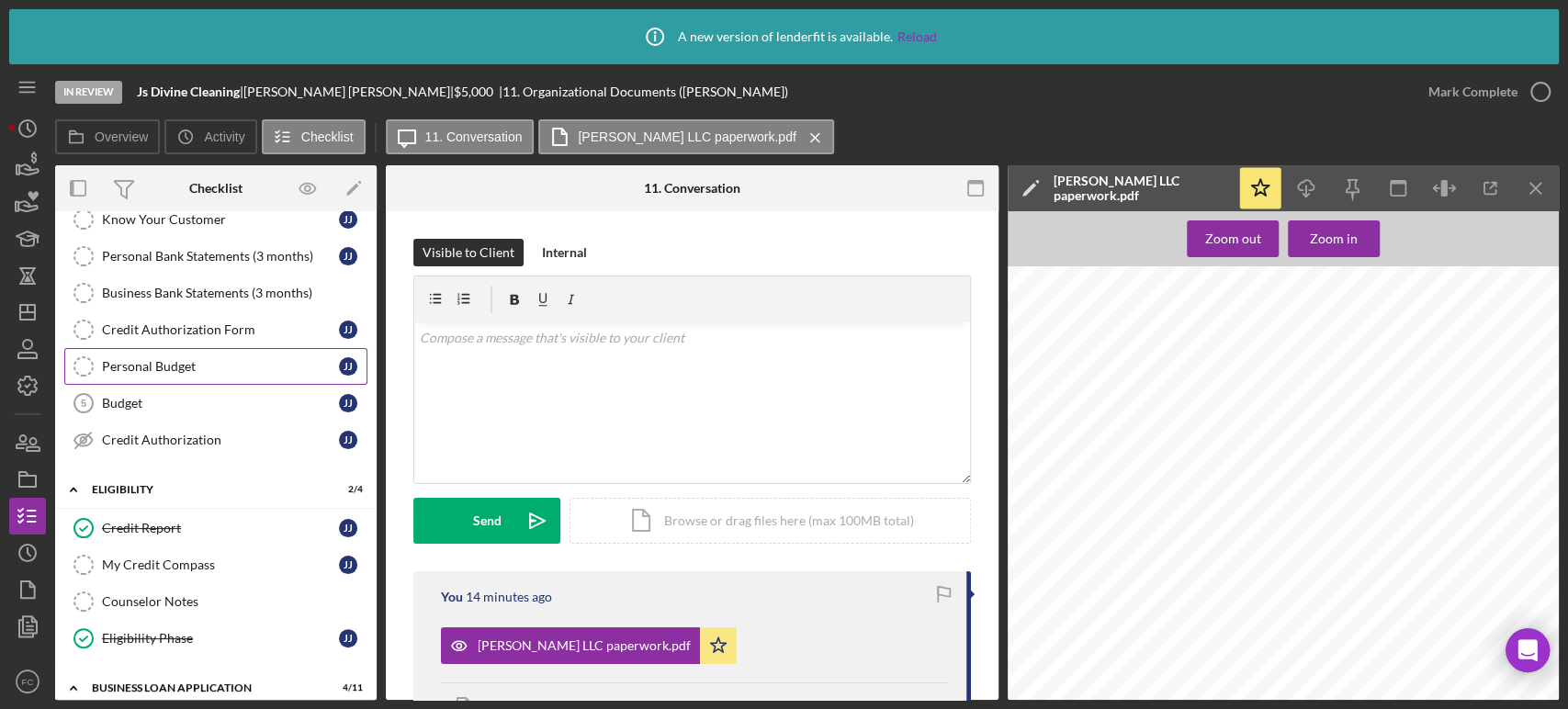
click at [190, 362] on div "Personal Budget" at bounding box center [220, 367] width 237 height 15
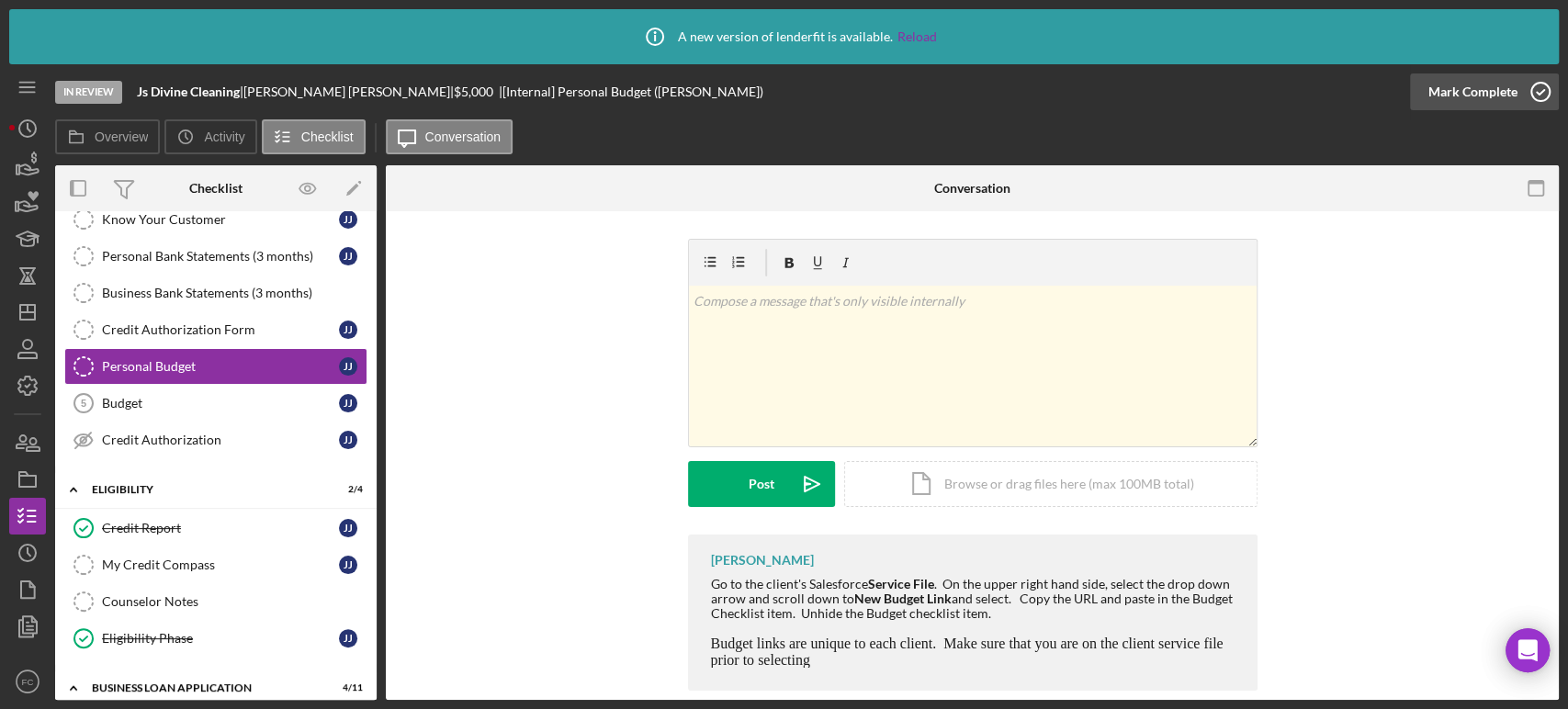
click at [1541, 89] on icon "button" at bounding box center [1540, 91] width 46 height 46
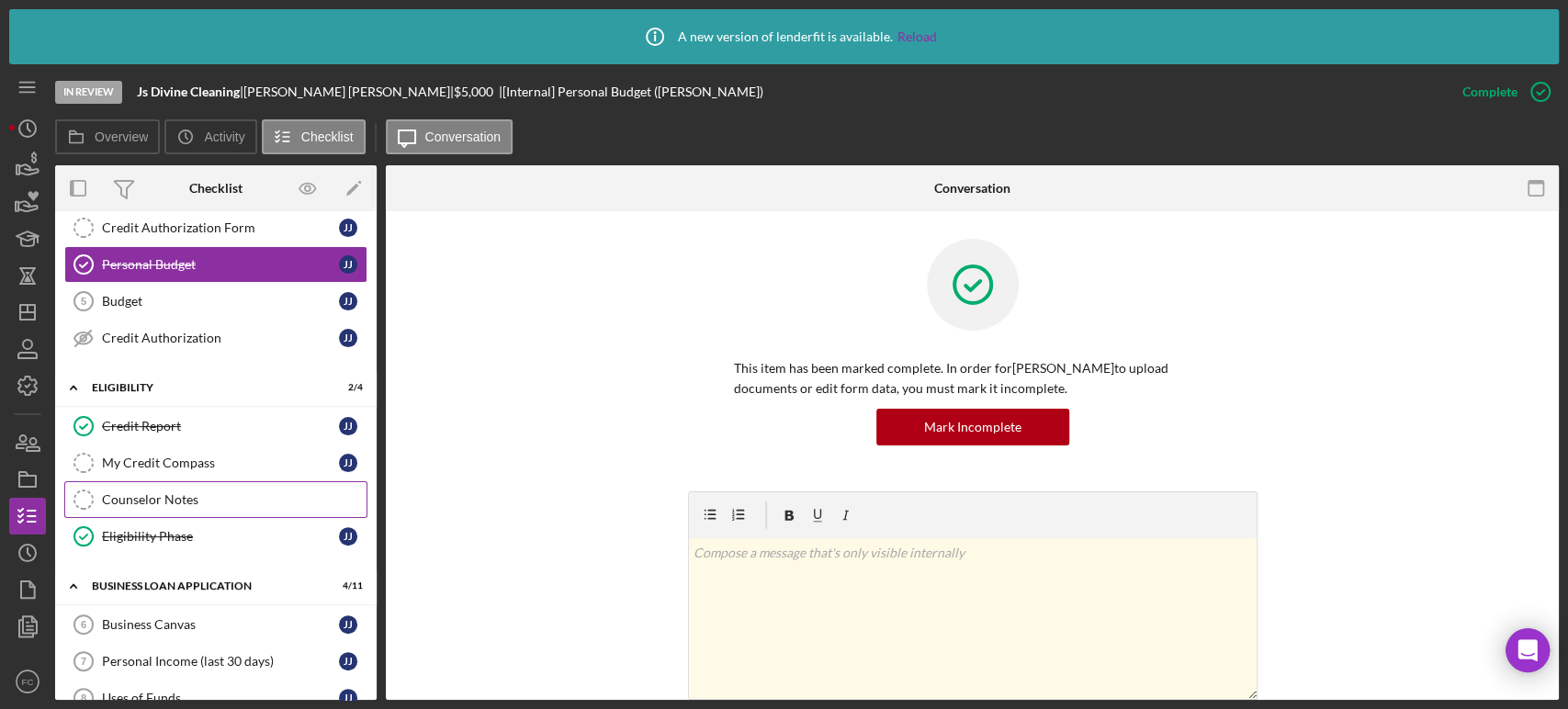
scroll to position [408, 0]
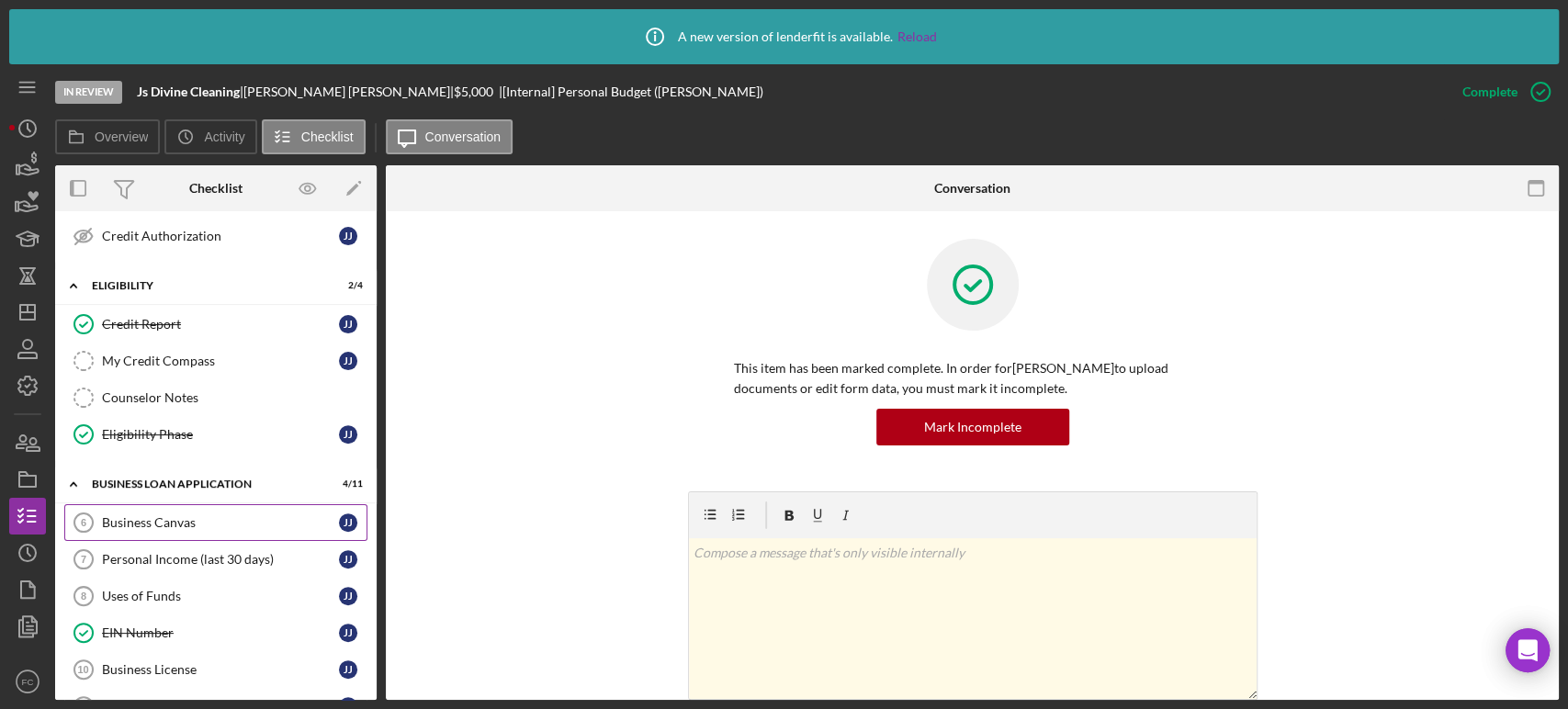
click at [152, 524] on div "Business Canvas" at bounding box center [220, 523] width 237 height 15
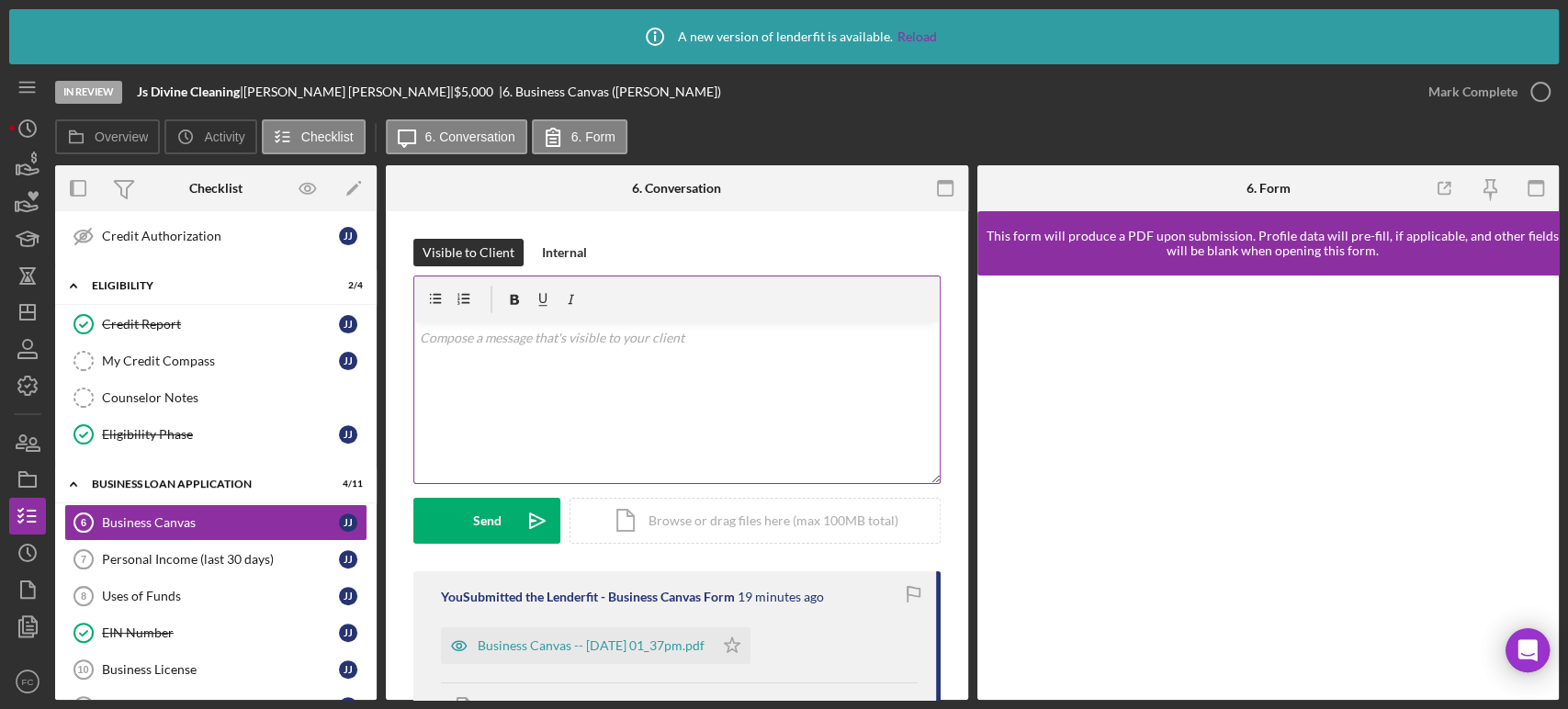
scroll to position [102, 0]
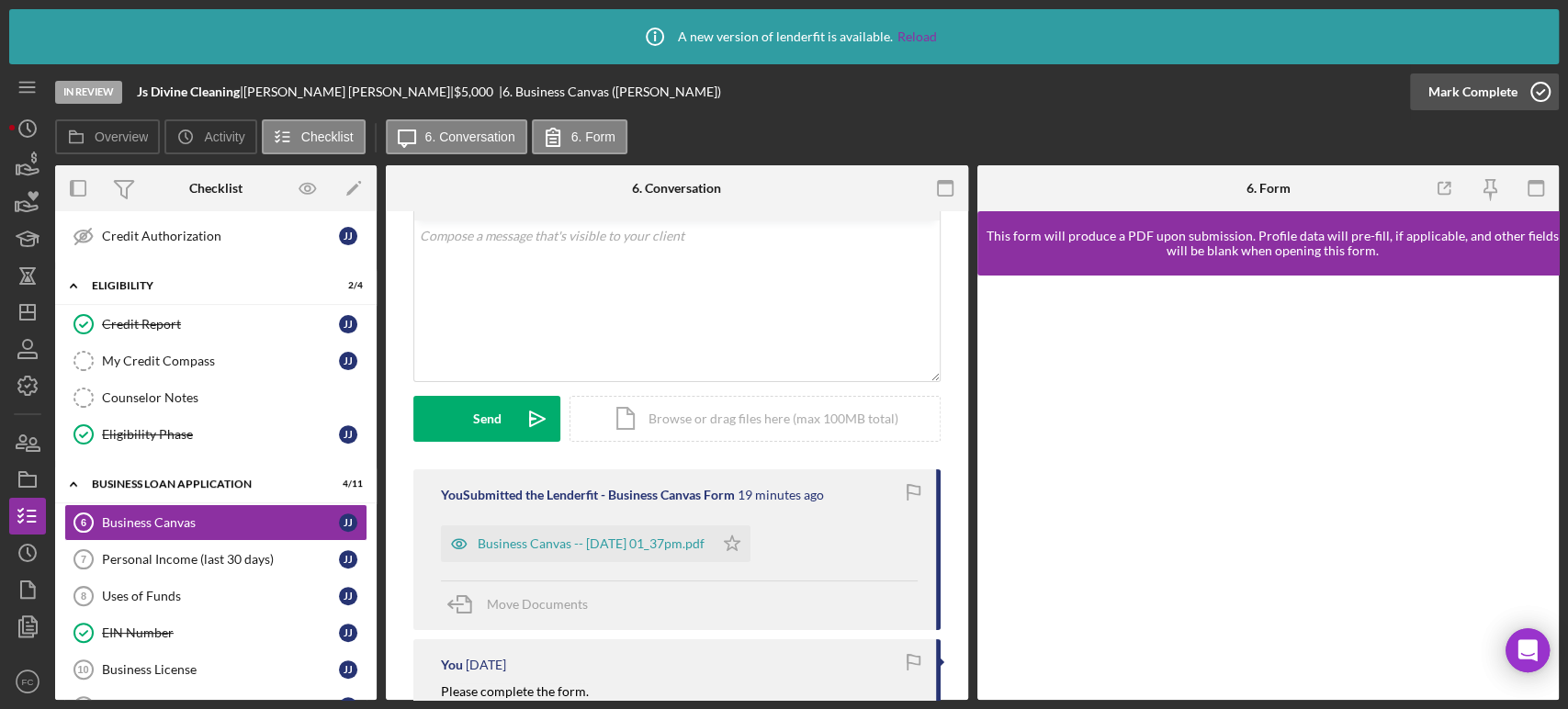
click at [1543, 95] on icon "button" at bounding box center [1540, 91] width 46 height 46
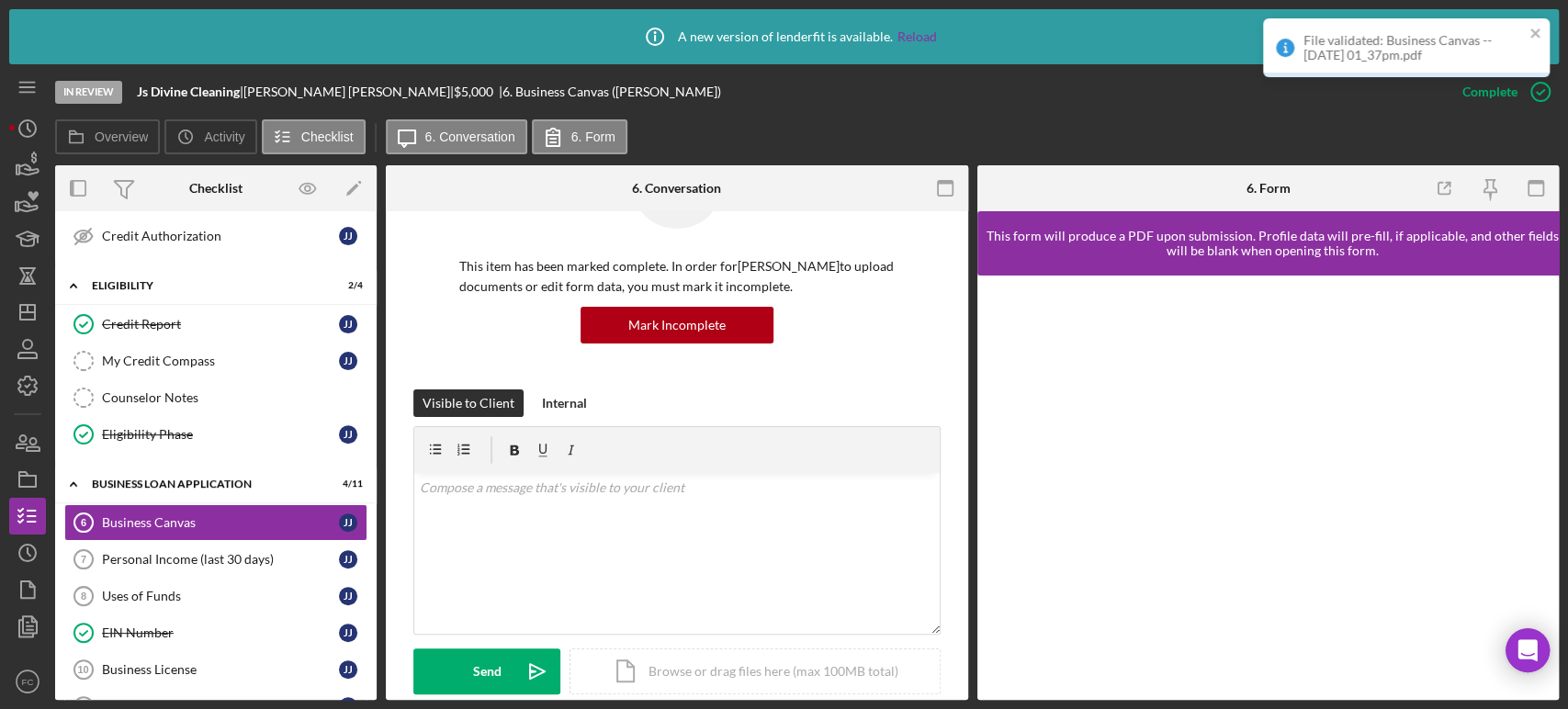
scroll to position [354, 0]
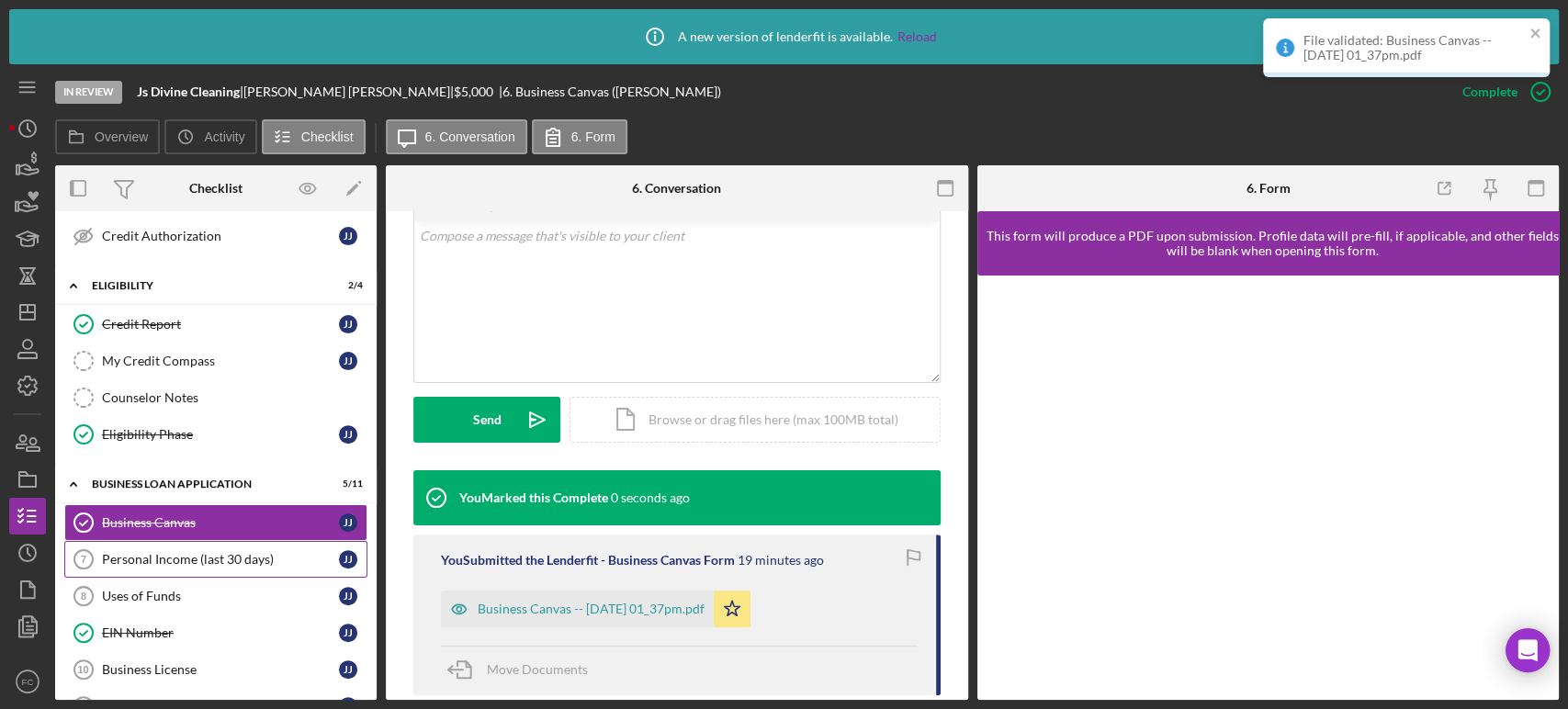
click at [149, 564] on link "Personal Income (last 30 days) 7 Personal Income (last 30 days) J J" at bounding box center [215, 559] width 303 height 37
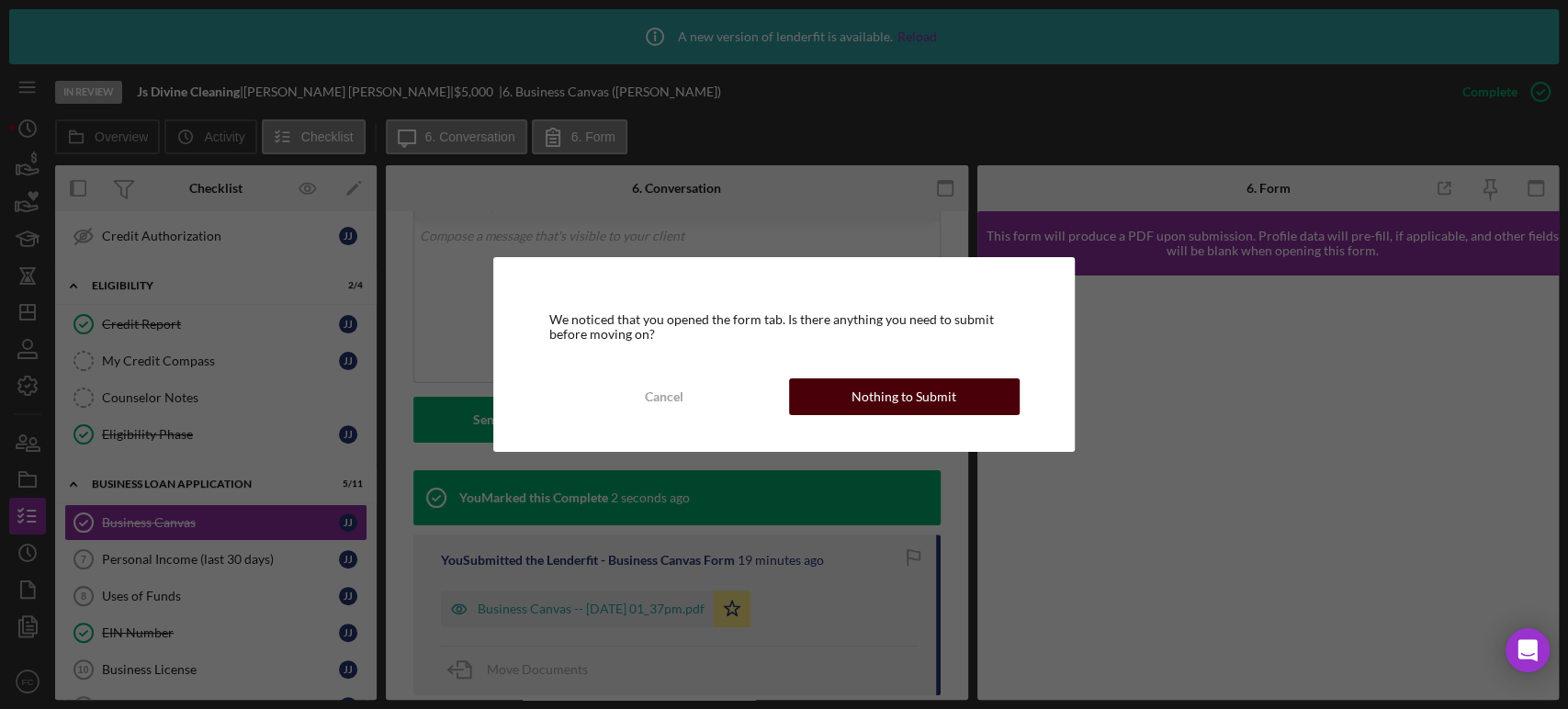
click at [867, 388] on div "Nothing to Submit" at bounding box center [903, 396] width 105 height 37
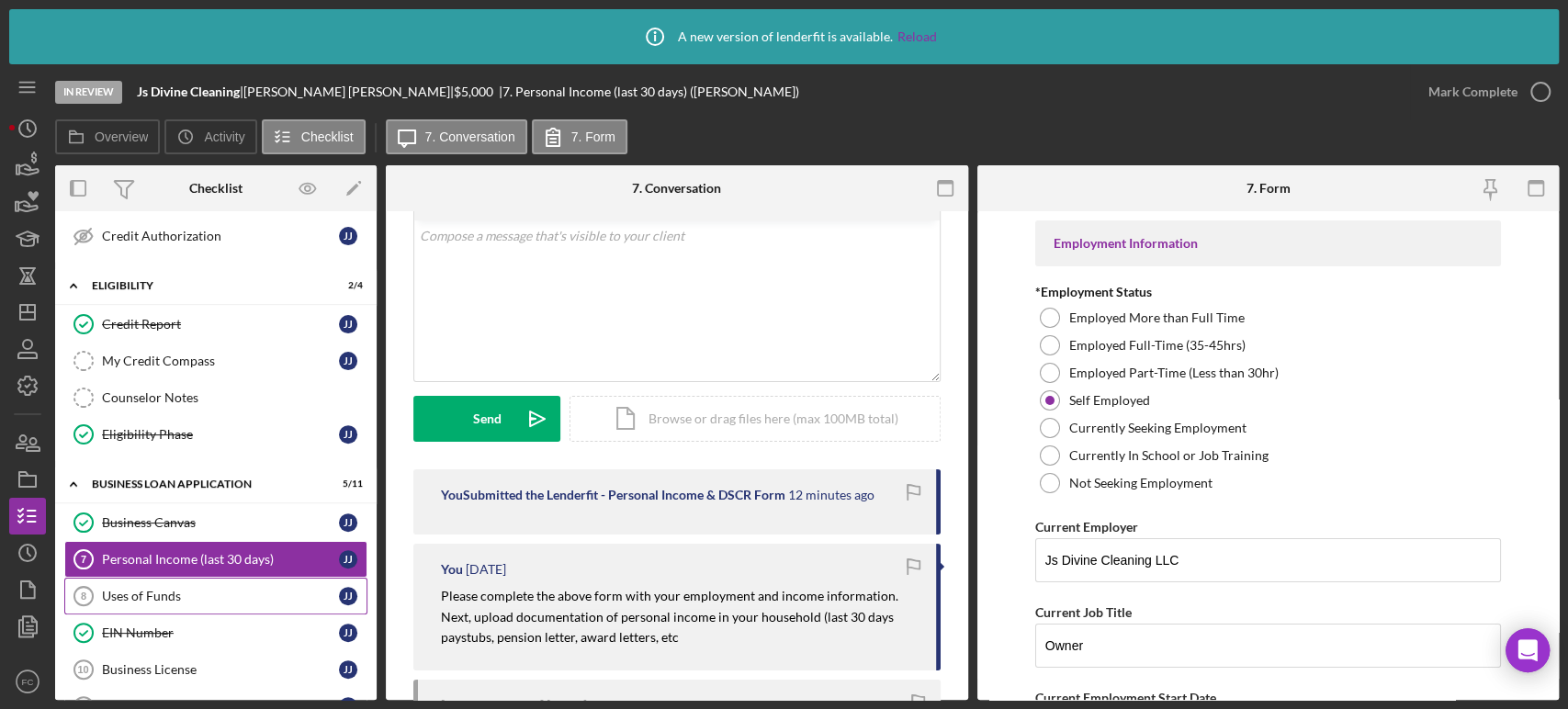
scroll to position [510, 0]
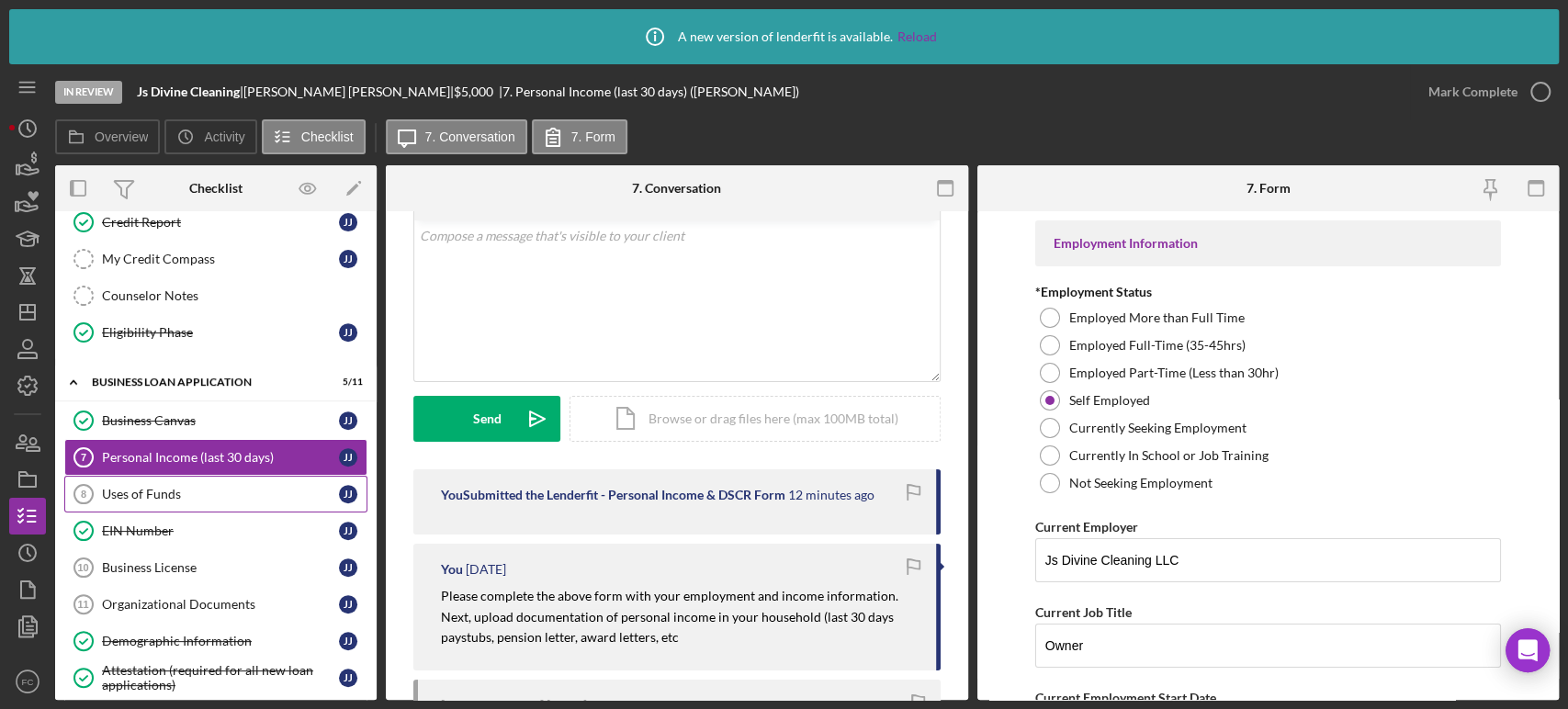
click at [206, 492] on div "Uses of Funds" at bounding box center [220, 494] width 237 height 15
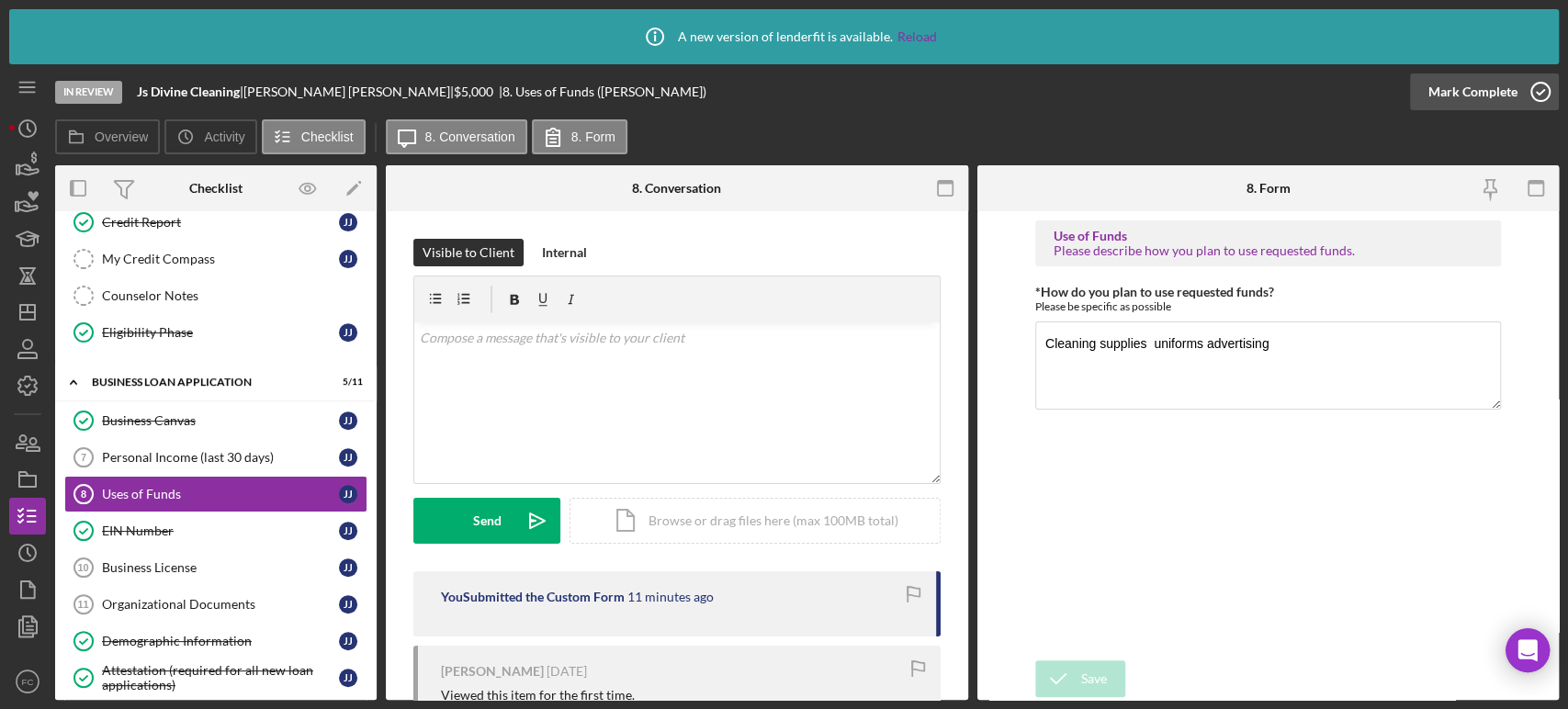
click at [1548, 90] on icon "button" at bounding box center [1540, 91] width 46 height 46
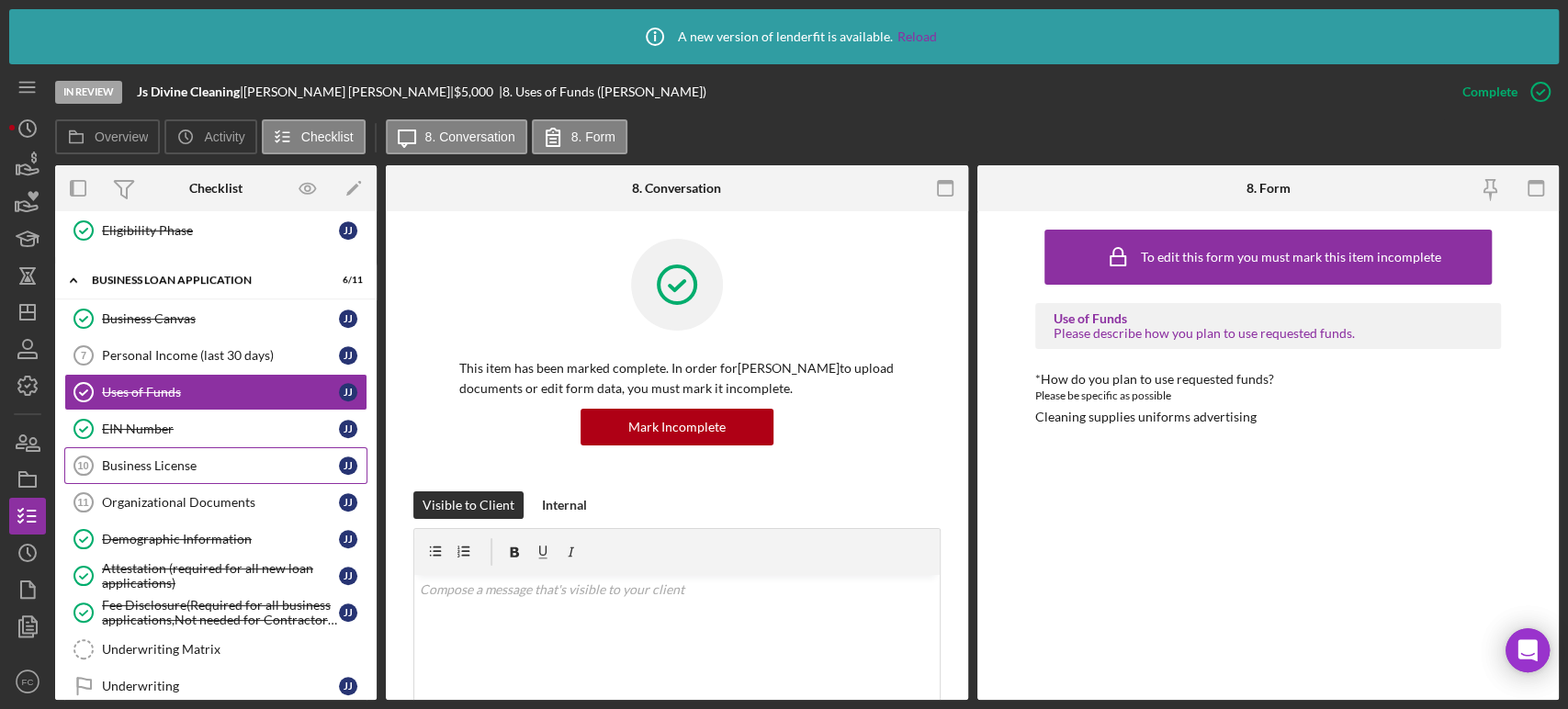
scroll to position [714, 0]
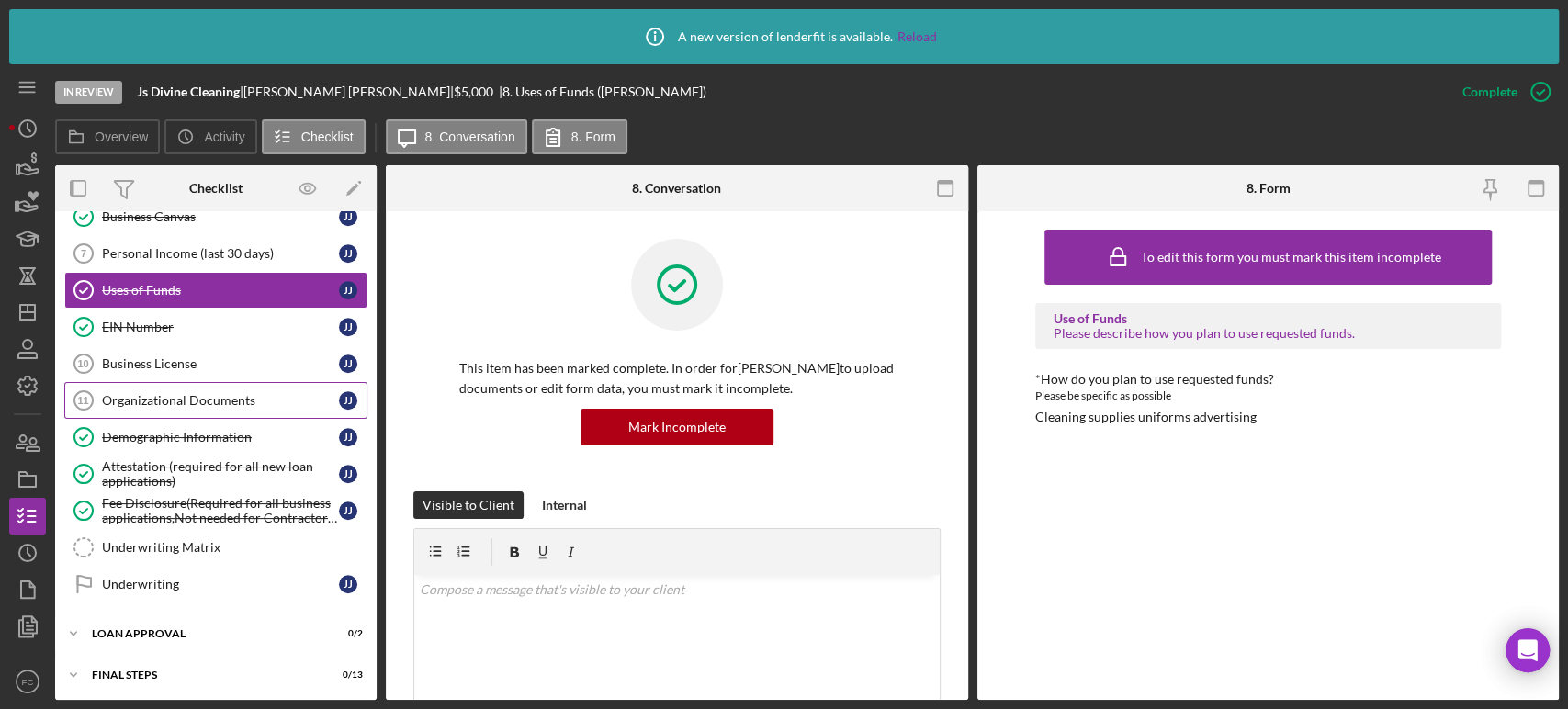
click at [227, 395] on div "Organizational Documents" at bounding box center [220, 401] width 237 height 15
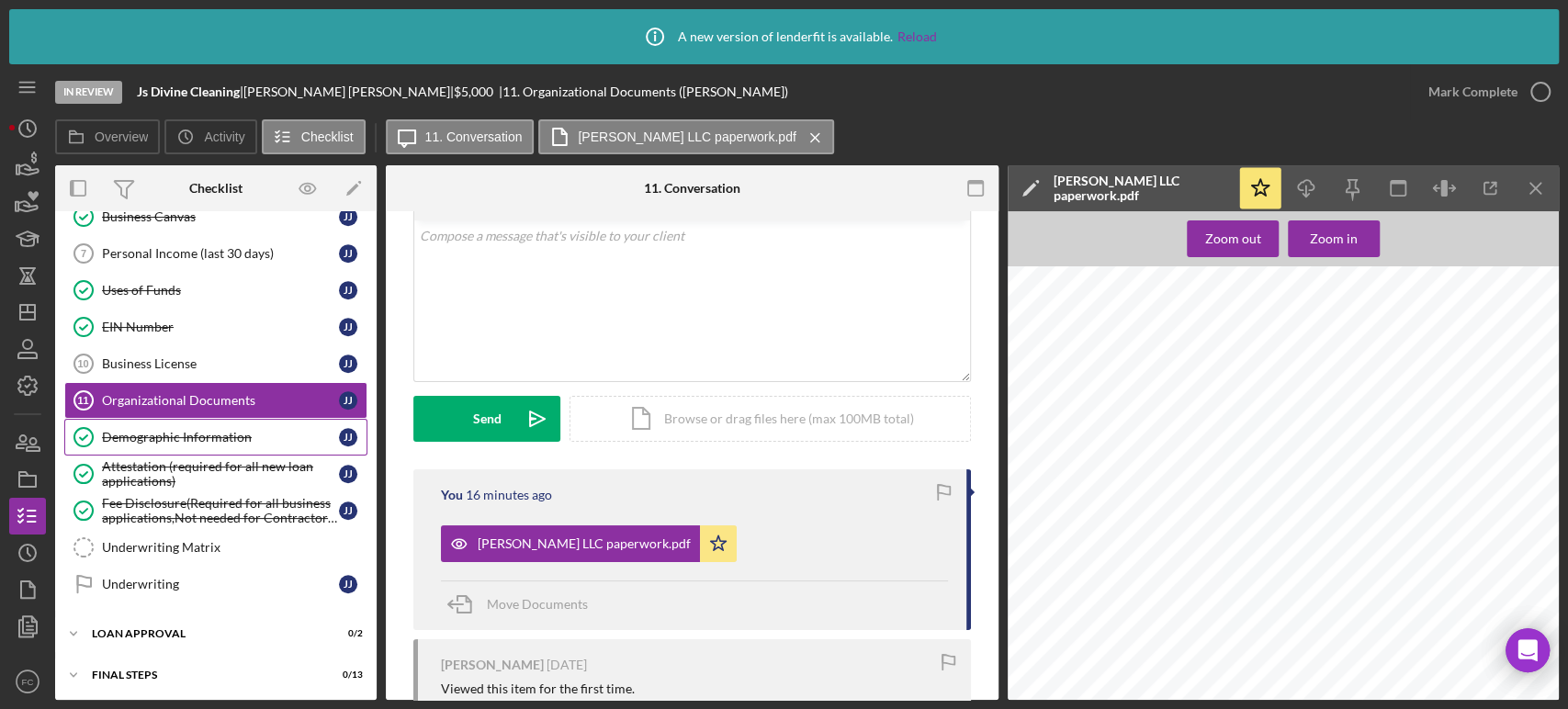
scroll to position [752, 0]
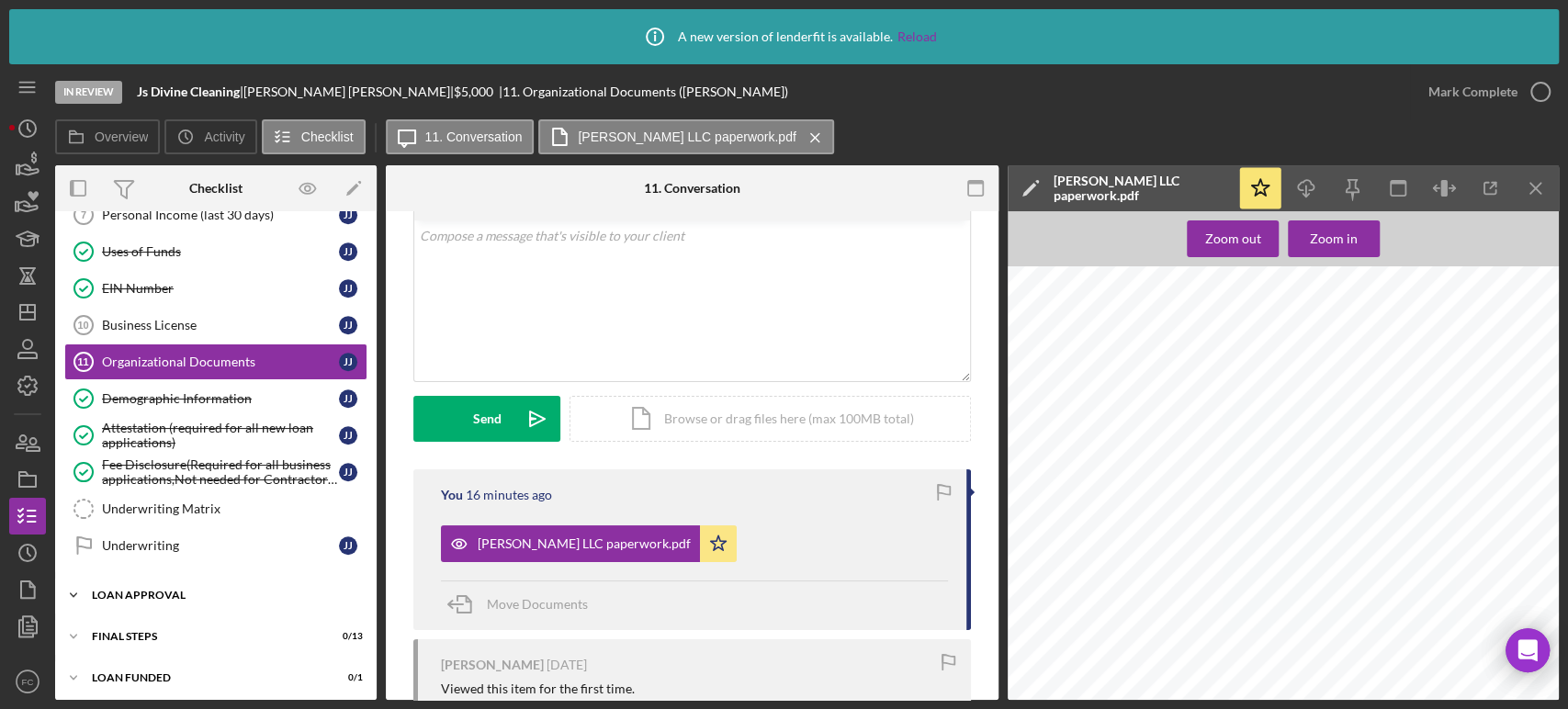
click at [178, 589] on div "Loan Approval" at bounding box center [223, 595] width 262 height 11
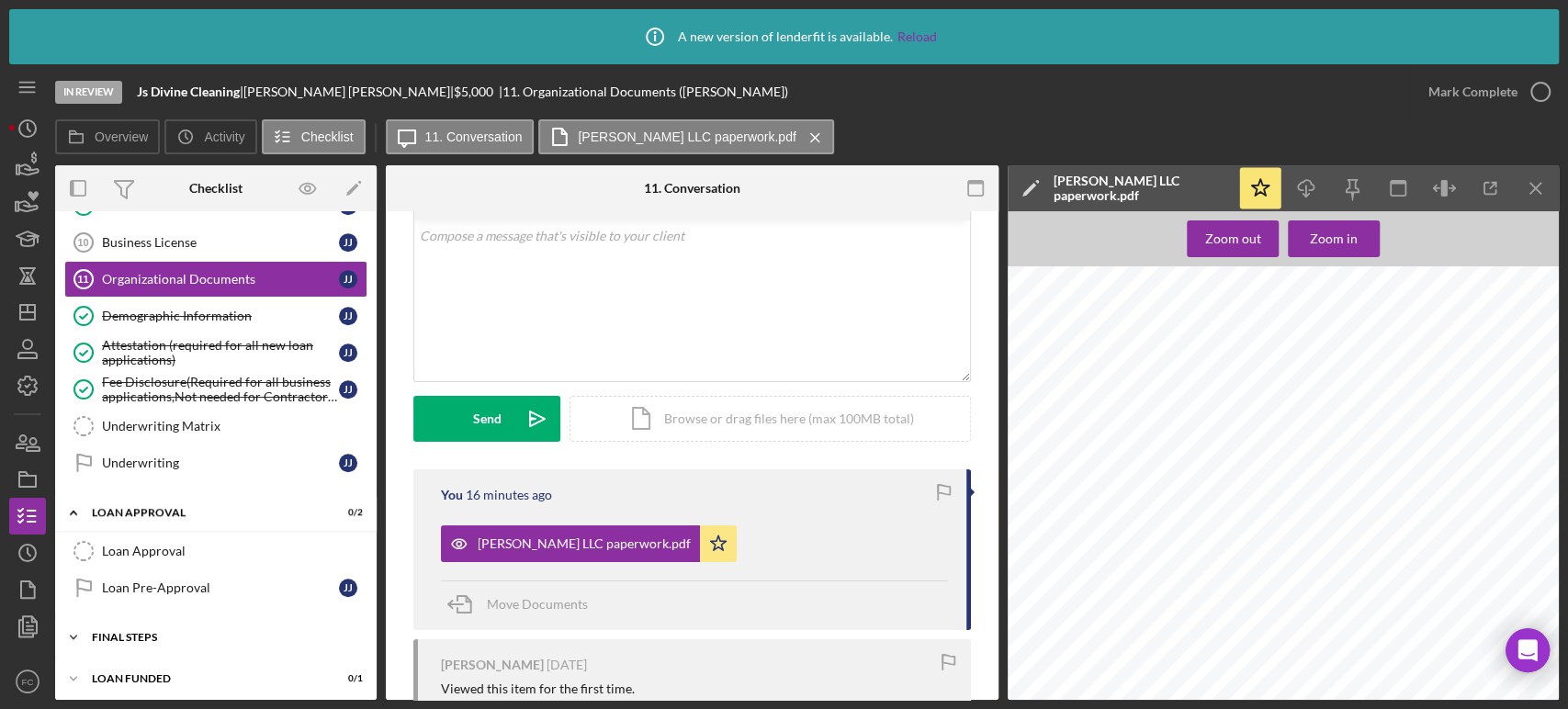
click at [160, 635] on div "Final Steps" at bounding box center [223, 637] width 262 height 11
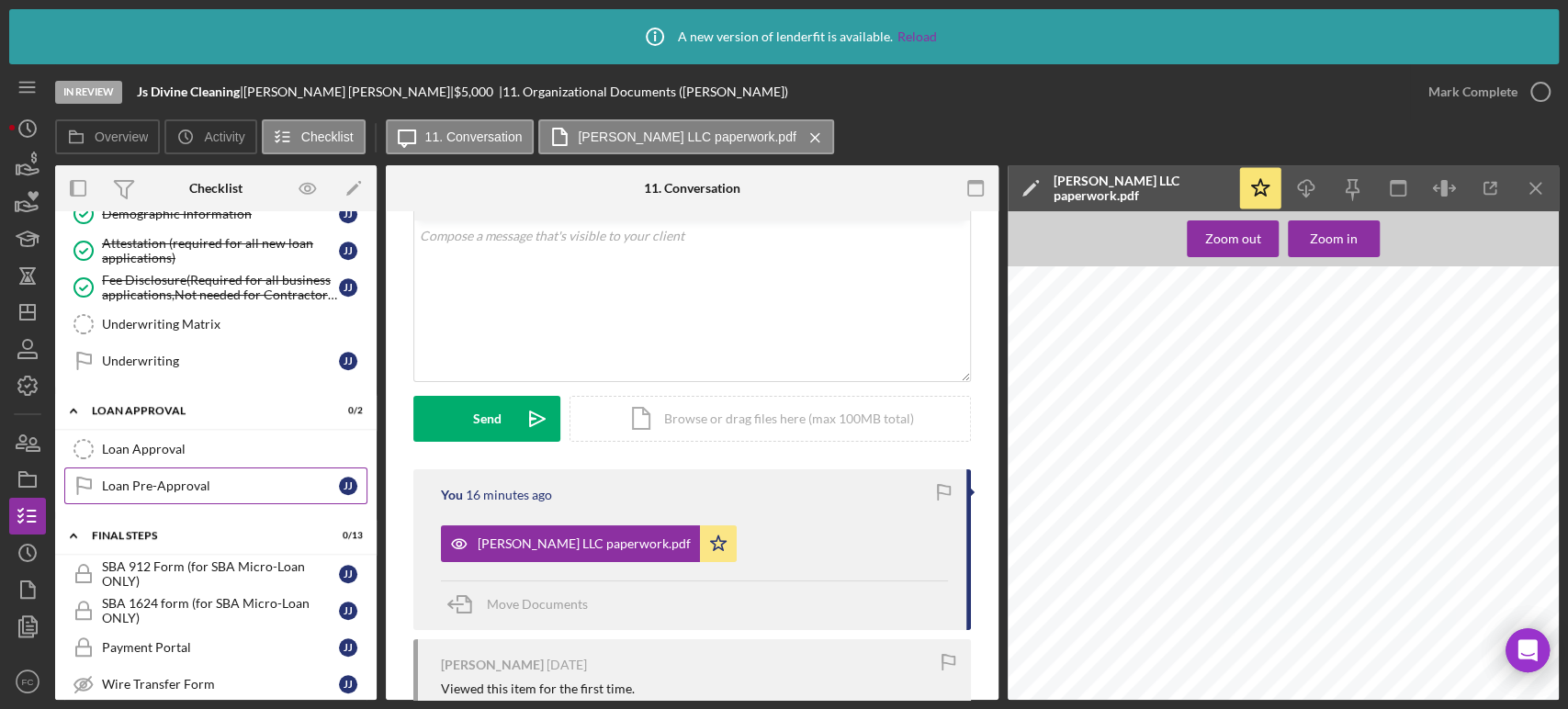
click at [202, 479] on div "Loan Pre-Approval" at bounding box center [220, 486] width 237 height 15
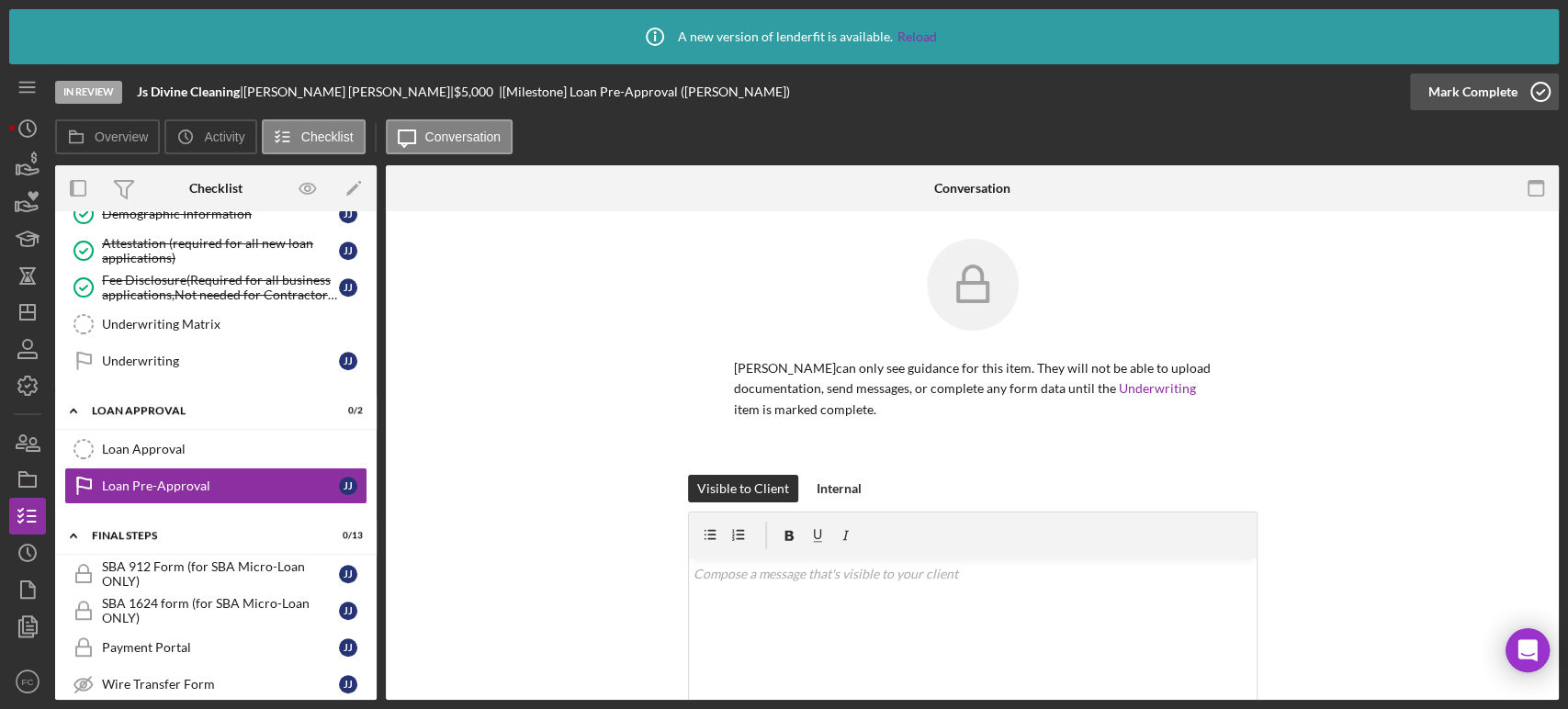
click at [1538, 90] on icon "button" at bounding box center [1540, 91] width 46 height 46
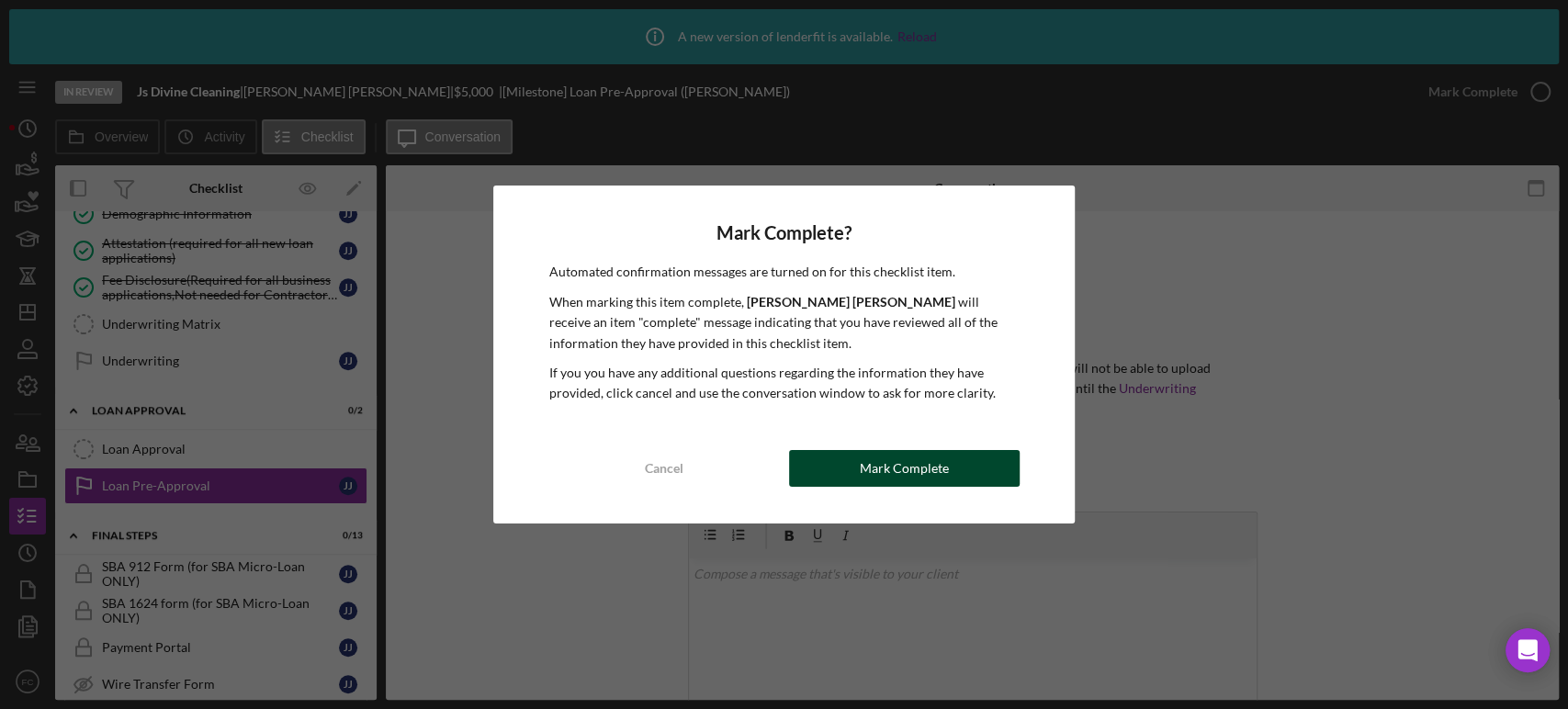
click at [874, 460] on div "Mark Complete" at bounding box center [904, 468] width 89 height 37
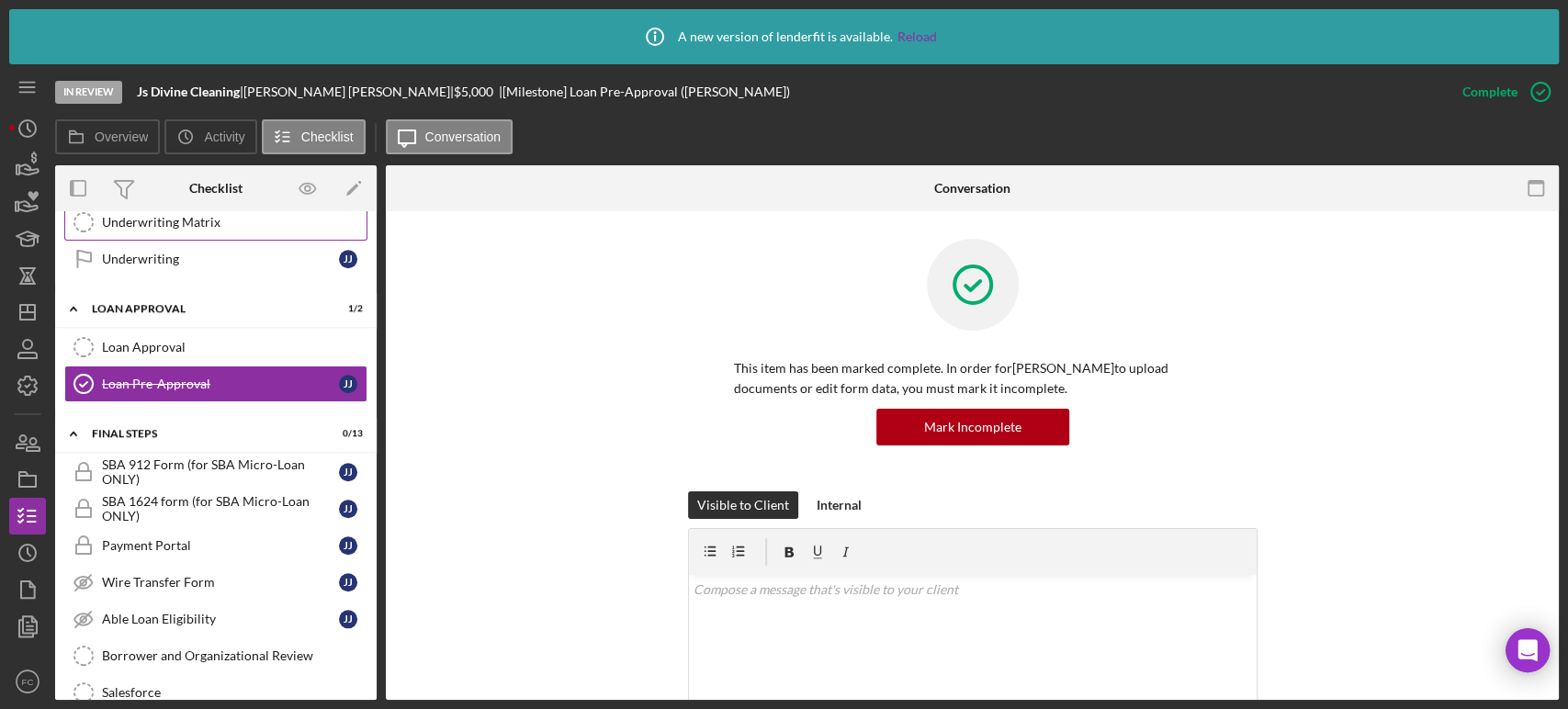
scroll to position [937, 0]
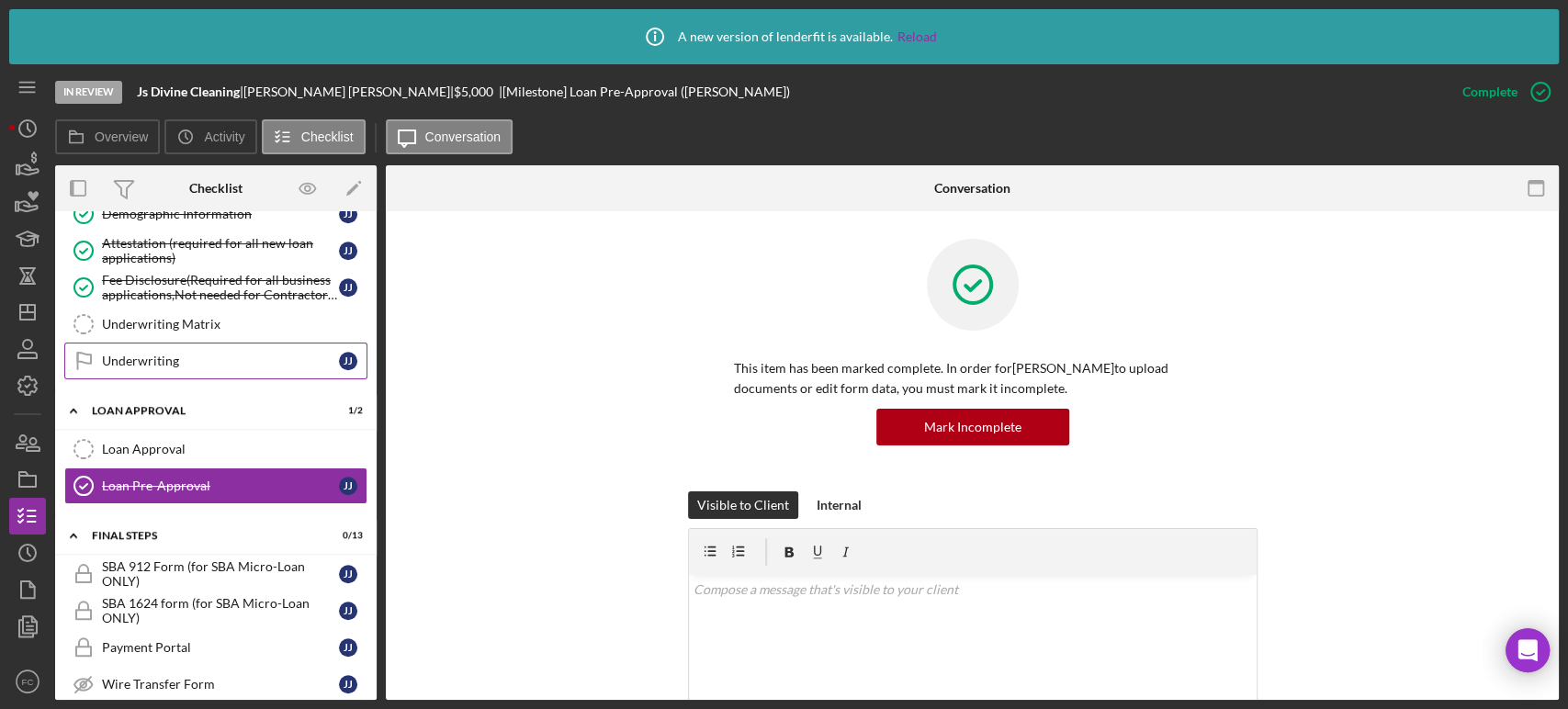
click at [148, 354] on div "Underwriting" at bounding box center [220, 361] width 237 height 15
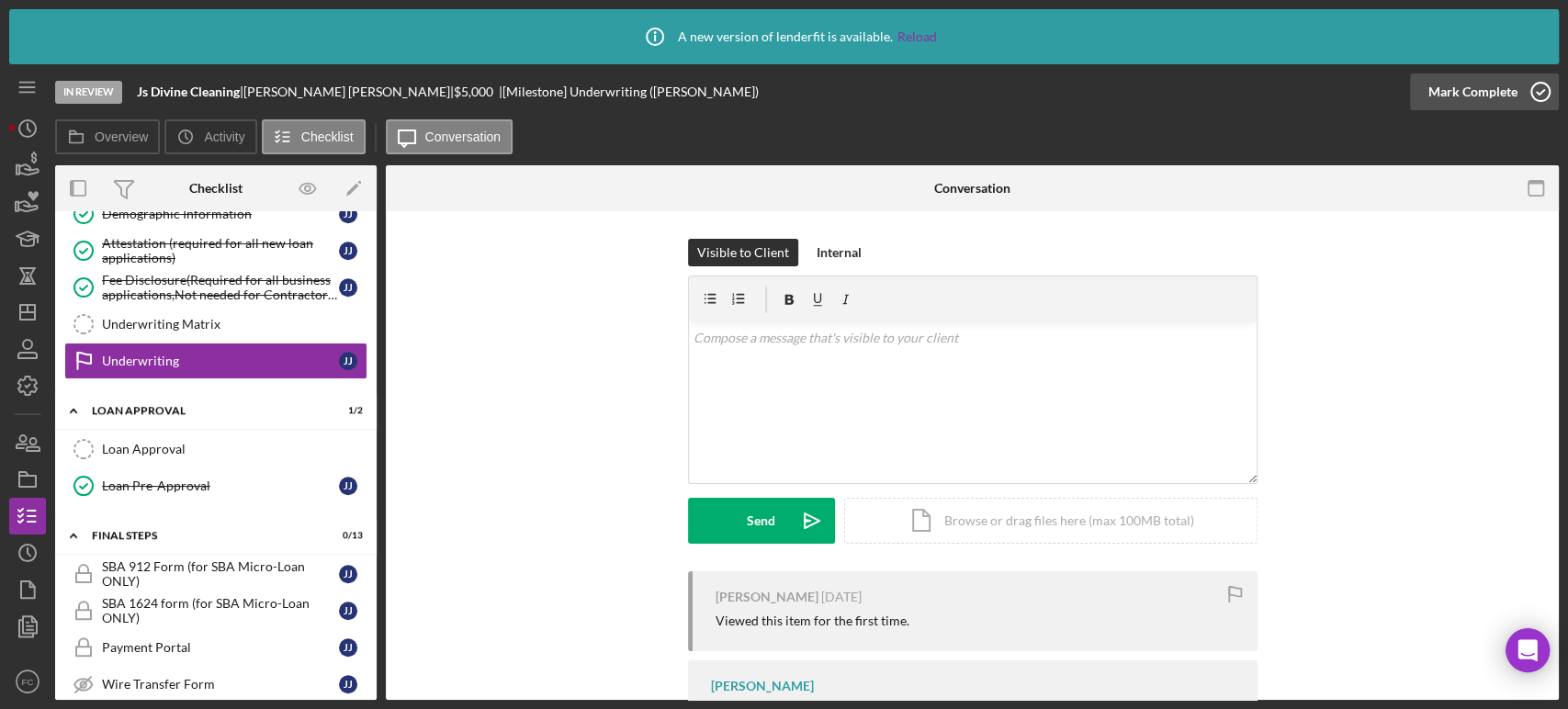
click at [1543, 89] on icon "button" at bounding box center [1540, 91] width 46 height 46
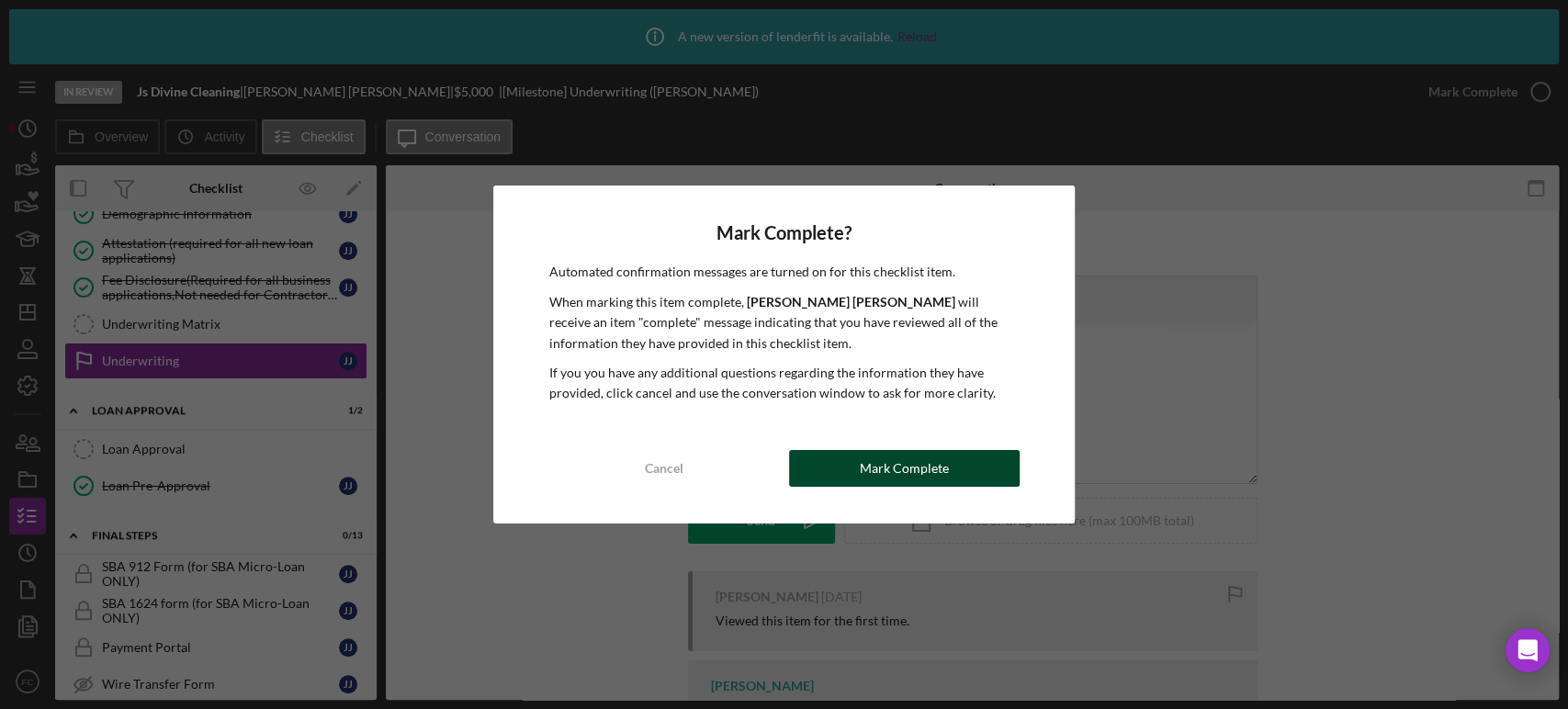
click at [810, 476] on button "Mark Complete" at bounding box center [904, 468] width 231 height 37
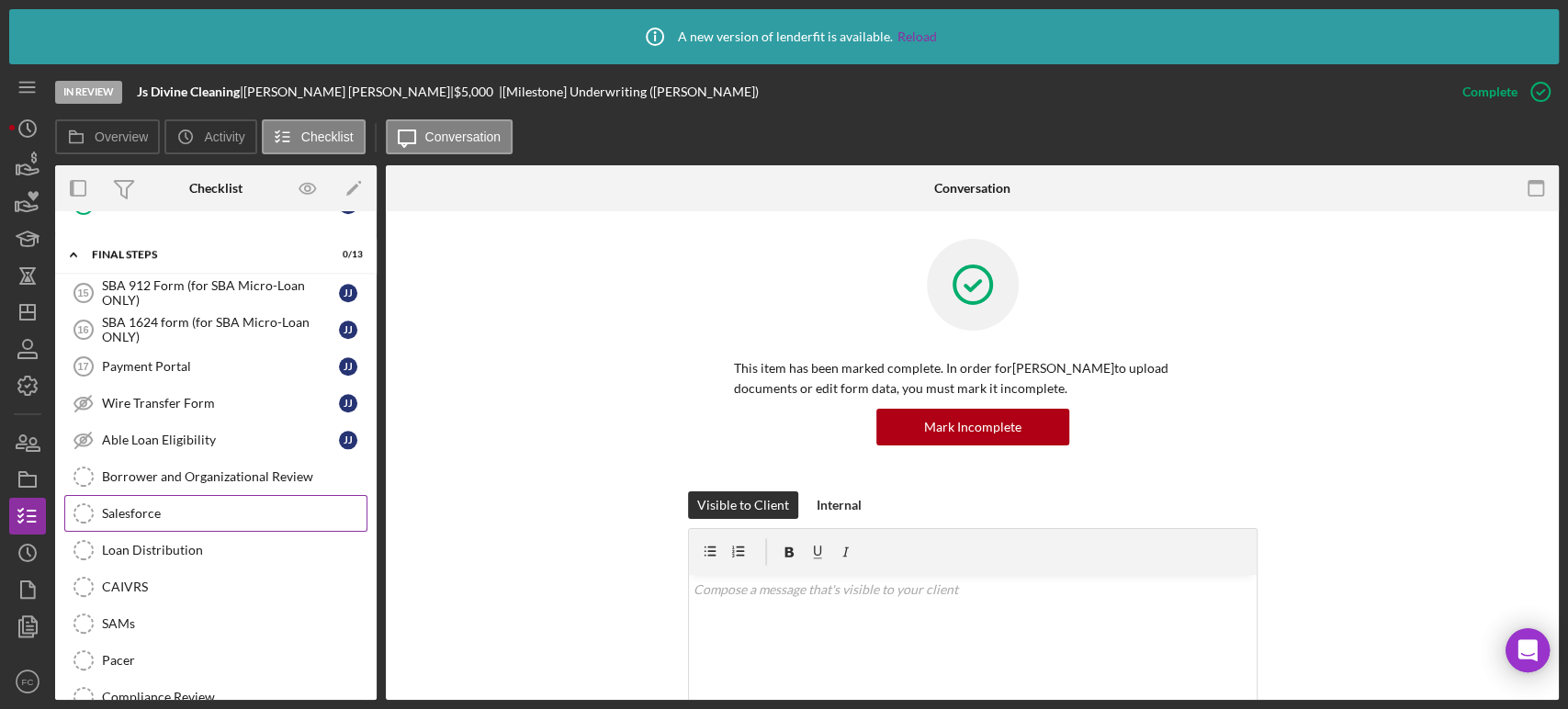
scroll to position [1014, 0]
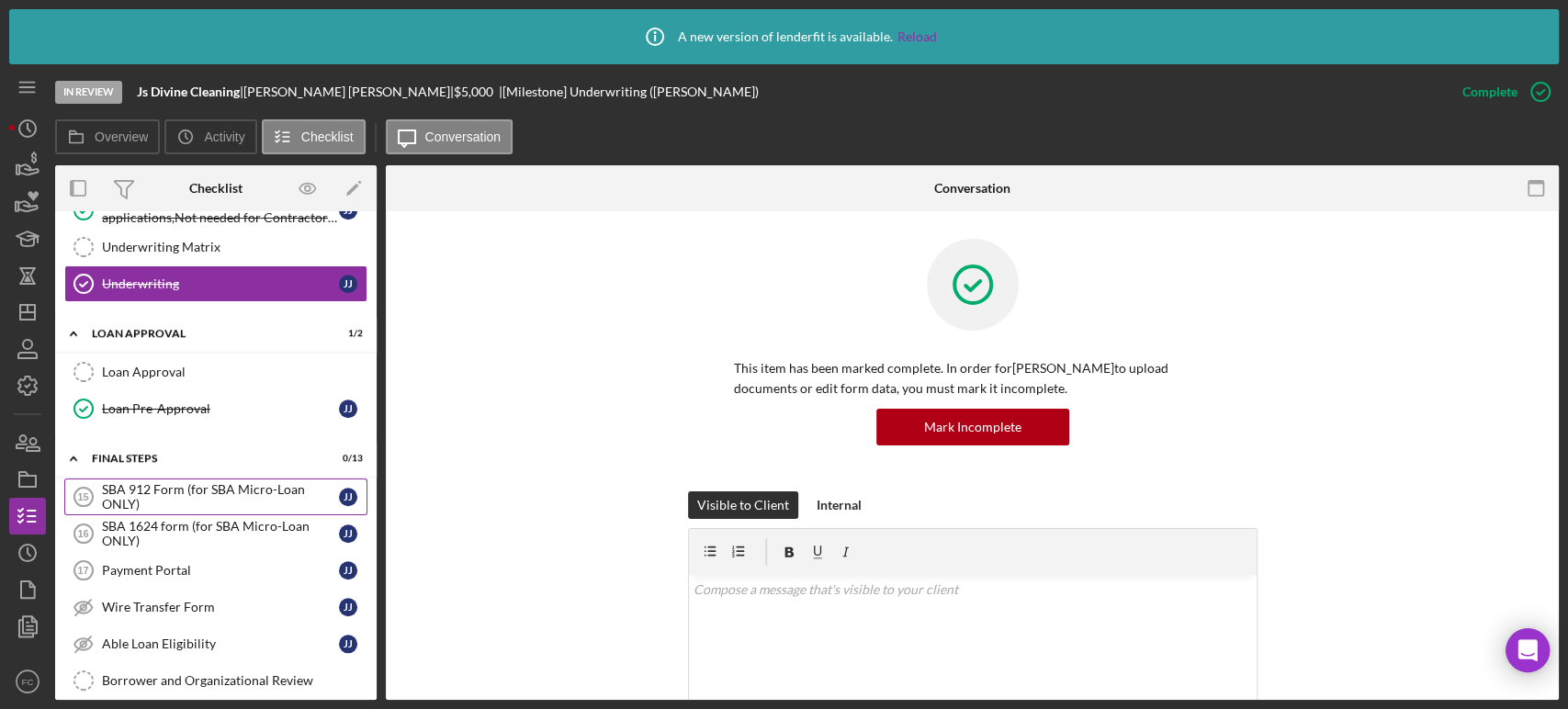
click at [124, 483] on div "SBA 912 Form (for SBA Micro-Loan ONLY)" at bounding box center [220, 496] width 237 height 29
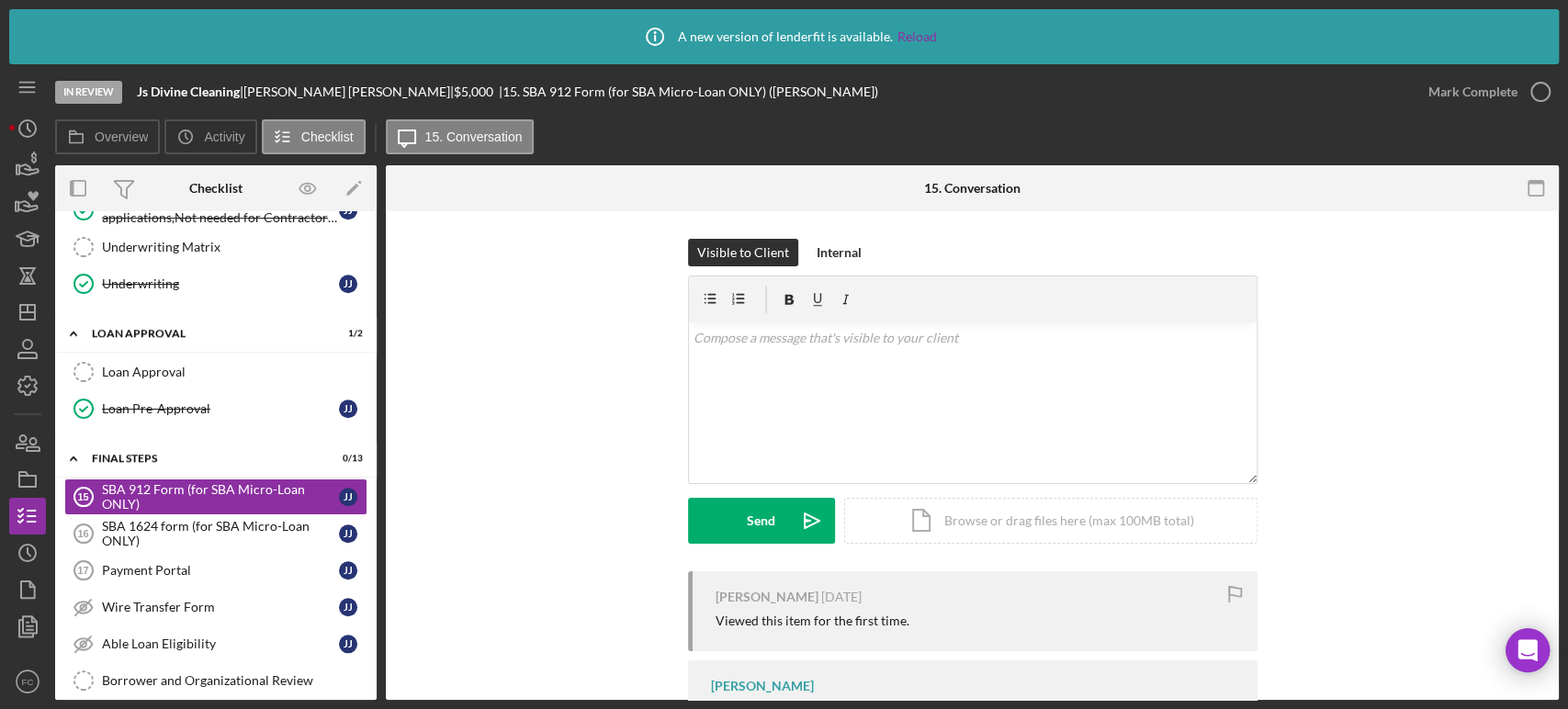
scroll to position [123, 0]
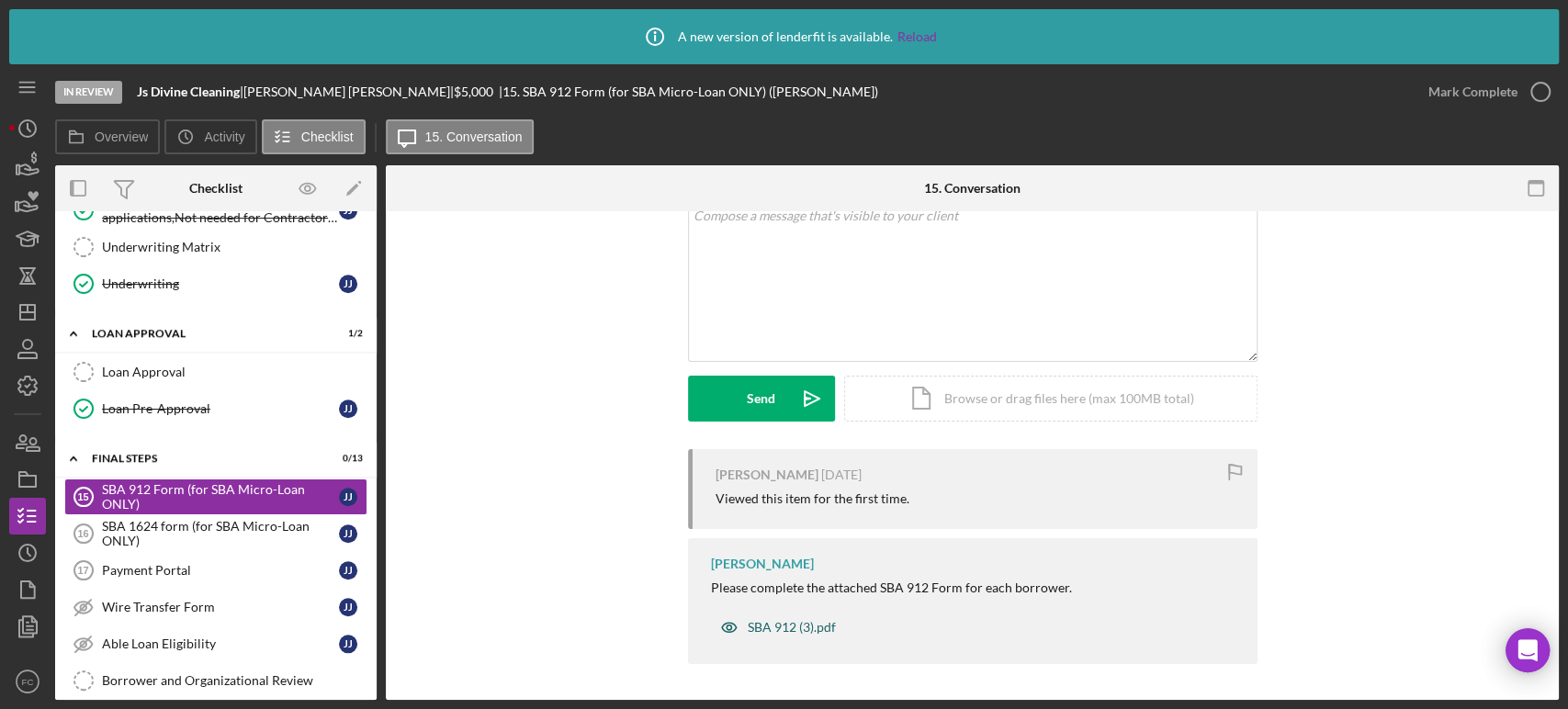
click at [757, 623] on div "SBA 912 (3).pdf" at bounding box center [792, 628] width 89 height 15
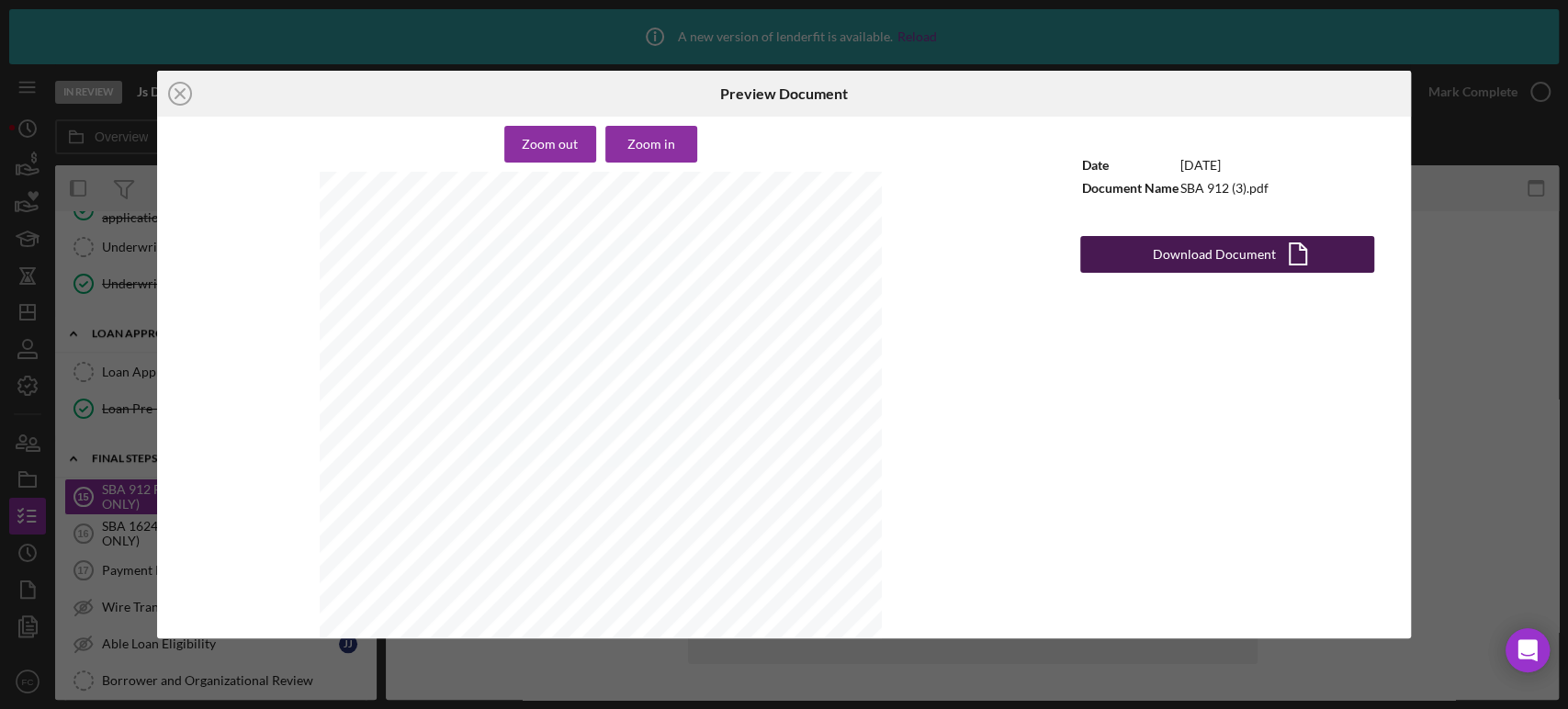
click at [1150, 248] on button "Download Document Icon/Document" at bounding box center [1228, 254] width 294 height 37
click at [912, 660] on div "Icon/Close Preview Document Zoom out Zoom in [GEOGRAPHIC_DATA] SMALL BUSINESS A…" at bounding box center [784, 354] width 1568 height 709
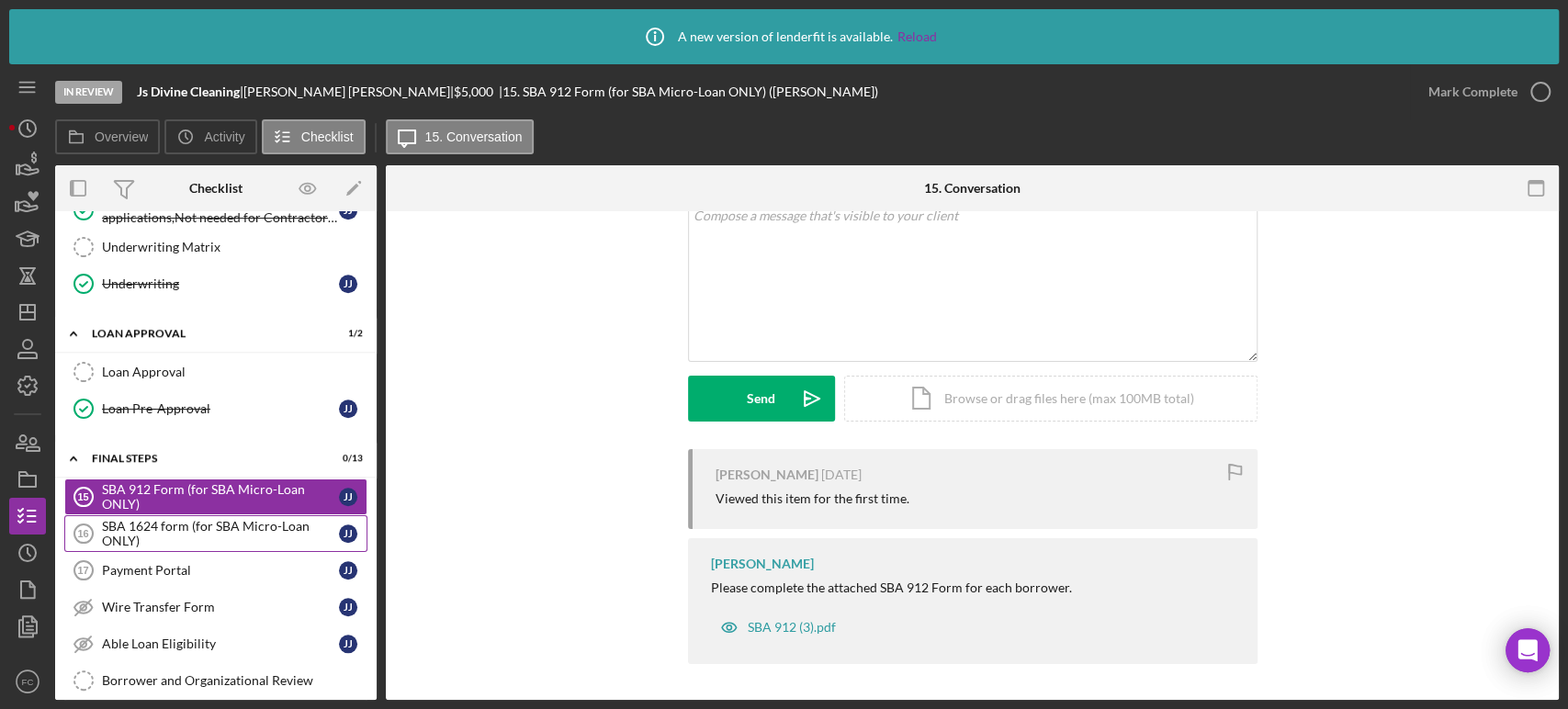
click at [170, 538] on div "SBA 1624 form (for SBA Micro-Loan ONLY)" at bounding box center [220, 533] width 237 height 29
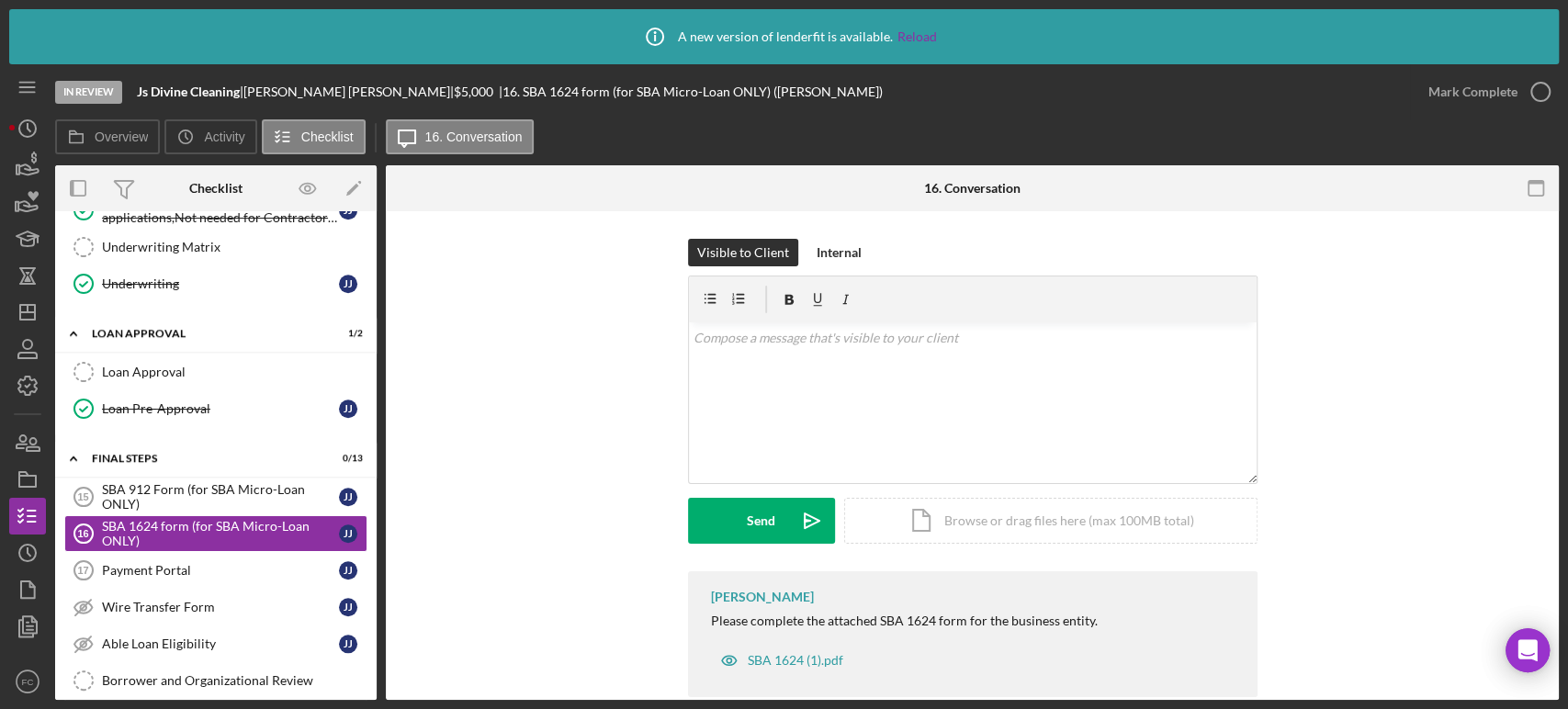
scroll to position [33, 0]
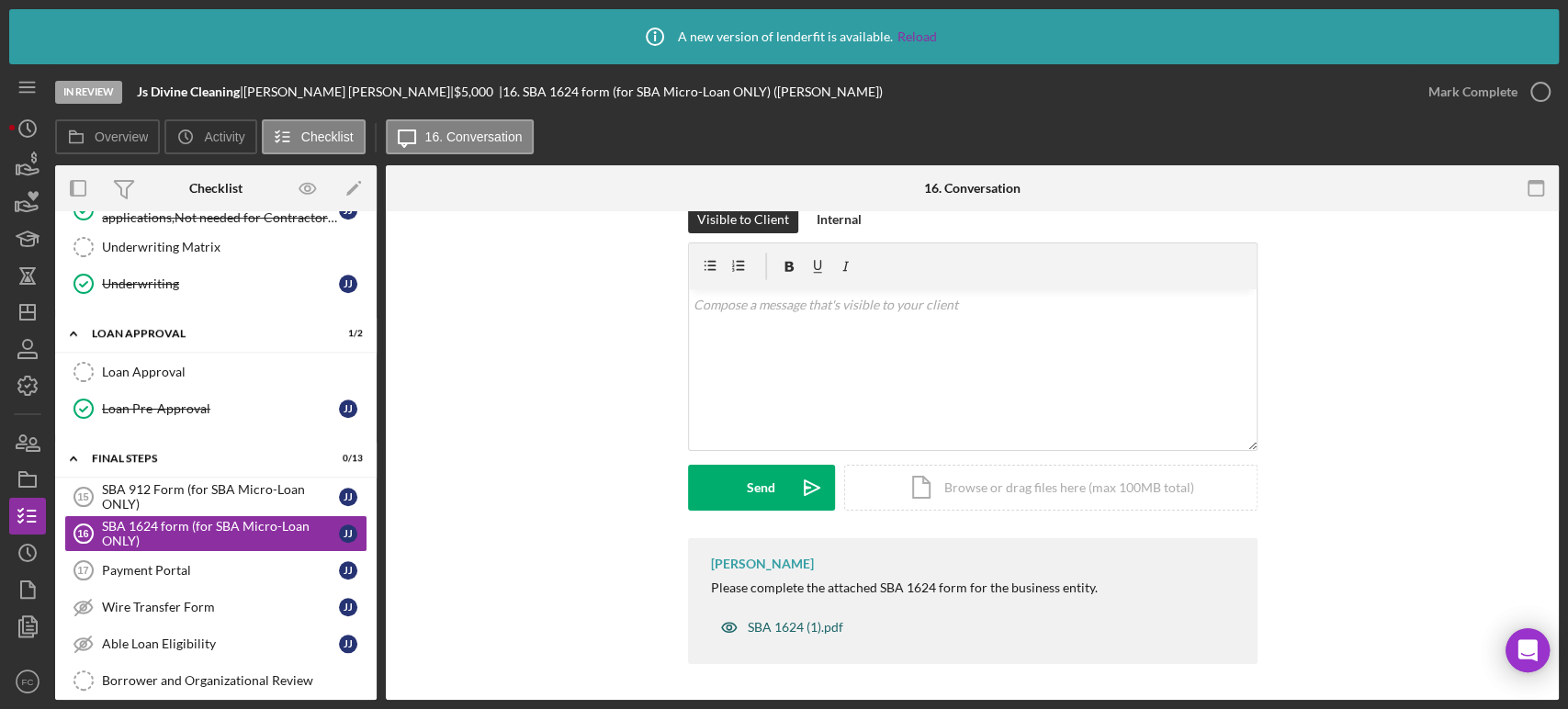
click at [768, 630] on div "SBA 1624 (1).pdf" at bounding box center [795, 628] width 95 height 15
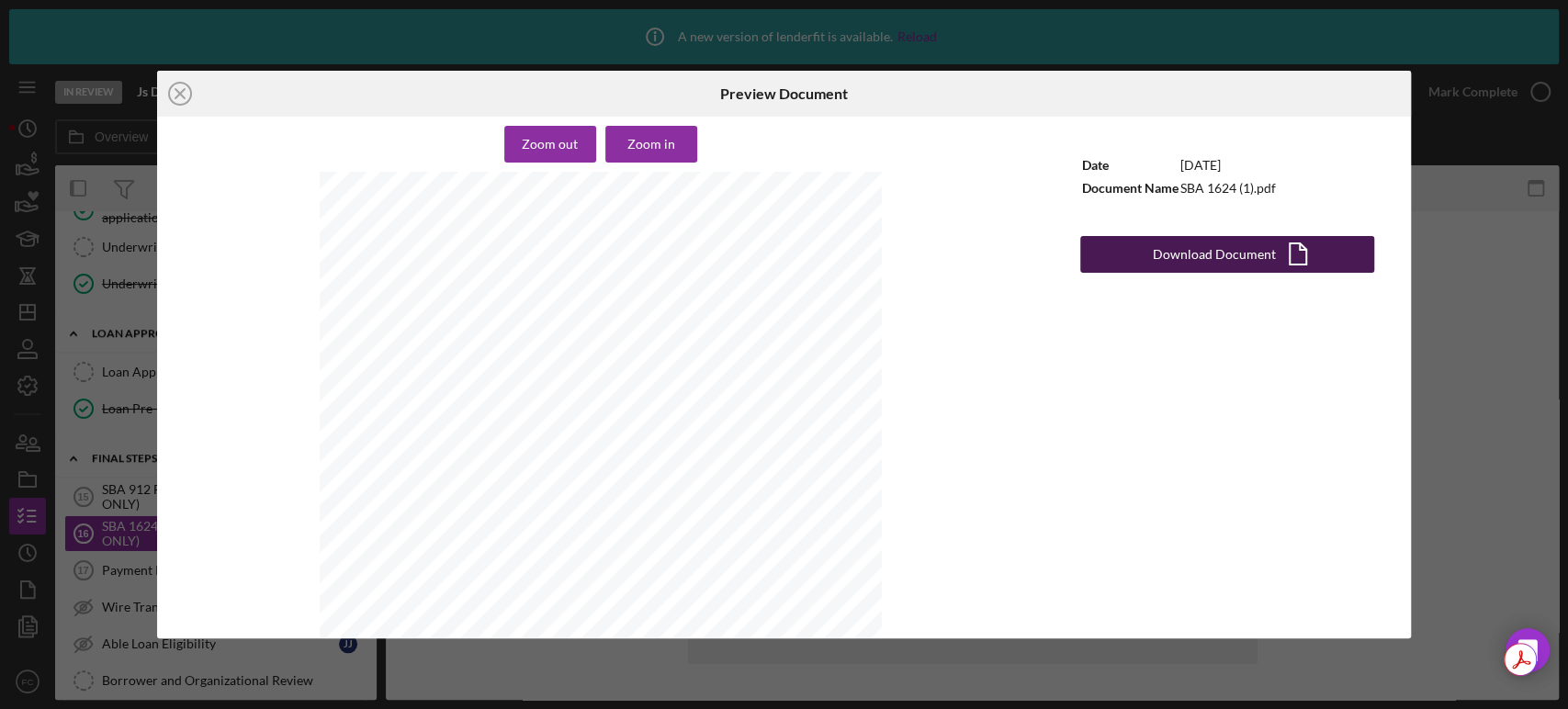
click at [1158, 256] on div "Download Document" at bounding box center [1213, 254] width 124 height 37
click at [91, 21] on div "Icon/Close Preview Document Zoom out Zoom in Certification Regarding Debarment,…" at bounding box center [784, 354] width 1568 height 709
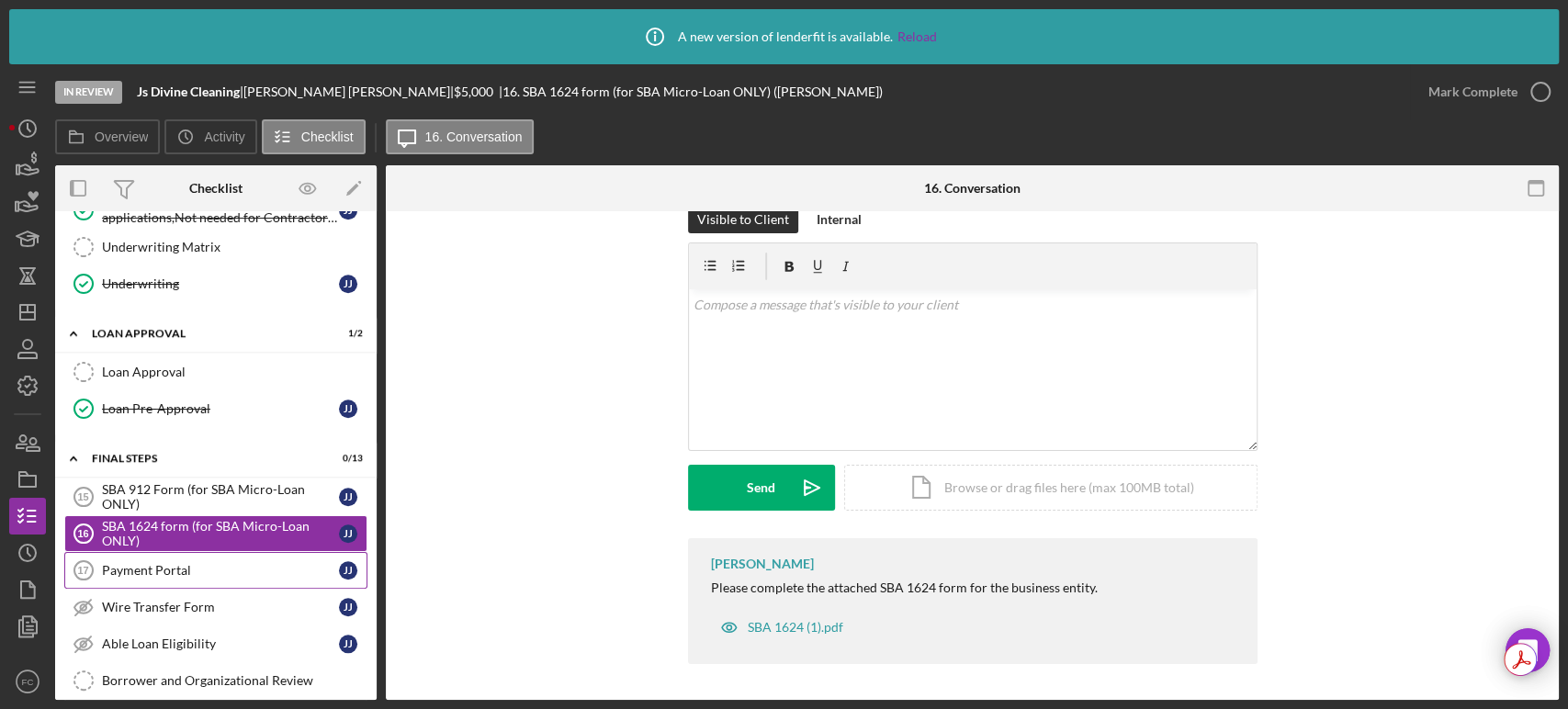
click at [161, 565] on div "Payment Portal" at bounding box center [220, 570] width 237 height 15
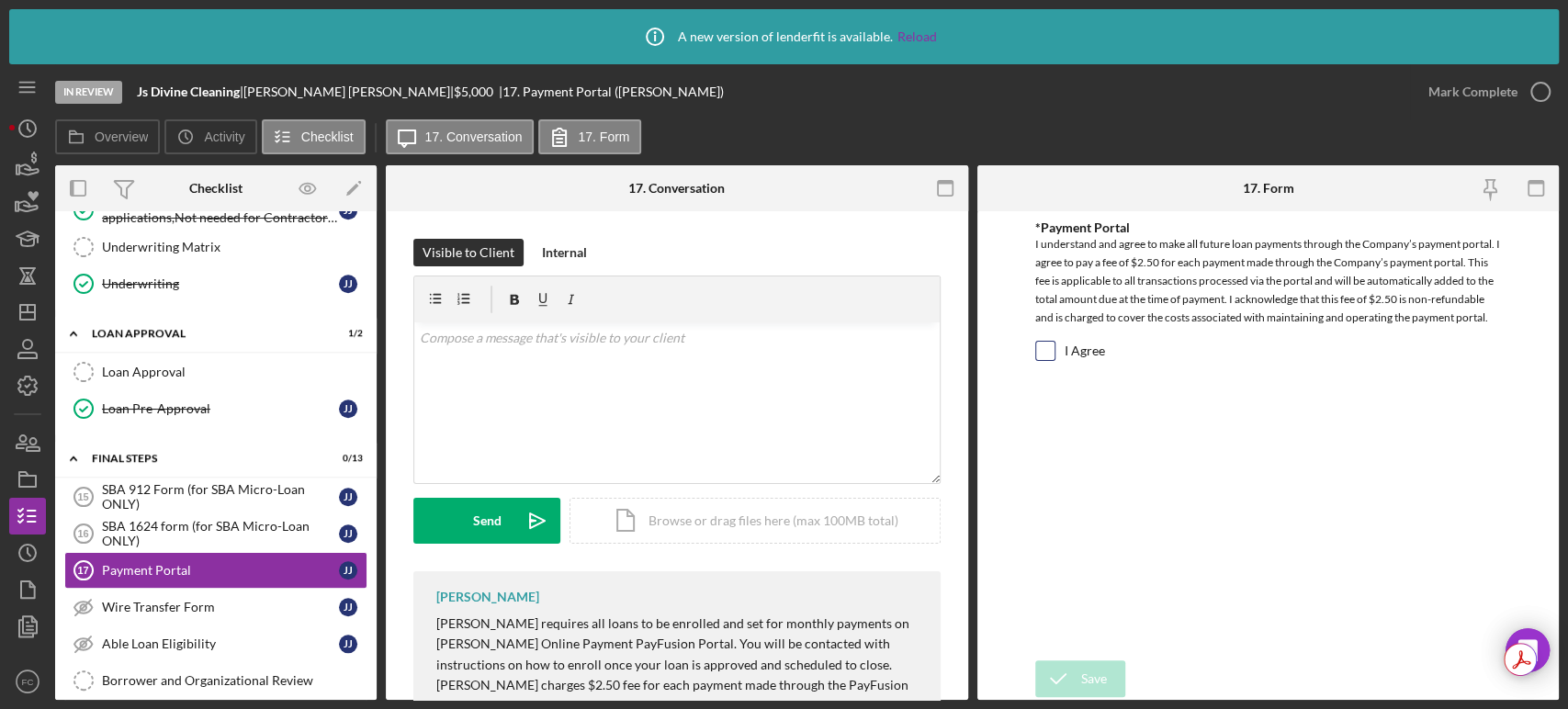
click at [1044, 356] on input "I Agree" at bounding box center [1045, 350] width 18 height 18
checkbox input "true"
click at [1065, 667] on icon "submit" at bounding box center [1058, 679] width 46 height 46
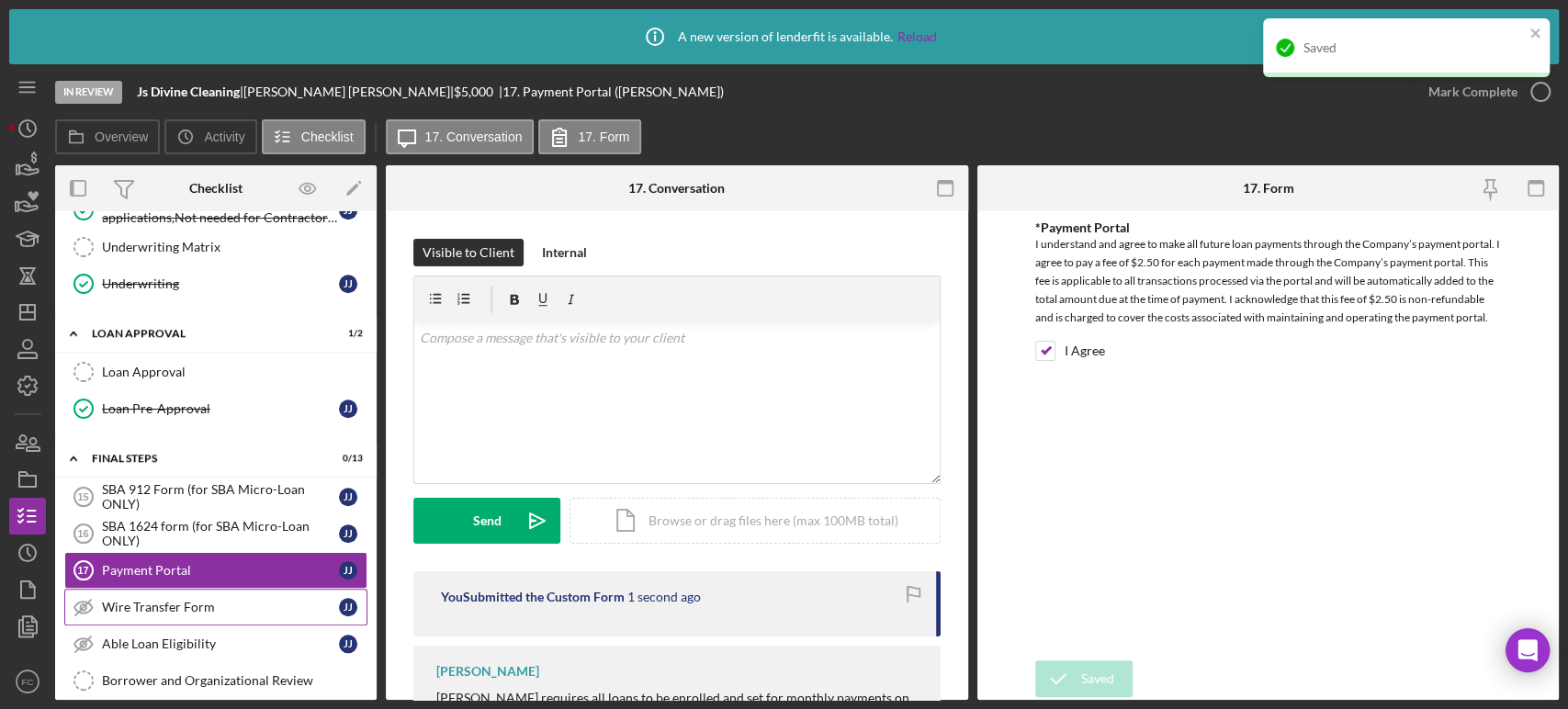
click at [169, 609] on link "Wire Transfer Form Wire Transfer Form J J" at bounding box center [215, 606] width 303 height 37
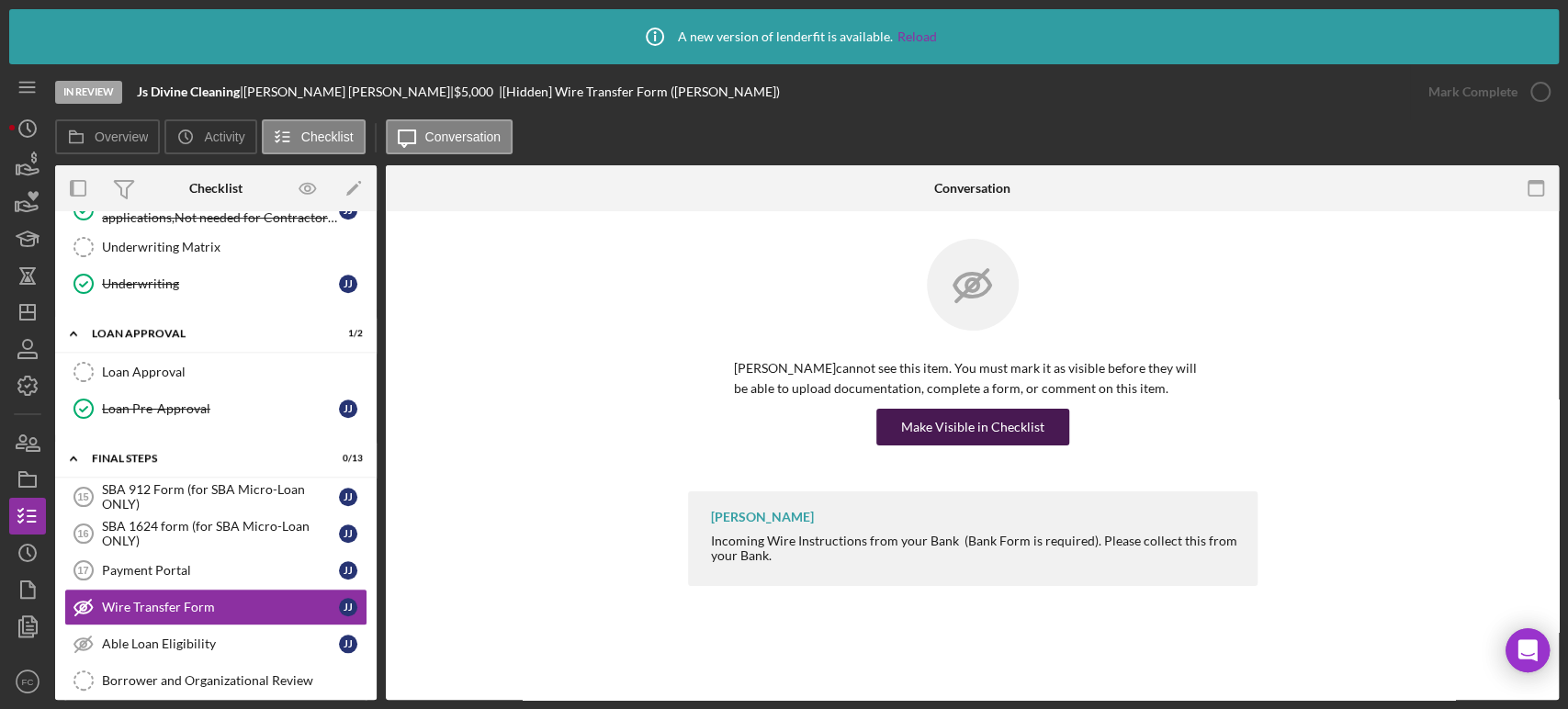
click at [944, 424] on div "Make Visible in Checklist" at bounding box center [973, 427] width 143 height 37
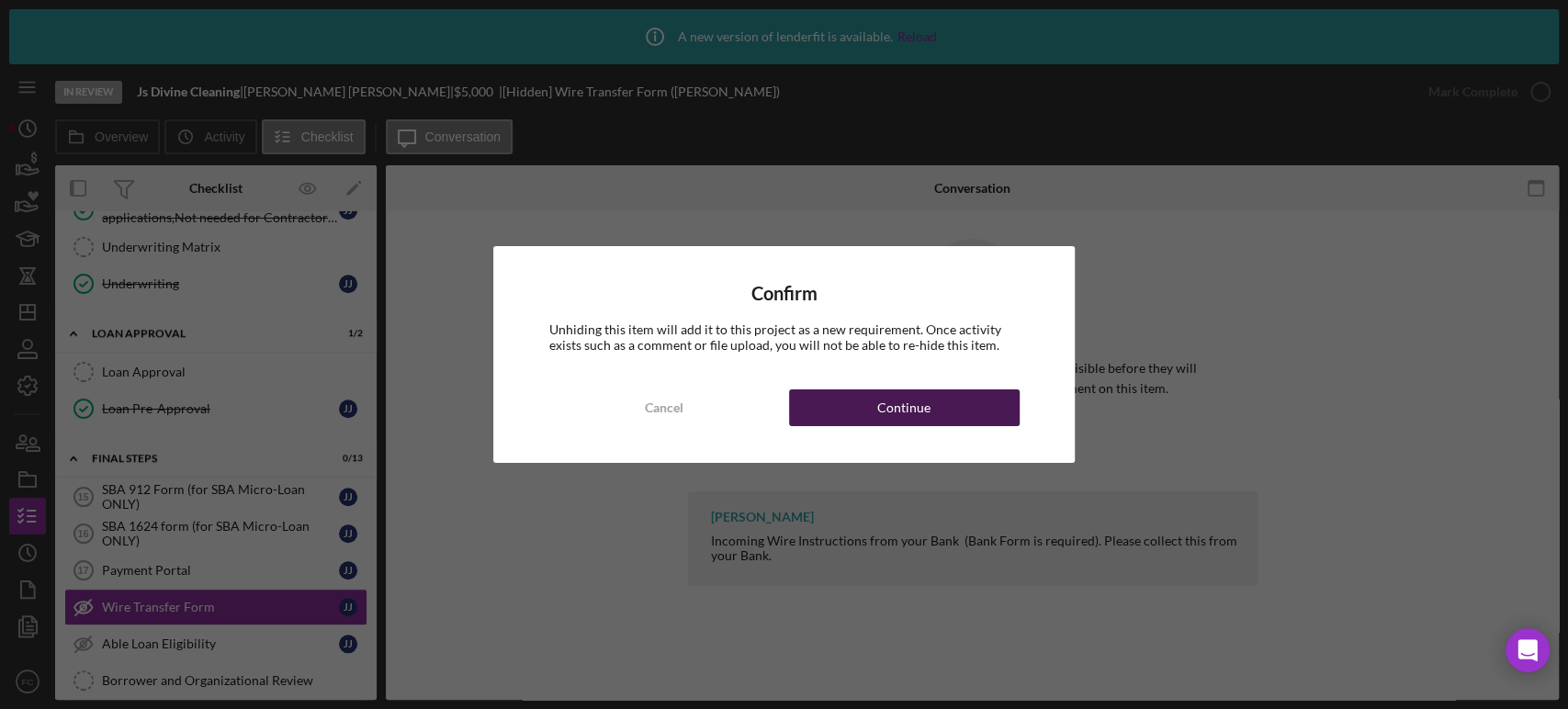
click at [907, 410] on div "Continue" at bounding box center [903, 407] width 54 height 37
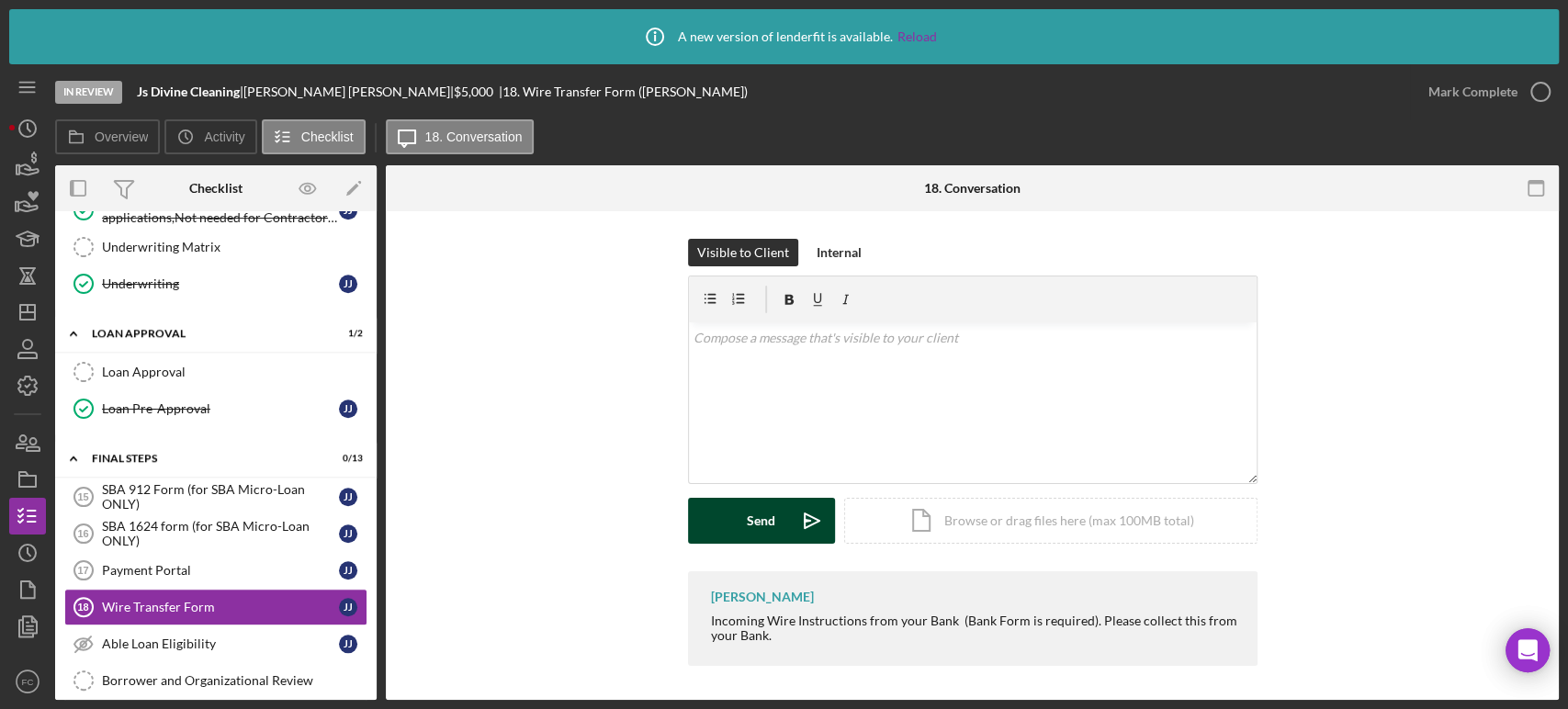
scroll to position [2, 0]
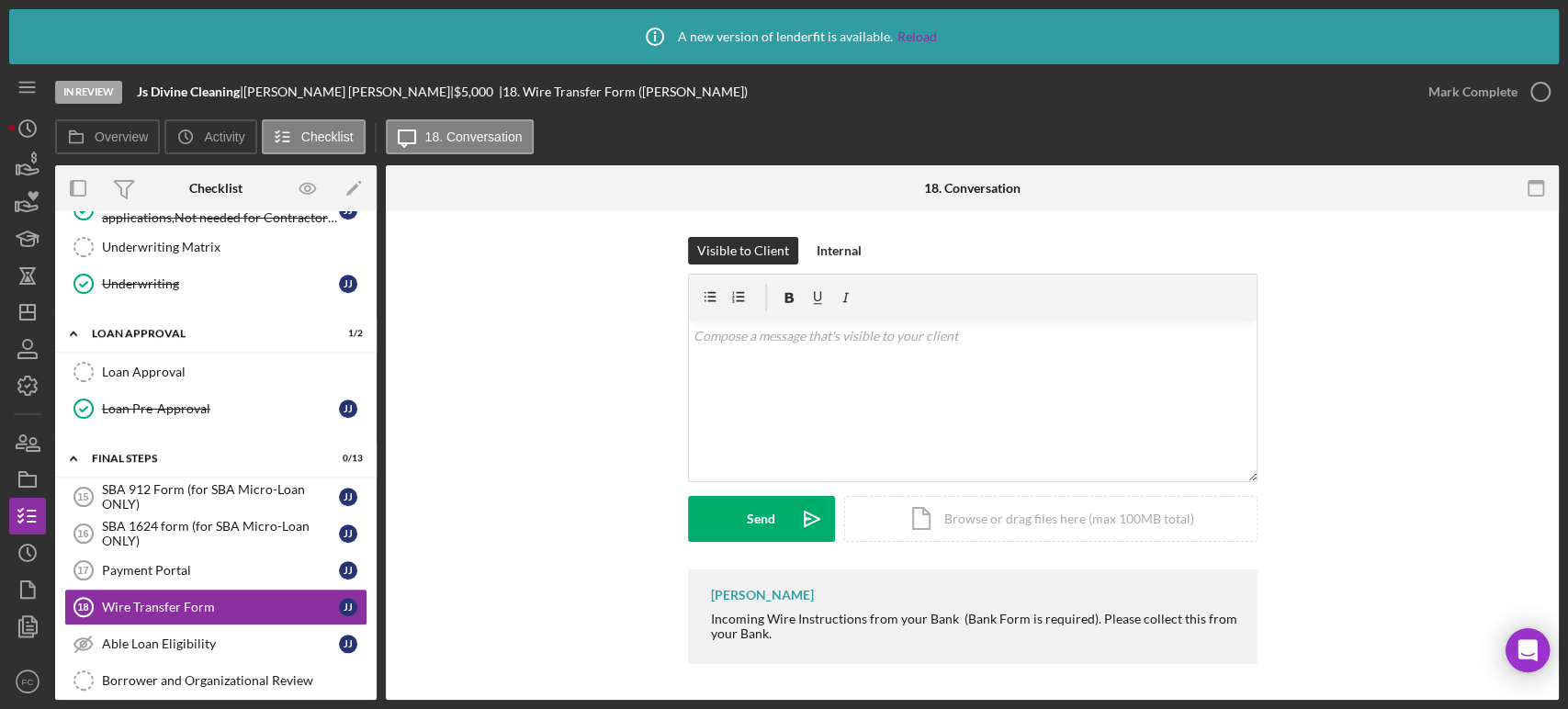
drag, startPoint x: 700, startPoint y: 614, endPoint x: 909, endPoint y: 655, distance: 213.0
click at [909, 655] on div "[PERSON_NAME] Incoming Wire Instructions from your Bank (Bank Form is required)…" at bounding box center [973, 617] width 569 height 94
click at [852, 617] on div "Incoming Wire Instructions from your Bank (Bank Form is required). Please colle…" at bounding box center [975, 626] width 528 height 29
drag, startPoint x: 701, startPoint y: 626, endPoint x: 785, endPoint y: 648, distance: 86.8
click at [802, 647] on div "[PERSON_NAME] Incoming Wire Instructions from your Bank (Bank Form is required)…" at bounding box center [973, 617] width 569 height 94
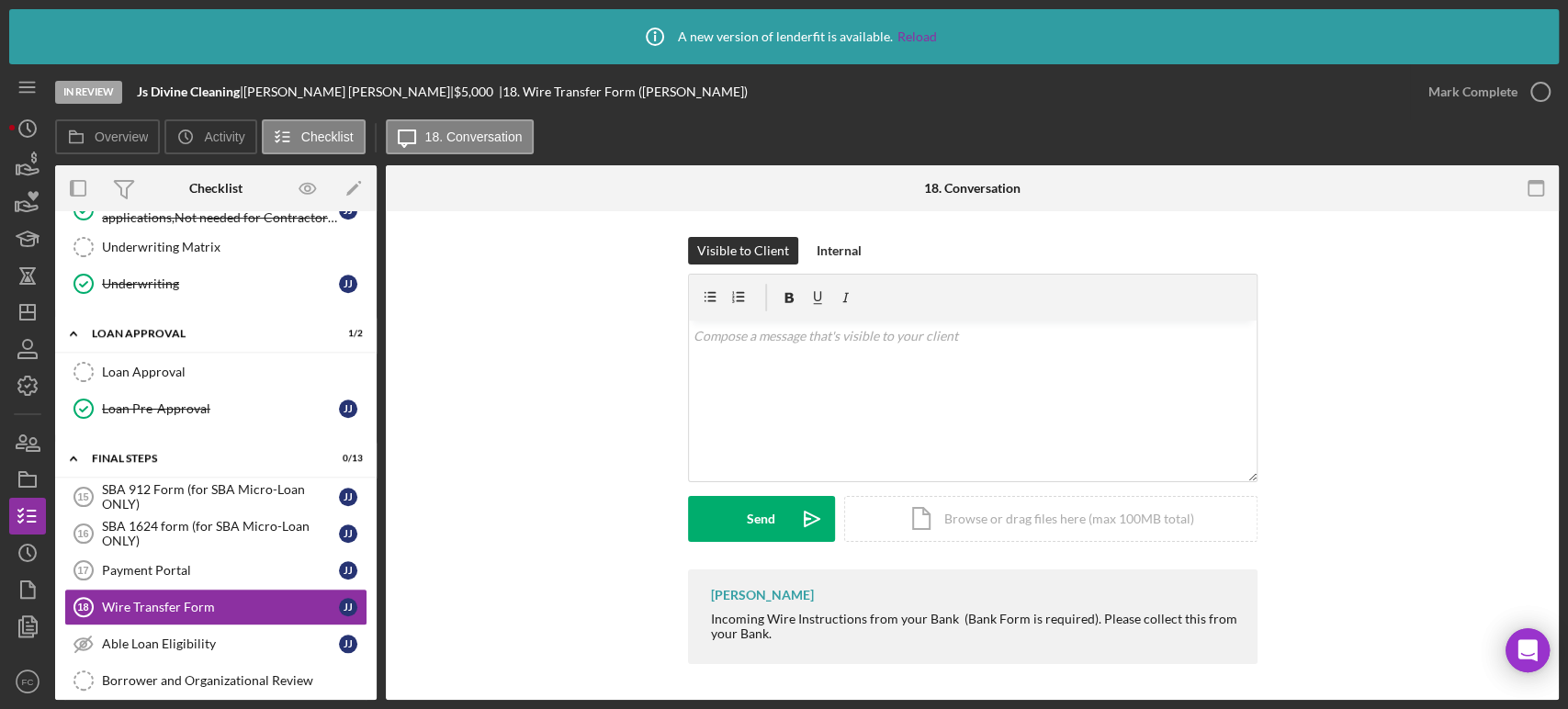
click at [785, 649] on div "[PERSON_NAME] Incoming Wire Instructions from your Bank (Bank Form is required)…" at bounding box center [973, 617] width 569 height 94
drag, startPoint x: 701, startPoint y: 616, endPoint x: 837, endPoint y: 656, distance: 141.8
click at [837, 656] on div "[PERSON_NAME] Incoming Wire Instructions from your Bank (Bank Form is required)…" at bounding box center [973, 617] width 569 height 94
copy div "Incoming Wire Instructions from your Bank (Bank Form is required). Please colle…"
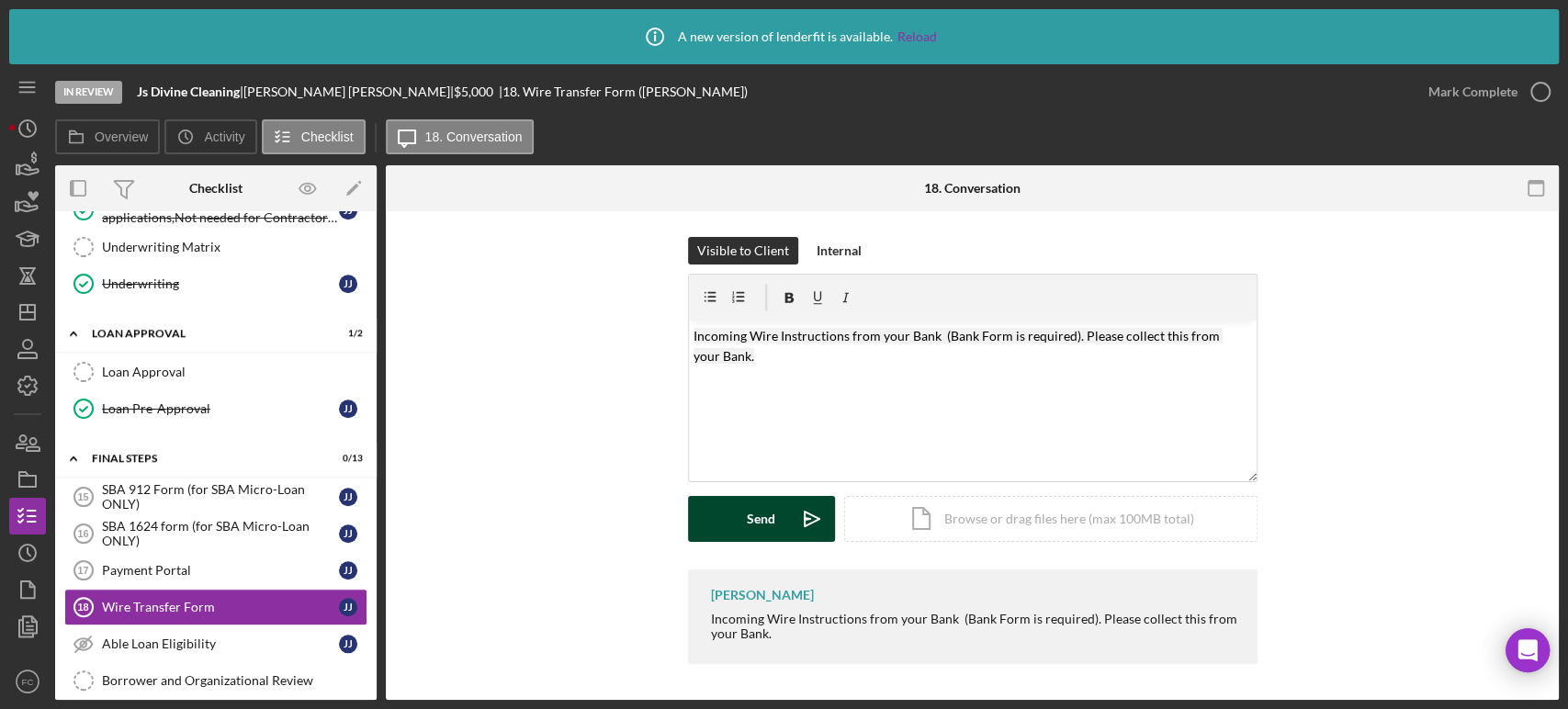
click at [754, 527] on div "Send" at bounding box center [761, 519] width 28 height 46
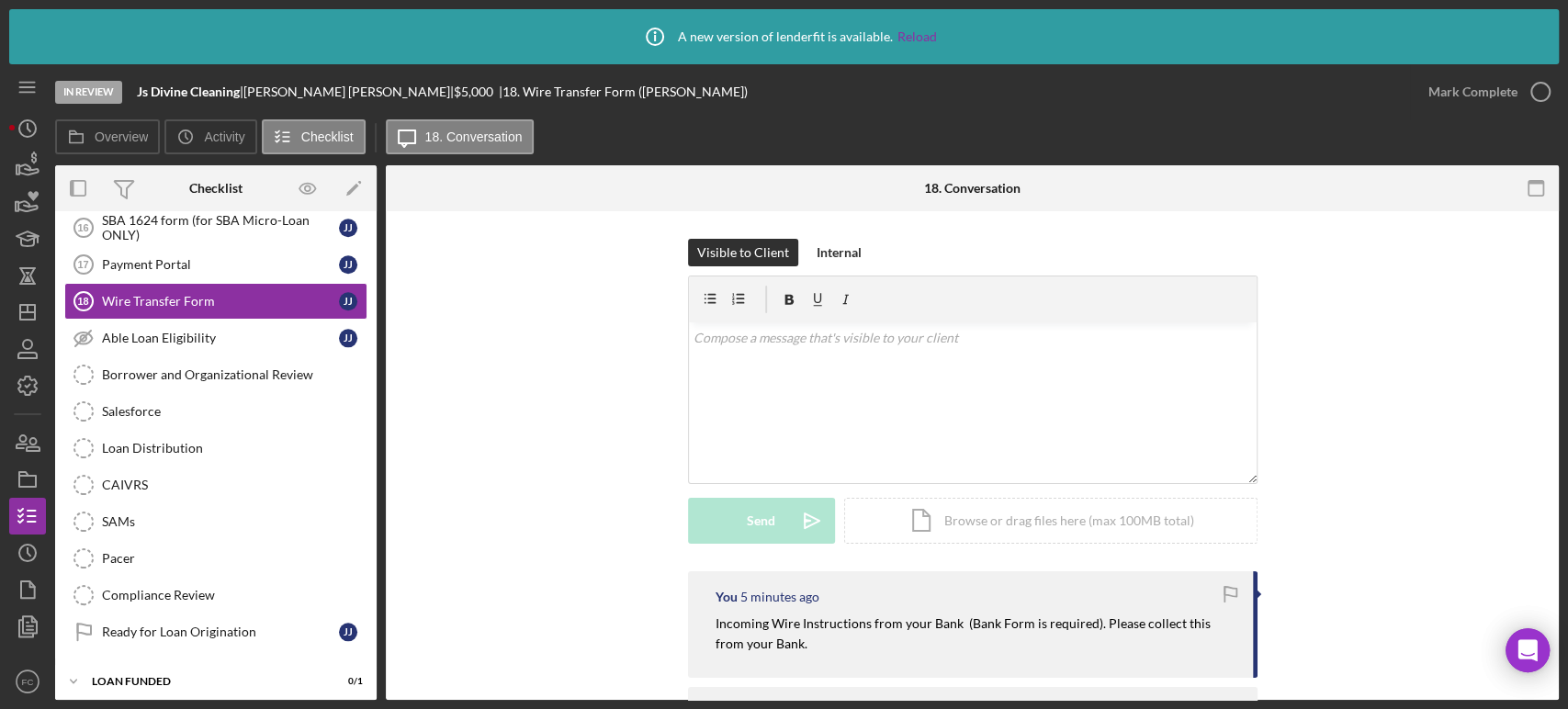
scroll to position [118, 0]
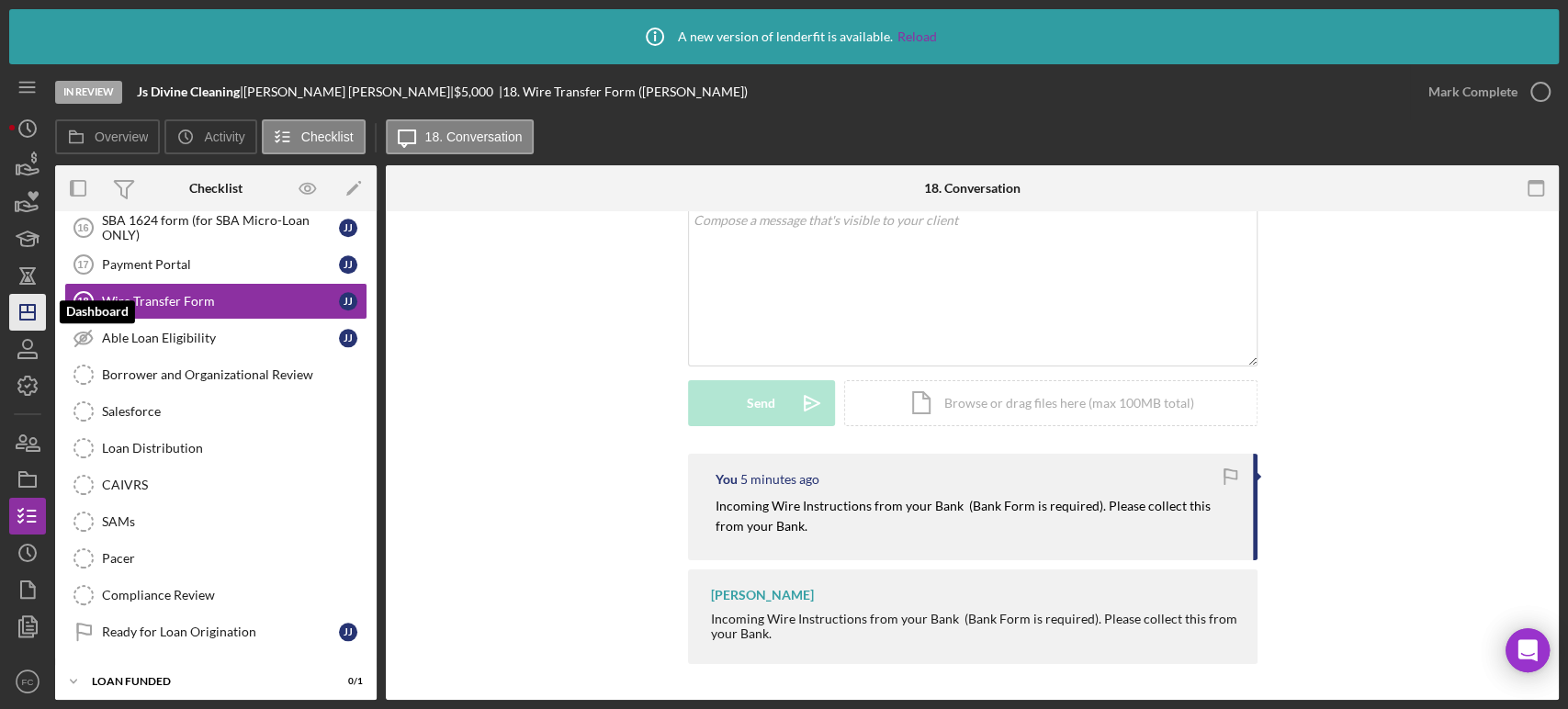
click at [18, 309] on icon "Icon/Dashboard" at bounding box center [27, 312] width 46 height 46
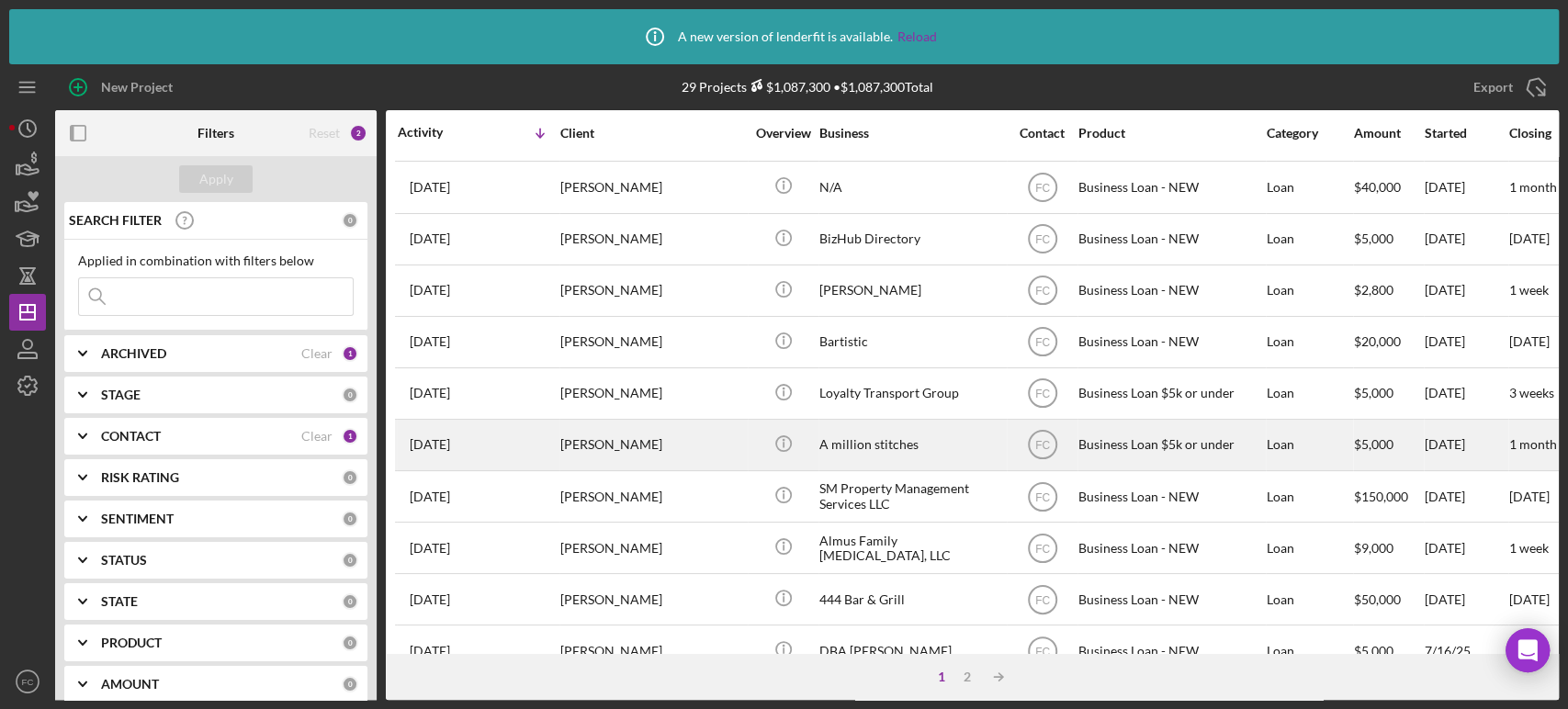
scroll to position [714, 0]
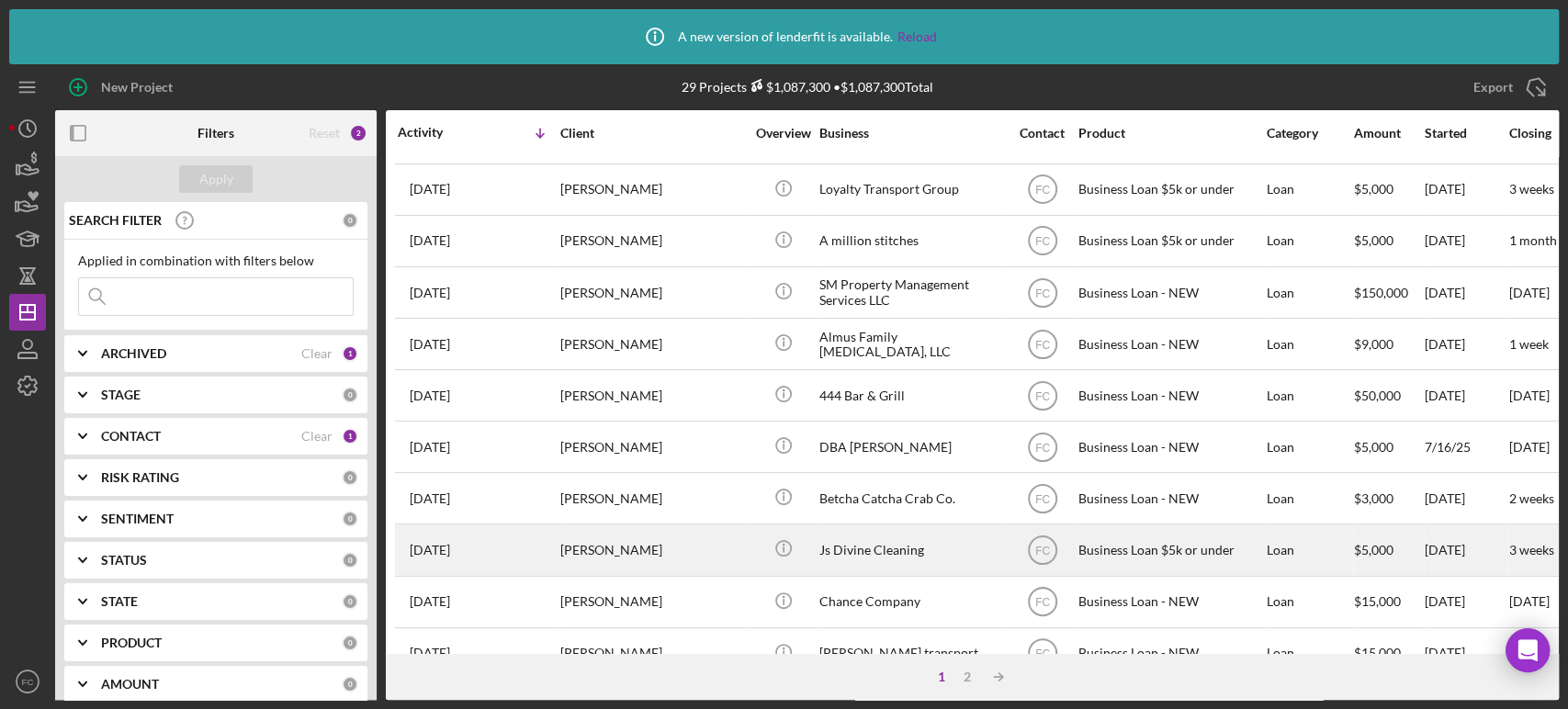
click at [518, 531] on div "[DATE] [PERSON_NAME]" at bounding box center [478, 550] width 160 height 49
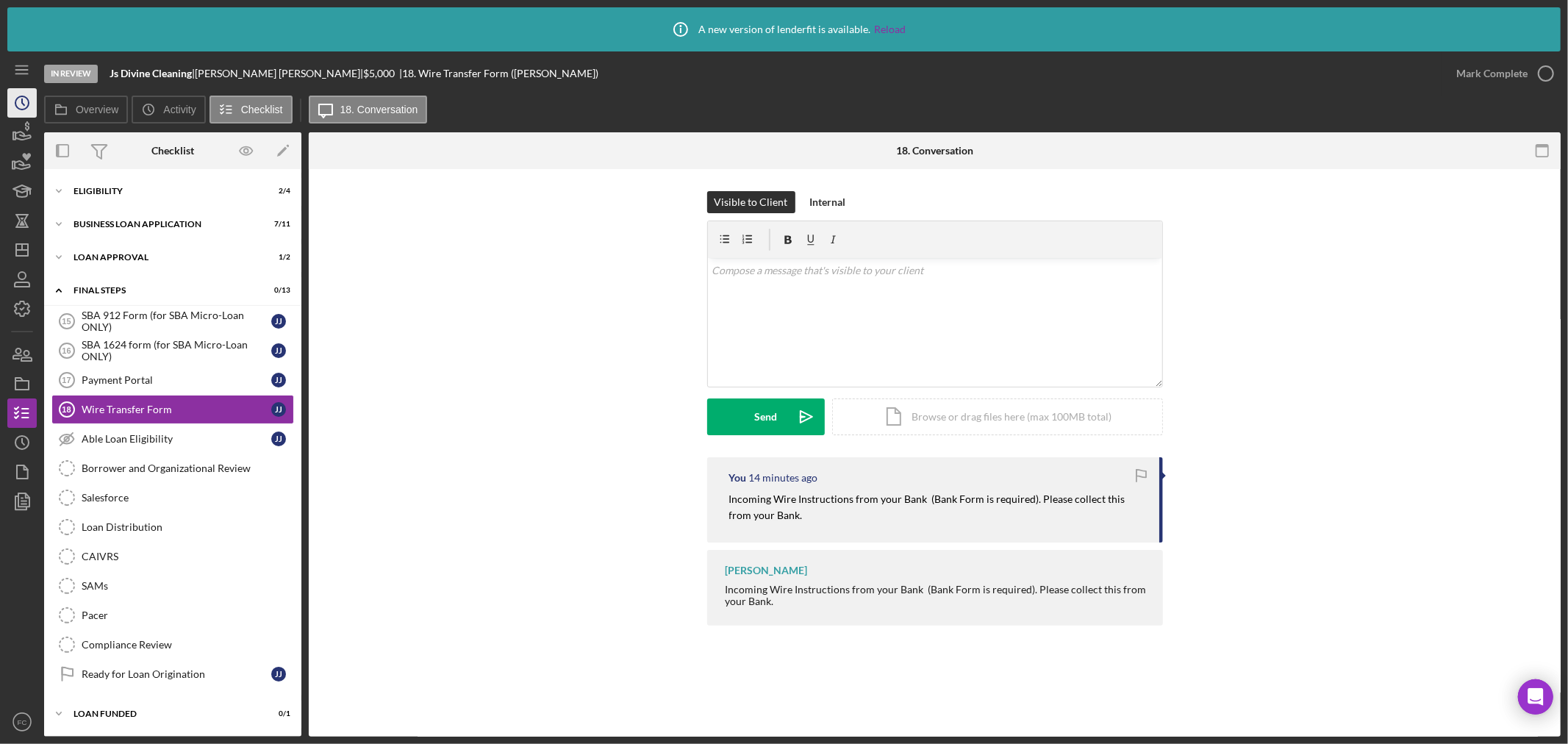
scroll to position [34, 0]
click at [22, 238] on icon "Icon/Dashboard" at bounding box center [22, 250] width 37 height 37
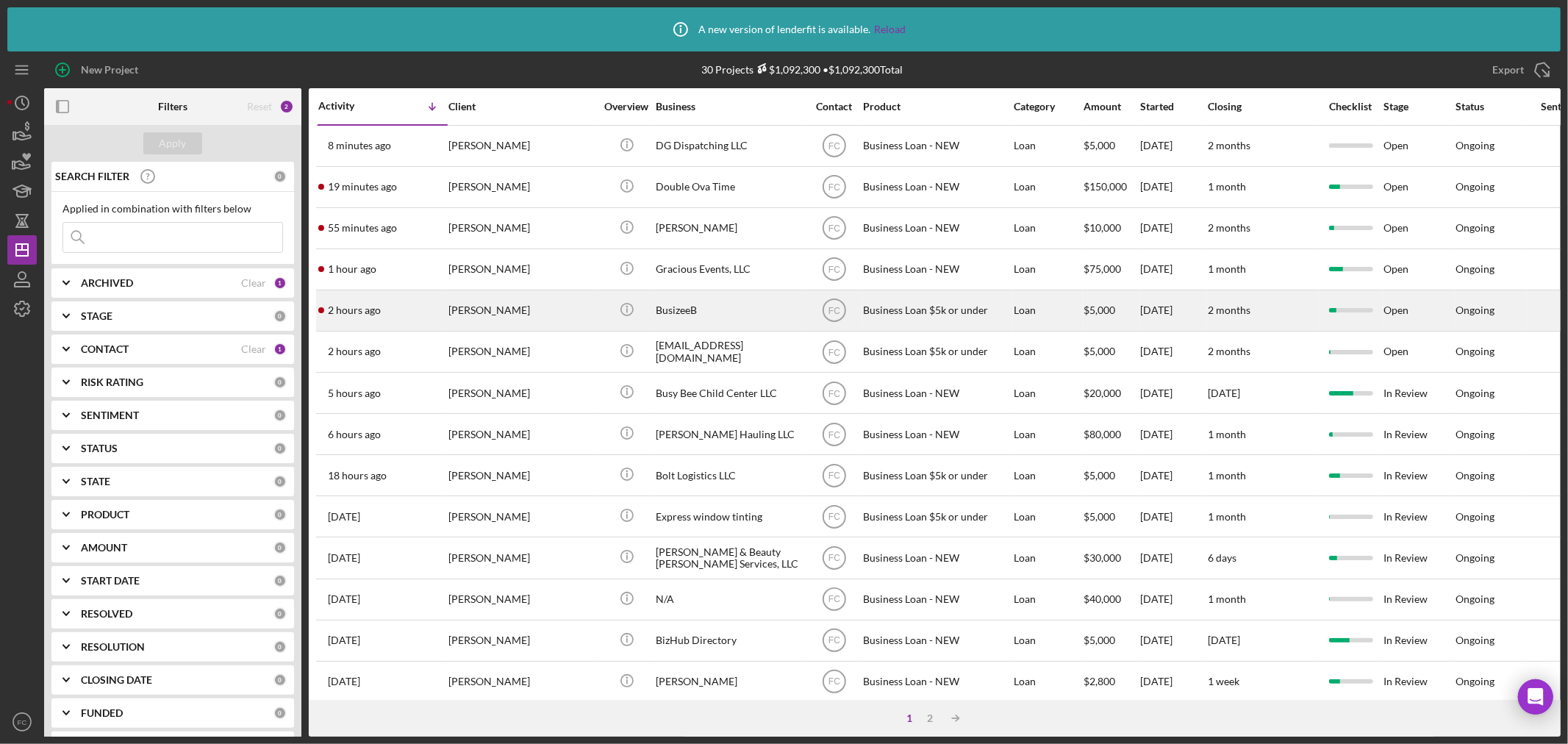
click at [407, 312] on div "2 hours ago [PERSON_NAME]" at bounding box center [383, 311] width 128 height 39
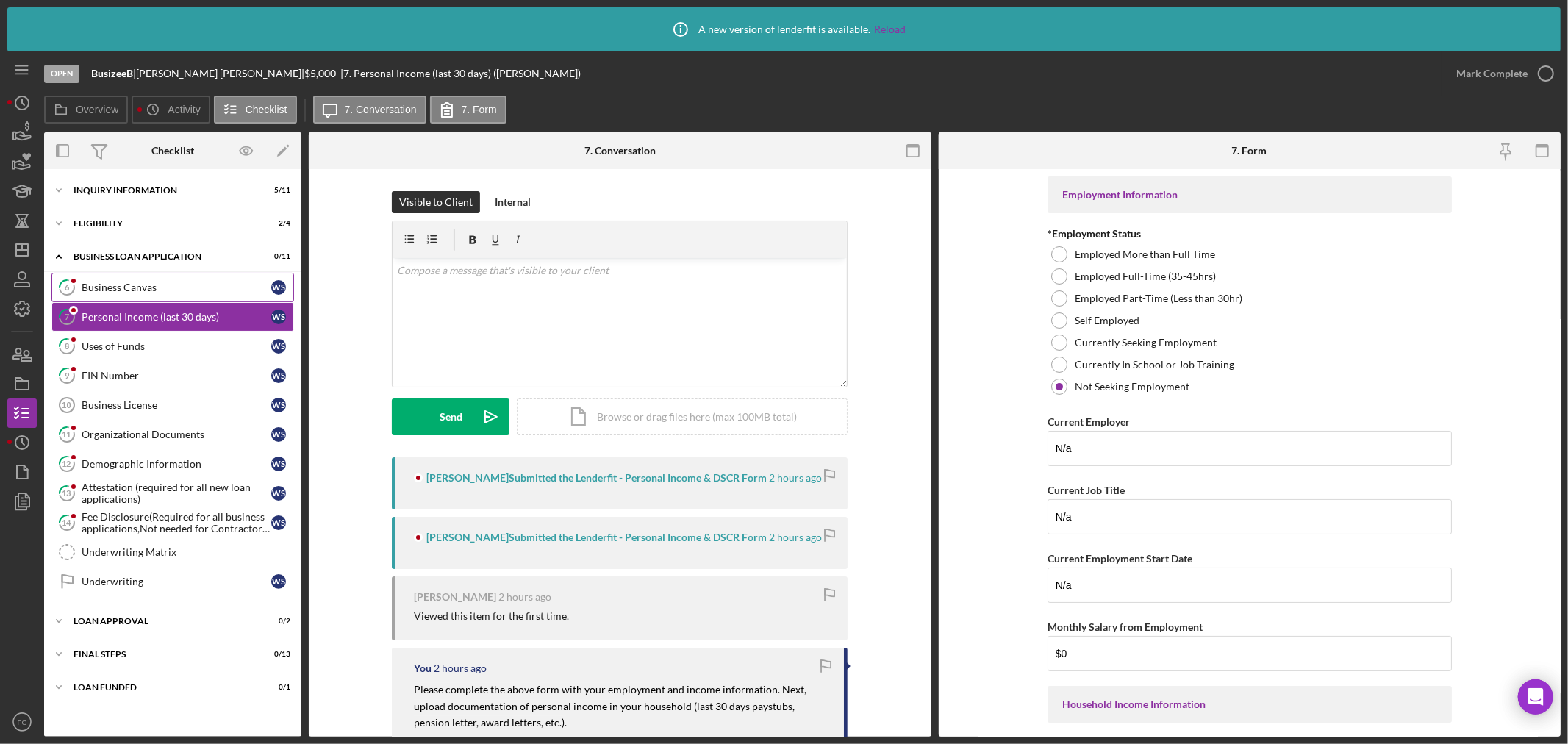
click at [126, 284] on div "Business Canvas" at bounding box center [176, 287] width 189 height 12
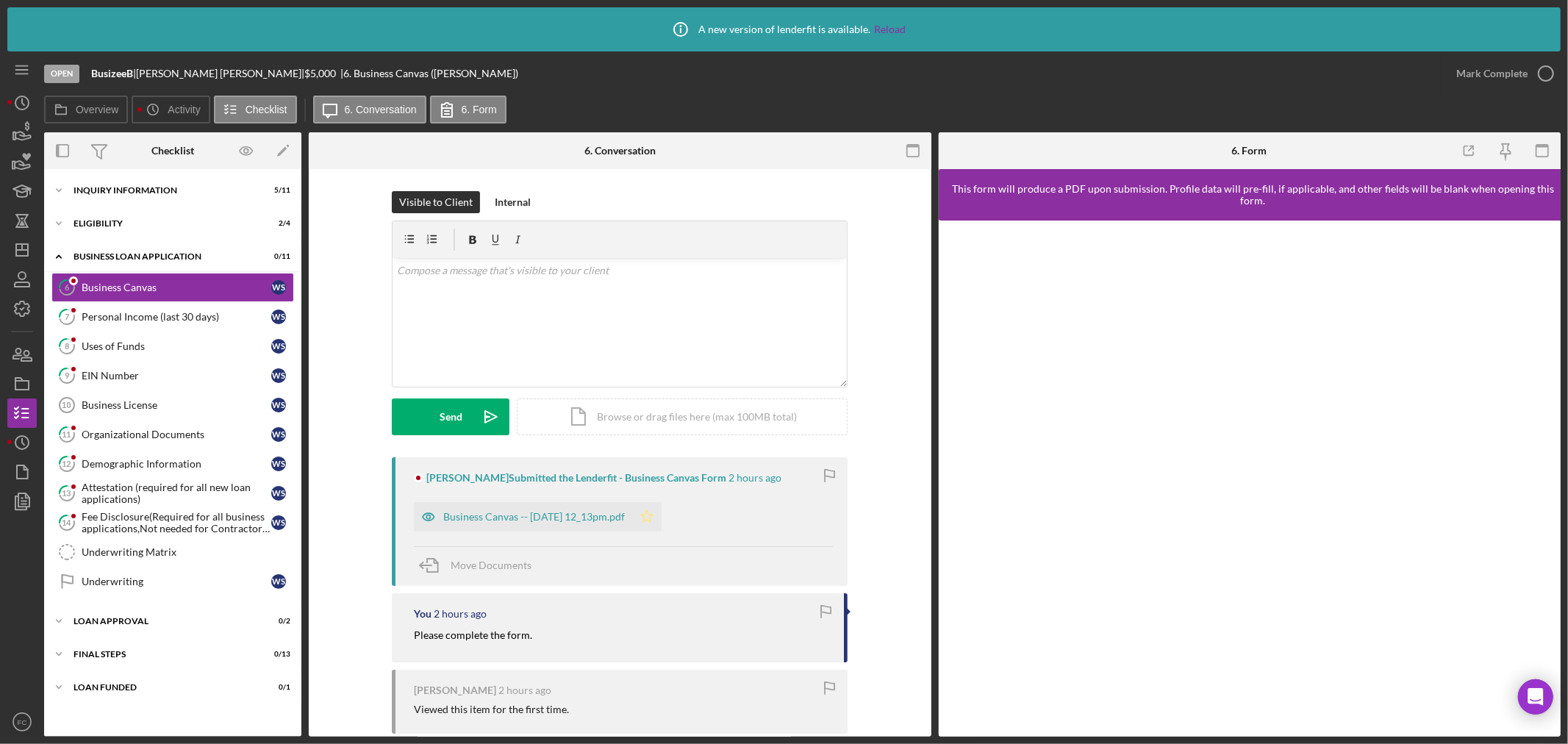
click at [653, 515] on polygon "button" at bounding box center [647, 516] width 13 height 12
click at [1254, 71] on icon "button" at bounding box center [1545, 73] width 37 height 37
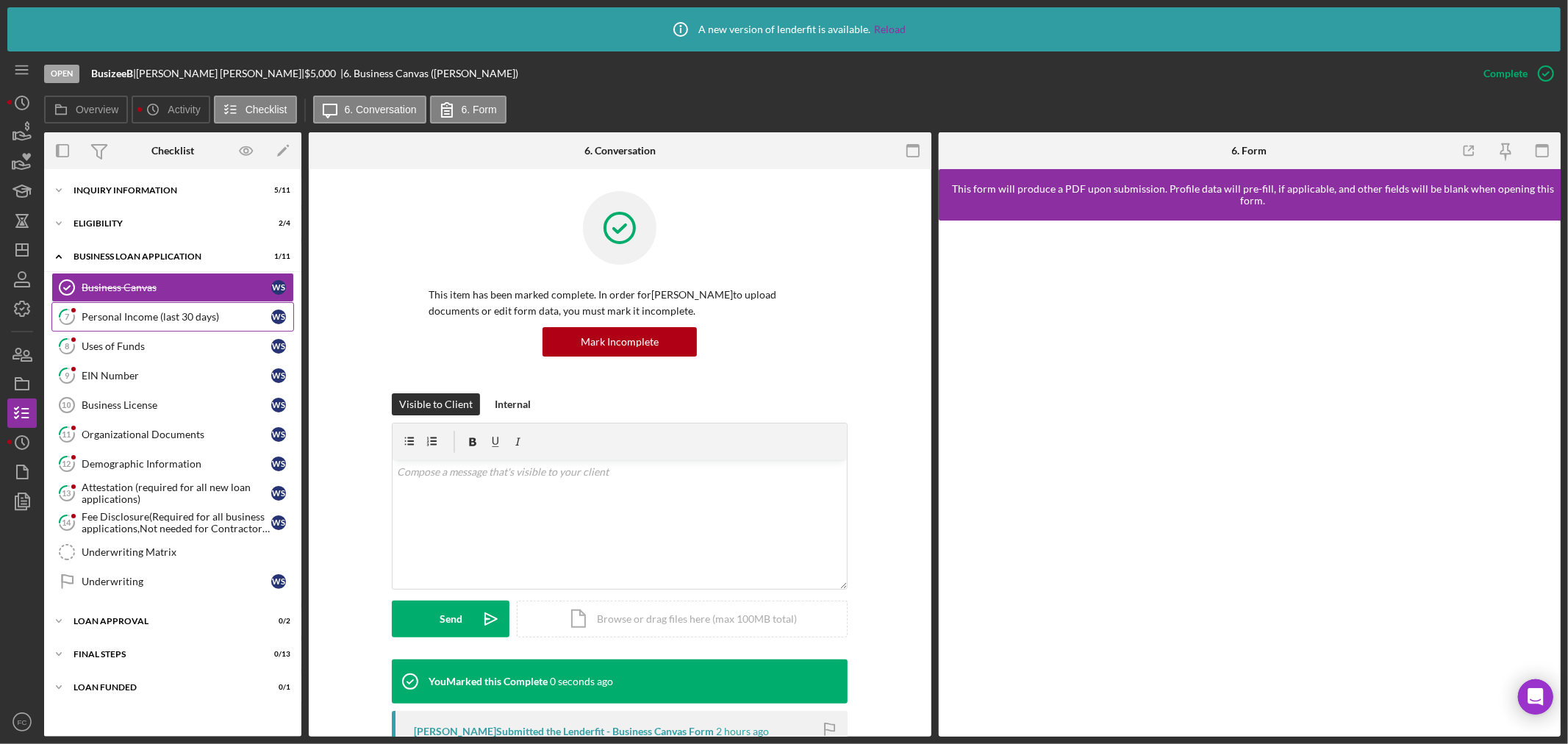
click at [157, 327] on link "7 Personal Income (last 30 days) W S" at bounding box center [172, 316] width 242 height 29
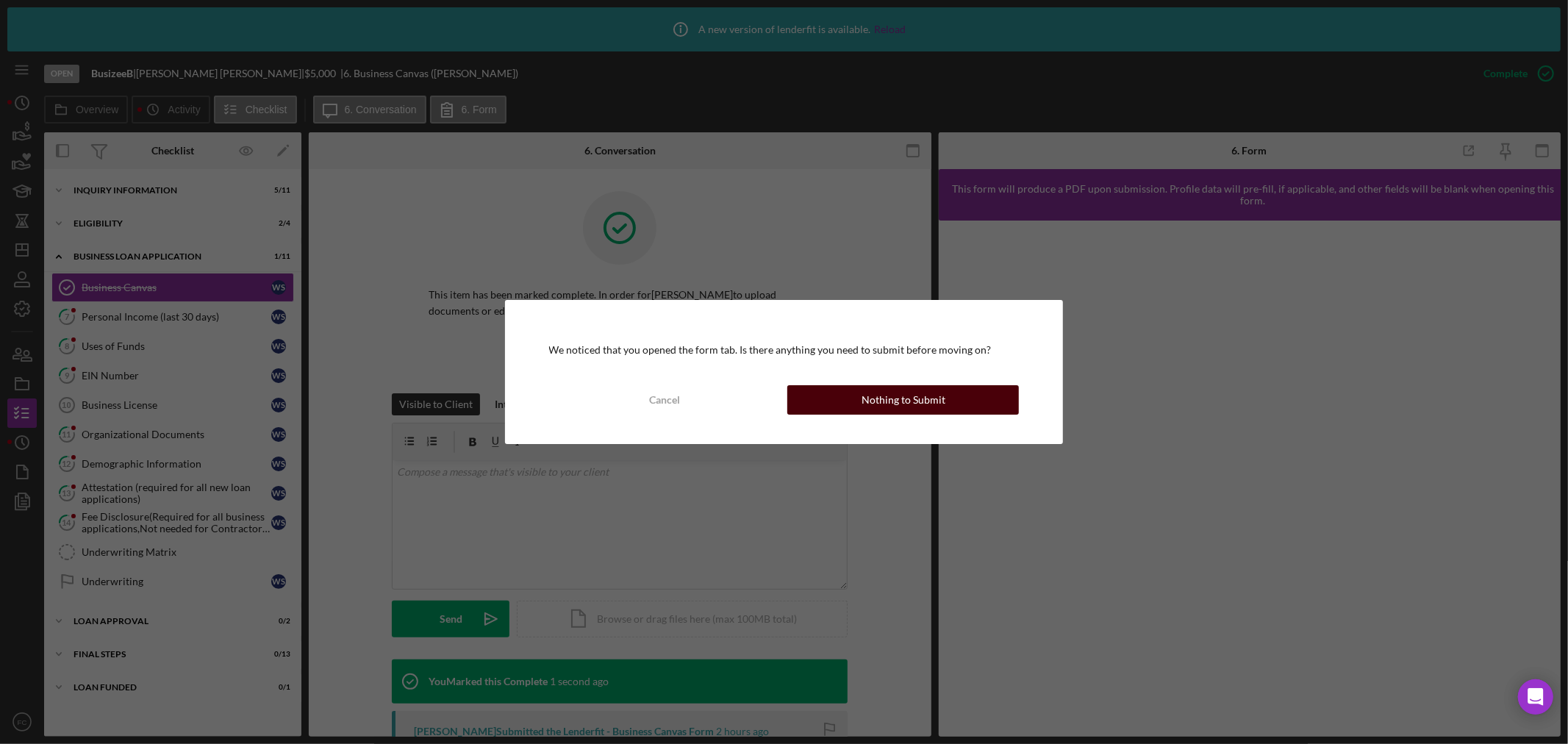
click at [859, 395] on button "Nothing to Submit" at bounding box center [902, 399] width 232 height 29
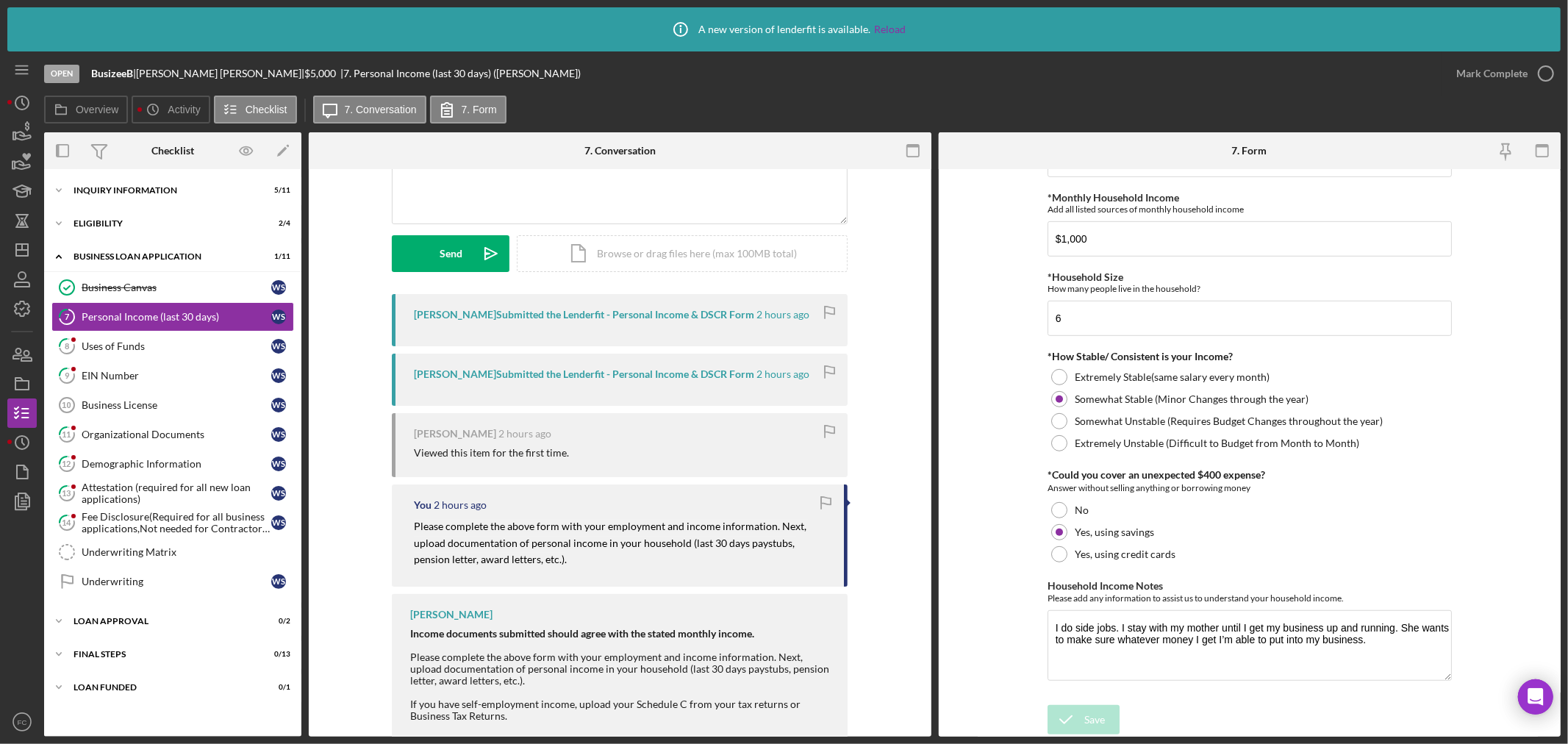
scroll to position [220, 0]
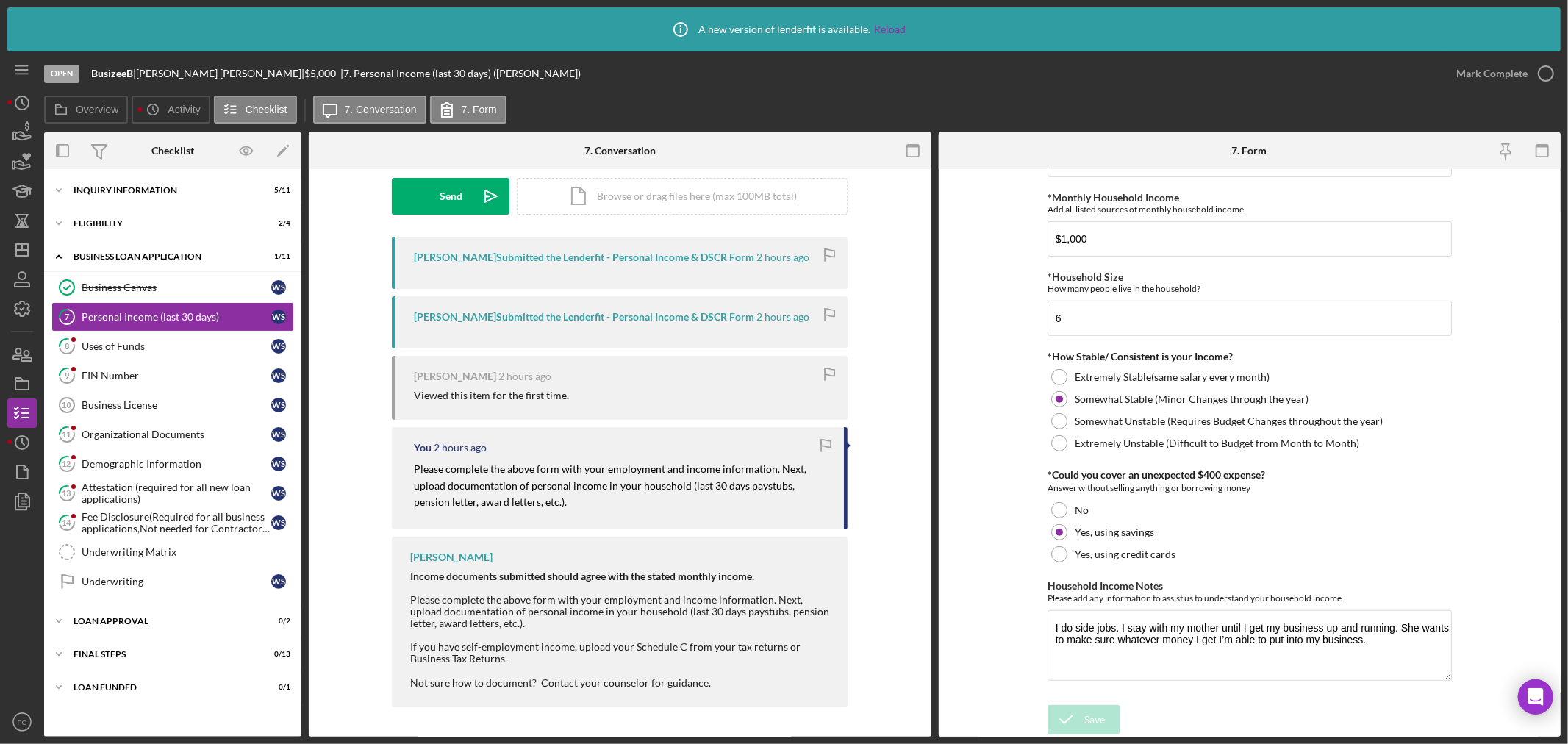
drag, startPoint x: 773, startPoint y: 466, endPoint x: 824, endPoint y: 509, distance: 66.7
click at [824, 509] on p "Please complete the above form with your employment and income information. Nex…" at bounding box center [621, 485] width 415 height 49
copy mark "Next, upload documentation of personal income in your household (last 30 days p…"
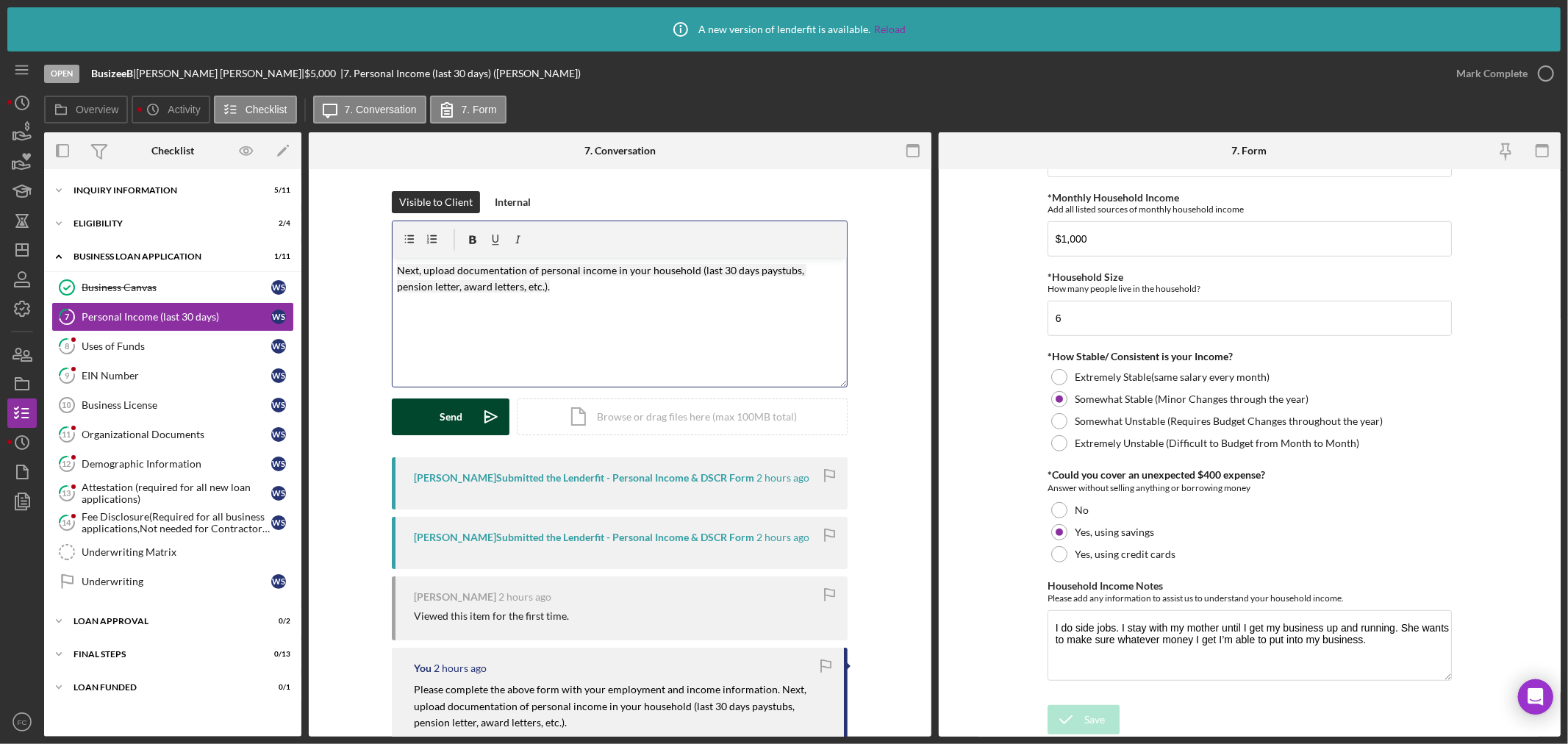
click at [452, 416] on div "Send" at bounding box center [451, 417] width 23 height 37
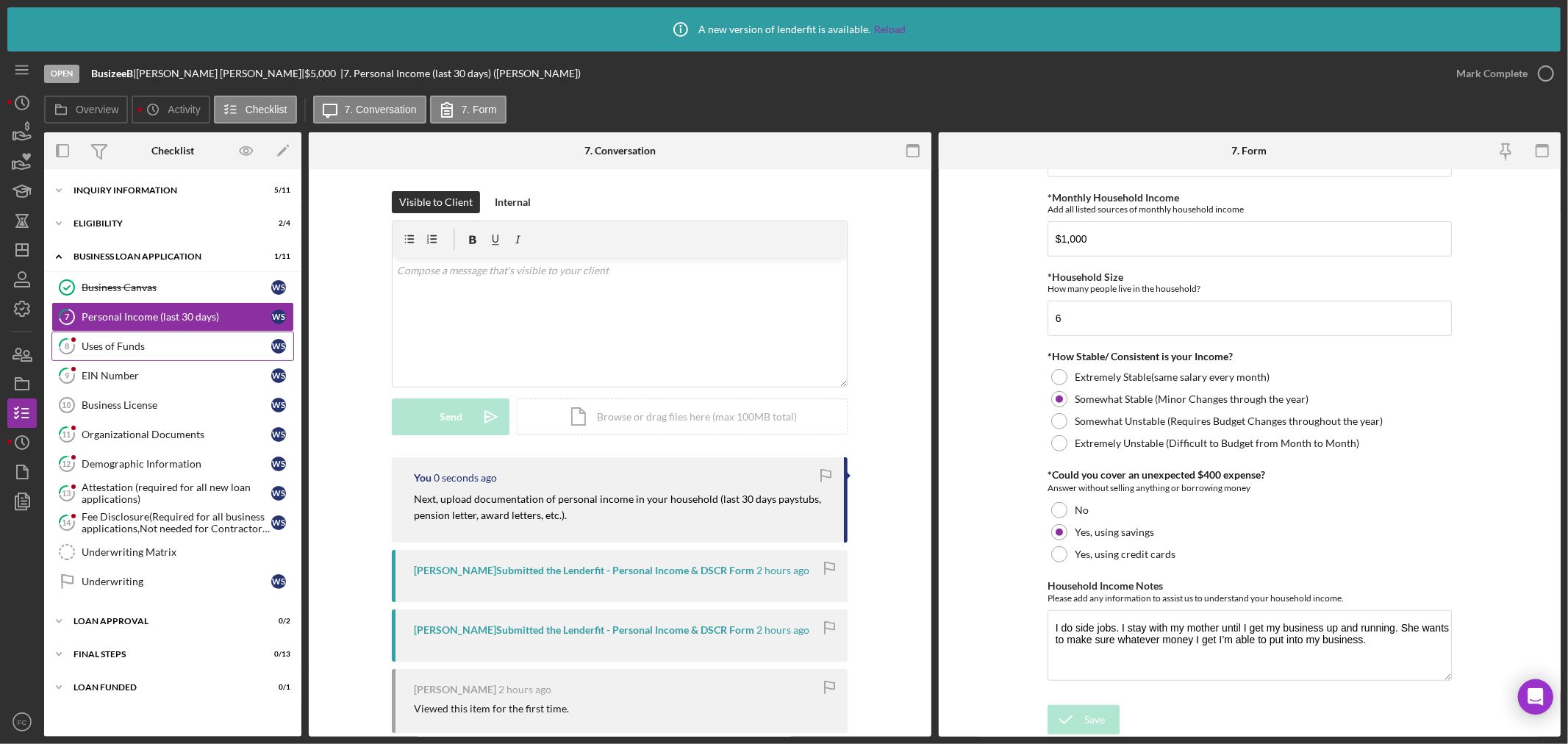
click at [148, 342] on div "Uses of Funds" at bounding box center [176, 346] width 189 height 12
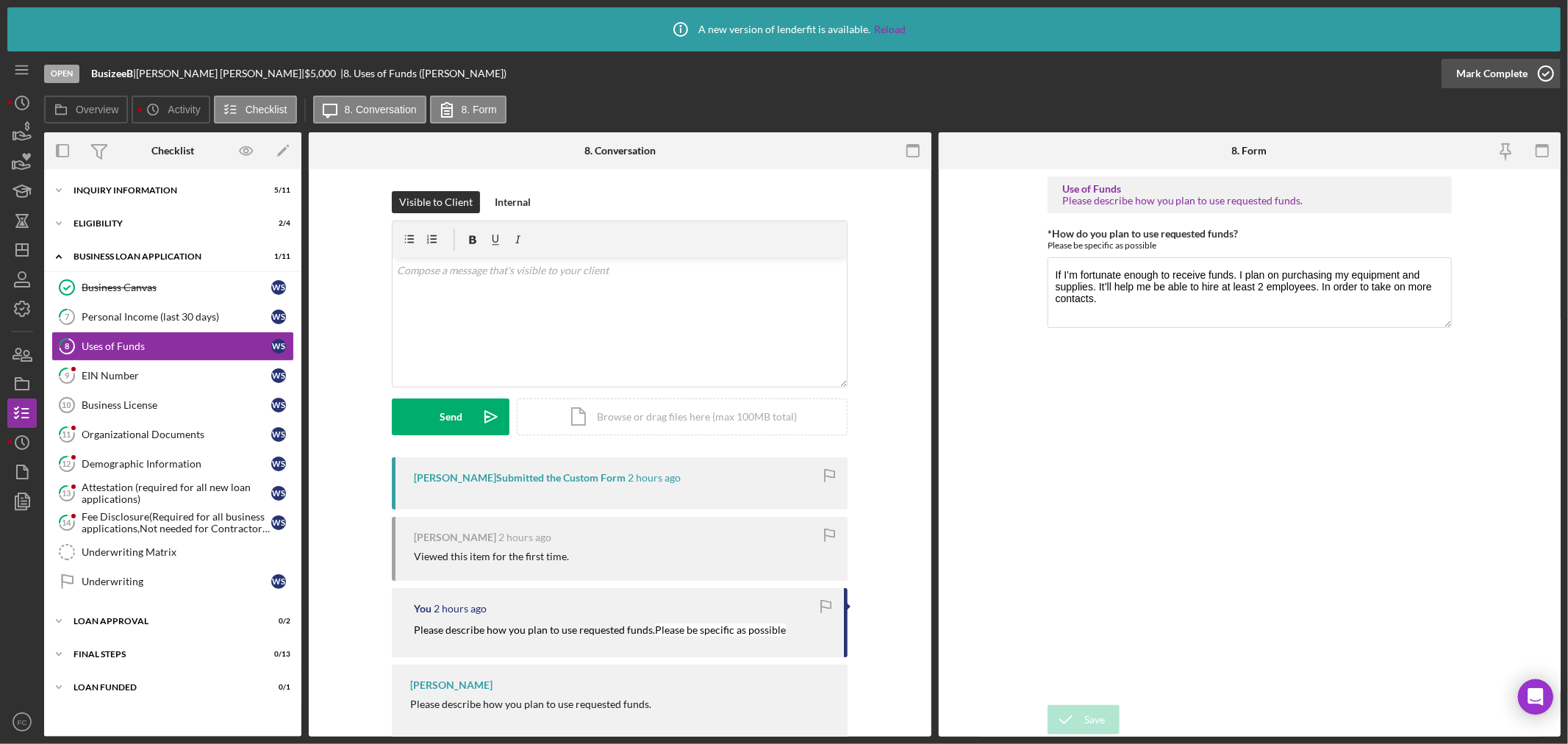
click at [1254, 72] on icon "button" at bounding box center [1545, 73] width 37 height 37
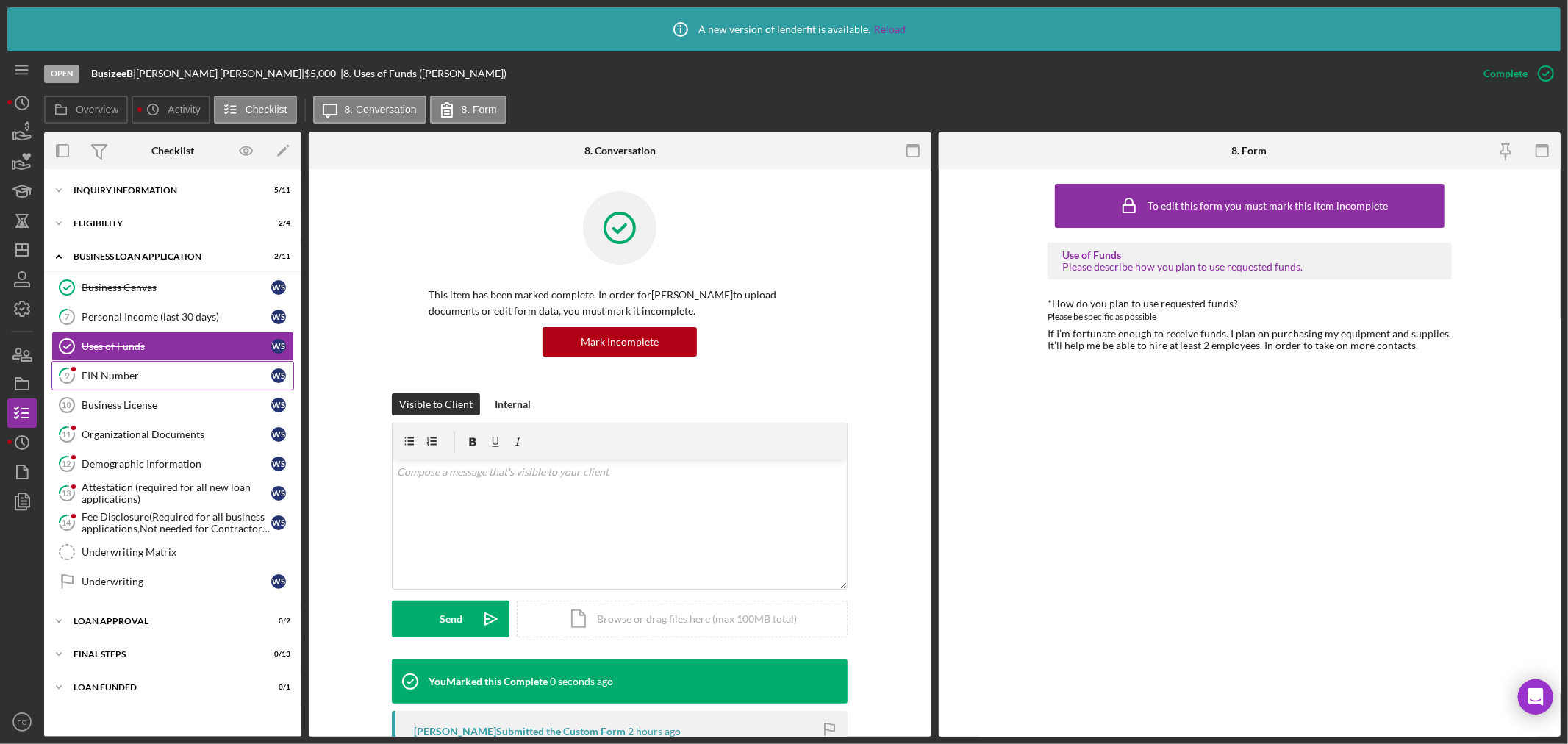
click at [96, 370] on div "EIN Number" at bounding box center [176, 376] width 189 height 12
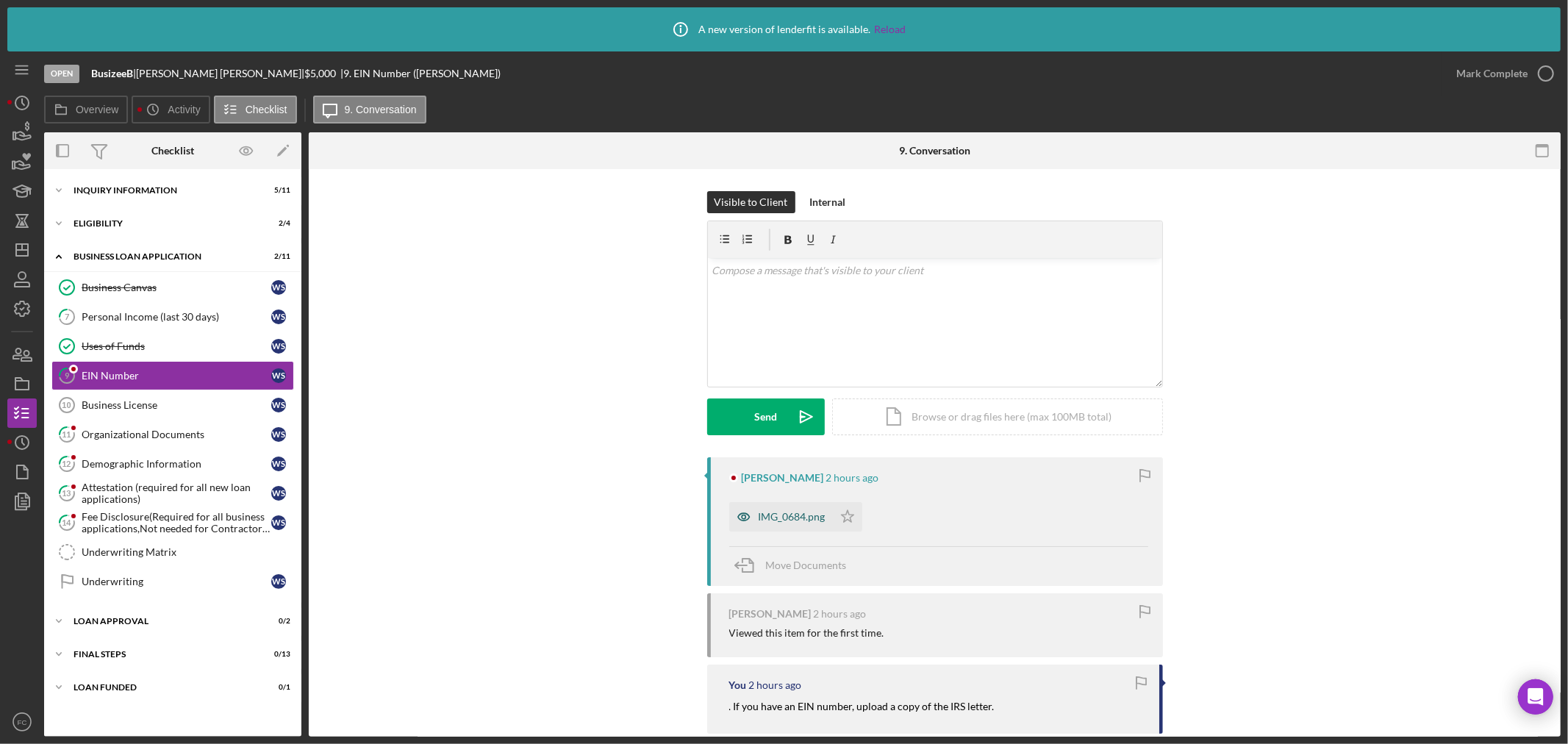
click at [768, 509] on div "IMG_0684.png" at bounding box center [780, 516] width 103 height 29
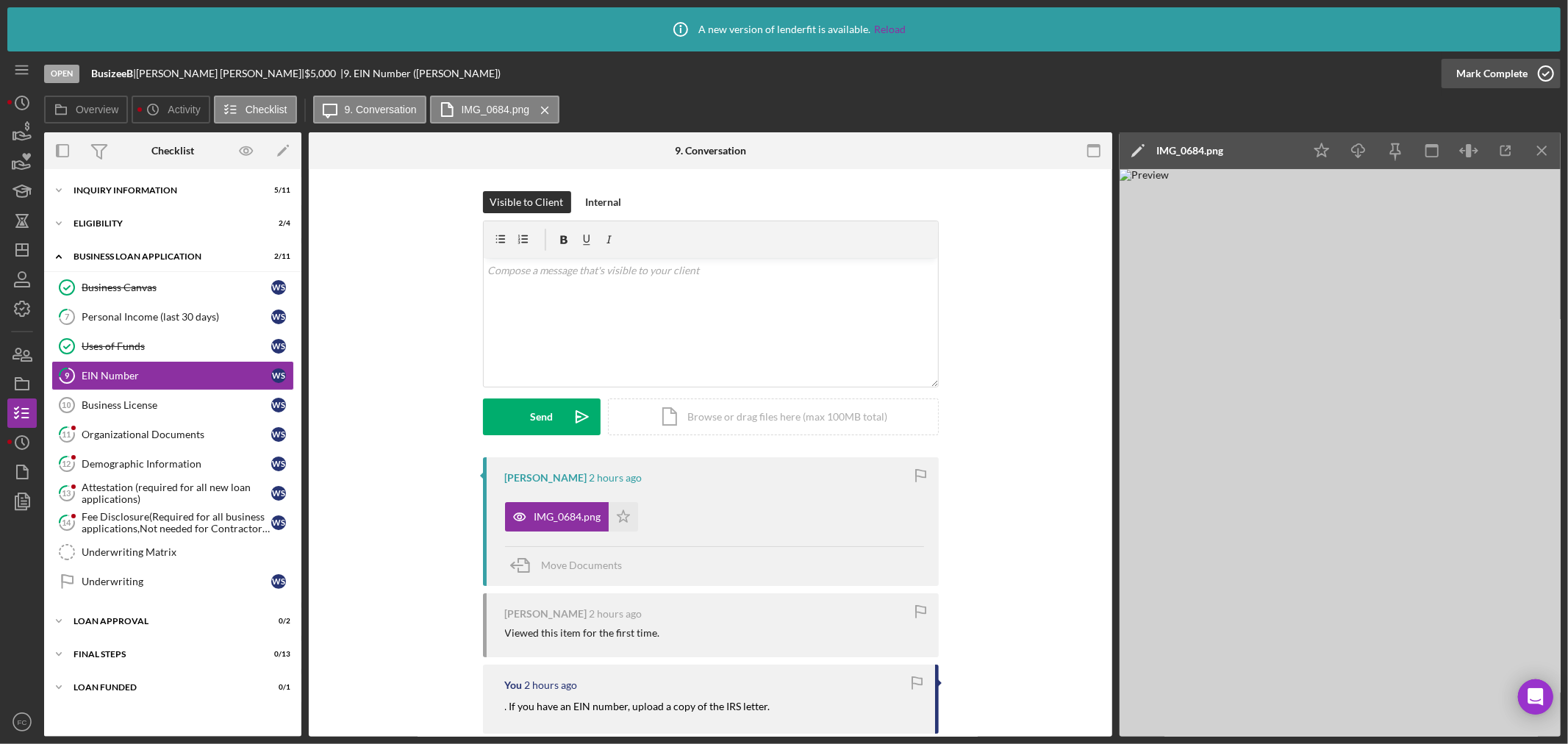
click at [1254, 75] on icon "button" at bounding box center [1545, 73] width 37 height 37
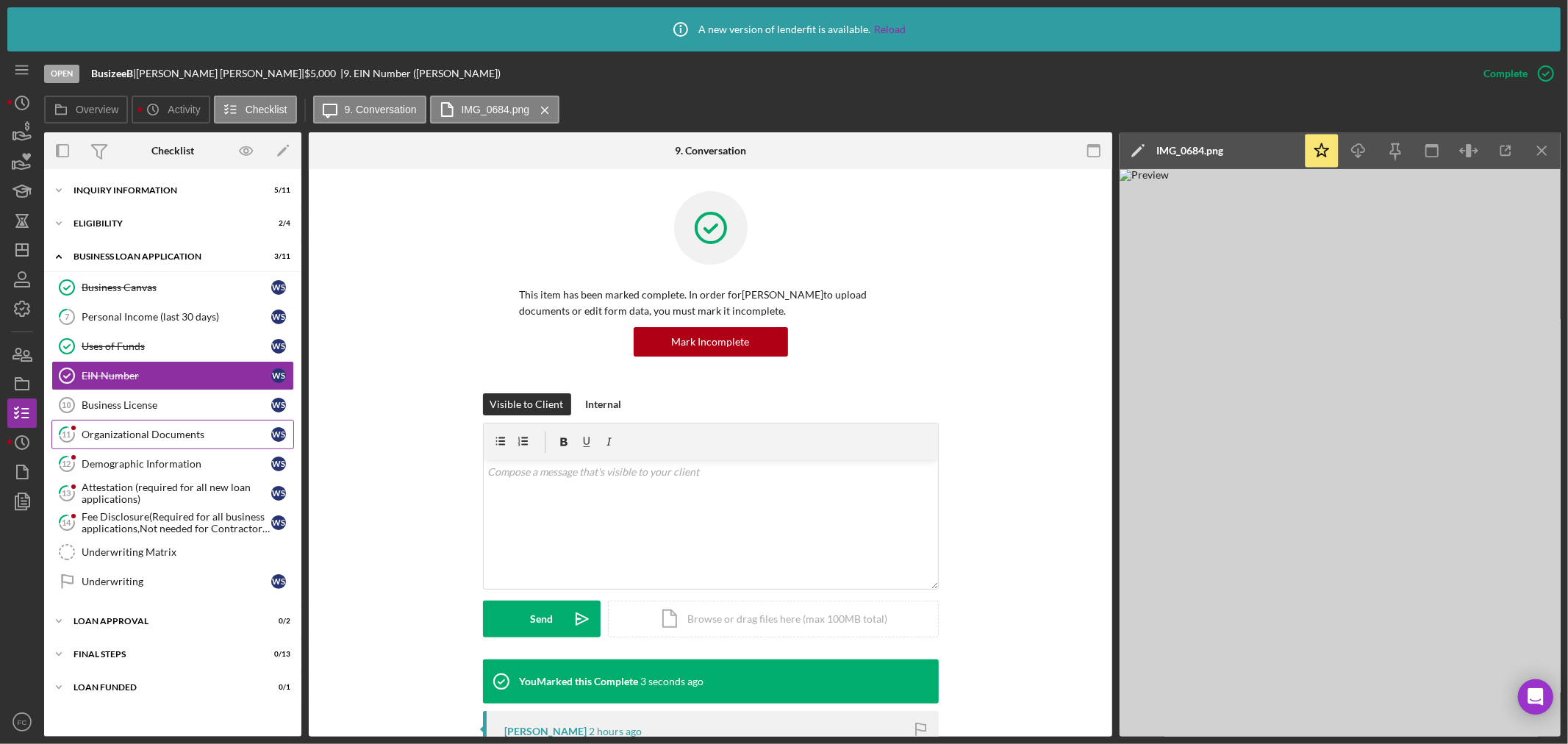
click at [106, 432] on div "Organizational Documents" at bounding box center [176, 435] width 189 height 12
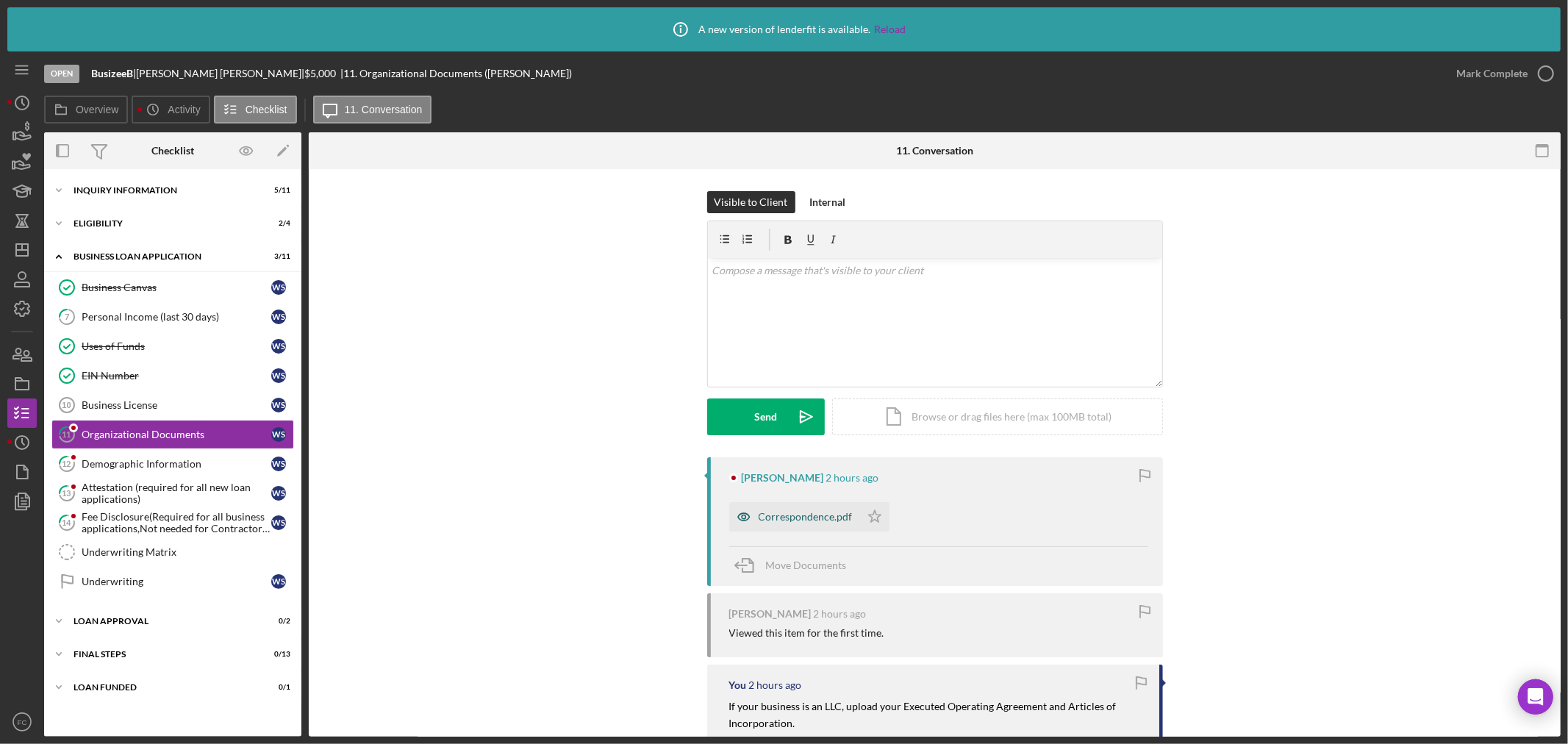
click at [794, 517] on div "Correspondence.pdf" at bounding box center [805, 517] width 94 height 12
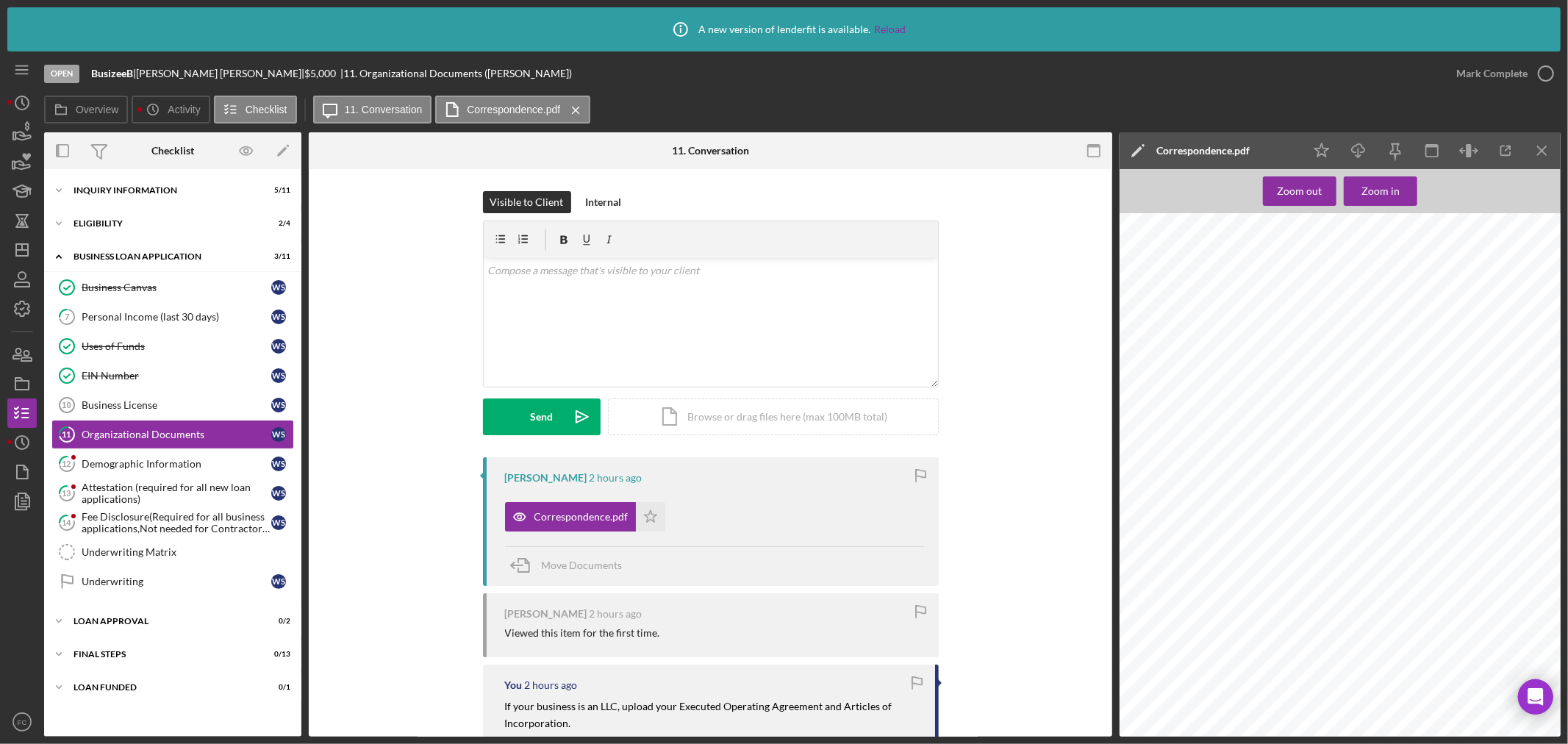
scroll to position [1235, 0]
click at [152, 458] on div "Demographic Information" at bounding box center [176, 464] width 189 height 12
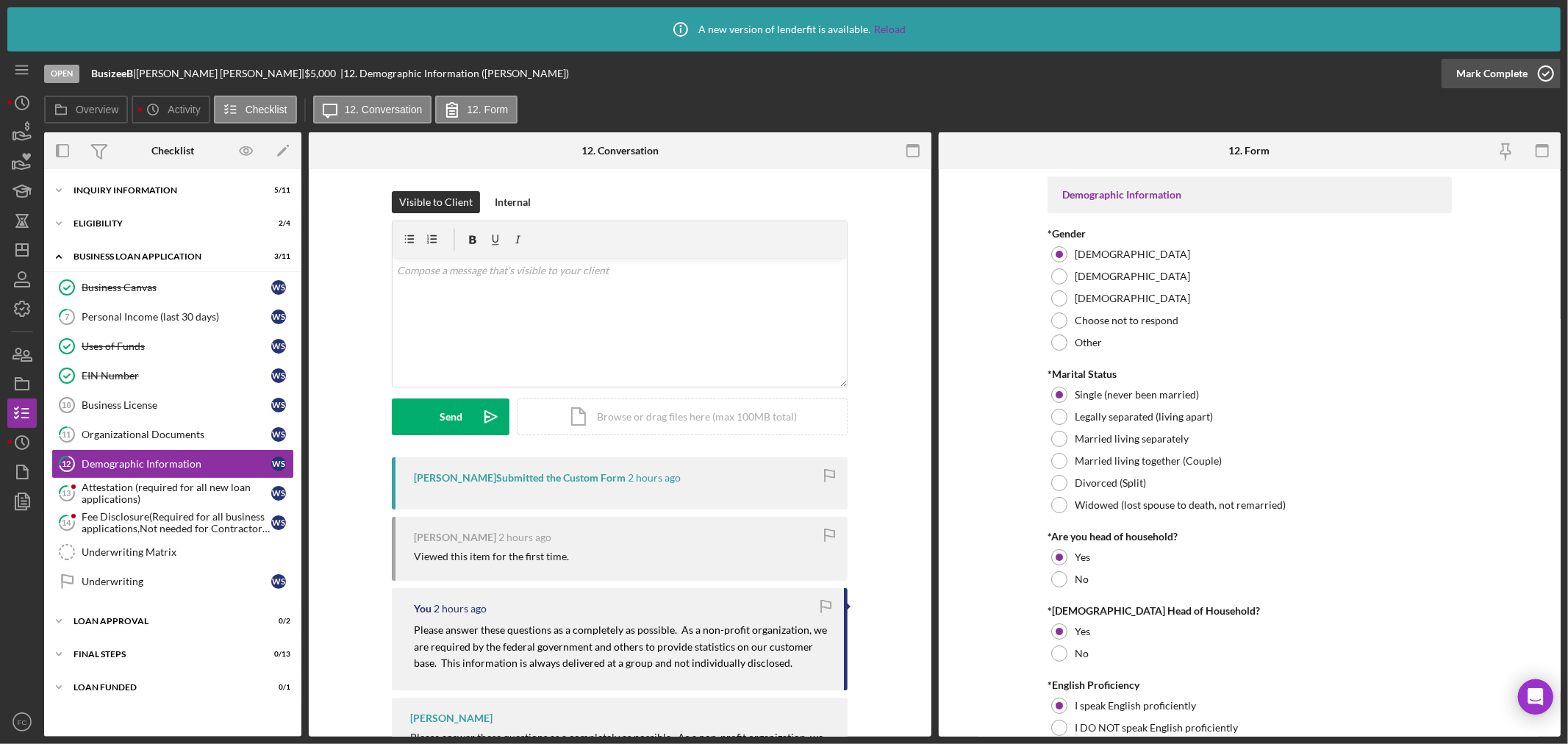
click at [1254, 71] on icon "button" at bounding box center [1545, 73] width 37 height 37
